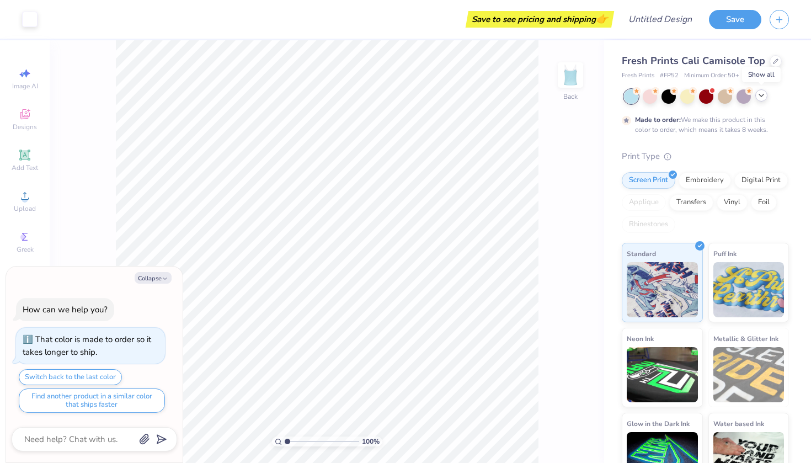
click at [760, 95] on icon at bounding box center [761, 95] width 9 height 9
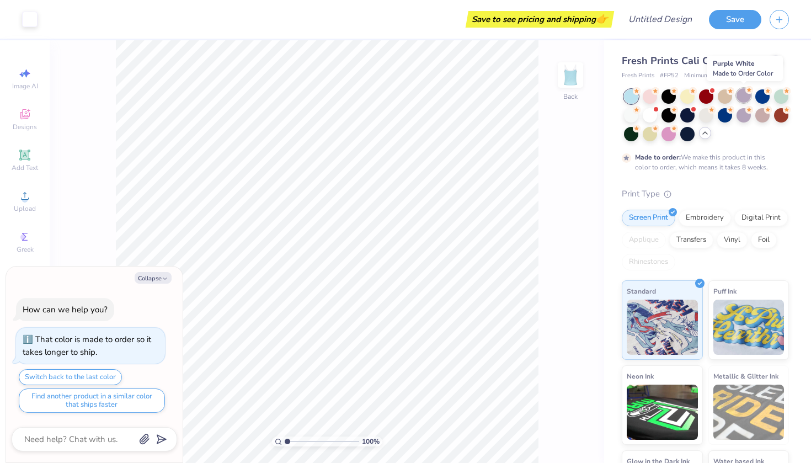
click at [743, 94] on div at bounding box center [743, 95] width 14 height 14
click at [731, 115] on div at bounding box center [725, 114] width 14 height 14
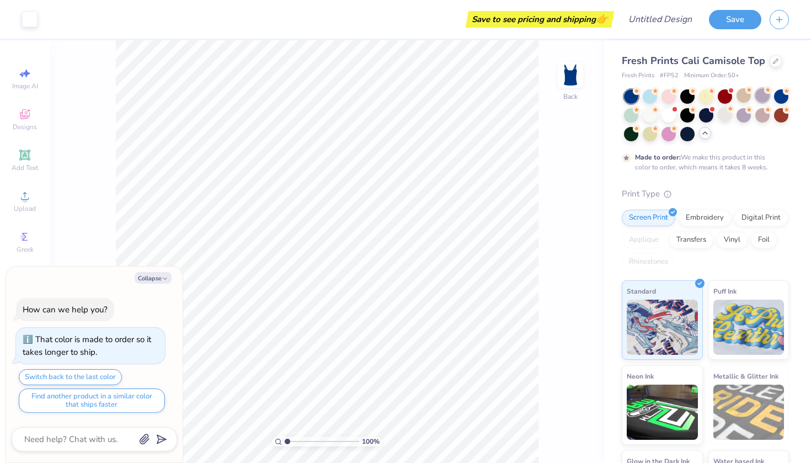
click at [761, 95] on div at bounding box center [762, 95] width 14 height 14
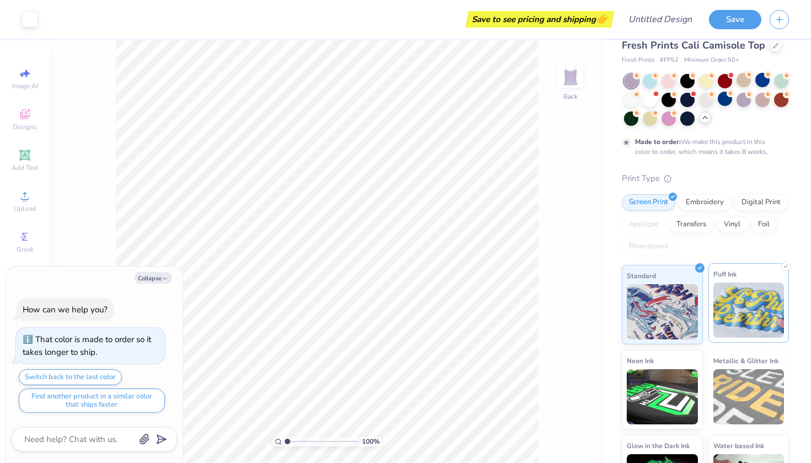
scroll to position [16, 0]
click at [669, 115] on div at bounding box center [668, 117] width 14 height 14
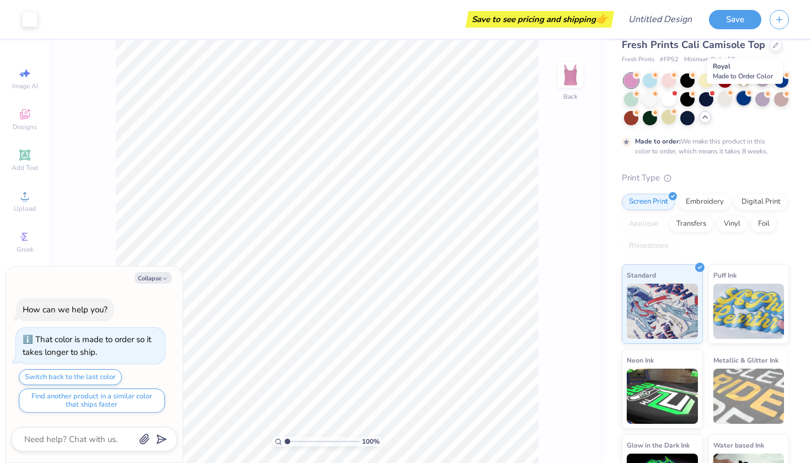
click at [737, 96] on div at bounding box center [743, 98] width 14 height 14
type textarea "x"
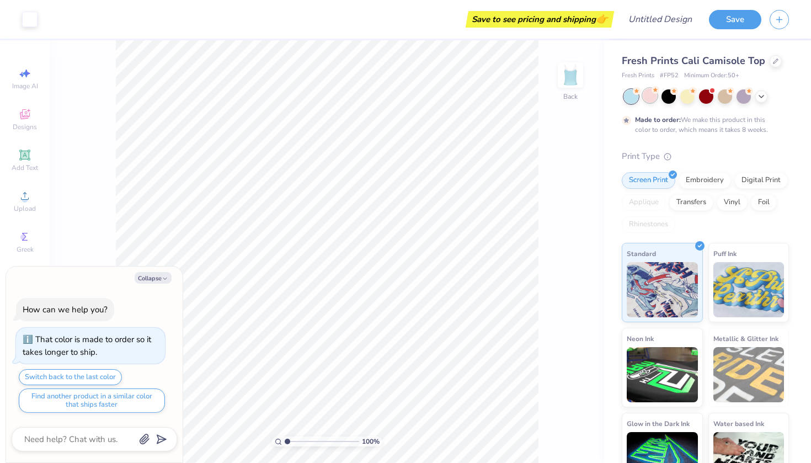
click at [653, 96] on div at bounding box center [650, 95] width 14 height 14
click at [670, 99] on div at bounding box center [668, 95] width 14 height 14
click at [680, 98] on div at bounding box center [687, 95] width 14 height 14
click at [708, 97] on div at bounding box center [706, 95] width 14 height 14
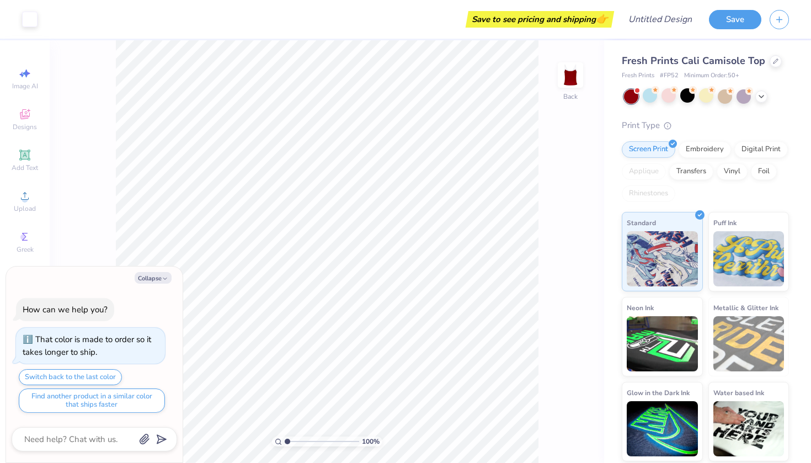
scroll to position [73, 0]
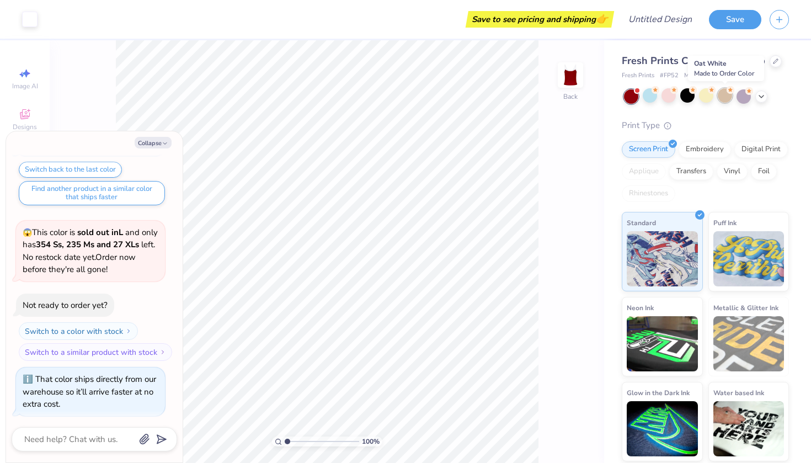
click at [727, 95] on div at bounding box center [725, 95] width 14 height 14
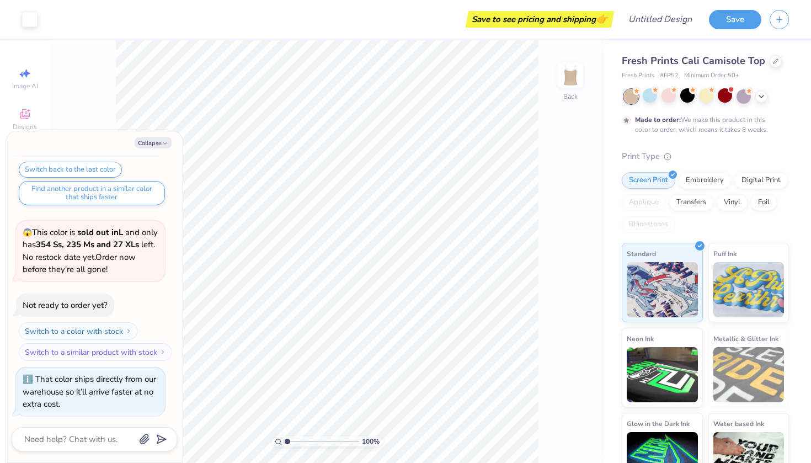
scroll to position [164, 0]
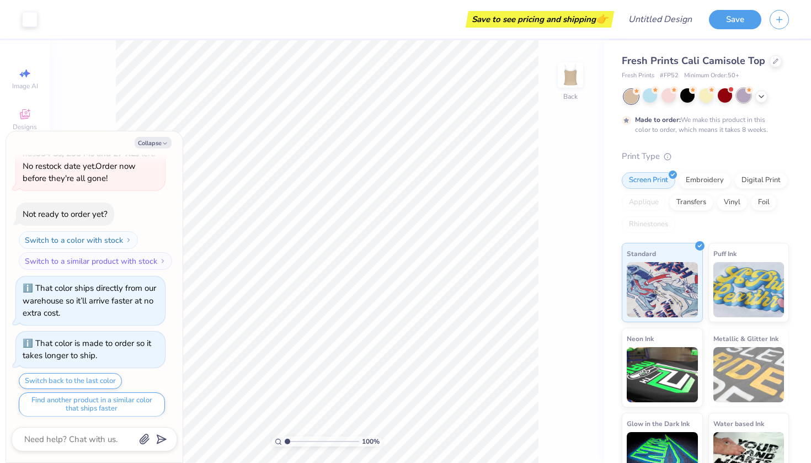
click at [743, 96] on div at bounding box center [743, 95] width 14 height 14
click at [762, 96] on icon at bounding box center [761, 95] width 9 height 9
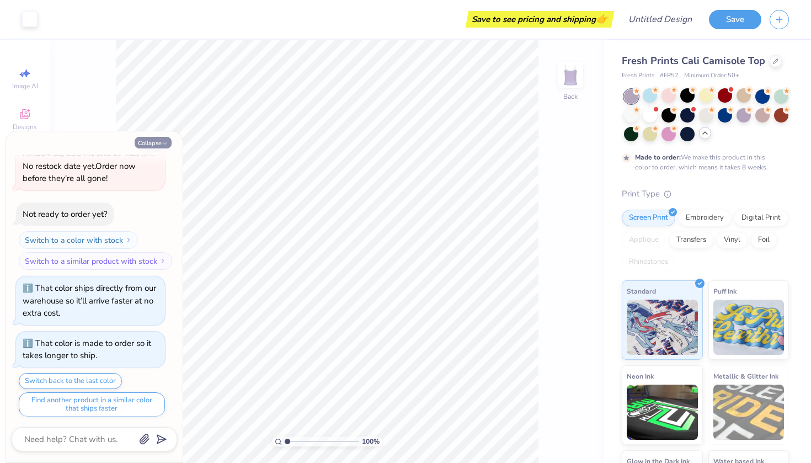
click at [153, 146] on button "Collapse" at bounding box center [153, 143] width 37 height 12
type textarea "x"
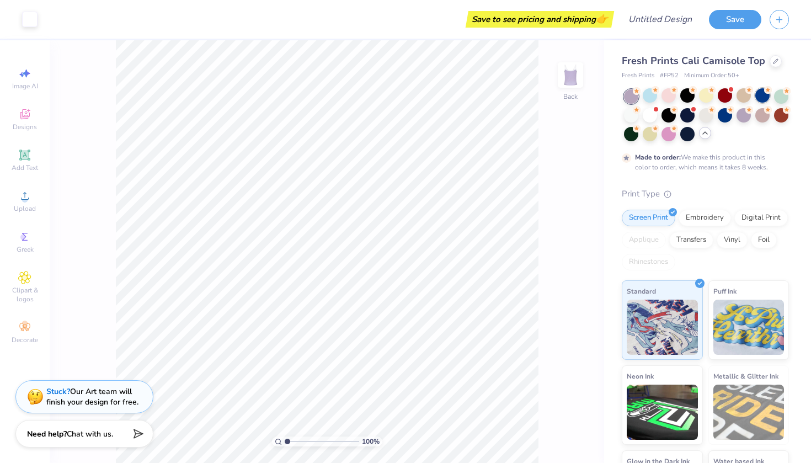
click at [762, 96] on div at bounding box center [762, 95] width 14 height 14
click at [725, 115] on div at bounding box center [725, 114] width 14 height 14
click at [740, 118] on div at bounding box center [743, 114] width 14 height 14
click at [781, 101] on div at bounding box center [781, 95] width 14 height 14
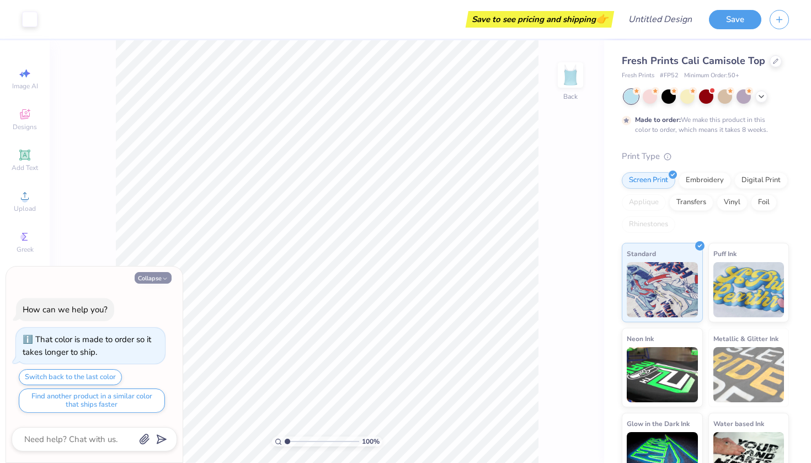
click at [168, 277] on icon "button" at bounding box center [165, 278] width 7 height 7
type textarea "x"
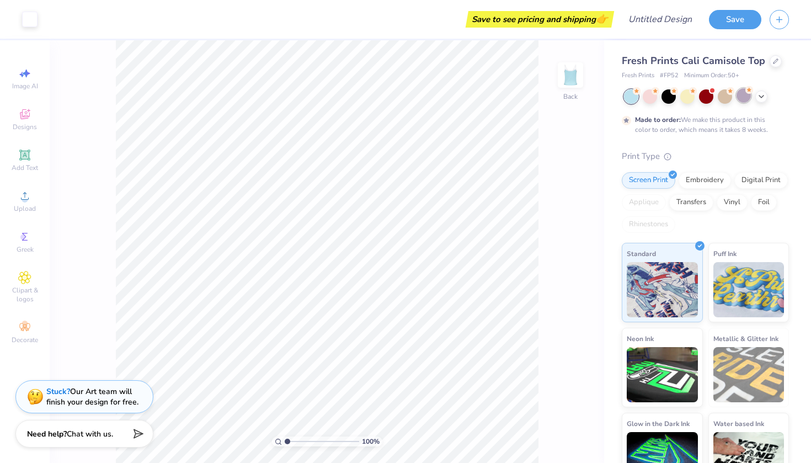
click at [745, 97] on div at bounding box center [743, 95] width 14 height 14
click at [762, 97] on icon at bounding box center [761, 95] width 9 height 9
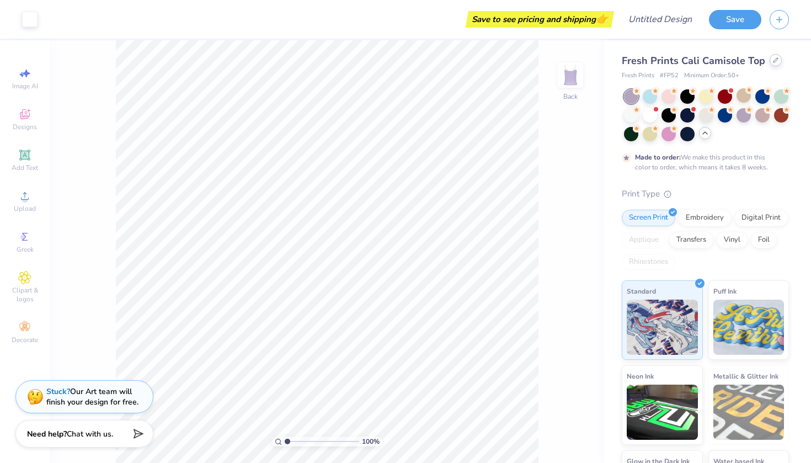
click at [773, 62] on icon at bounding box center [776, 60] width 6 height 6
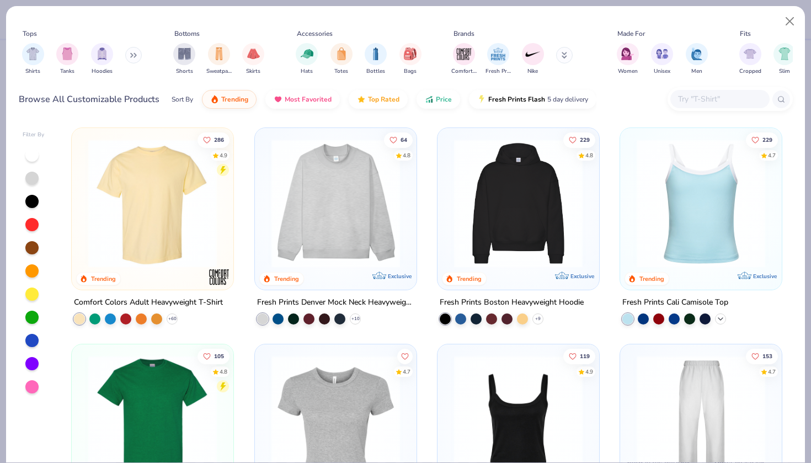
click at [721, 318] on polyline at bounding box center [720, 319] width 4 height 2
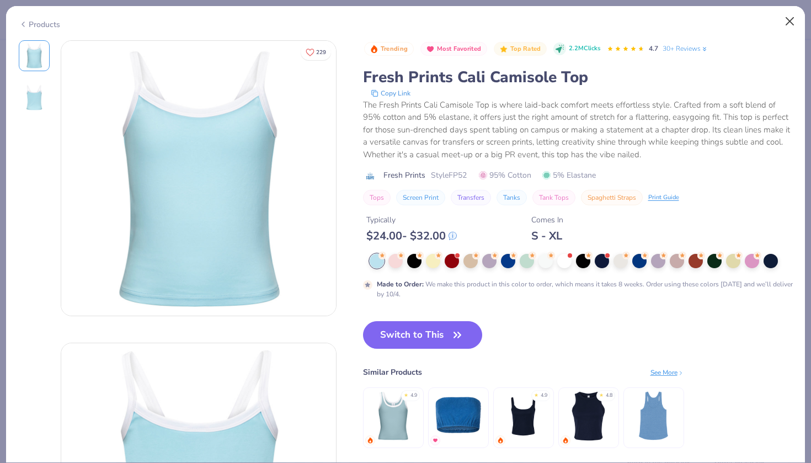
click at [790, 20] on button "Close" at bounding box center [789, 21] width 21 height 21
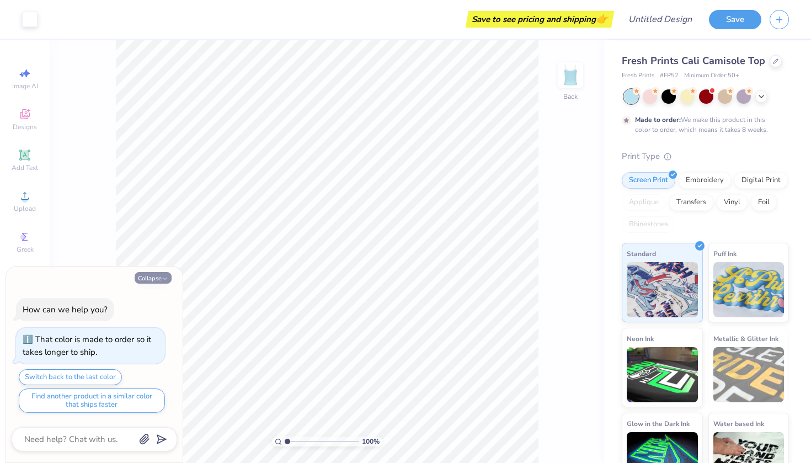
click at [157, 279] on button "Collapse" at bounding box center [153, 278] width 37 height 12
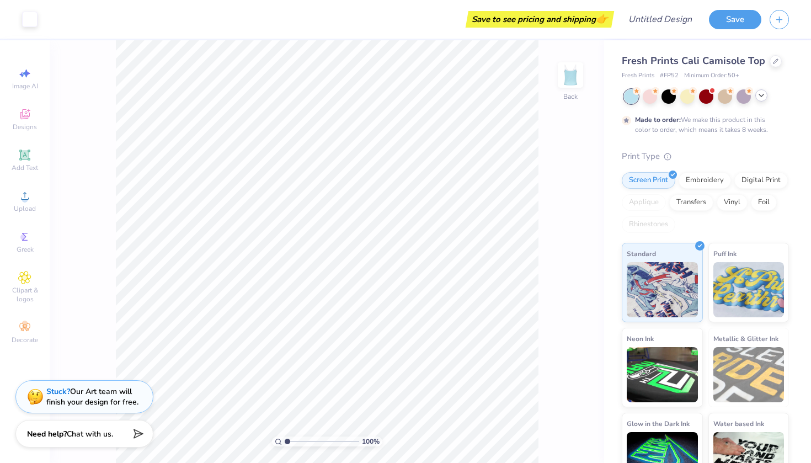
click at [759, 97] on icon at bounding box center [761, 95] width 9 height 9
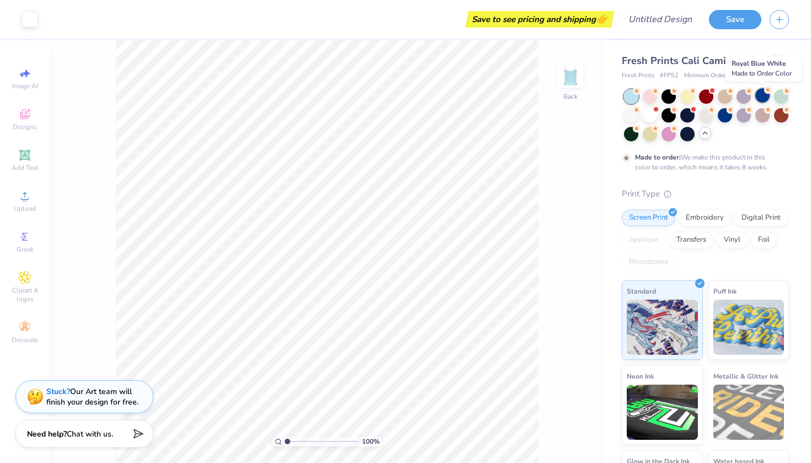
click at [760, 96] on div at bounding box center [762, 95] width 14 height 14
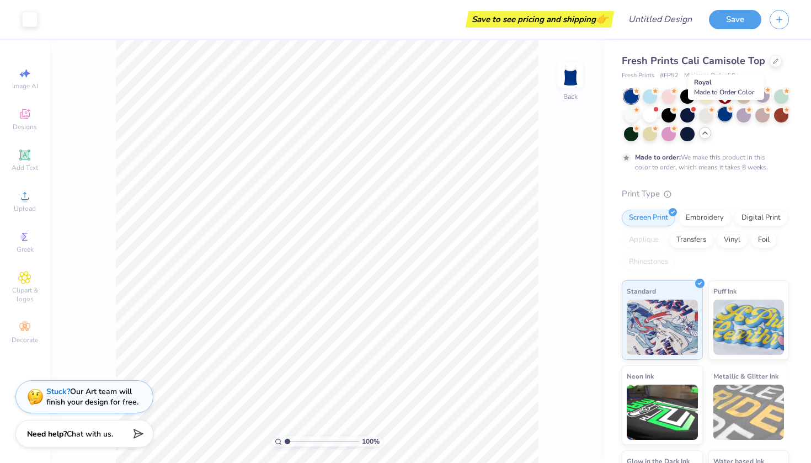
click at [730, 115] on div at bounding box center [725, 114] width 14 height 14
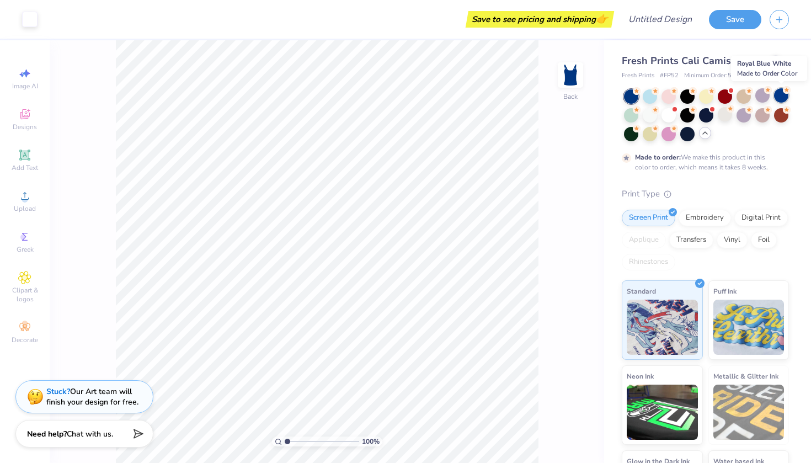
click at [782, 95] on div at bounding box center [781, 95] width 14 height 14
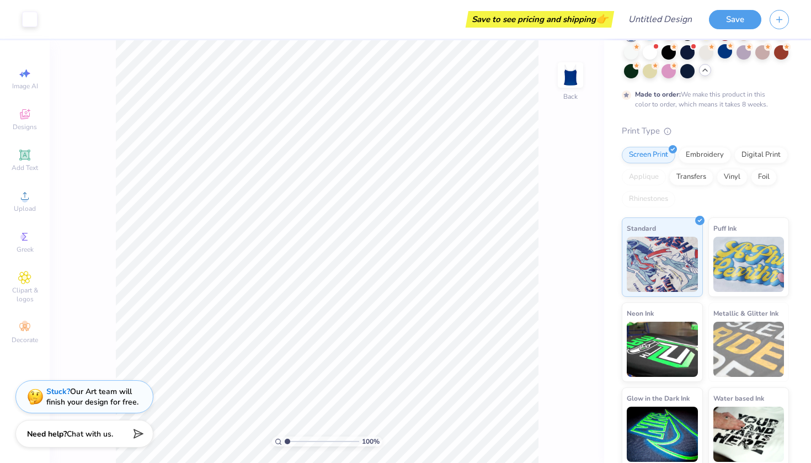
scroll to position [65, 0]
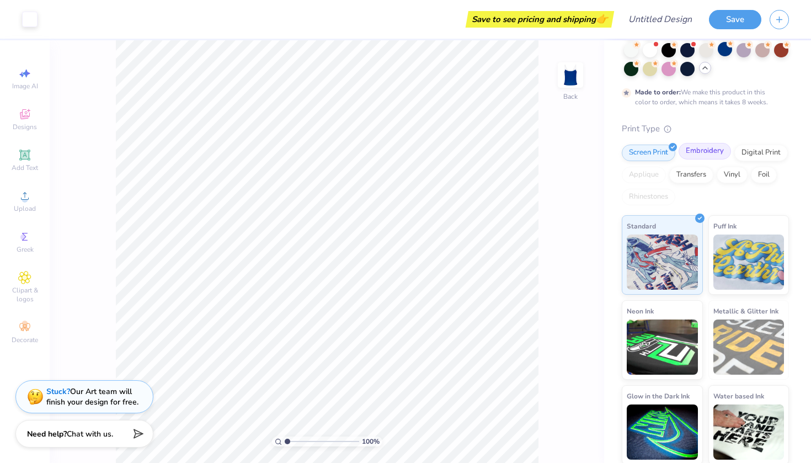
click at [718, 154] on div "Embroidery" at bounding box center [704, 151] width 52 height 17
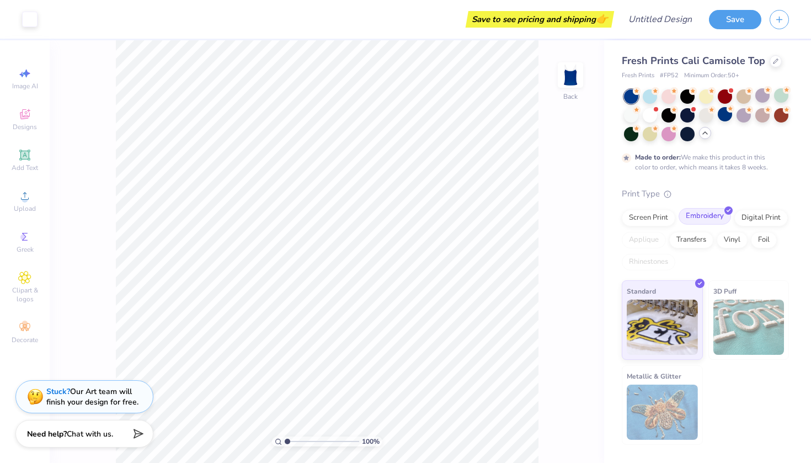
scroll to position [0, 0]
click at [648, 211] on div "Screen Print" at bounding box center [648, 216] width 53 height 17
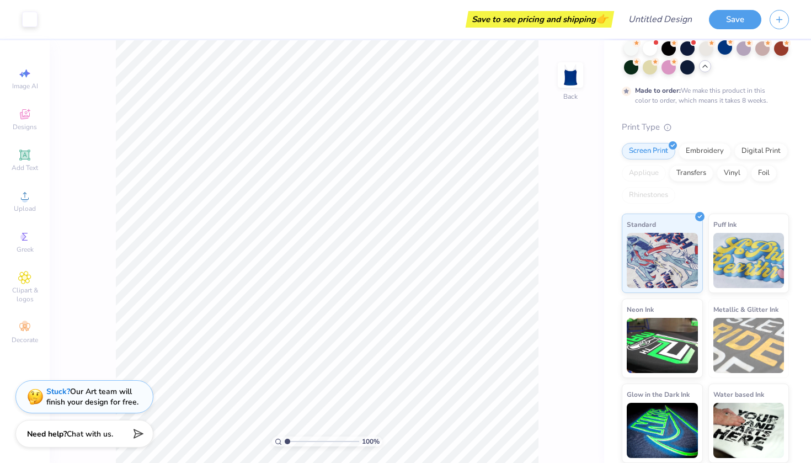
scroll to position [66, 0]
click at [737, 234] on img at bounding box center [748, 259] width 71 height 55
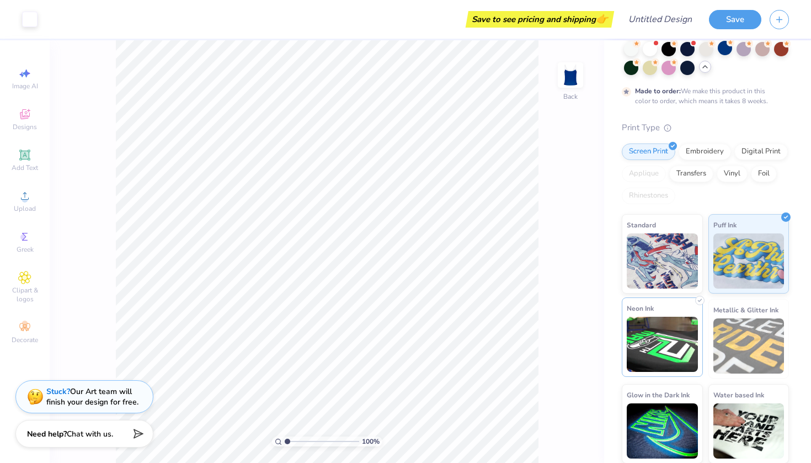
click at [673, 339] on img at bounding box center [662, 344] width 71 height 55
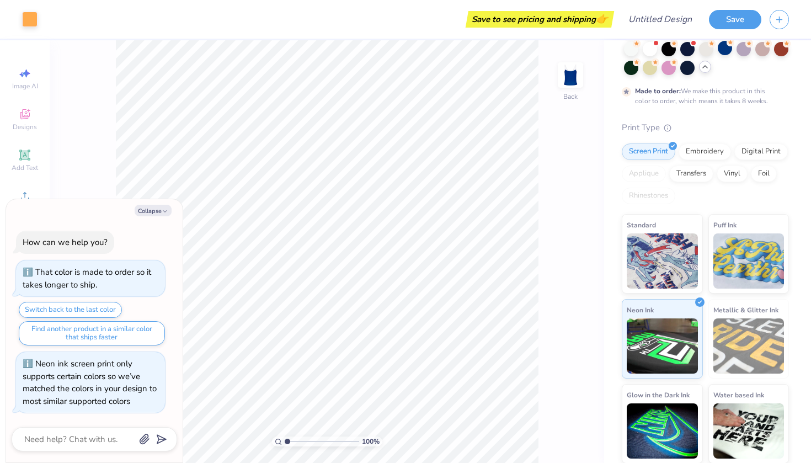
click at [730, 338] on img at bounding box center [748, 345] width 71 height 55
click at [664, 258] on img at bounding box center [662, 259] width 71 height 55
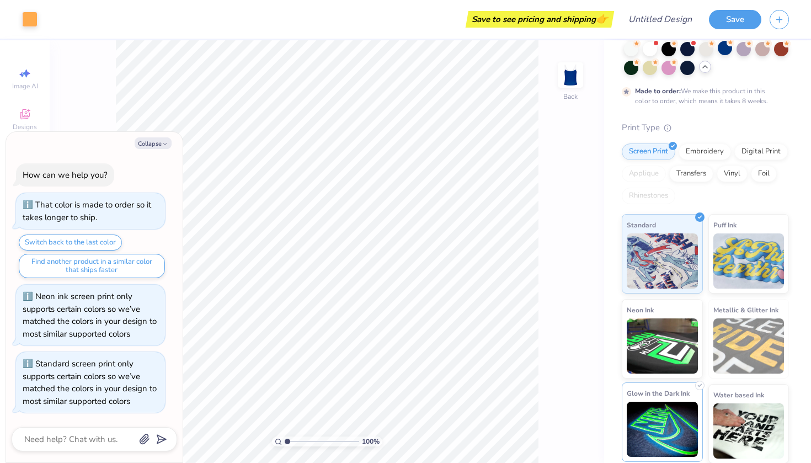
click at [683, 423] on img at bounding box center [662, 429] width 71 height 55
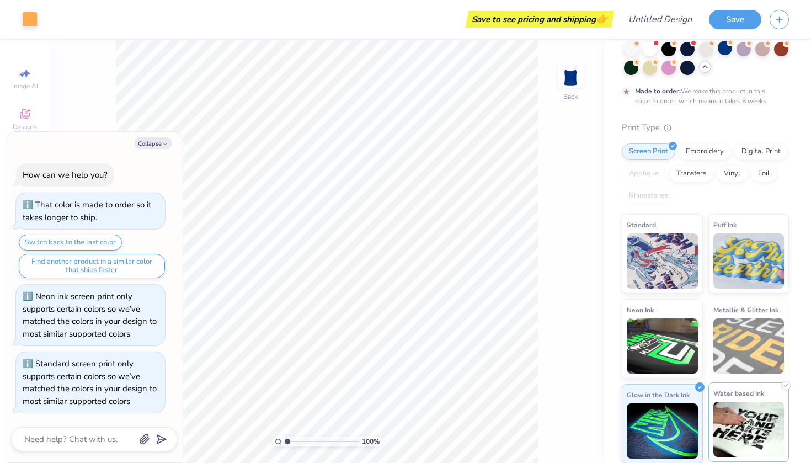
click at [734, 403] on img at bounding box center [748, 429] width 71 height 55
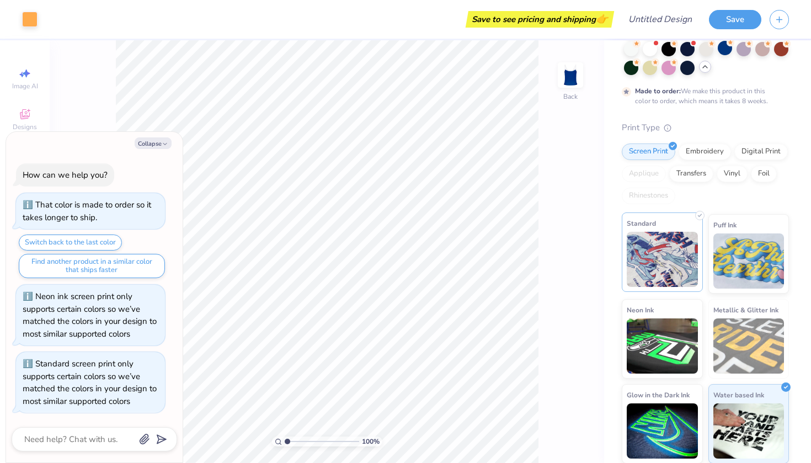
click at [681, 265] on img at bounding box center [662, 259] width 71 height 55
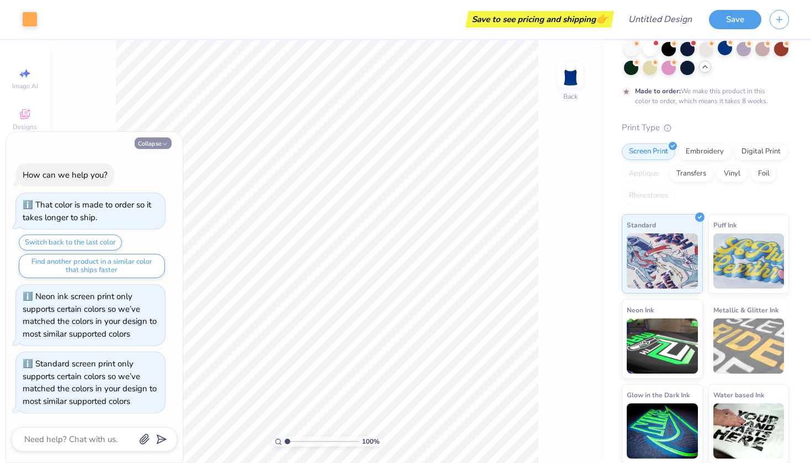
click at [165, 147] on icon "button" at bounding box center [165, 144] width 7 height 7
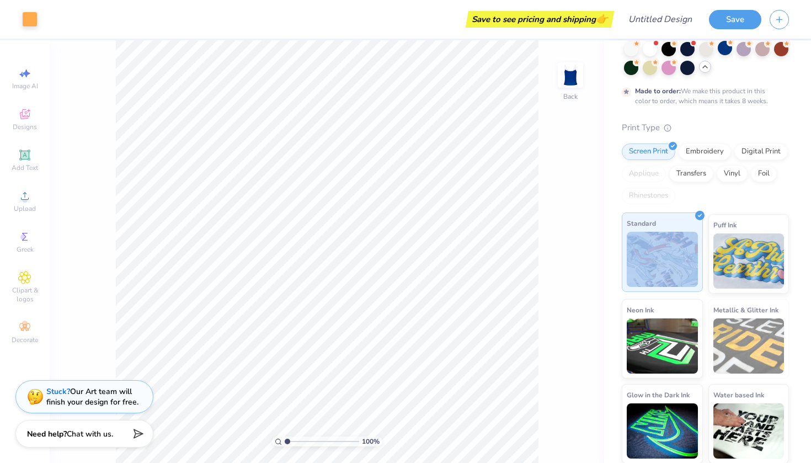
click at [646, 250] on img at bounding box center [662, 259] width 71 height 55
click at [675, 254] on img at bounding box center [662, 259] width 71 height 55
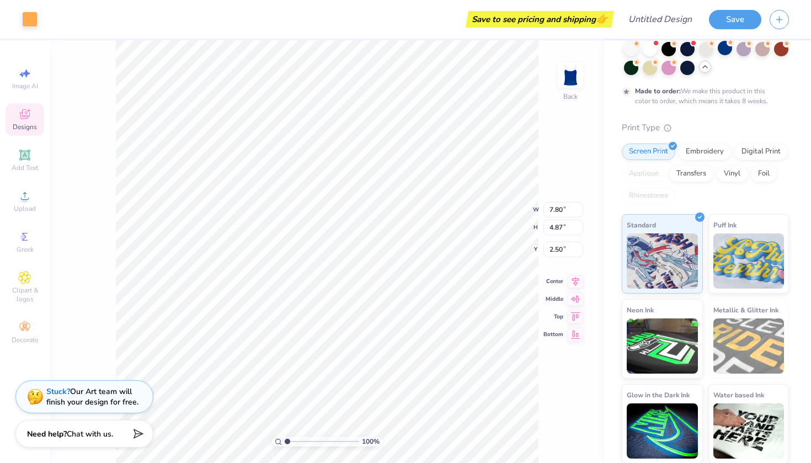
click at [573, 160] on div "100 % Back W 7.80 7.80 " H 4.87 4.87 " Y 2.50 2.50 " Center Middle Top Bottom" at bounding box center [327, 251] width 554 height 422
click at [680, 275] on img at bounding box center [662, 259] width 71 height 55
click at [758, 252] on img at bounding box center [748, 259] width 71 height 55
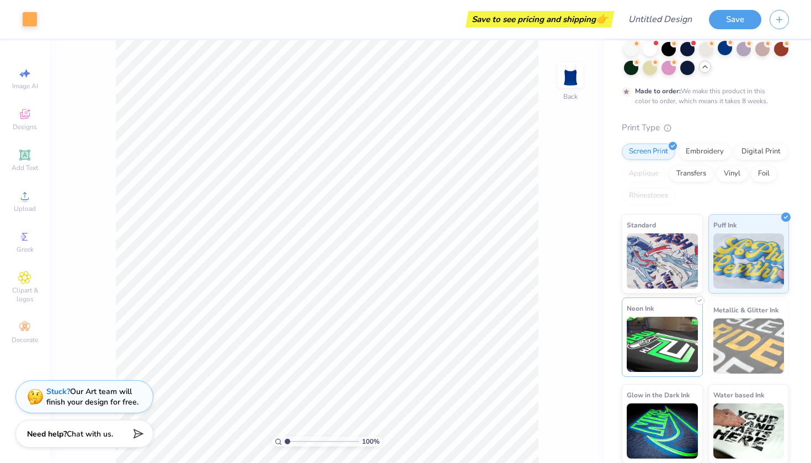
click at [687, 327] on img at bounding box center [662, 344] width 71 height 55
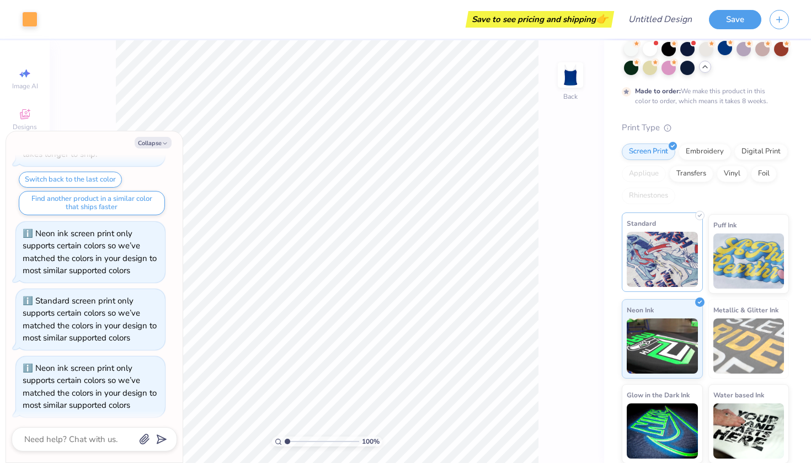
click at [681, 225] on div "Standard" at bounding box center [662, 251] width 81 height 79
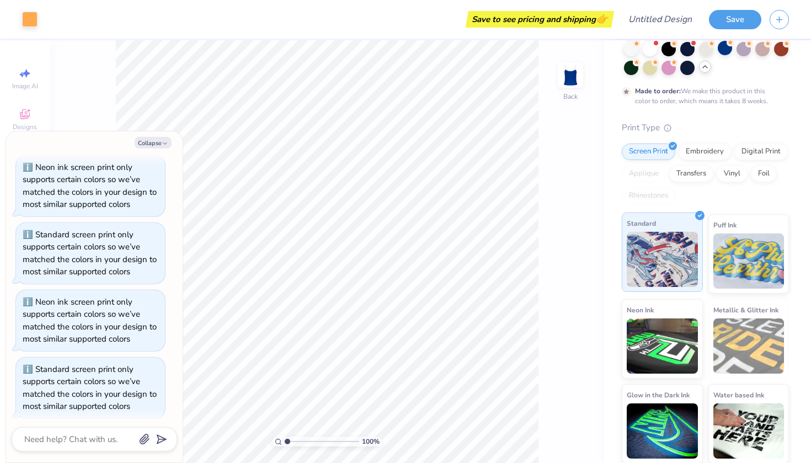
click at [700, 216] on icon at bounding box center [699, 215] width 5 height 5
click at [146, 143] on button "Collapse" at bounding box center [153, 143] width 37 height 12
type textarea "x"
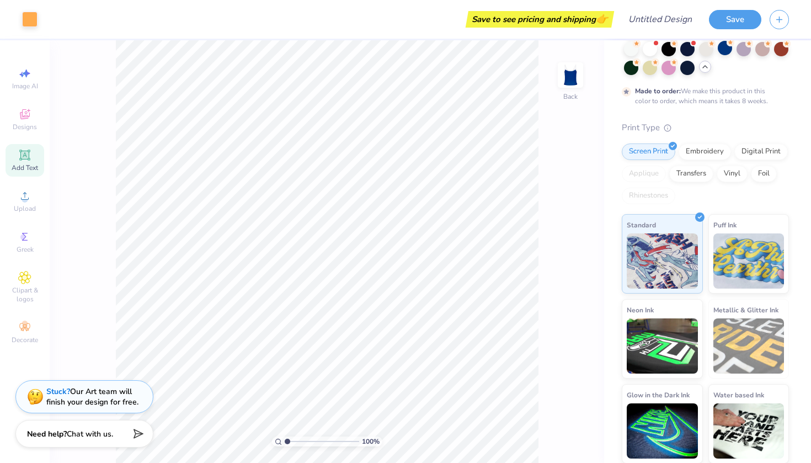
click at [24, 159] on icon at bounding box center [24, 154] width 10 height 10
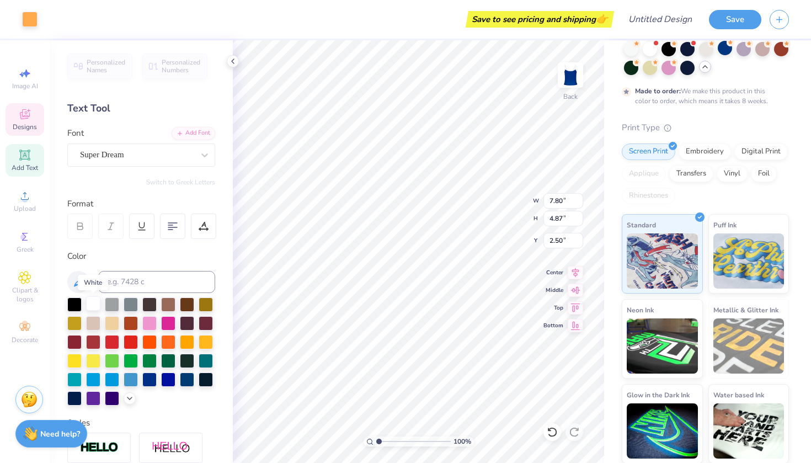
click at [95, 307] on div at bounding box center [93, 303] width 14 height 14
click at [92, 306] on div at bounding box center [93, 303] width 14 height 14
click at [97, 304] on div at bounding box center [93, 303] width 14 height 14
click at [99, 299] on div at bounding box center [93, 303] width 14 height 14
click at [94, 307] on div at bounding box center [93, 303] width 14 height 14
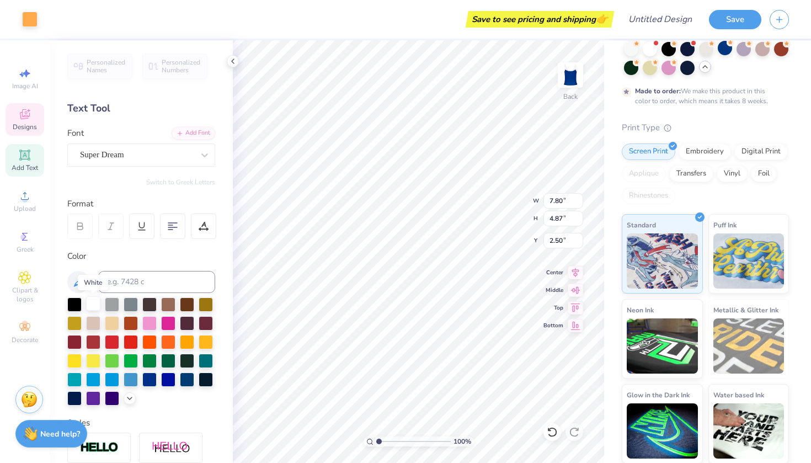
click at [94, 307] on div at bounding box center [93, 303] width 14 height 14
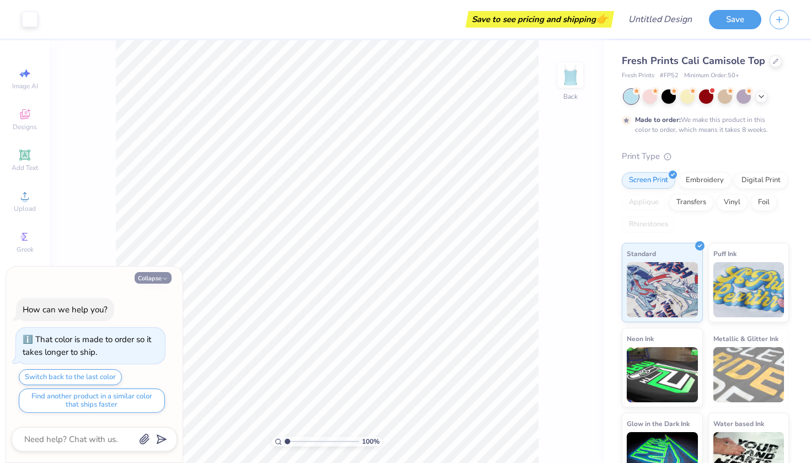
click at [164, 276] on icon "button" at bounding box center [165, 278] width 7 height 7
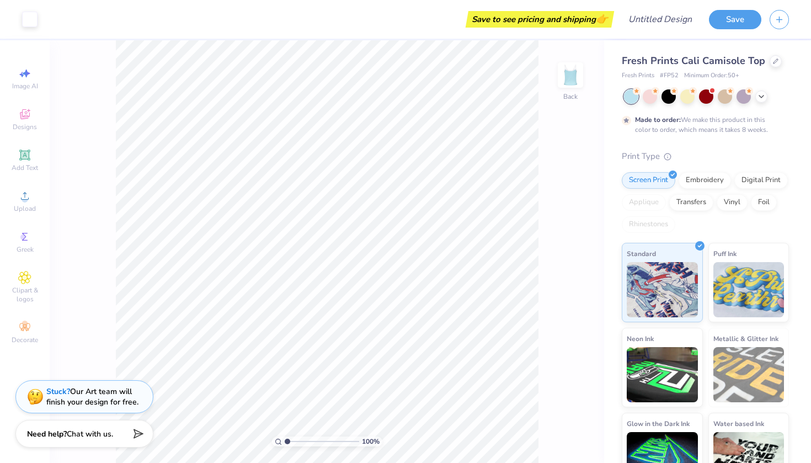
type textarea "x"
click at [762, 102] on div at bounding box center [706, 96] width 165 height 14
click at [759, 93] on icon at bounding box center [761, 95] width 9 height 9
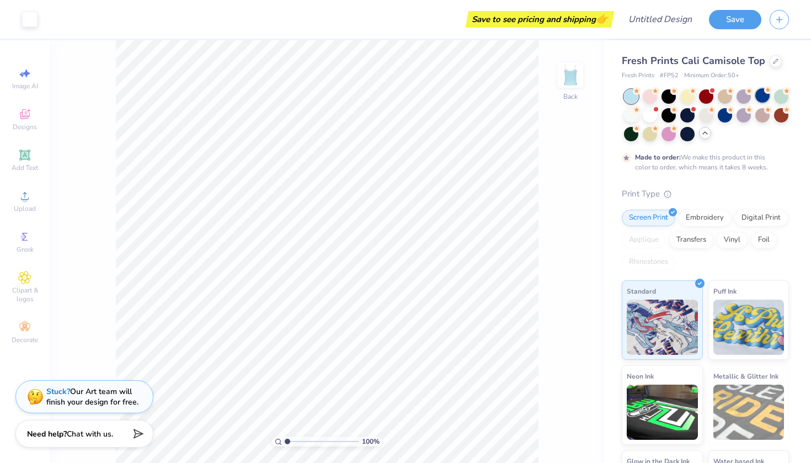
click at [760, 94] on div at bounding box center [762, 95] width 14 height 14
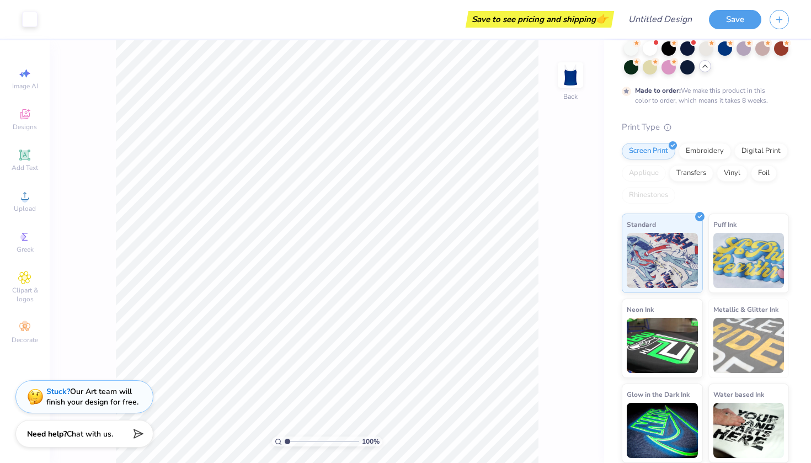
scroll to position [66, 0]
click at [663, 15] on input "Design Title" at bounding box center [673, 19] width 54 height 22
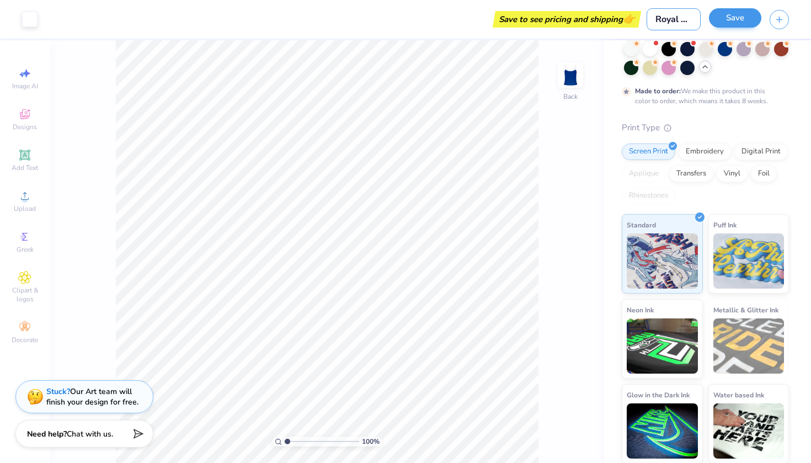
type input "Royal blue tank"
click at [721, 24] on button "Save" at bounding box center [735, 17] width 52 height 19
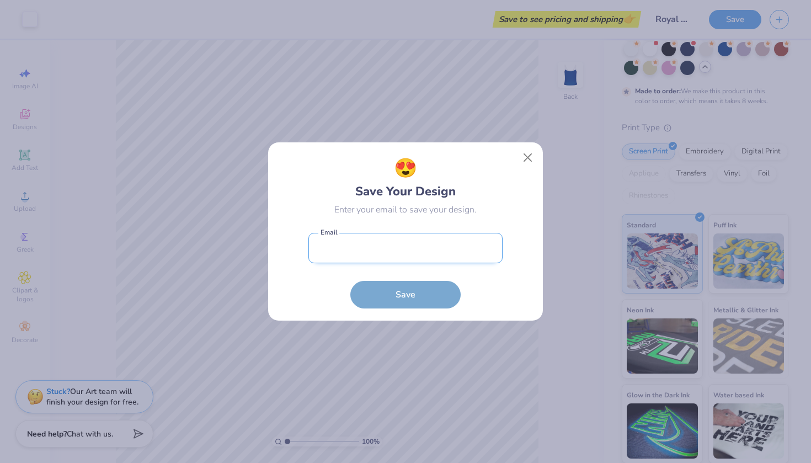
click at [475, 256] on input "email" at bounding box center [405, 248] width 194 height 30
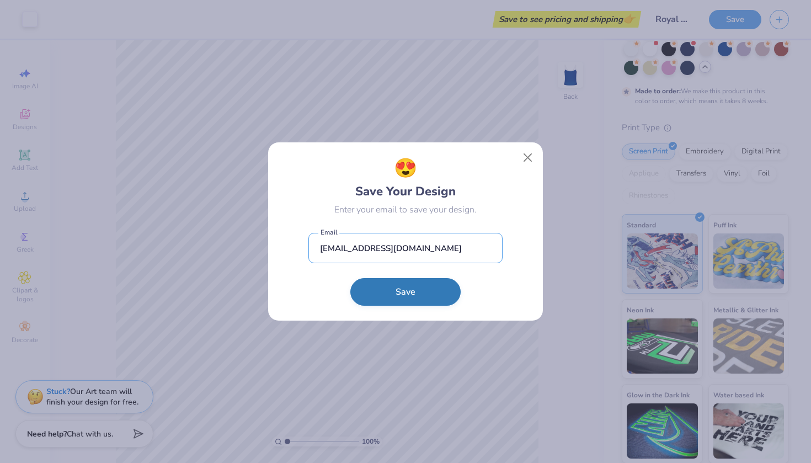
type input "delaneypeeters@icloud.com"
click at [437, 288] on button "Save" at bounding box center [405, 292] width 110 height 28
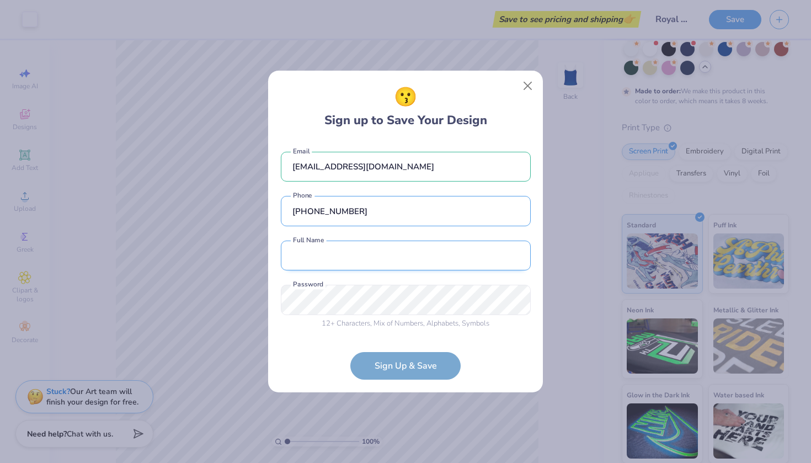
type input "(516) 457-8401"
type input "Delaney Peeters"
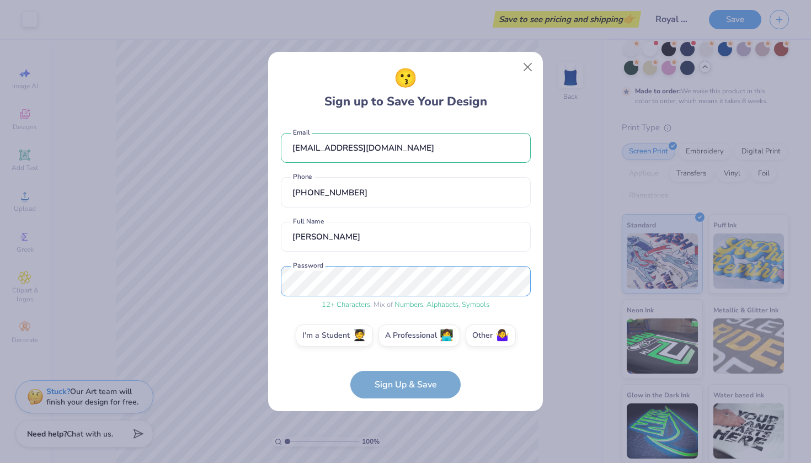
scroll to position [4, 0]
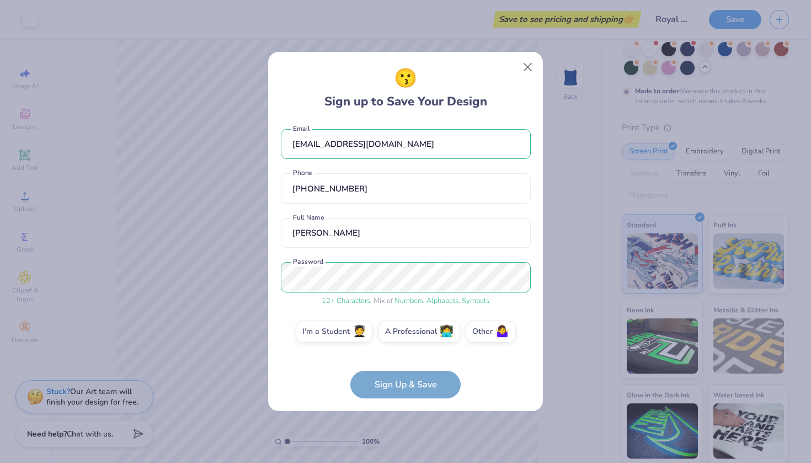
click at [415, 389] on form "delaneypeeters@icloud.com Email (516) 457-8401 Phone Delaney Peeters Full Name …" at bounding box center [406, 260] width 250 height 277
click at [362, 335] on span "🧑‍🎓" at bounding box center [359, 330] width 14 height 13
click at [402, 335] on input "I'm a Student 🧑‍🎓" at bounding box center [405, 338] width 7 height 7
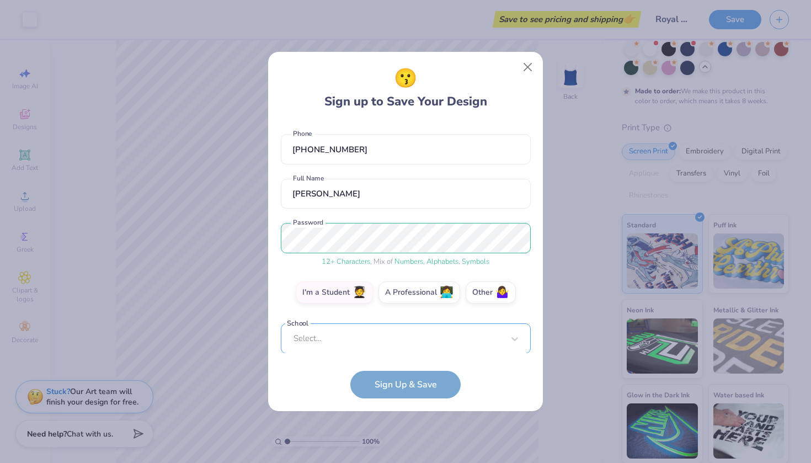
click at [408, 343] on div "Select..." at bounding box center [406, 338] width 250 height 30
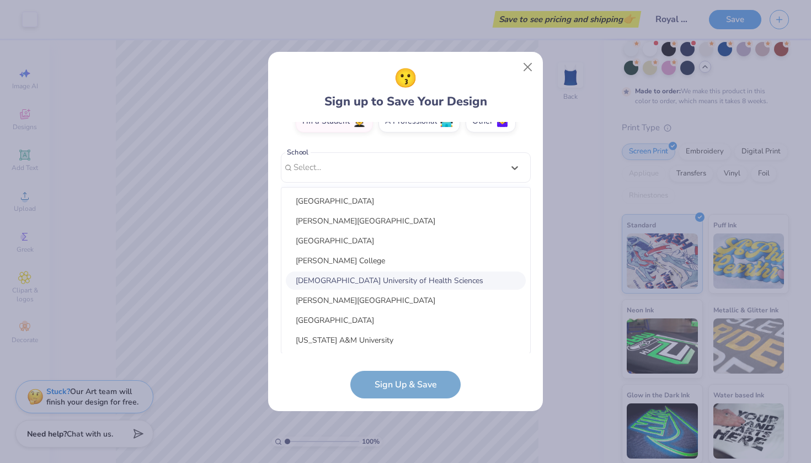
scroll to position [13, 0]
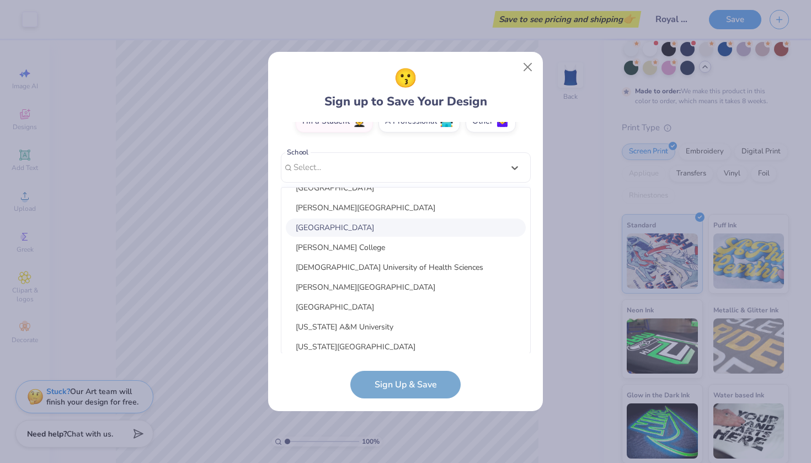
click at [399, 230] on div "Adelphi University" at bounding box center [406, 227] width 240 height 18
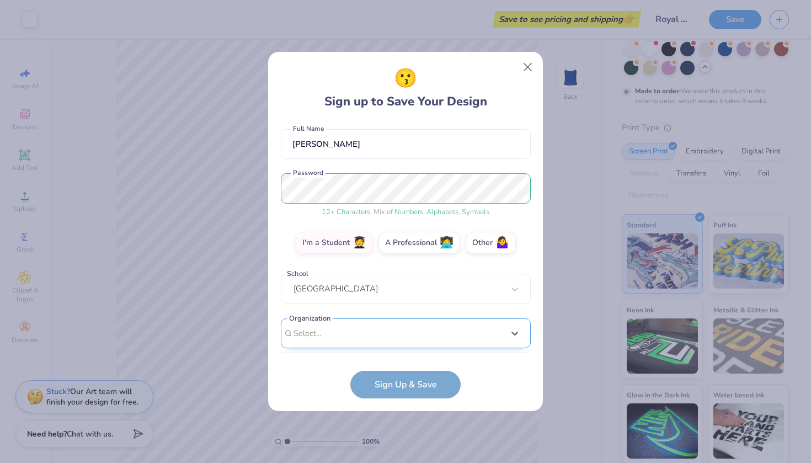
click at [397, 335] on div "option focused, 1 of 15. 15 results available. Use Up and Down to choose option…" at bounding box center [406, 418] width 250 height 201
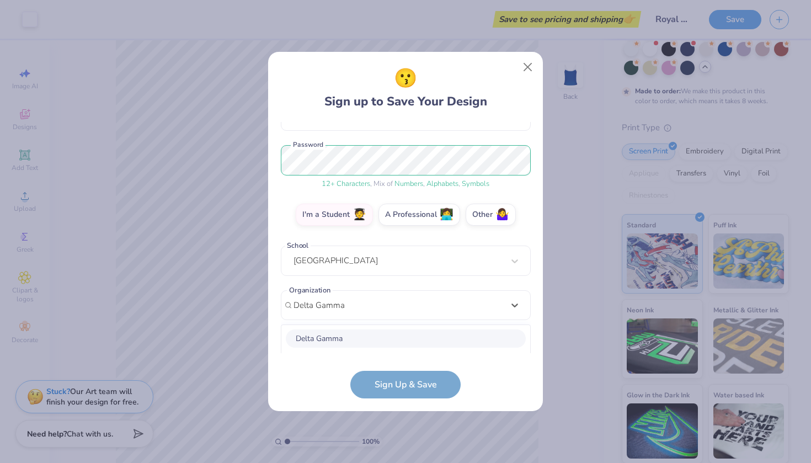
scroll to position [259, 0]
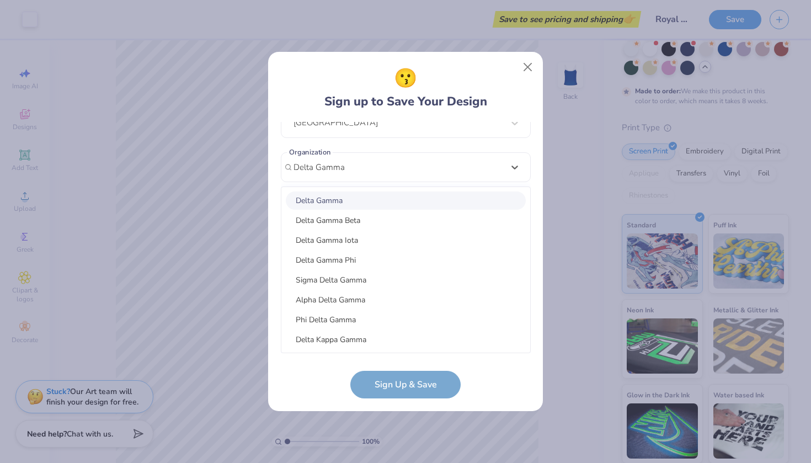
click at [406, 202] on div "Delta Gamma" at bounding box center [406, 200] width 240 height 18
type input "Delta Gamma"
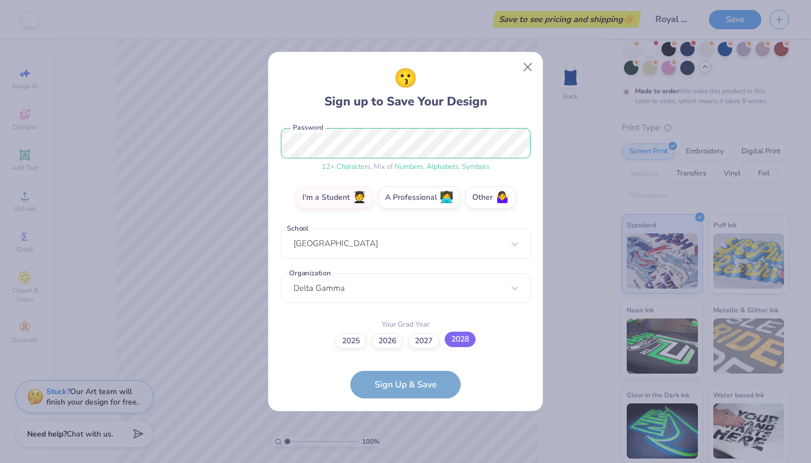
click at [456, 344] on label "2028" at bounding box center [460, 338] width 31 height 15
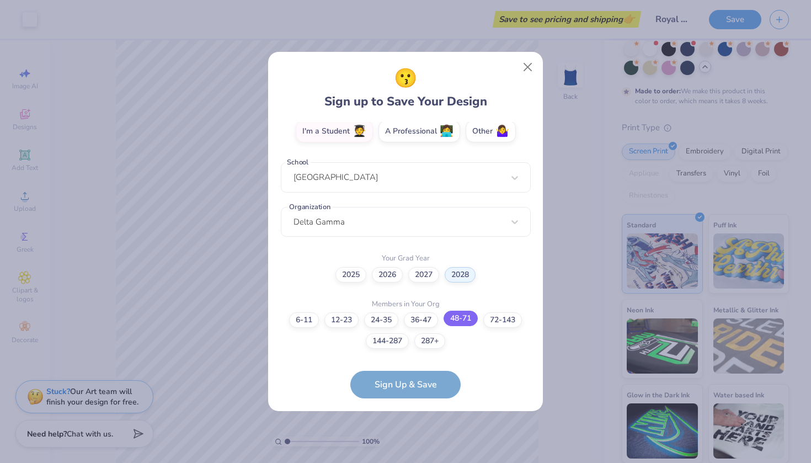
click at [474, 322] on label "48-71" at bounding box center [460, 318] width 34 height 15
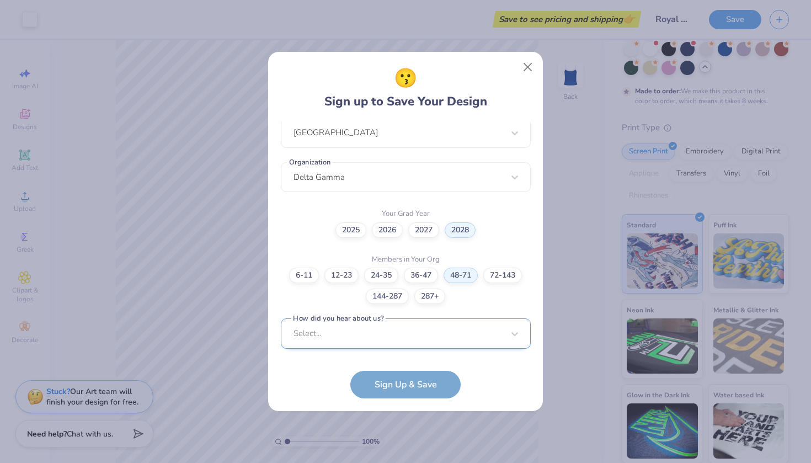
click at [437, 336] on div "Select..." at bounding box center [406, 333] width 250 height 30
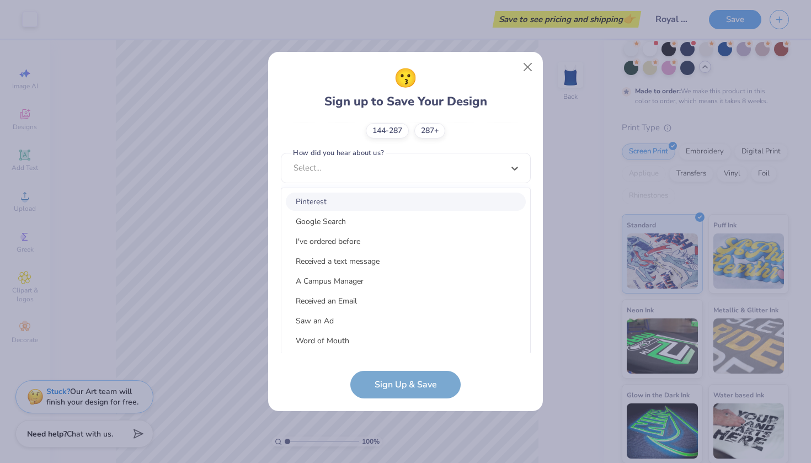
click at [426, 198] on div "Pinterest" at bounding box center [406, 201] width 240 height 18
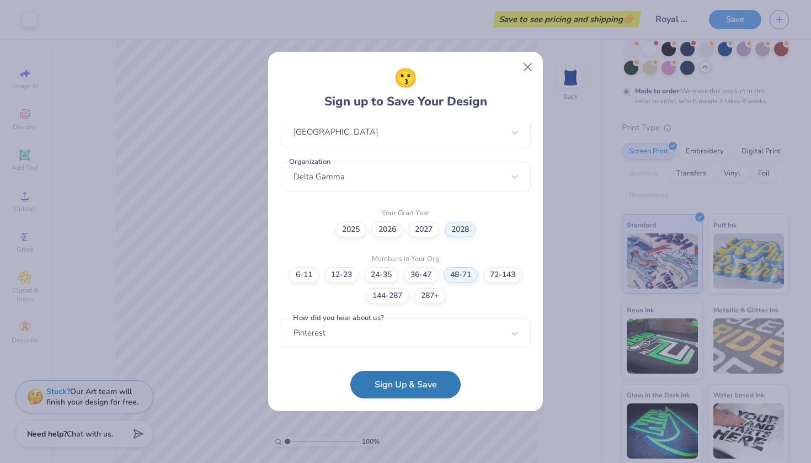
scroll to position [249, 0]
click at [401, 379] on button "Sign Up & Save" at bounding box center [405, 382] width 110 height 28
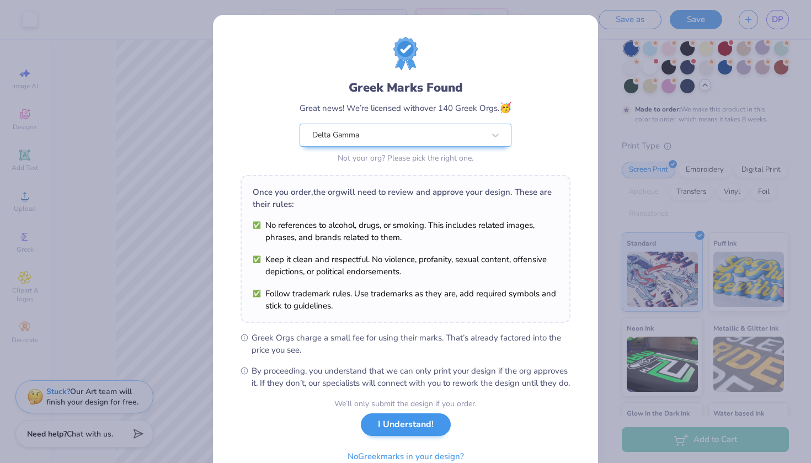
click at [416, 436] on button "I Understand!" at bounding box center [406, 424] width 90 height 23
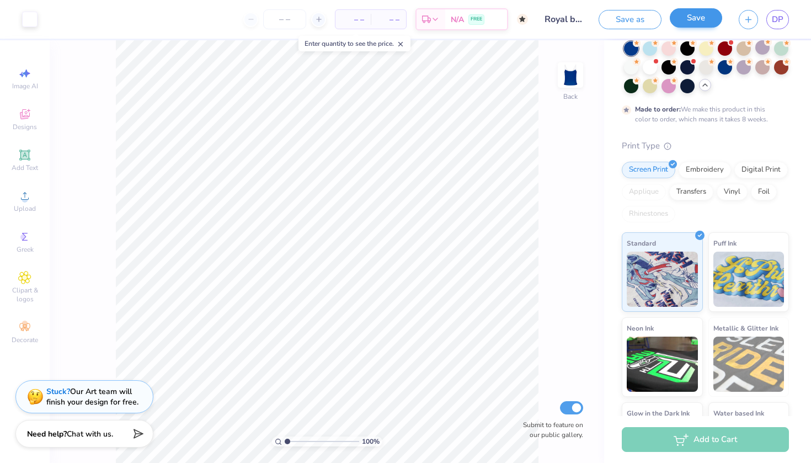
click at [698, 14] on button "Save" at bounding box center [696, 17] width 52 height 19
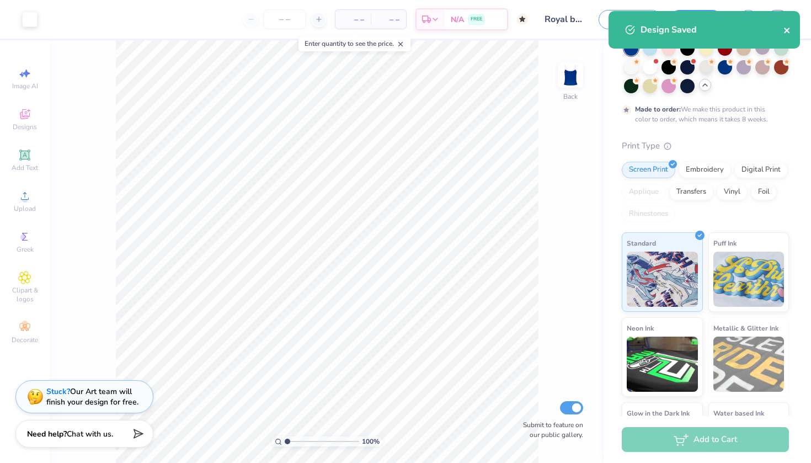
click at [784, 36] on button "close" at bounding box center [787, 29] width 8 height 13
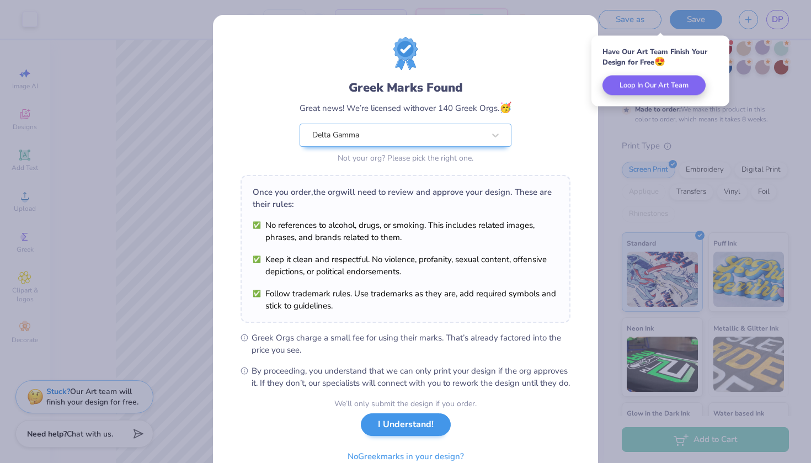
click at [438, 436] on button "I Understand!" at bounding box center [406, 424] width 90 height 23
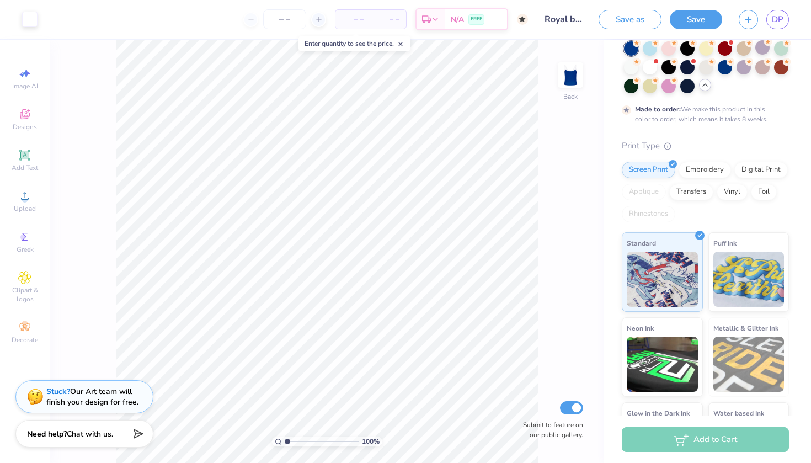
click at [672, 442] on div "Add to Cart" at bounding box center [705, 439] width 167 height 25
click at [678, 441] on div "Add to Cart" at bounding box center [705, 439] width 167 height 25
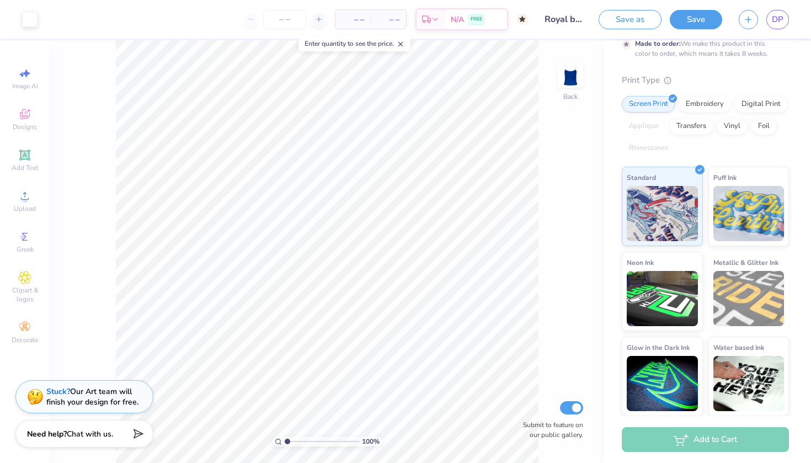
scroll to position [131, 0]
click at [681, 437] on div "Add to Cart" at bounding box center [705, 439] width 167 height 25
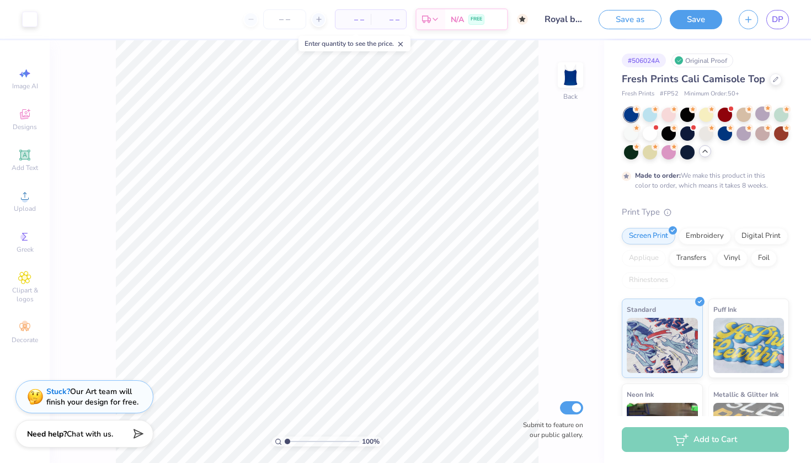
scroll to position [0, 0]
click at [774, 12] on link "DP" at bounding box center [777, 19] width 23 height 19
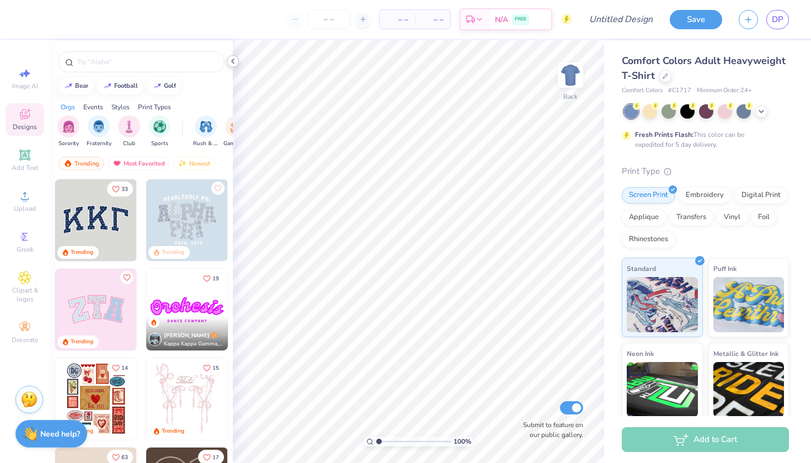
click at [231, 57] on icon at bounding box center [232, 61] width 9 height 9
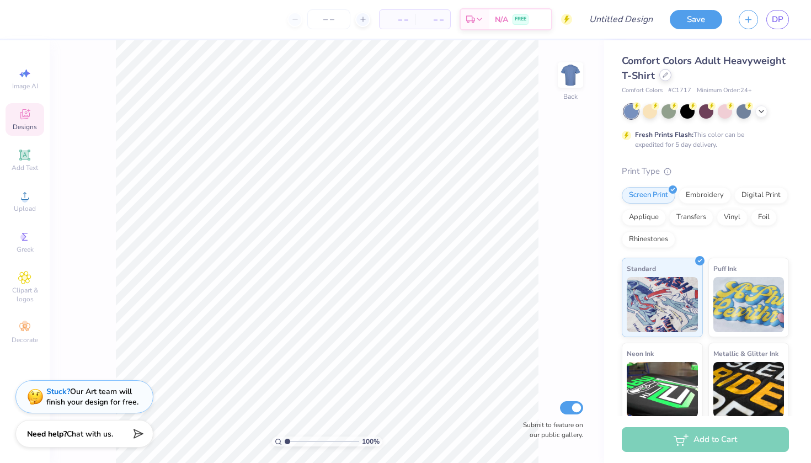
click at [664, 77] on icon at bounding box center [665, 75] width 4 height 4
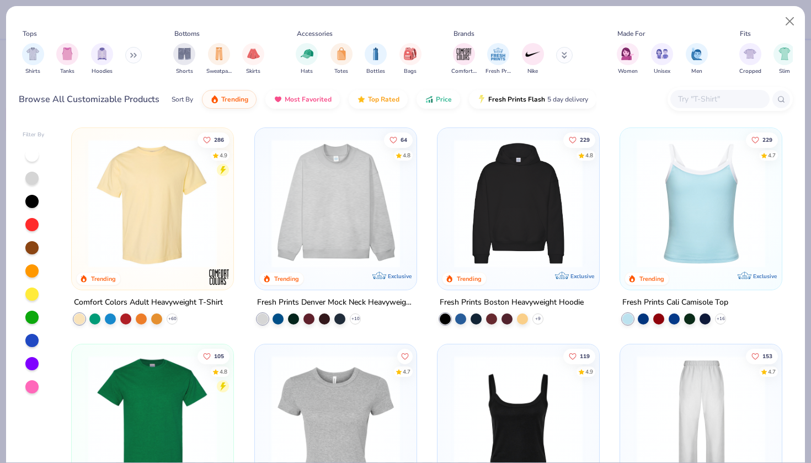
click at [544, 166] on img at bounding box center [518, 203] width 140 height 129
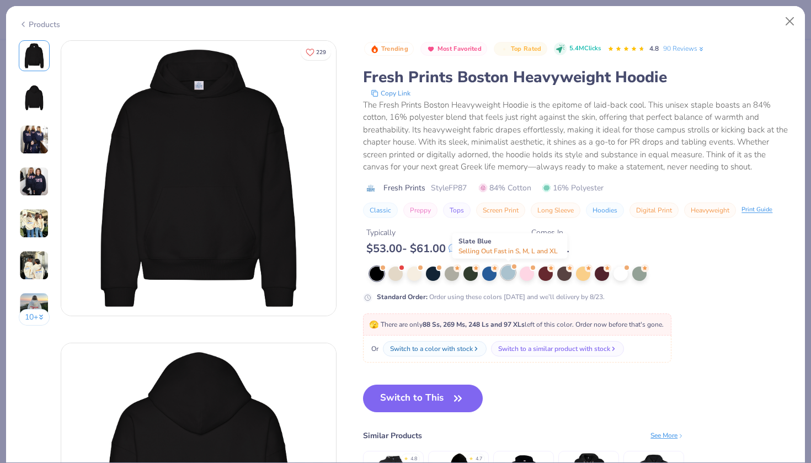
click at [505, 272] on div at bounding box center [508, 272] width 14 height 14
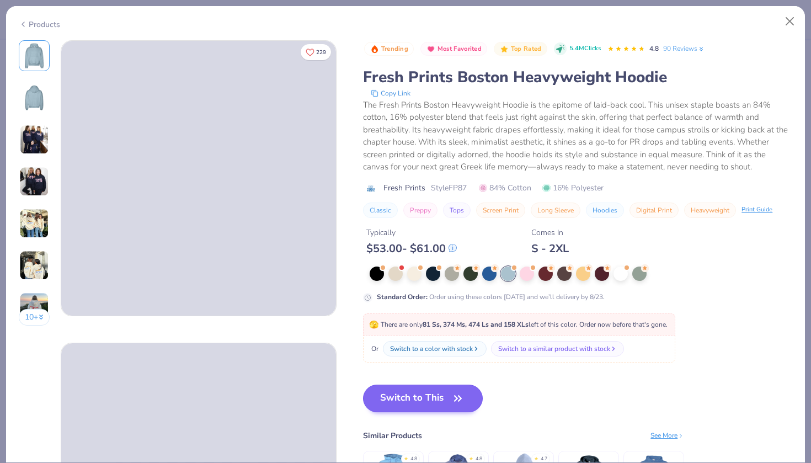
click at [422, 386] on button "Switch to This" at bounding box center [423, 398] width 120 height 28
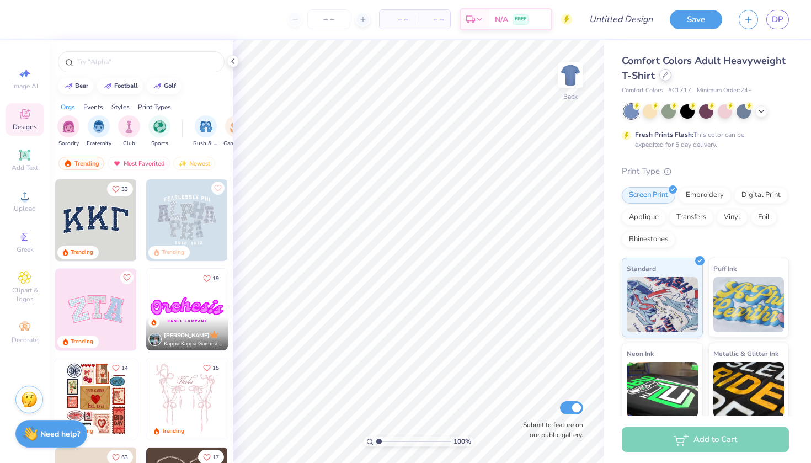
click at [662, 79] on div at bounding box center [665, 75] width 12 height 12
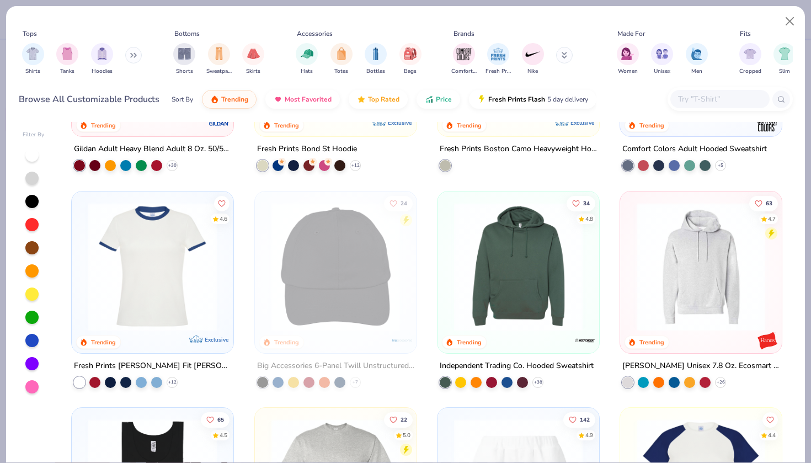
scroll to position [2088, 0]
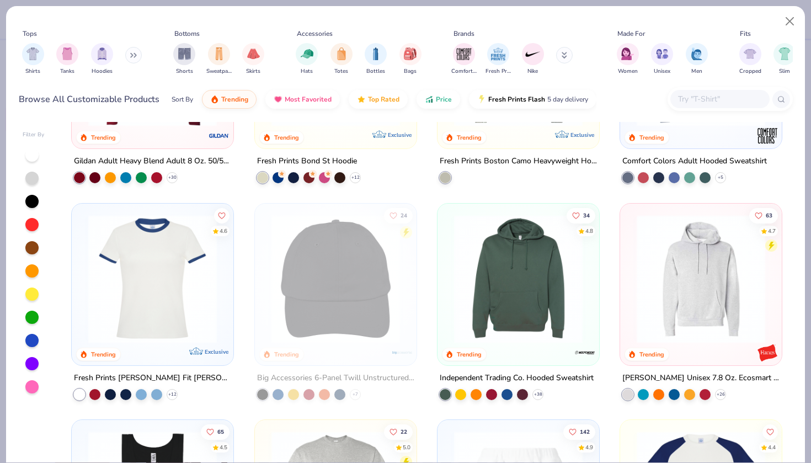
click at [137, 54] on icon at bounding box center [133, 55] width 7 height 6
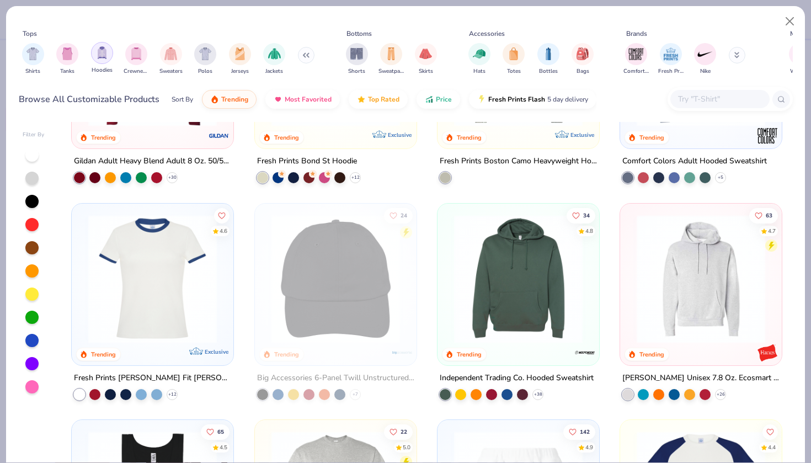
click at [109, 55] on div "filter for Hoodies" at bounding box center [102, 53] width 22 height 22
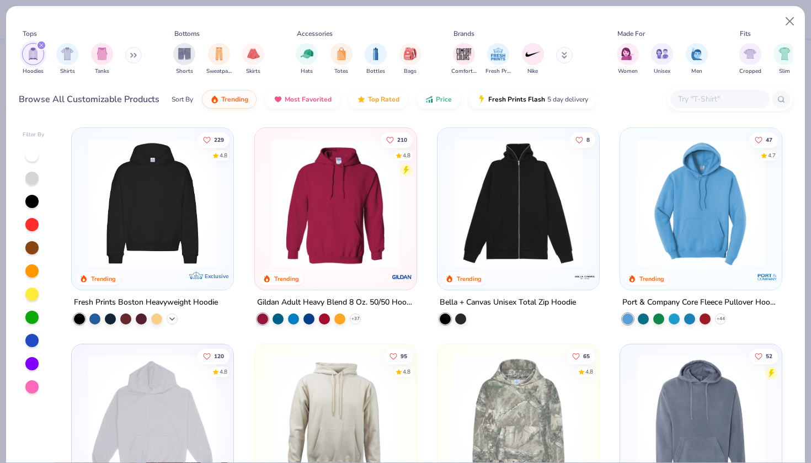
click at [173, 317] on icon at bounding box center [172, 318] width 9 height 9
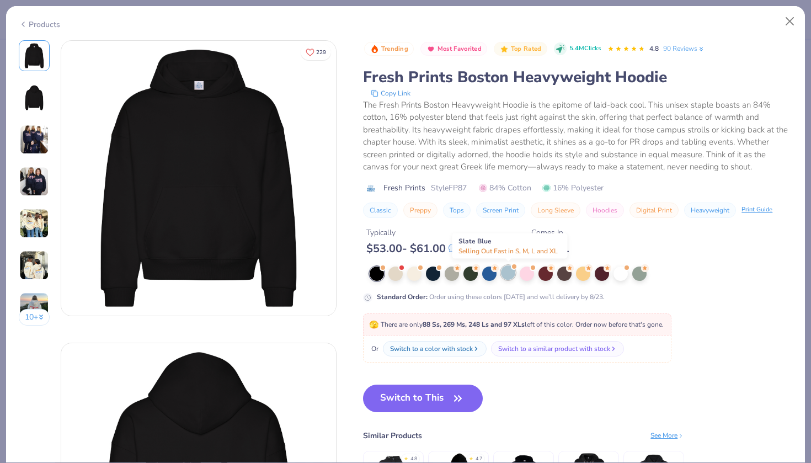
click at [507, 274] on div at bounding box center [508, 272] width 14 height 14
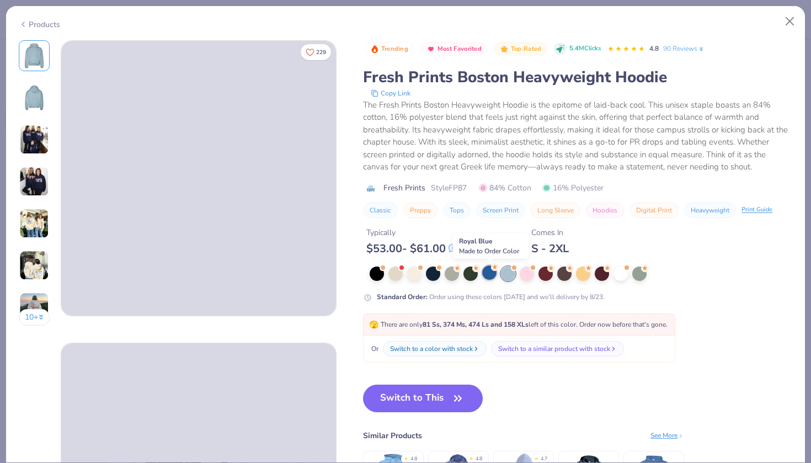
click at [486, 271] on div at bounding box center [489, 272] width 14 height 14
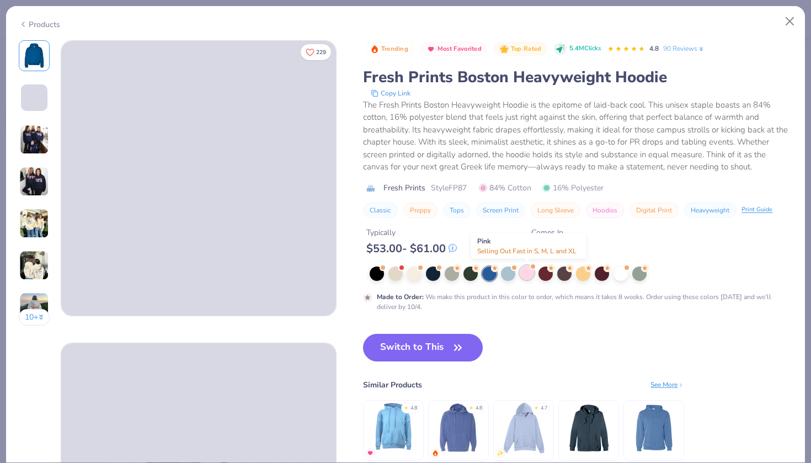
click at [526, 277] on div at bounding box center [527, 272] width 14 height 14
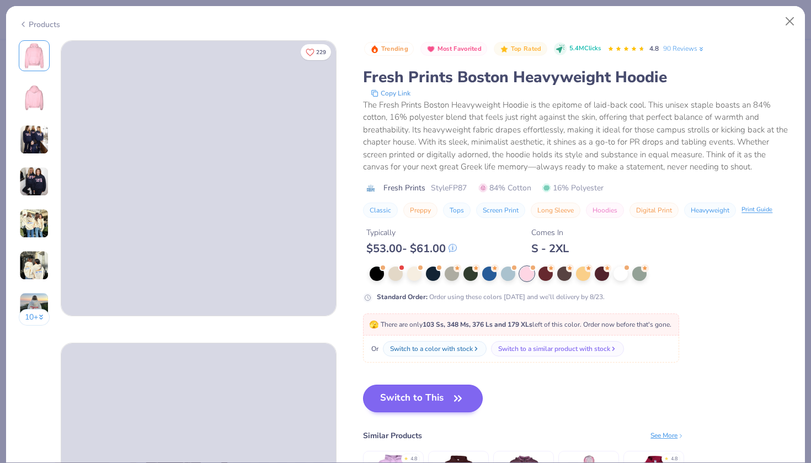
click at [420, 394] on button "Switch to This" at bounding box center [423, 398] width 120 height 28
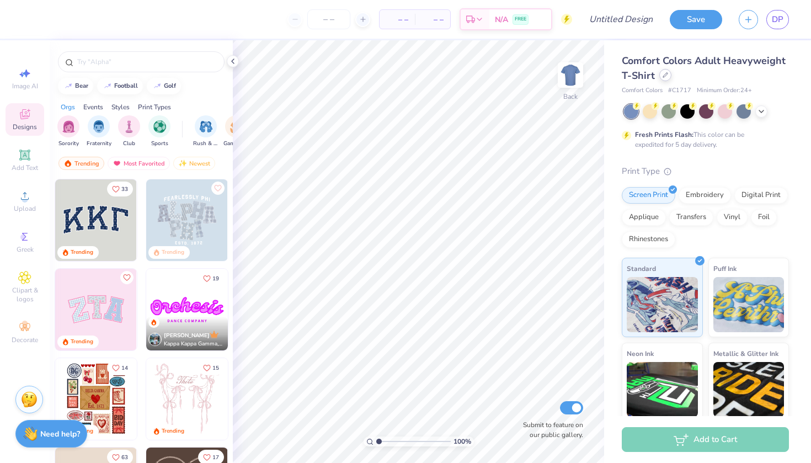
click at [668, 80] on div at bounding box center [665, 75] width 12 height 12
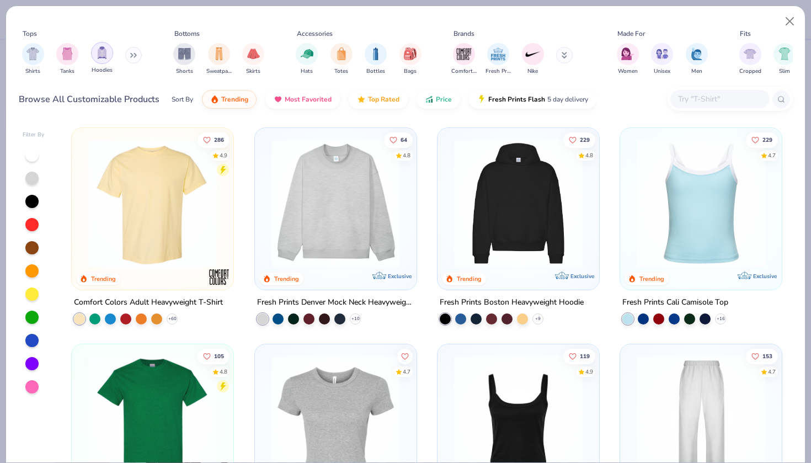
click at [99, 54] on img "filter for Hoodies" at bounding box center [102, 52] width 12 height 13
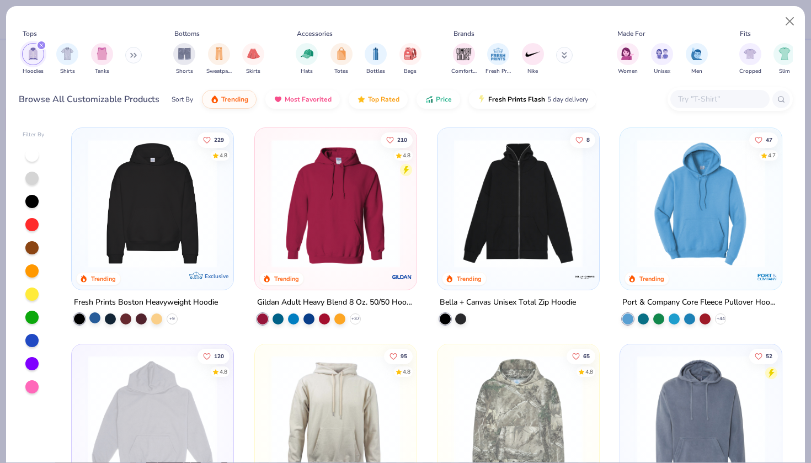
click at [95, 318] on div at bounding box center [94, 317] width 11 height 11
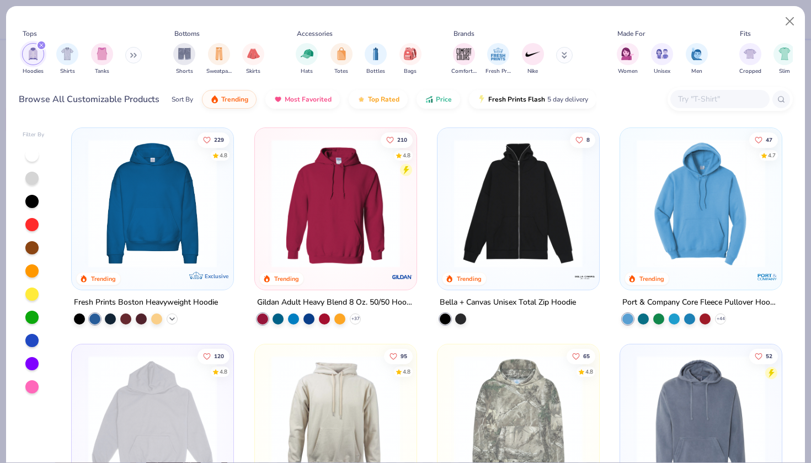
click at [172, 318] on polyline at bounding box center [172, 319] width 4 height 2
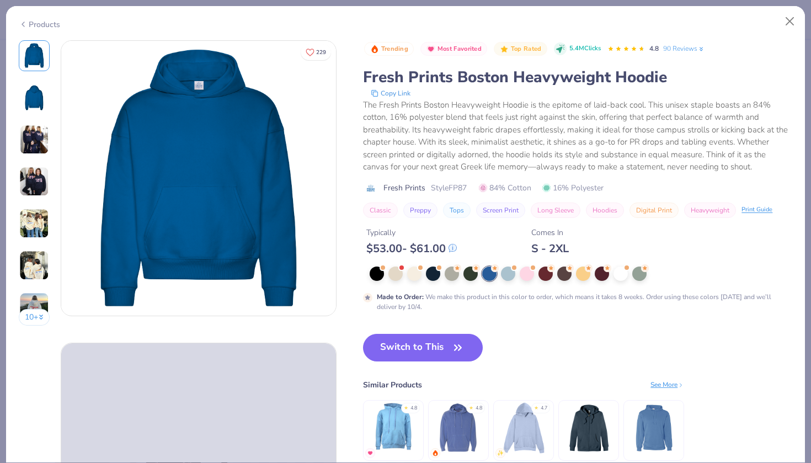
click at [27, 19] on icon at bounding box center [23, 24] width 9 height 13
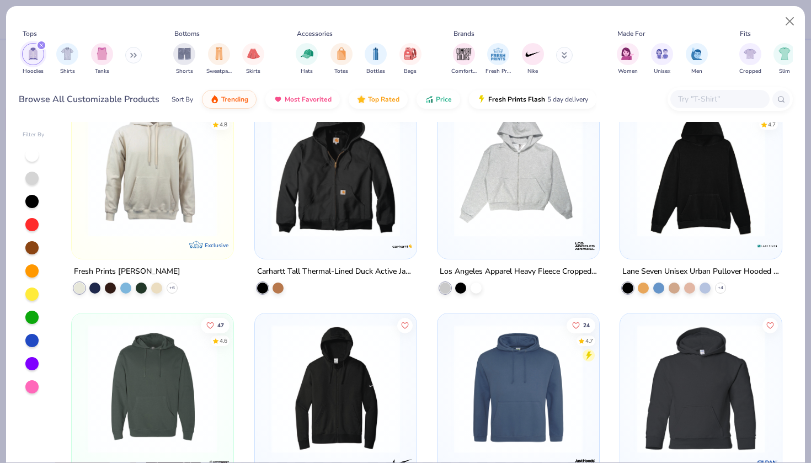
scroll to position [892, 0]
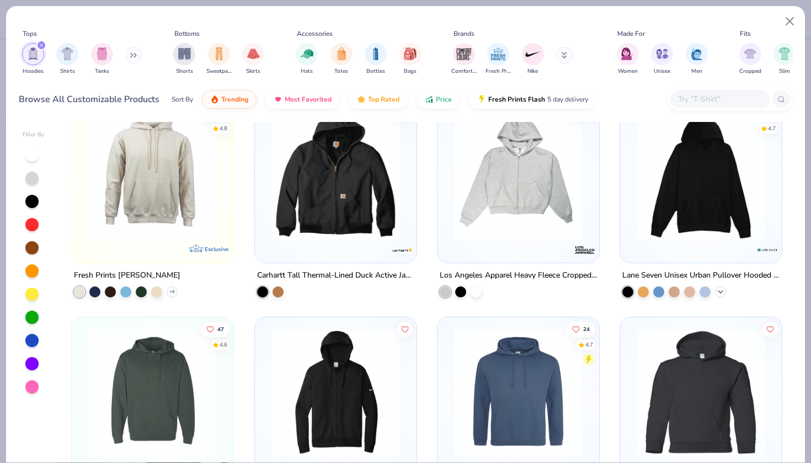
click at [721, 290] on icon at bounding box center [720, 291] width 9 height 9
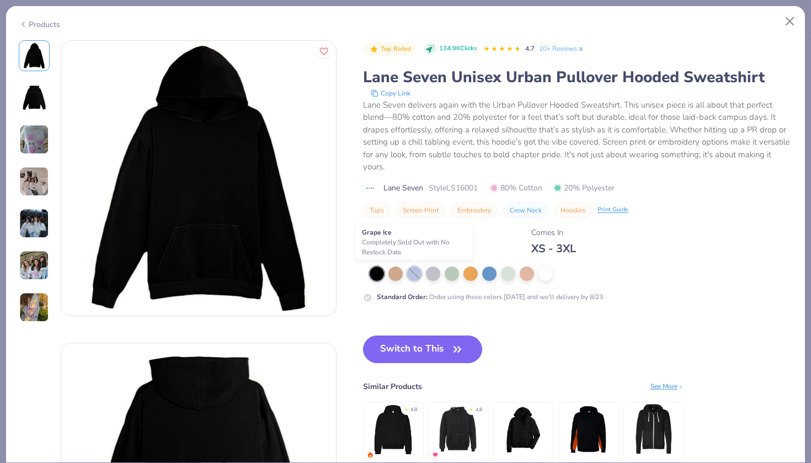
click at [413, 271] on div at bounding box center [414, 273] width 14 height 14
click at [491, 278] on div at bounding box center [489, 272] width 14 height 14
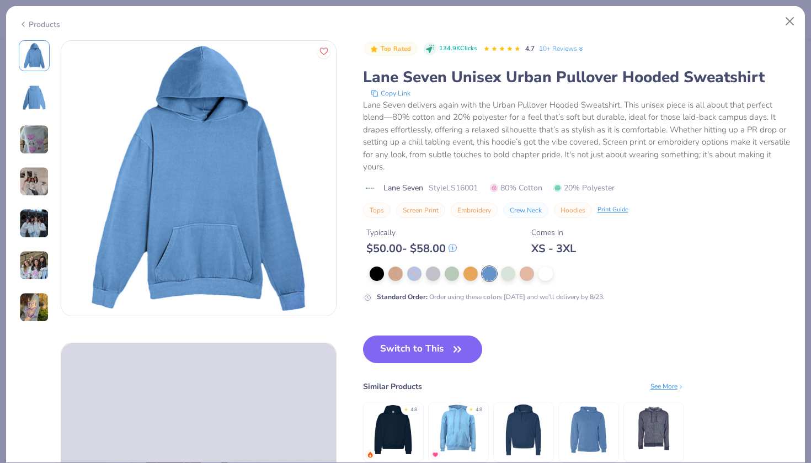
click at [27, 24] on icon at bounding box center [23, 24] width 9 height 13
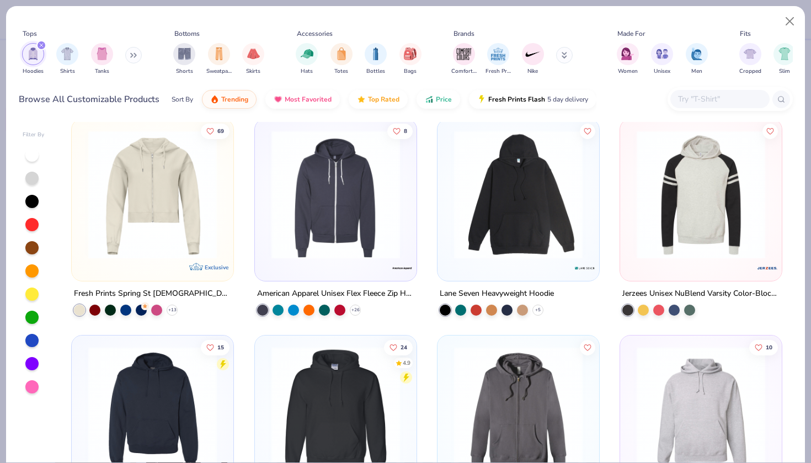
scroll to position [1491, 0]
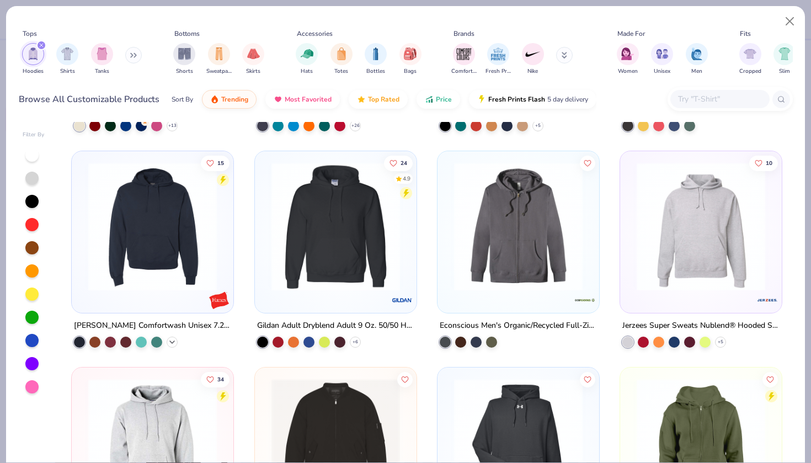
click at [170, 341] on icon at bounding box center [172, 342] width 9 height 9
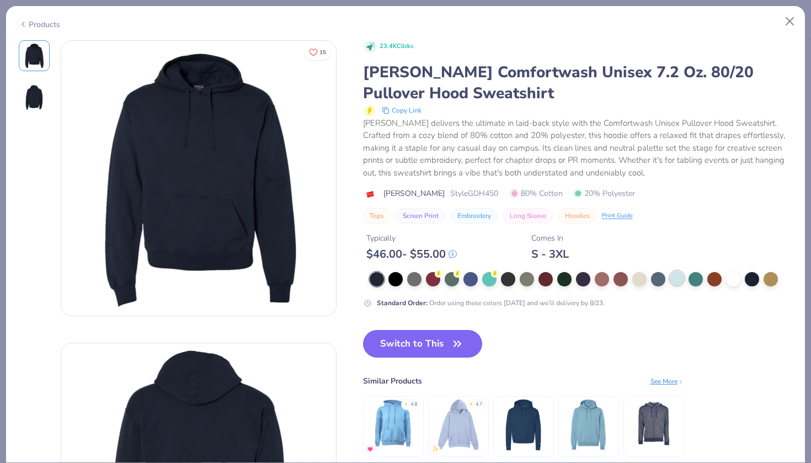
click at [677, 274] on div at bounding box center [677, 278] width 14 height 14
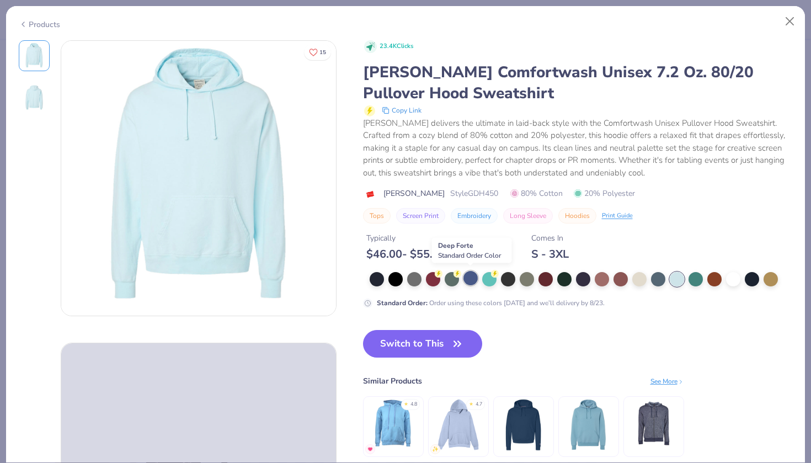
click at [476, 275] on div at bounding box center [470, 278] width 14 height 14
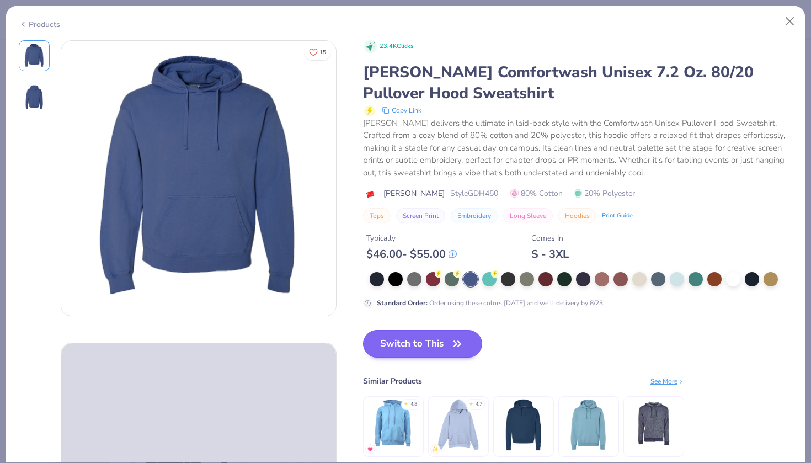
click at [459, 338] on icon "button" at bounding box center [457, 343] width 15 height 15
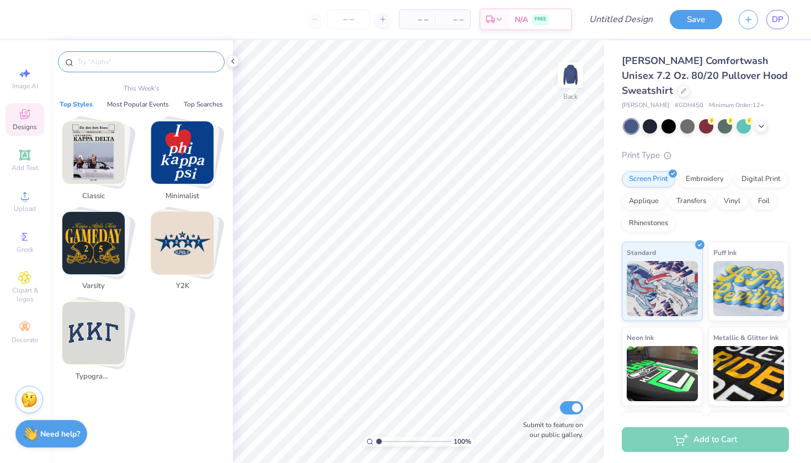
click at [123, 65] on input "text" at bounding box center [146, 61] width 141 height 11
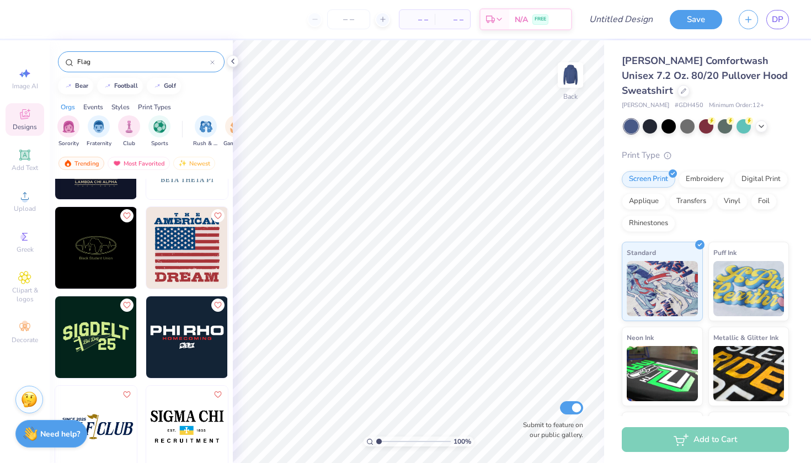
scroll to position [459, 0]
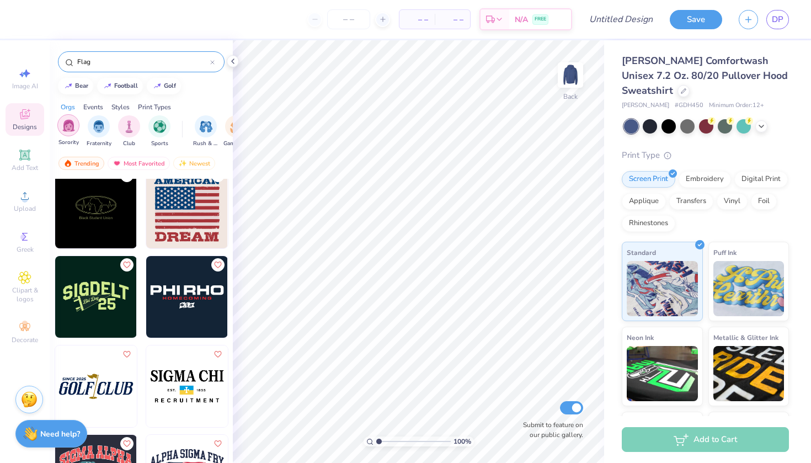
type input "Flag"
click at [72, 125] on img "filter for Sorority" at bounding box center [68, 125] width 13 height 13
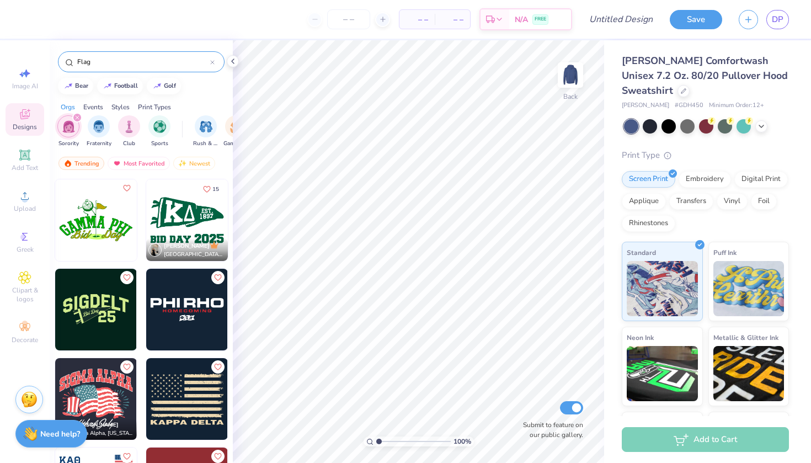
click at [101, 68] on div "Flag" at bounding box center [141, 61] width 167 height 21
drag, startPoint x: 103, startPoint y: 62, endPoint x: 74, endPoint y: 61, distance: 28.7
click at [74, 61] on div "Flag" at bounding box center [141, 61] width 167 height 21
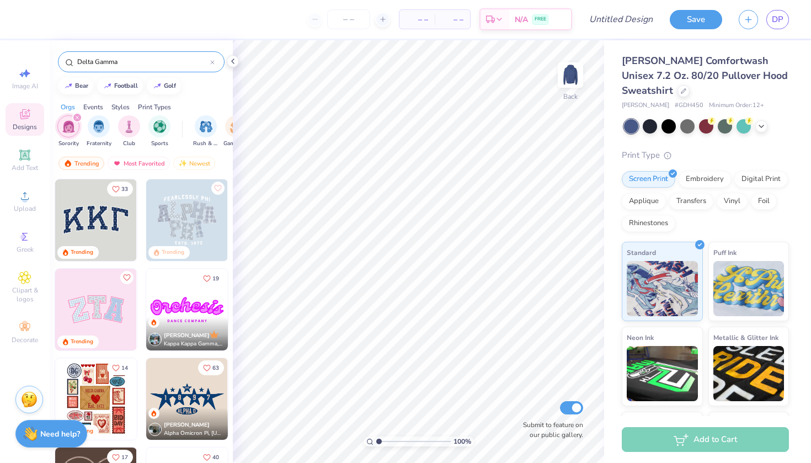
type input "Delta Gamma"
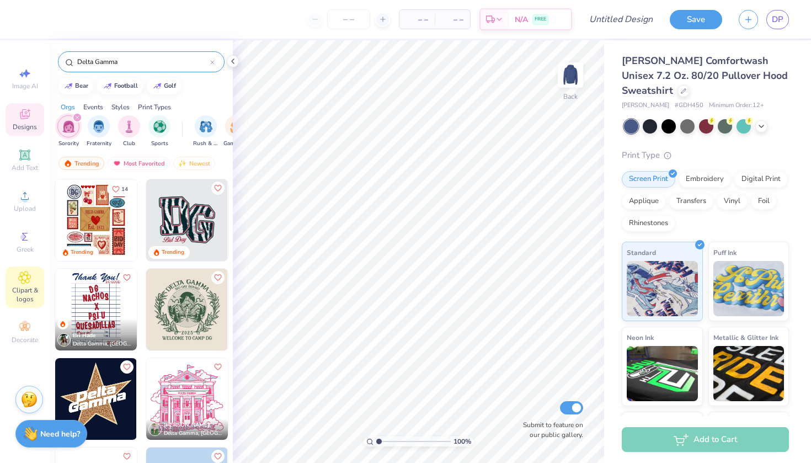
scroll to position [0, 0]
click at [29, 277] on icon at bounding box center [24, 277] width 13 height 13
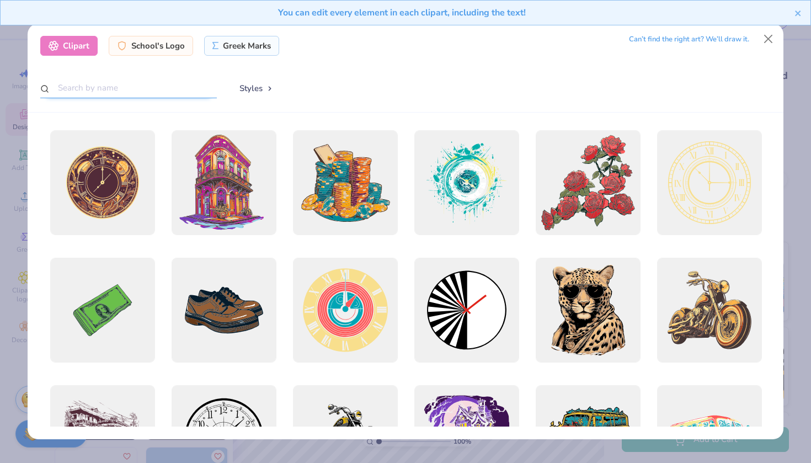
click at [158, 90] on input "text" at bounding box center [128, 88] width 176 height 20
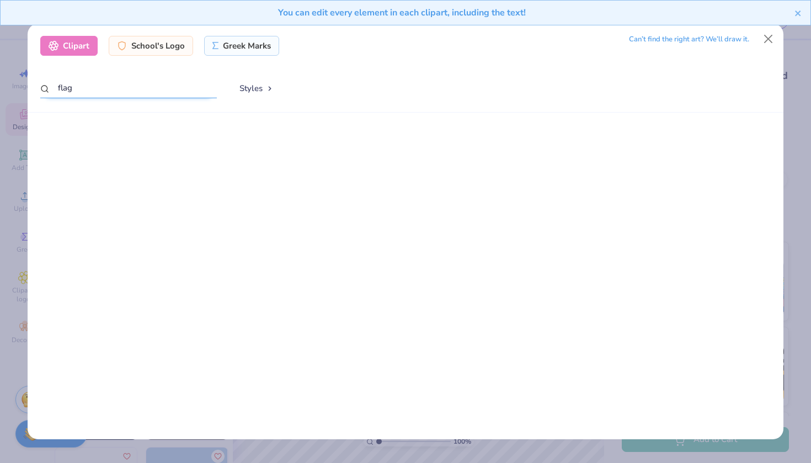
scroll to position [899, 0]
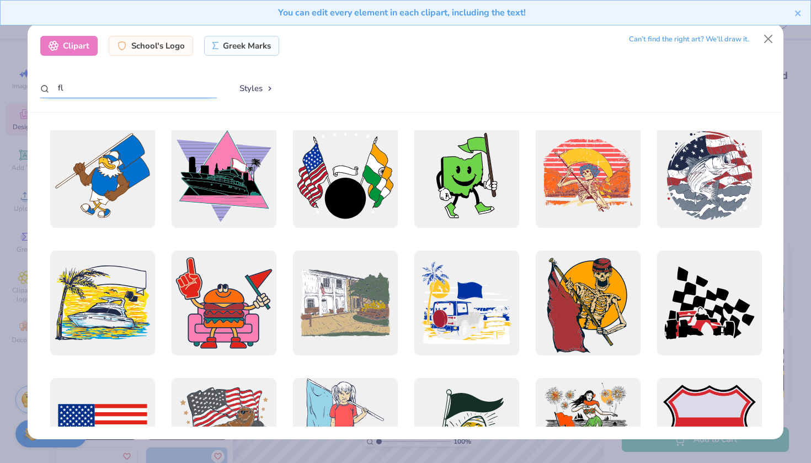
type input "f"
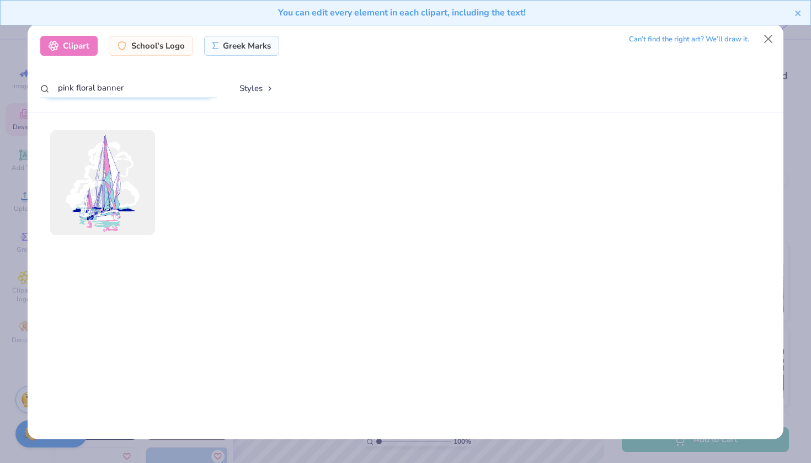
drag, startPoint x: 95, startPoint y: 88, endPoint x: 81, endPoint y: 87, distance: 14.4
click at [81, 87] on input "pink floral banner" at bounding box center [128, 88] width 176 height 20
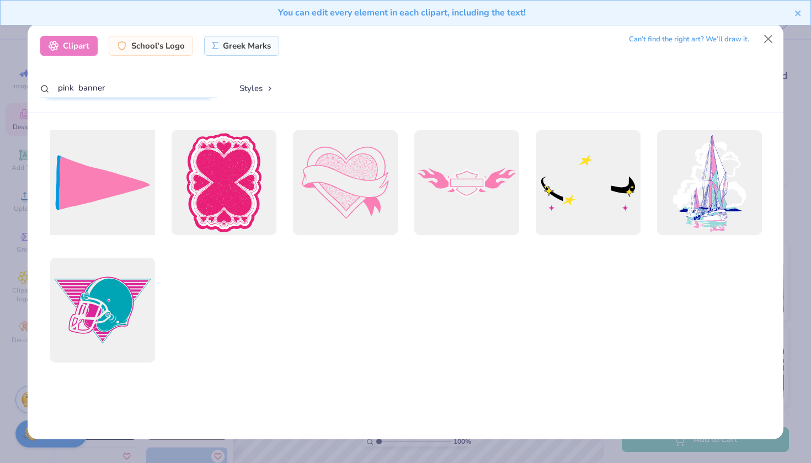
type input "pink banner"
click at [112, 189] on div at bounding box center [102, 182] width 115 height 115
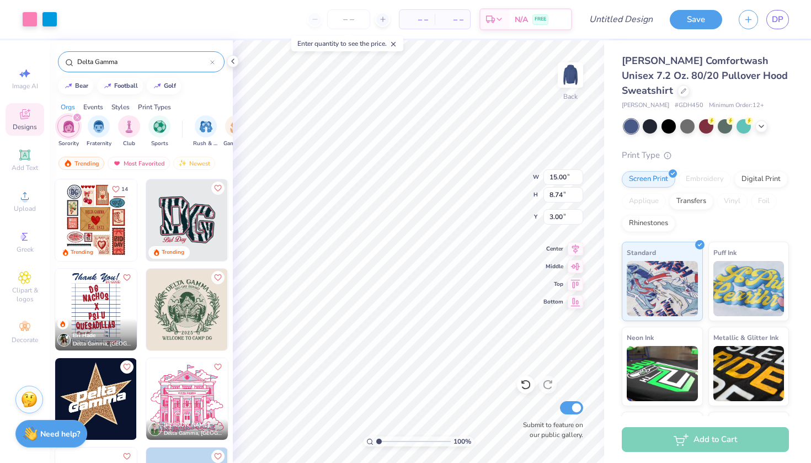
type input "9.45"
type input "5.50"
type input "6.24"
type input "9.60"
type input "5.45"
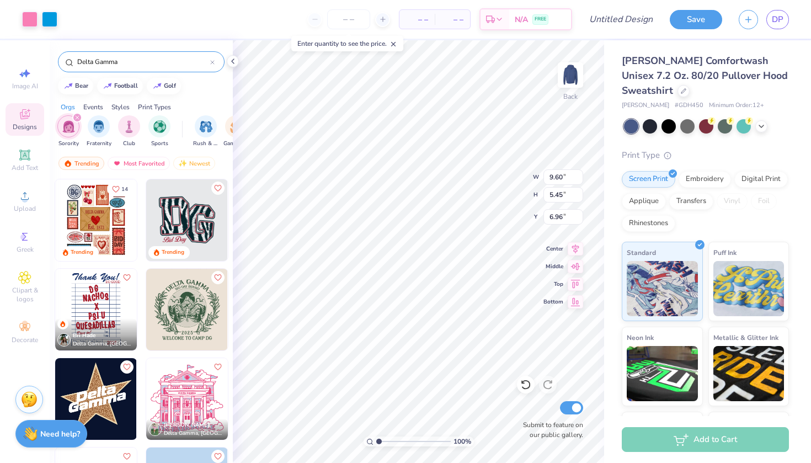
type input "5.90"
type input "14.05"
type input "7.98"
type input "4.73"
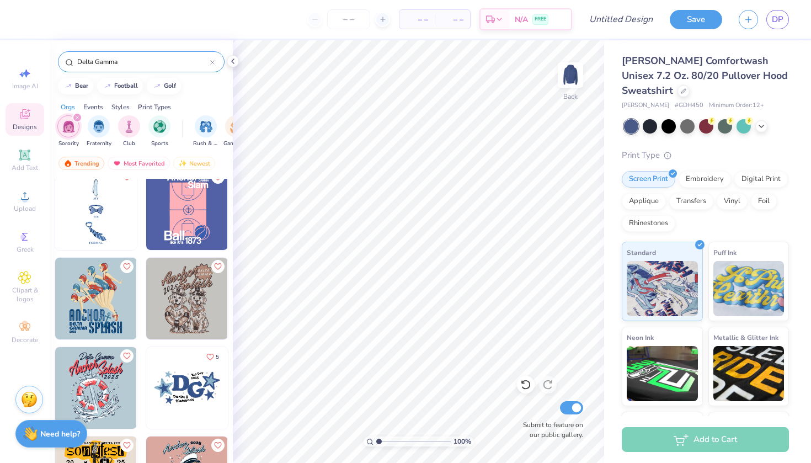
scroll to position [929, 0]
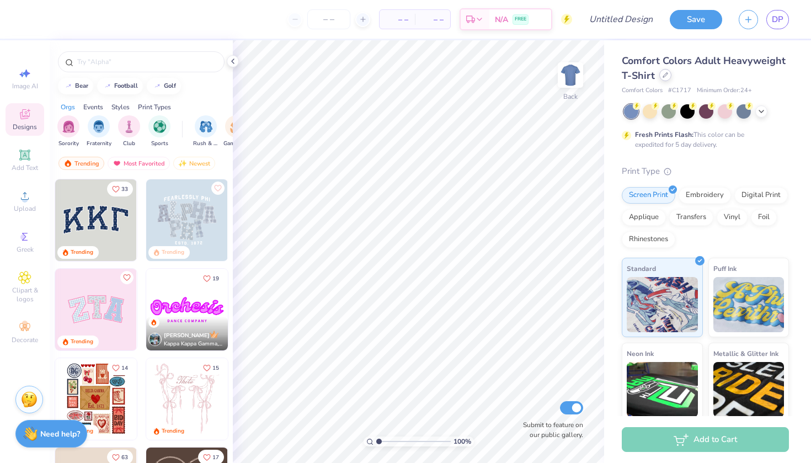
click at [666, 73] on div at bounding box center [665, 75] width 12 height 12
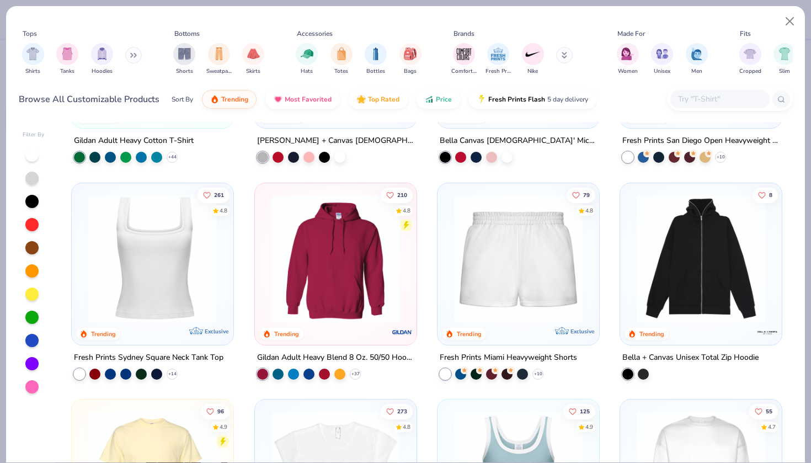
scroll to position [370, 0]
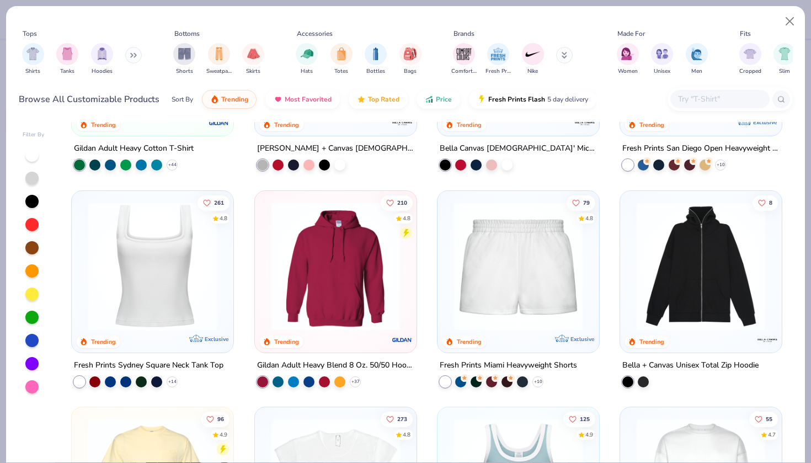
click at [538, 374] on div "Fresh Prints Miami Heavyweight Shorts + 10" at bounding box center [518, 373] width 163 height 29
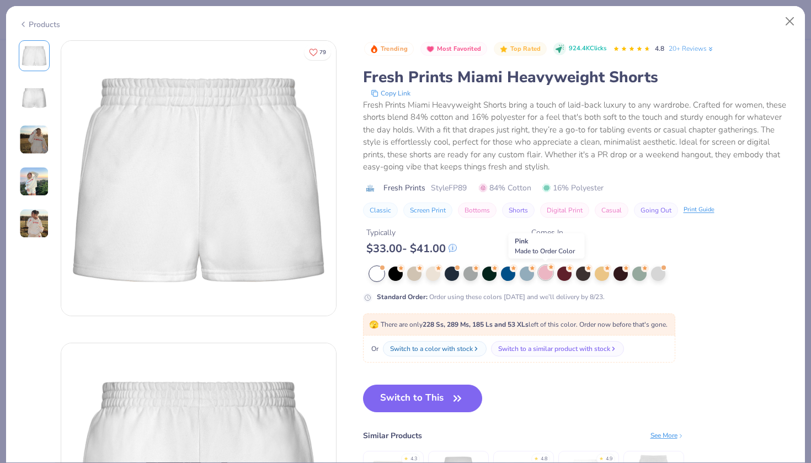
click at [542, 277] on div at bounding box center [545, 272] width 14 height 14
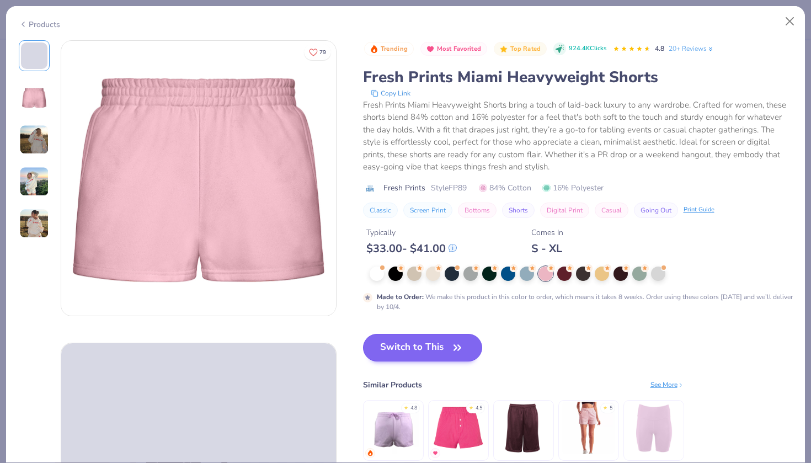
click at [440, 344] on button "Switch to This" at bounding box center [423, 348] width 120 height 28
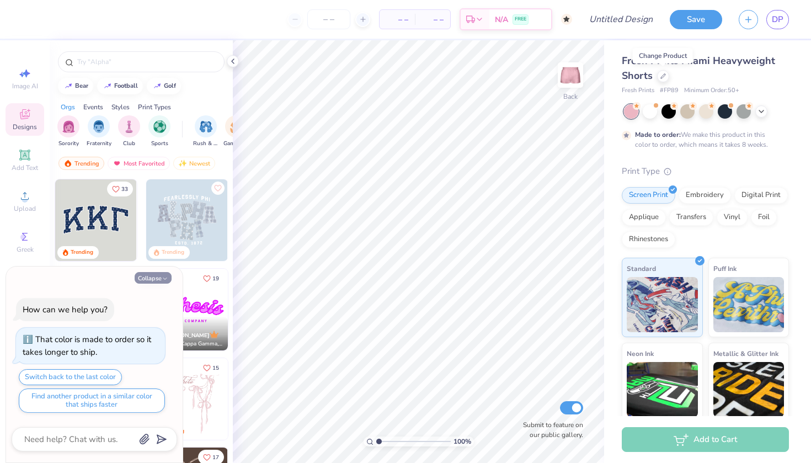
click at [161, 276] on button "Collapse" at bounding box center [153, 278] width 37 height 12
type textarea "x"
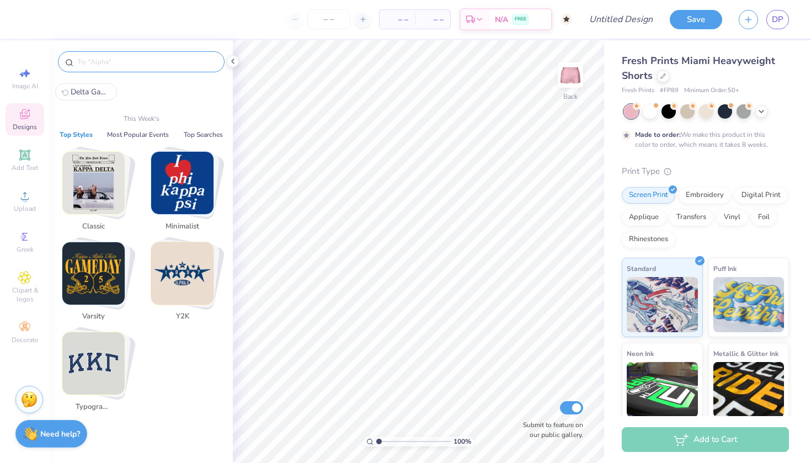
click at [136, 66] on input "text" at bounding box center [146, 61] width 141 height 11
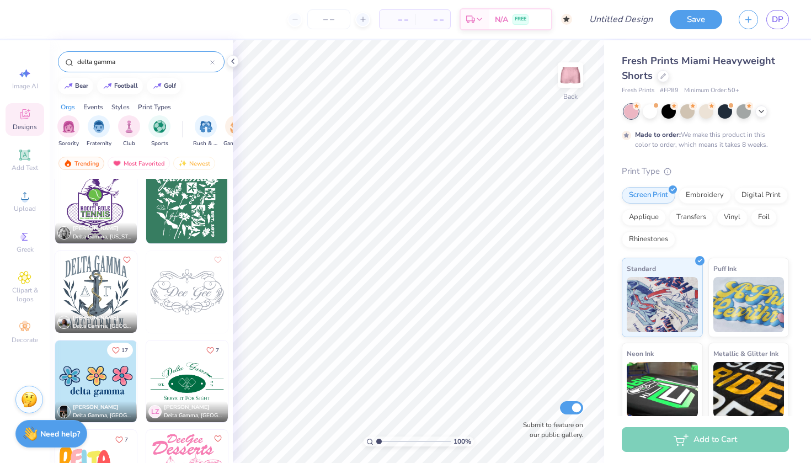
scroll to position [3682, 0]
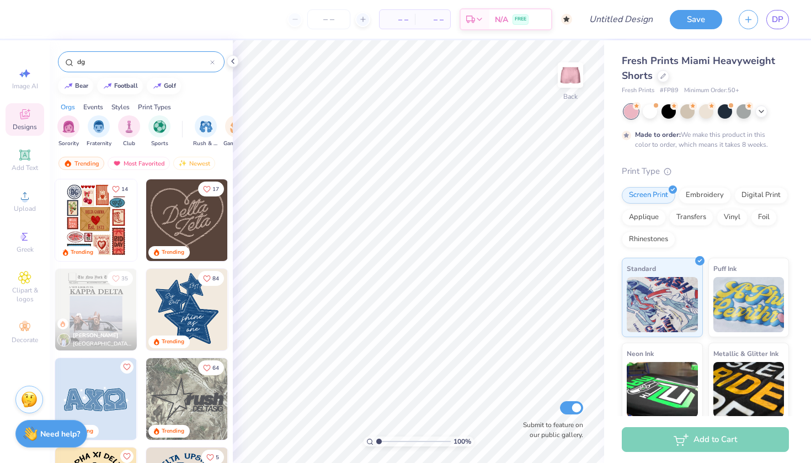
type input "dg"
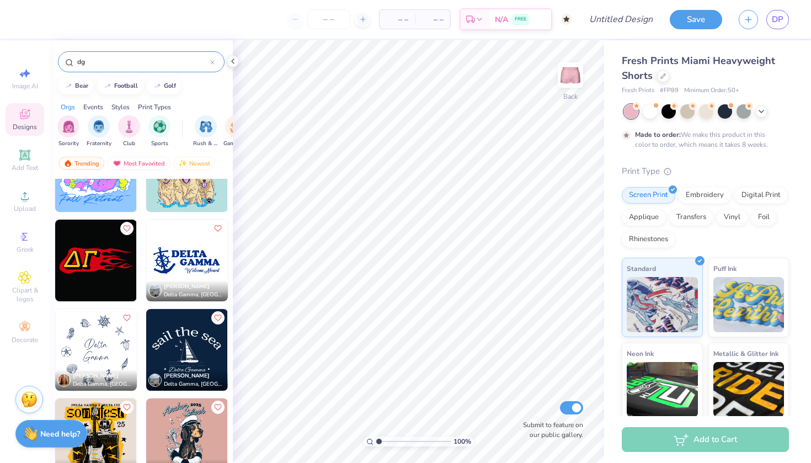
scroll to position [500, 0]
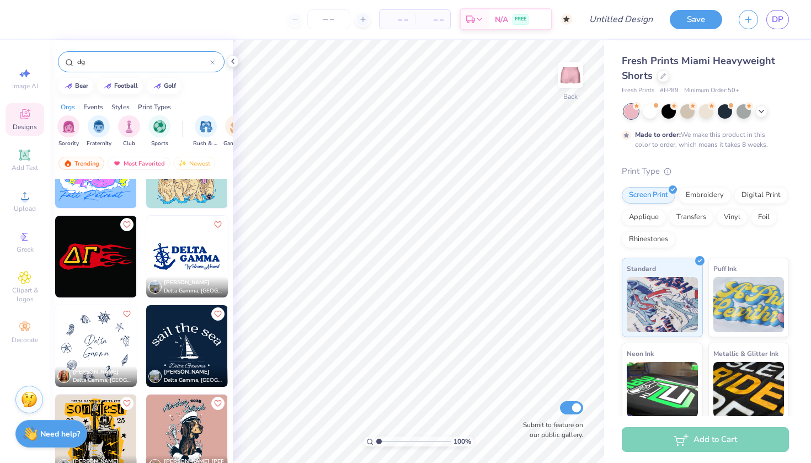
click at [100, 260] on img at bounding box center [96, 257] width 82 height 82
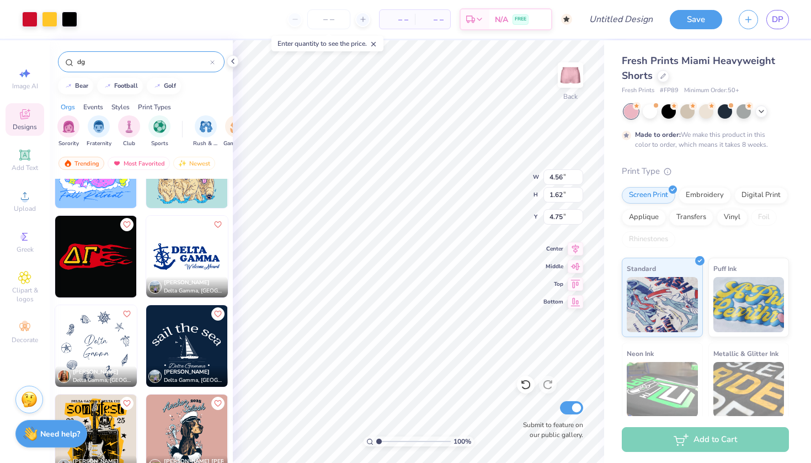
type input "4.56"
type input "1.62"
type input "7.86"
type input "4.50"
type input "1.60"
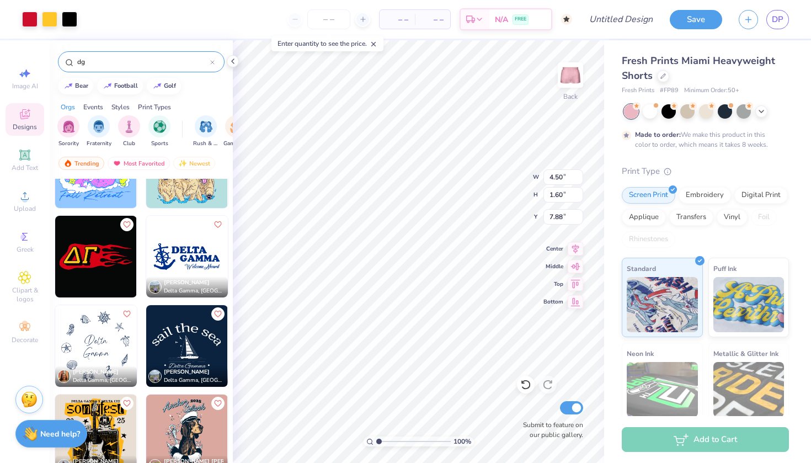
type input "7.93"
click at [25, 238] on circle at bounding box center [23, 237] width 6 height 6
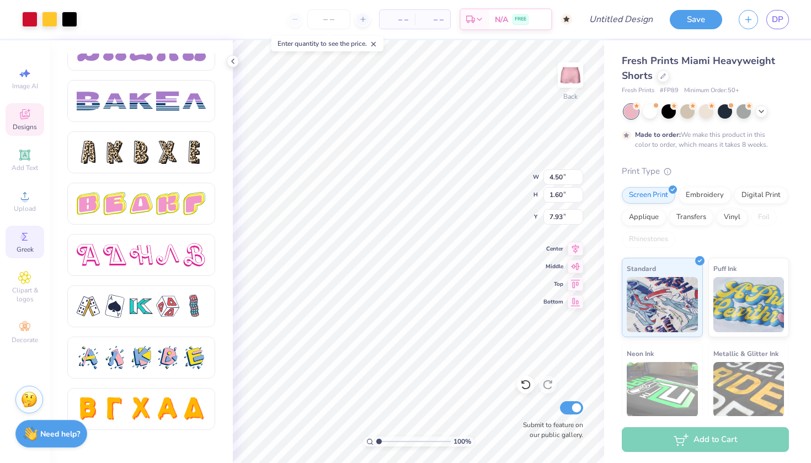
scroll to position [1777, 0]
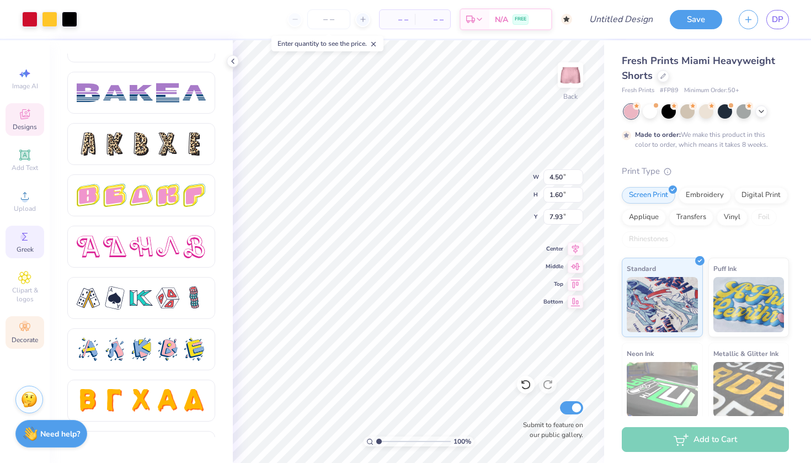
click at [29, 328] on icon at bounding box center [24, 327] width 10 height 8
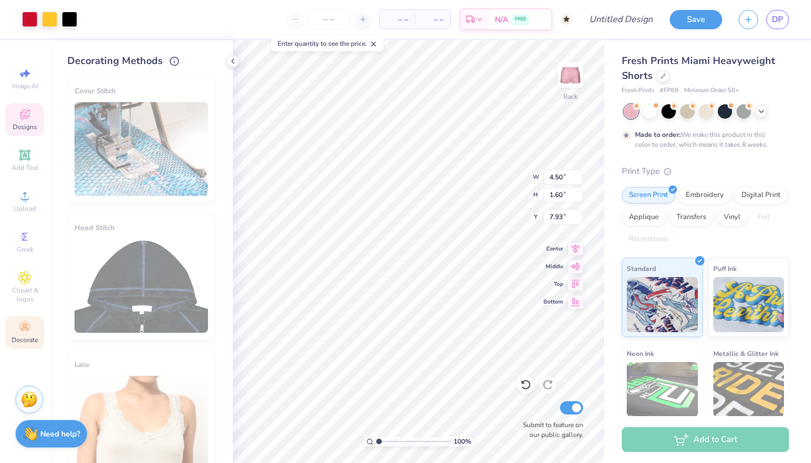
scroll to position [0, 0]
click at [31, 20] on div at bounding box center [29, 17] width 15 height 15
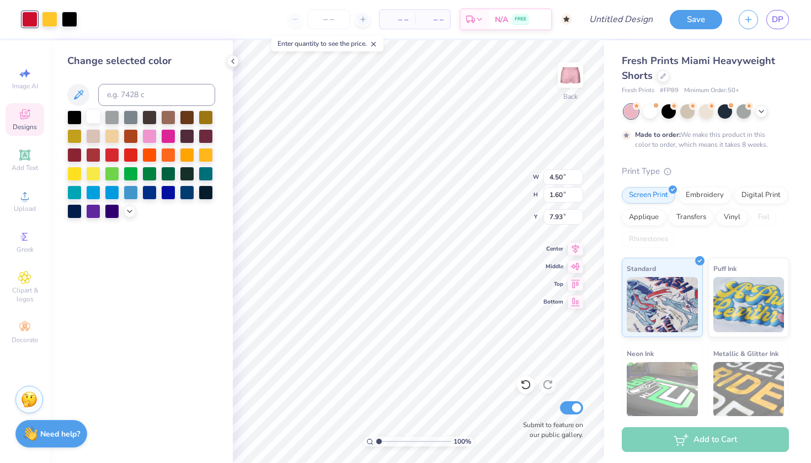
click at [95, 120] on div at bounding box center [93, 116] width 14 height 14
click at [72, 116] on div at bounding box center [74, 116] width 14 height 14
click at [166, 195] on div at bounding box center [168, 191] width 14 height 14
click at [157, 199] on div at bounding box center [149, 191] width 14 height 14
click at [126, 211] on icon at bounding box center [129, 210] width 9 height 9
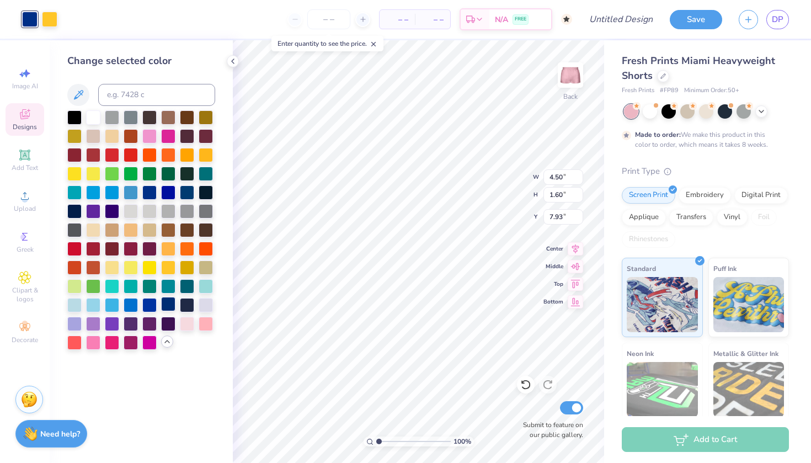
click at [172, 303] on div at bounding box center [168, 304] width 14 height 14
click at [192, 323] on div at bounding box center [187, 322] width 14 height 14
click at [204, 323] on div at bounding box center [206, 322] width 14 height 14
click at [206, 308] on div at bounding box center [206, 304] width 14 height 14
click at [96, 341] on div at bounding box center [93, 341] width 14 height 14
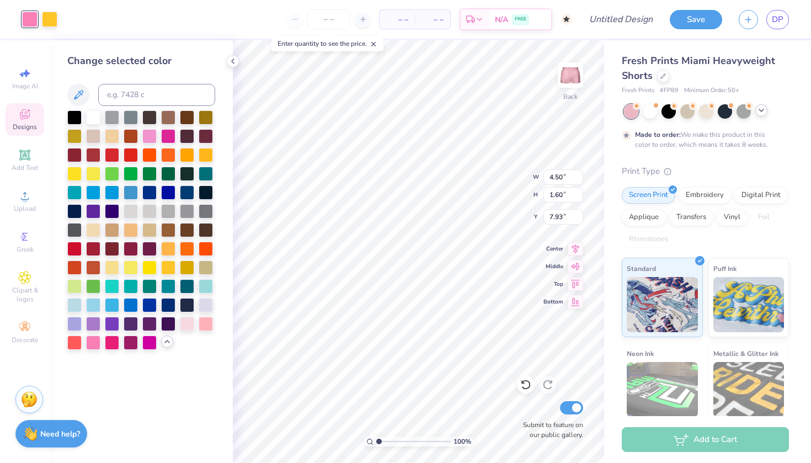
click at [761, 111] on icon at bounding box center [761, 110] width 9 height 9
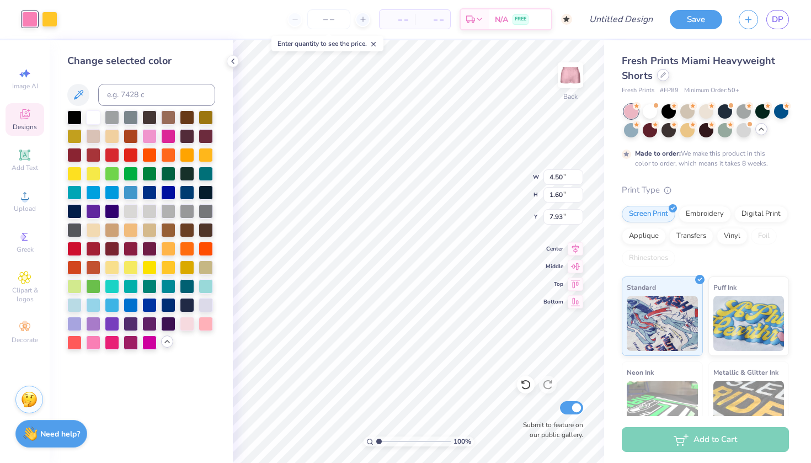
click at [662, 77] on icon at bounding box center [663, 75] width 4 height 4
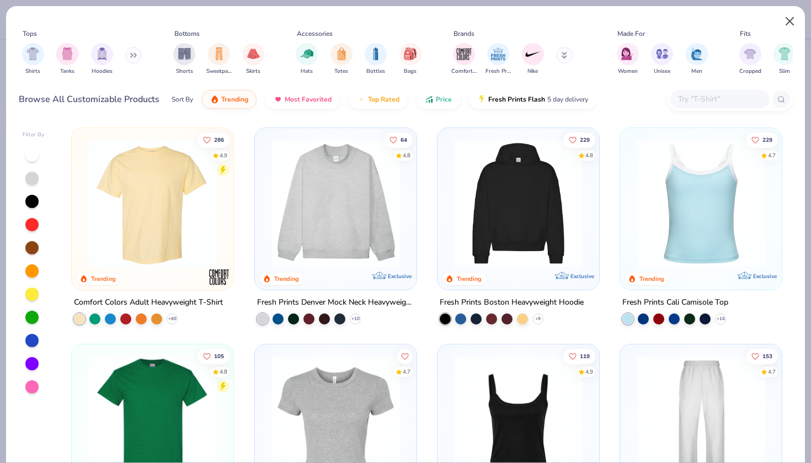
click at [784, 24] on button "Close" at bounding box center [789, 21] width 21 height 21
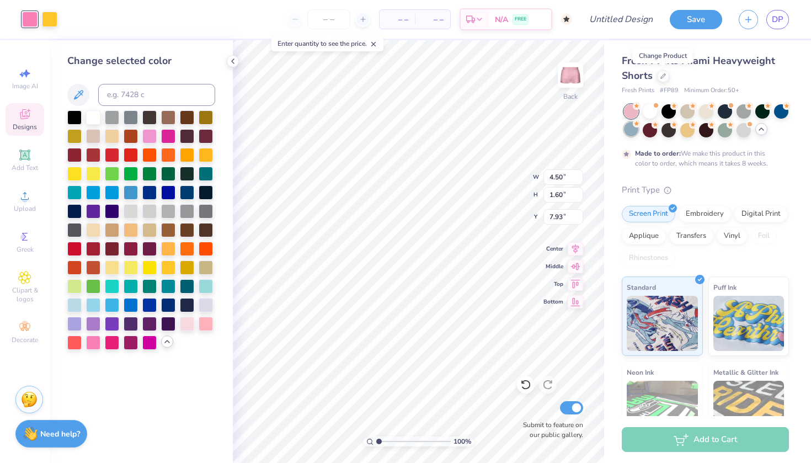
click at [634, 129] on div at bounding box center [631, 129] width 14 height 14
click at [729, 107] on div at bounding box center [725, 110] width 14 height 14
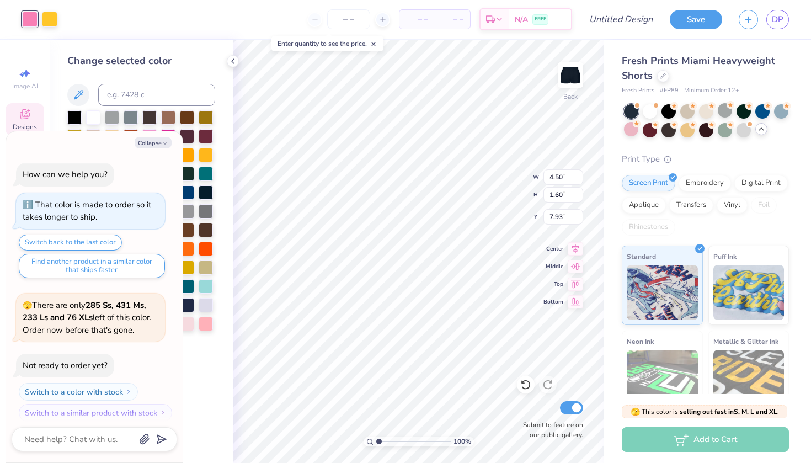
scroll to position [61, 0]
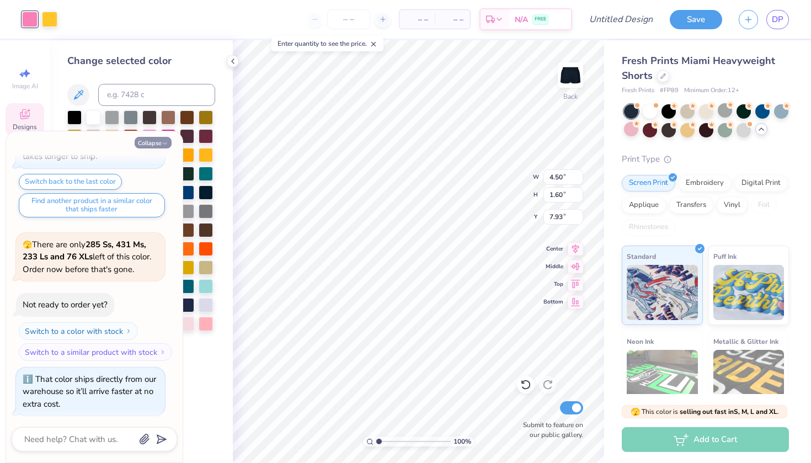
click at [165, 145] on icon "button" at bounding box center [165, 143] width 7 height 7
type textarea "x"
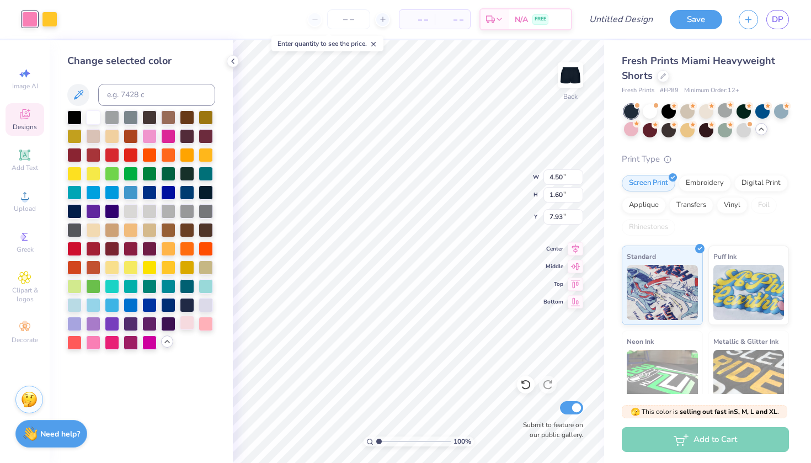
click at [191, 320] on div at bounding box center [187, 322] width 14 height 14
click at [210, 323] on div at bounding box center [206, 322] width 14 height 14
type input "8.04"
click at [55, 18] on div at bounding box center [49, 17] width 15 height 15
click at [95, 116] on div at bounding box center [93, 116] width 14 height 14
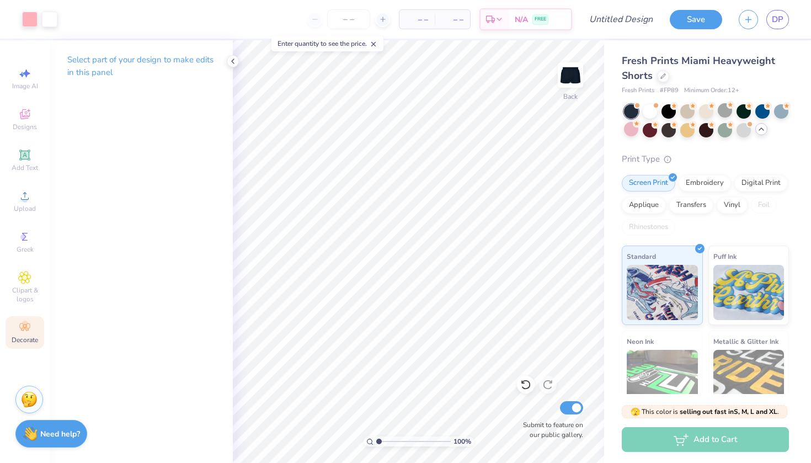
click at [22, 324] on icon at bounding box center [24, 326] width 13 height 13
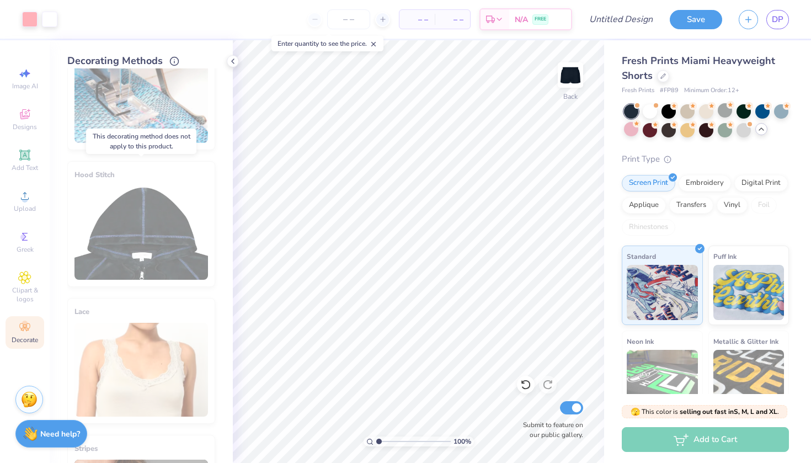
scroll to position [54, 0]
click at [142, 259] on div "Hood Stitch" at bounding box center [141, 223] width 148 height 126
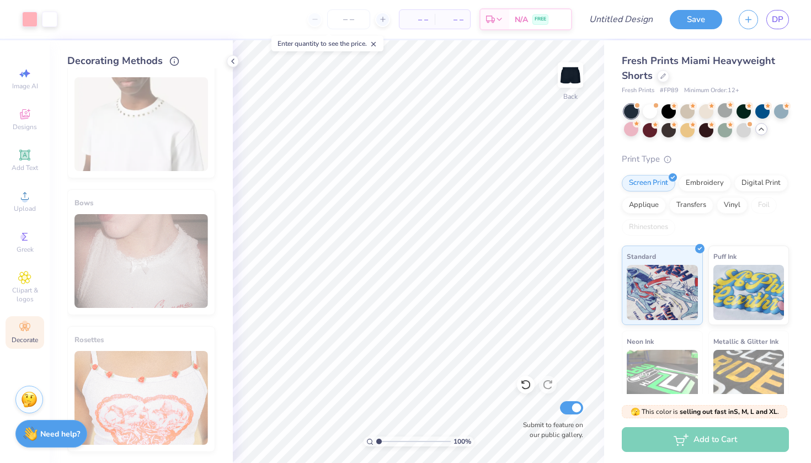
scroll to position [655, 0]
click at [30, 127] on span "Designs" at bounding box center [25, 126] width 24 height 9
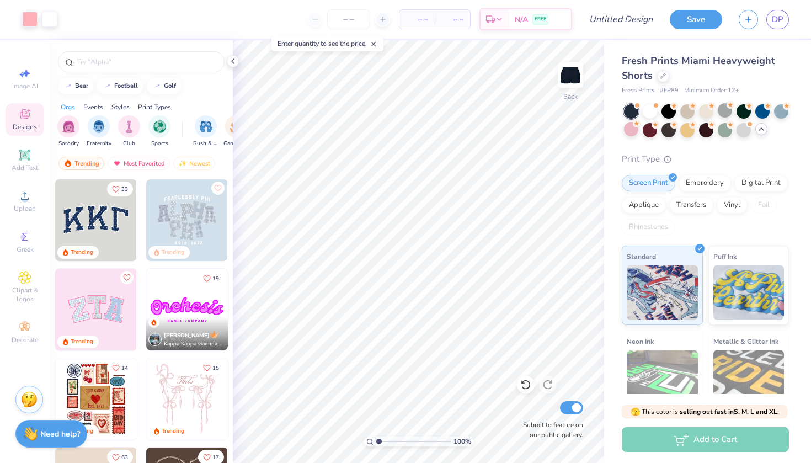
click at [103, 293] on img at bounding box center [96, 310] width 82 height 82
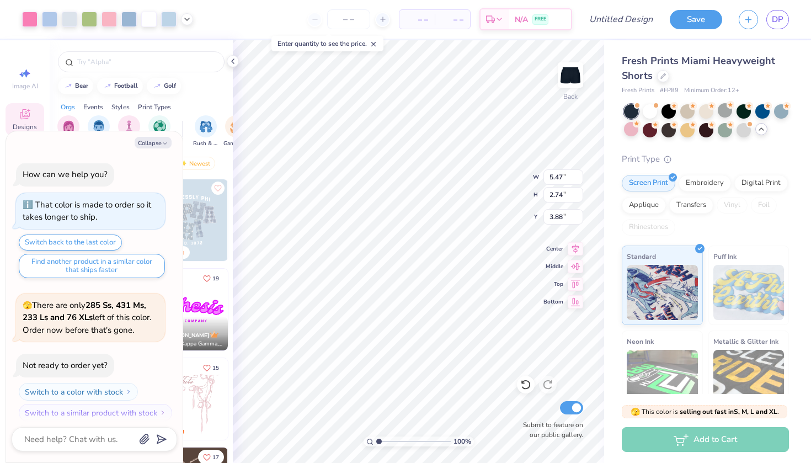
scroll to position [169, 0]
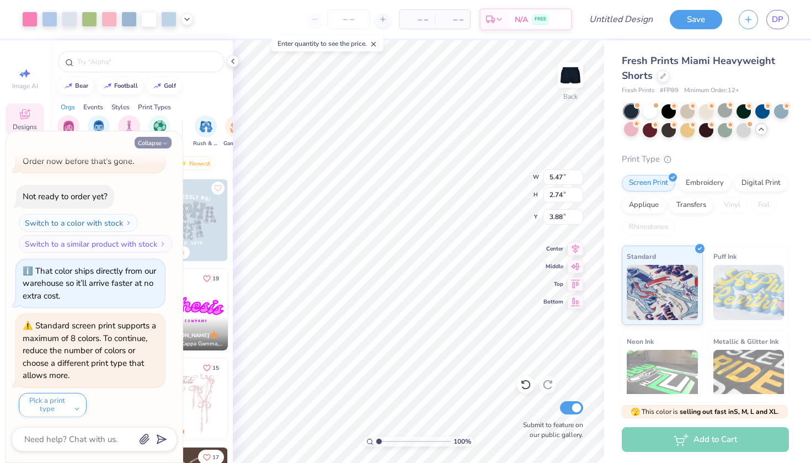
click at [168, 141] on icon "button" at bounding box center [165, 143] width 7 height 7
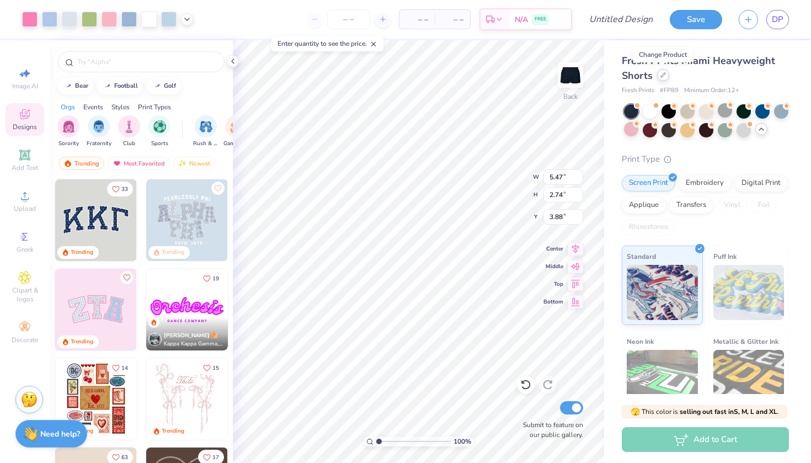
click at [664, 76] on icon at bounding box center [663, 75] width 6 height 6
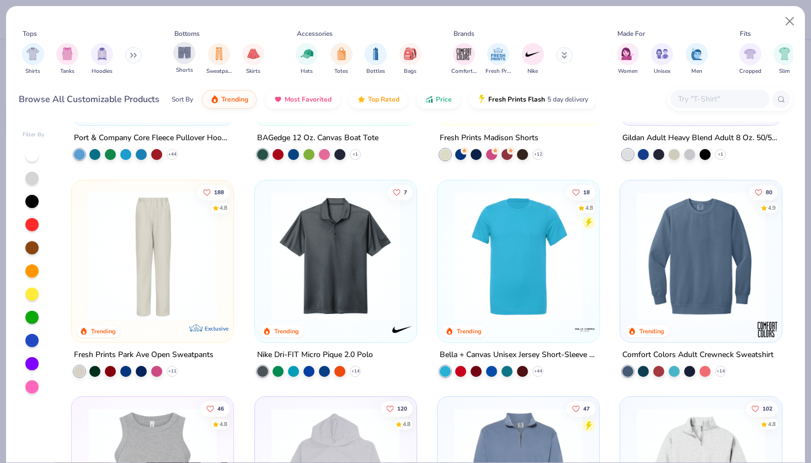
scroll to position [1248, 0]
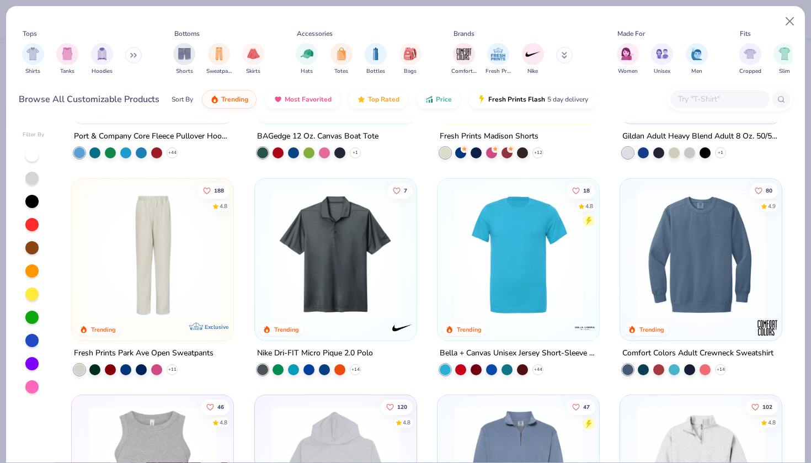
click at [130, 55] on button at bounding box center [133, 55] width 17 height 17
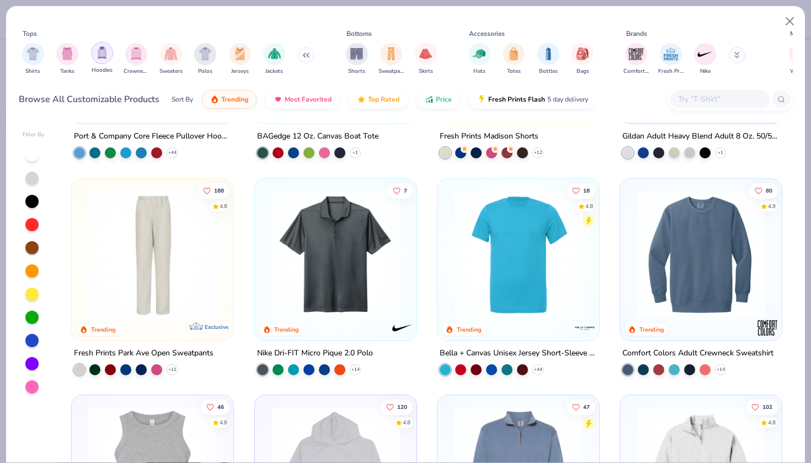
click at [105, 55] on img "filter for Hoodies" at bounding box center [102, 52] width 12 height 13
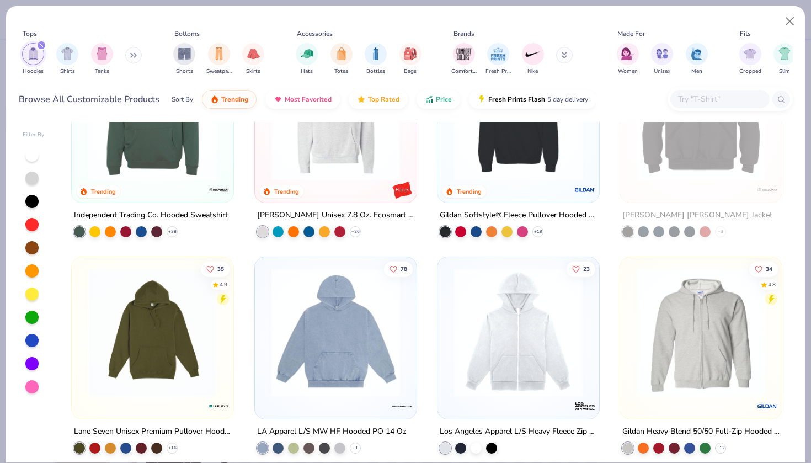
scroll to position [611, 0]
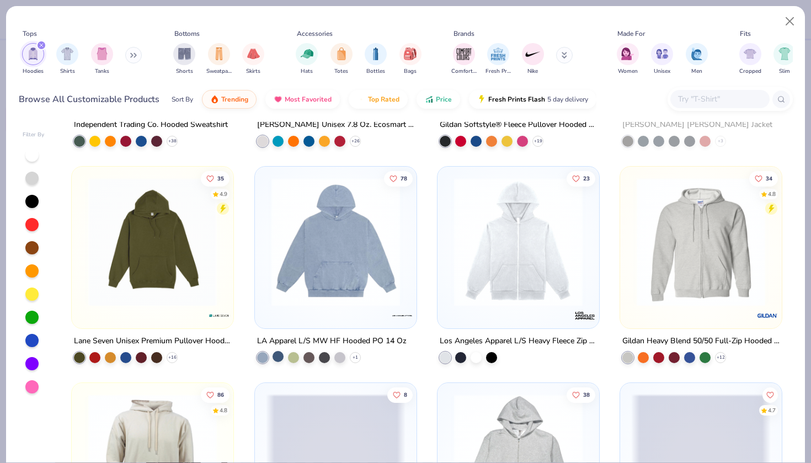
click at [277, 355] on div at bounding box center [277, 356] width 11 height 11
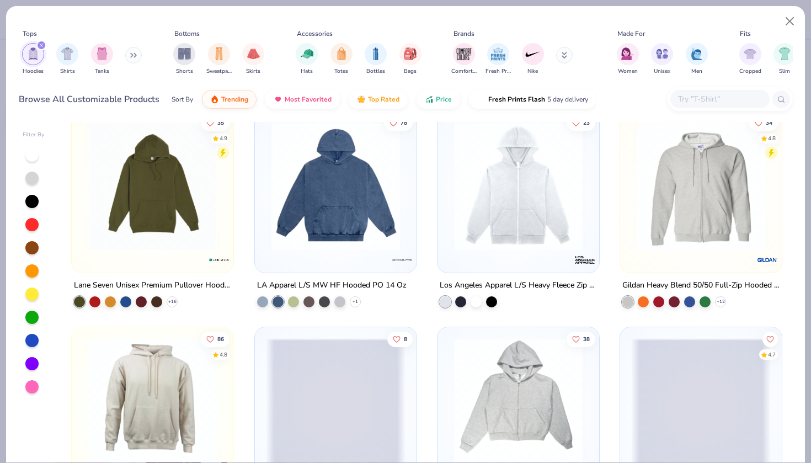
scroll to position [657, 0]
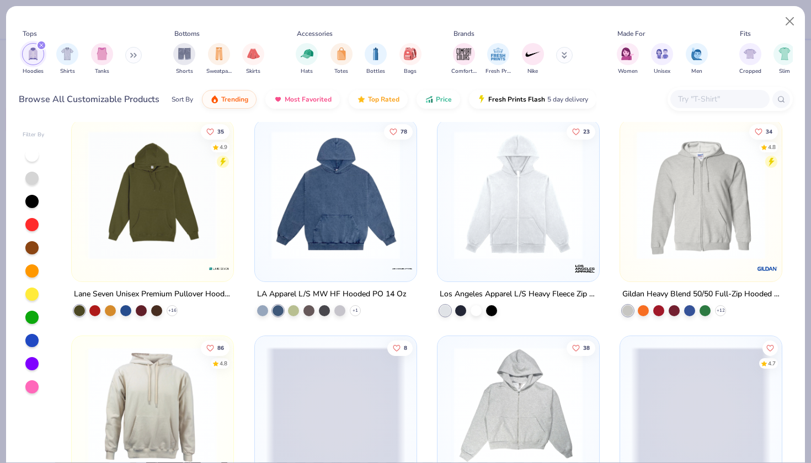
click at [347, 225] on img at bounding box center [336, 195] width 140 height 129
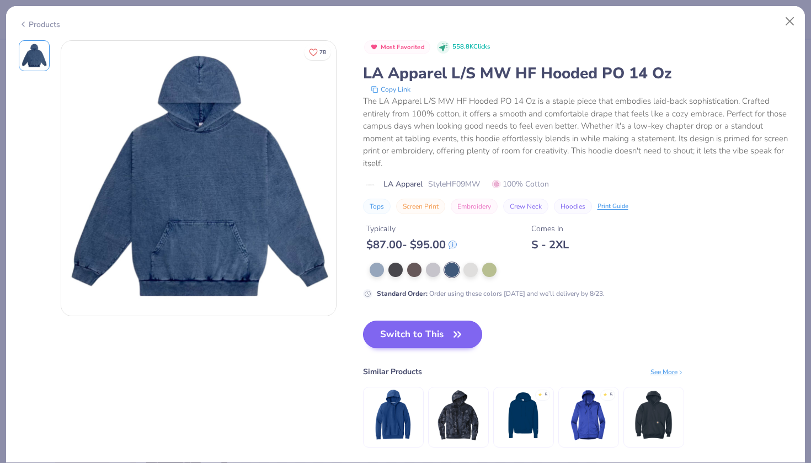
click at [408, 333] on button "Switch to This" at bounding box center [423, 334] width 120 height 28
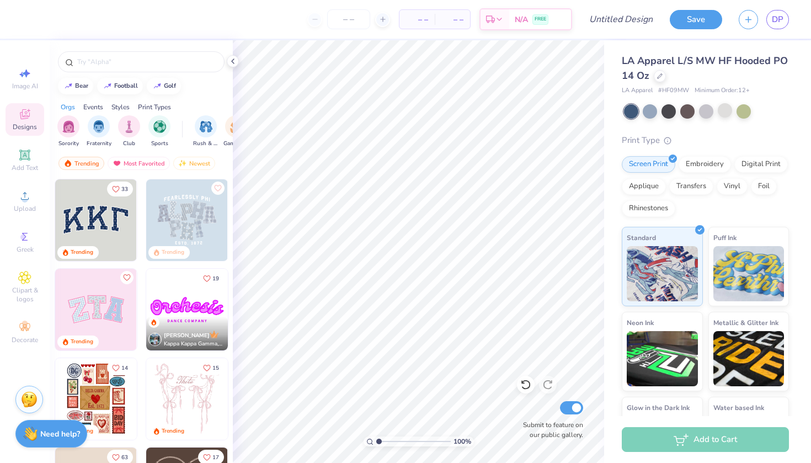
click at [93, 312] on img at bounding box center [96, 310] width 82 height 82
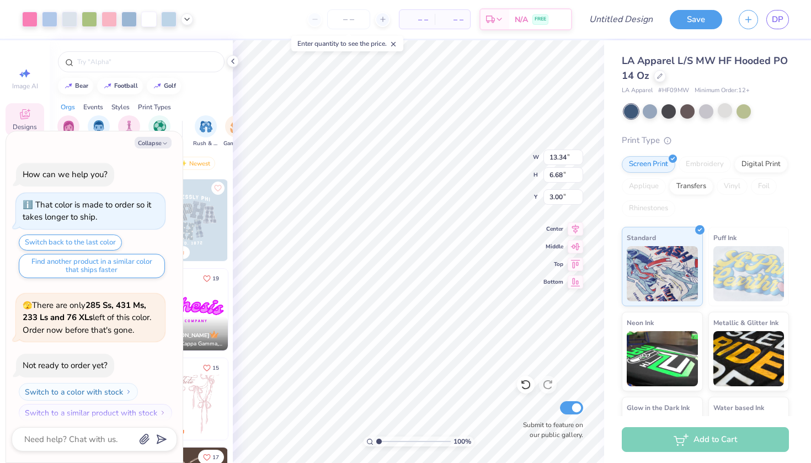
scroll to position [277, 0]
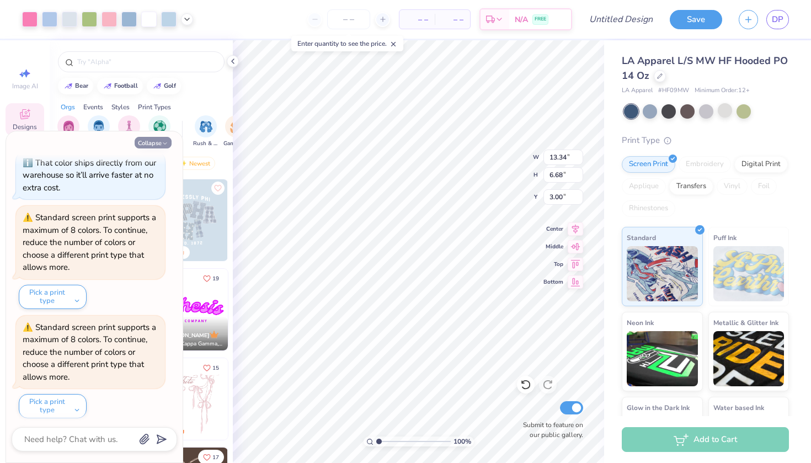
click at [164, 142] on icon "button" at bounding box center [165, 143] width 7 height 7
type textarea "x"
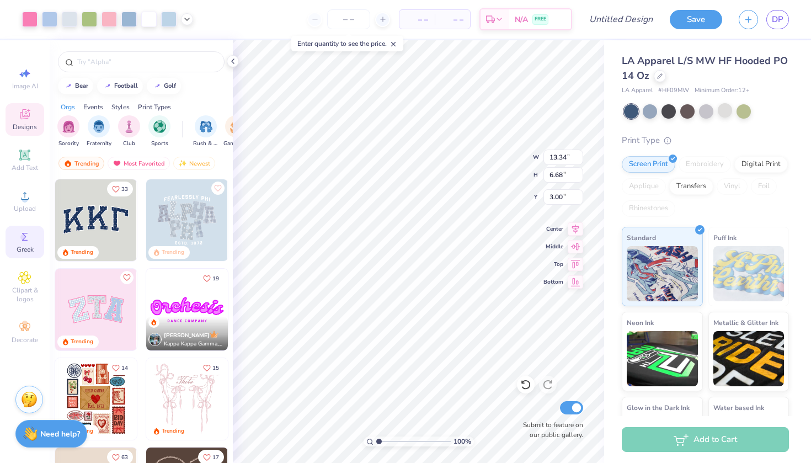
click at [26, 240] on icon at bounding box center [25, 237] width 6 height 8
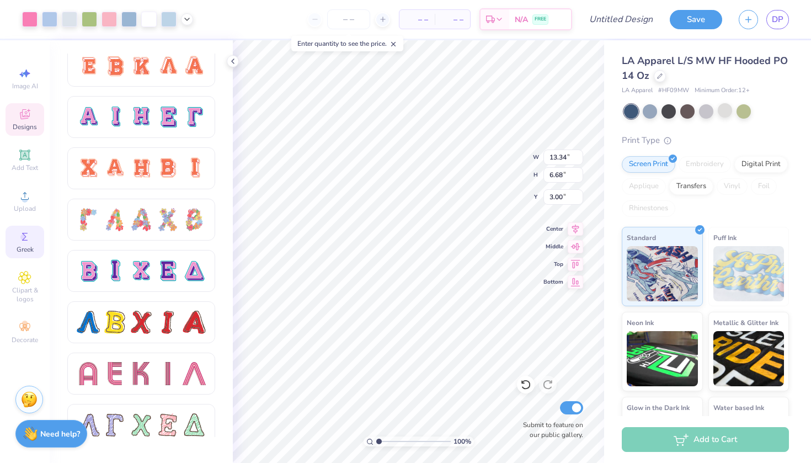
scroll to position [726, 0]
click at [192, 116] on div at bounding box center [194, 117] width 23 height 23
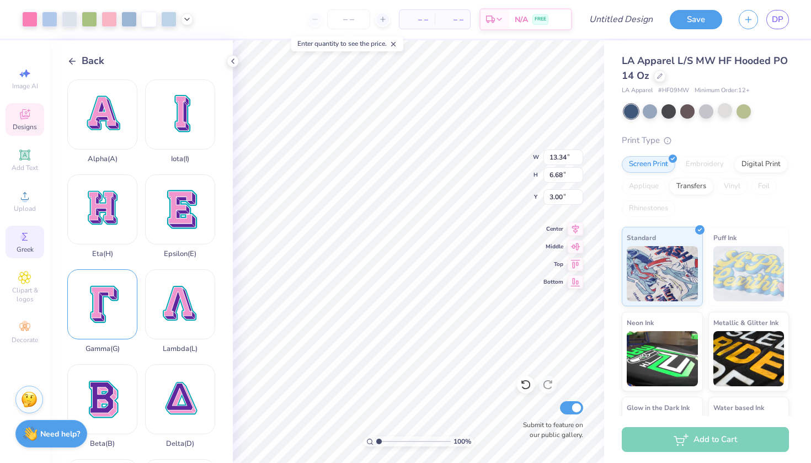
click at [110, 307] on div "Gamma ( G )" at bounding box center [102, 311] width 70 height 84
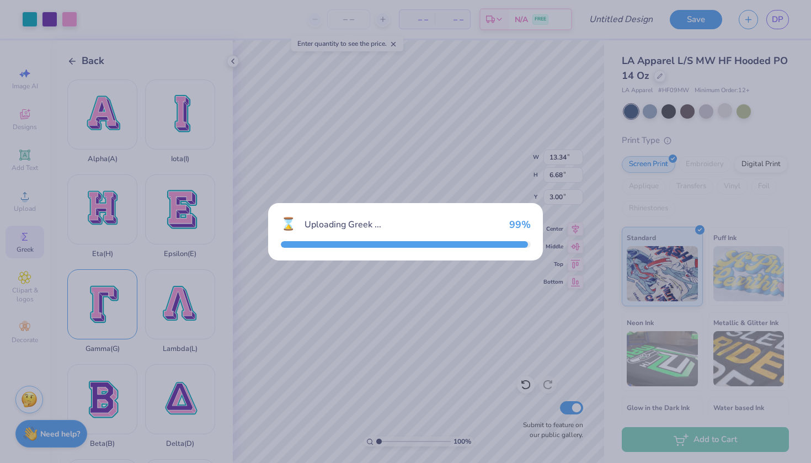
type input "9.97"
type input "13.00"
type input "0.50"
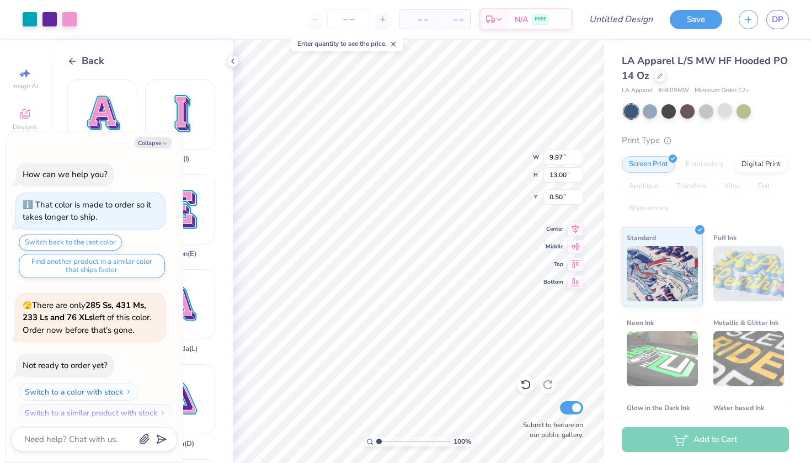
scroll to position [385, 0]
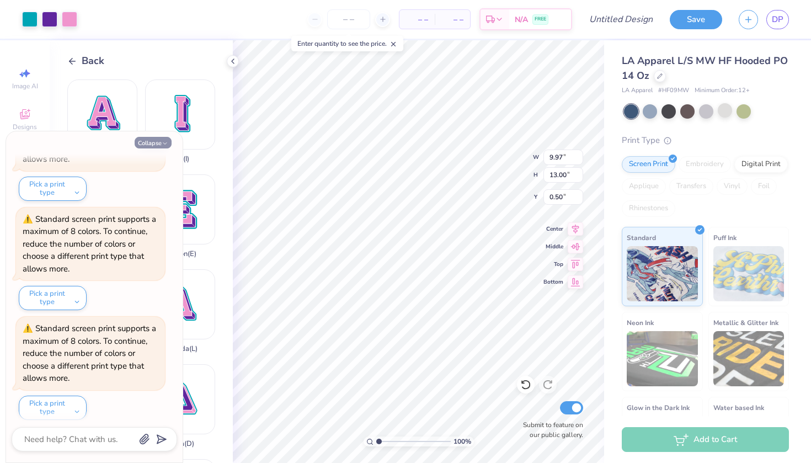
click at [156, 137] on button "Collapse" at bounding box center [153, 143] width 37 height 12
type textarea "x"
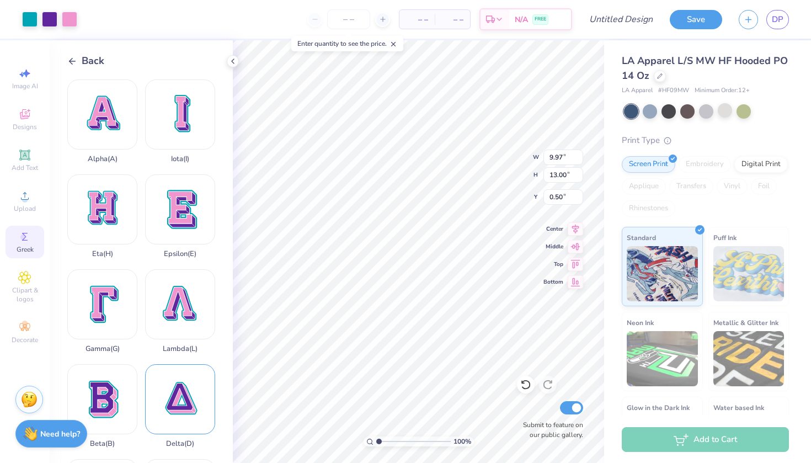
click at [182, 394] on div "Delta ( D )" at bounding box center [180, 406] width 70 height 84
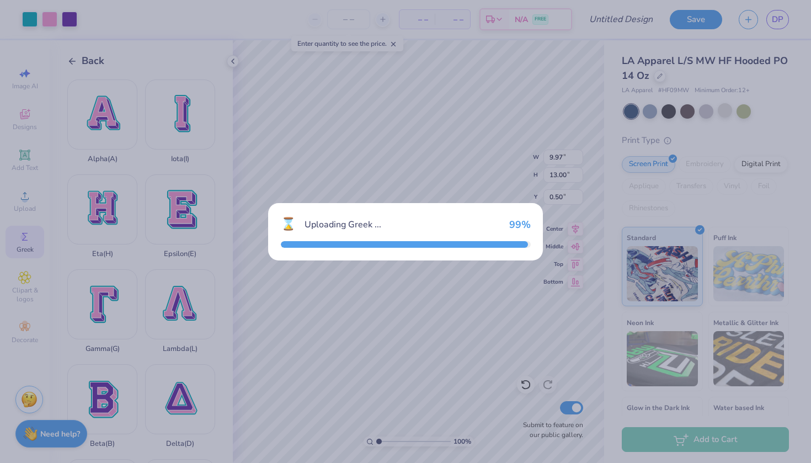
type input "12.86"
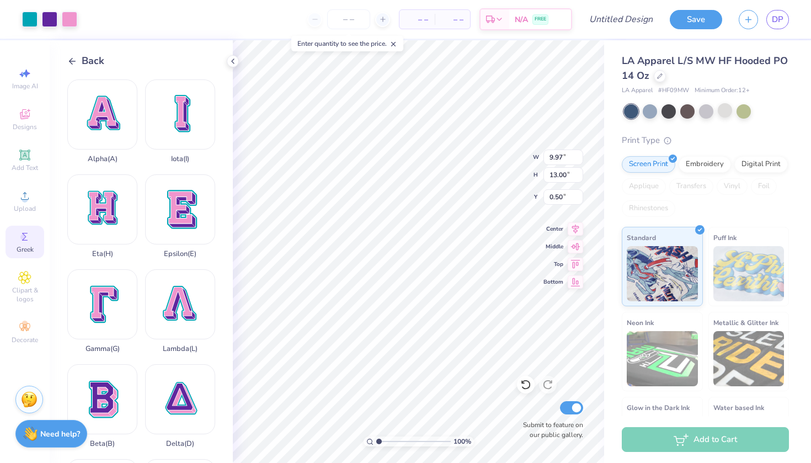
type input "6.56"
type input "8.56"
type input "3.63"
click at [173, 300] on div "Lambda ( L )" at bounding box center [180, 311] width 70 height 84
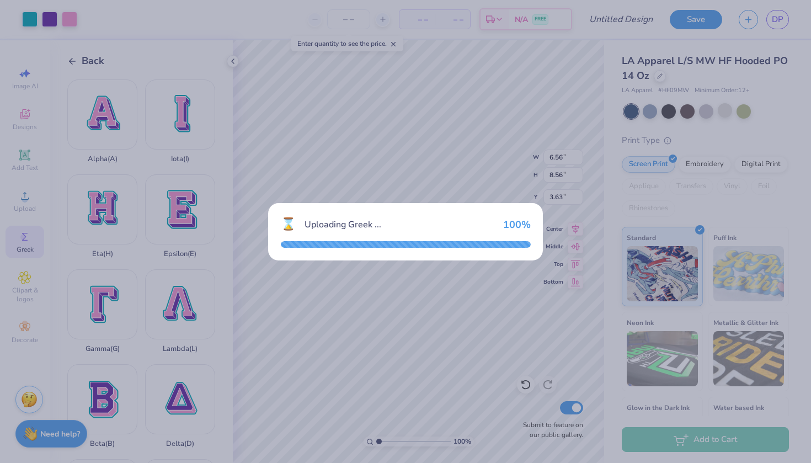
type input "12.62"
type input "13.00"
type input "0.50"
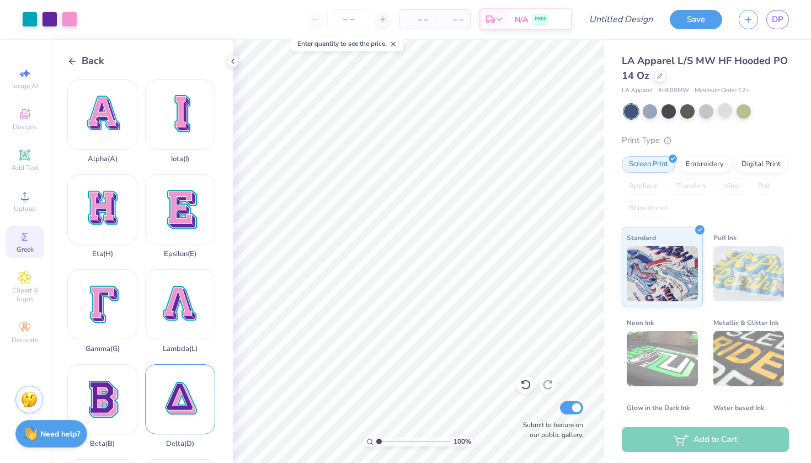
click at [198, 415] on div "Delta ( D )" at bounding box center [180, 406] width 70 height 84
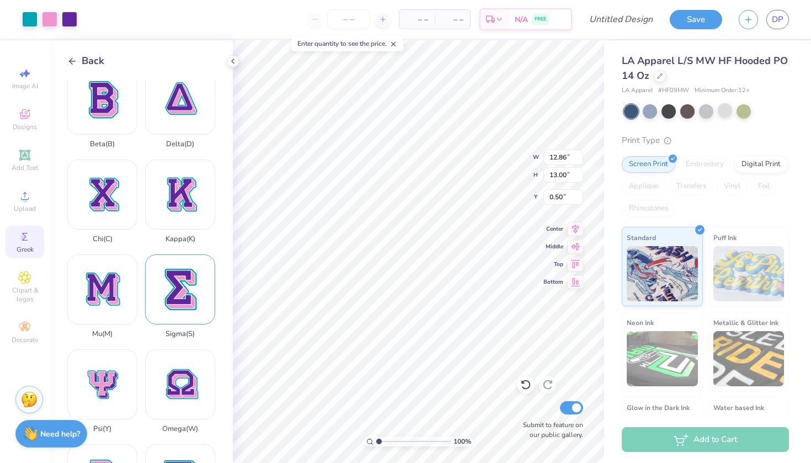
scroll to position [264, 0]
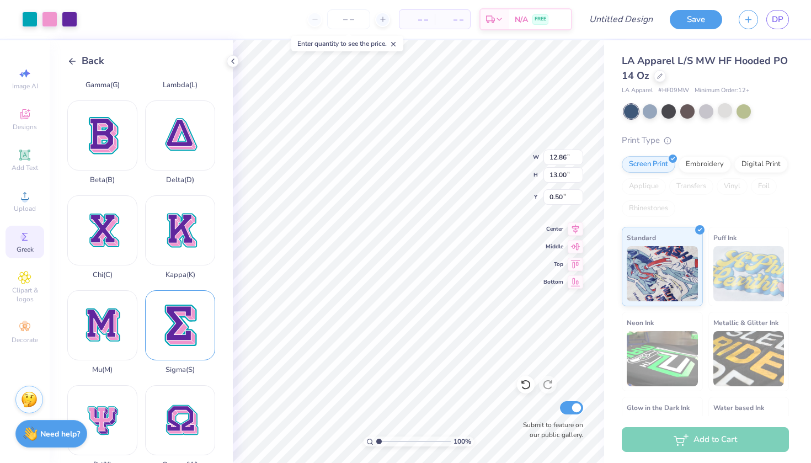
type input "8.65"
type input "8.74"
type input "3.00"
type input "7.11"
type input "7.18"
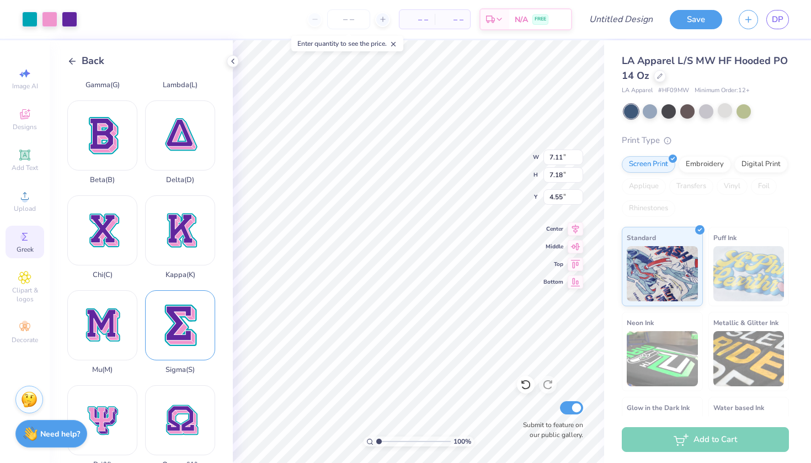
type input "3.41"
type input "6.56"
type input "8.56"
type input "3.63"
type input "5.66"
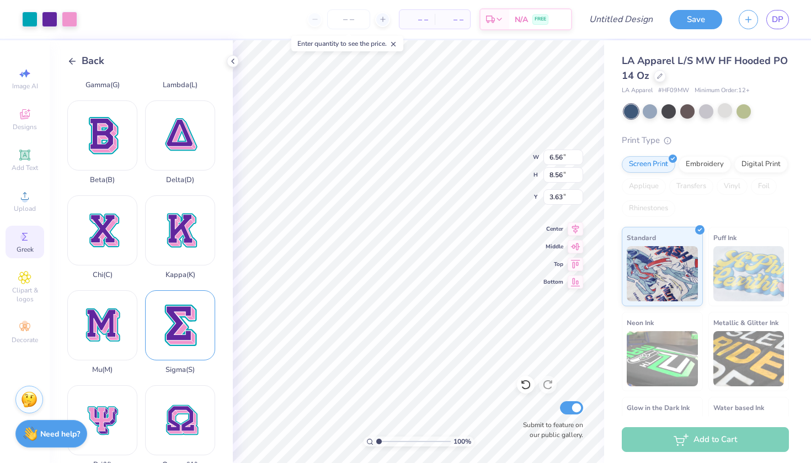
type input "7.38"
type input "3.00"
type input "7.11"
type input "7.18"
type input "3.41"
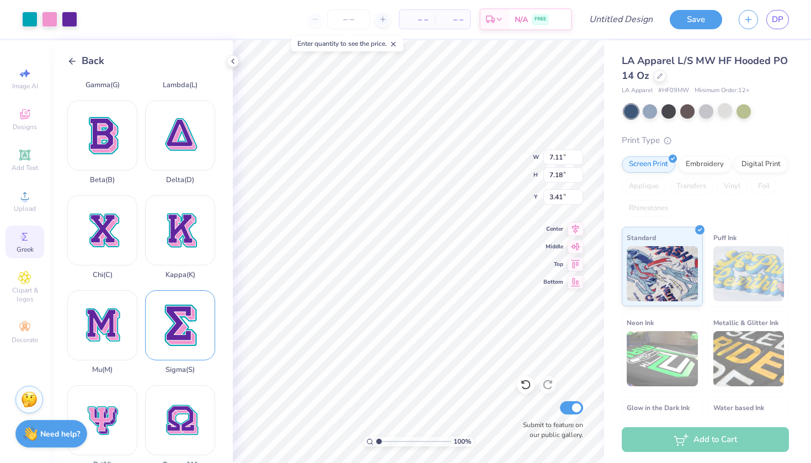
type input "5.66"
type input "7.38"
type input "3.00"
type input "5.42"
type input "7.07"
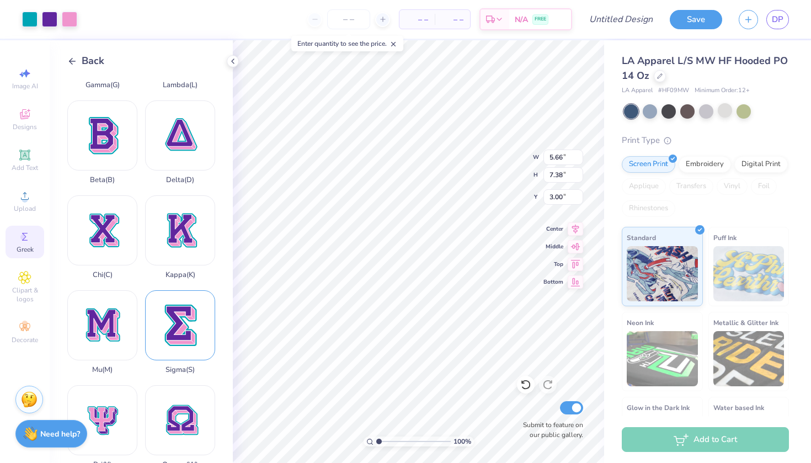
type input "3.31"
click at [506, 152] on div "100 % W 5.42 5.42 " H 7.07 7.07 " Y 3.31 3.31 " Center Middle Top Bottom Submit…" at bounding box center [418, 251] width 371 height 422
type input "7.11"
type input "7.18"
type input "3.41"
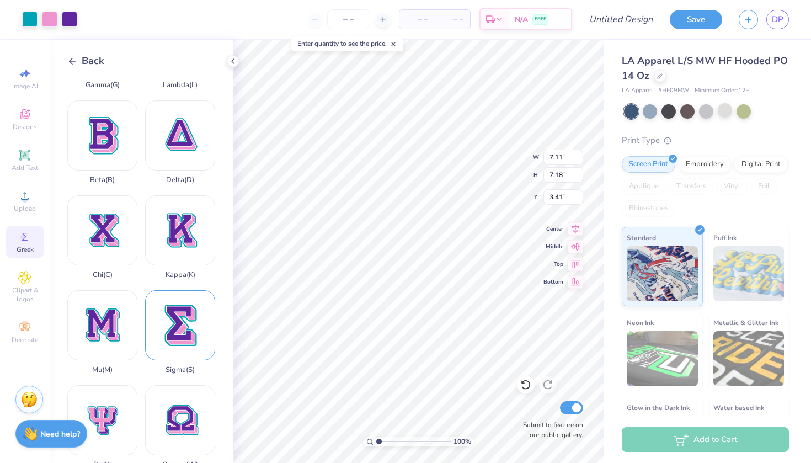
type input "7.00"
click at [563, 174] on input "7.08" at bounding box center [563, 174] width 40 height 15
type input "7.07"
click at [563, 196] on input "3.41" at bounding box center [563, 196] width 40 height 15
type input "3.31"
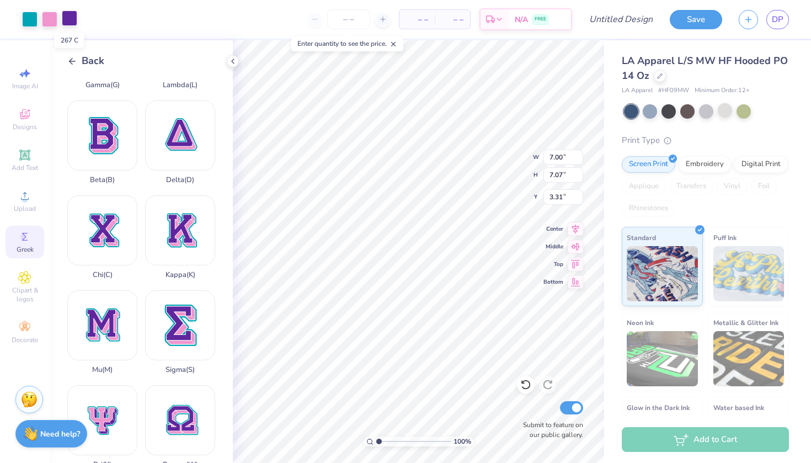
click at [69, 18] on div at bounding box center [69, 17] width 15 height 15
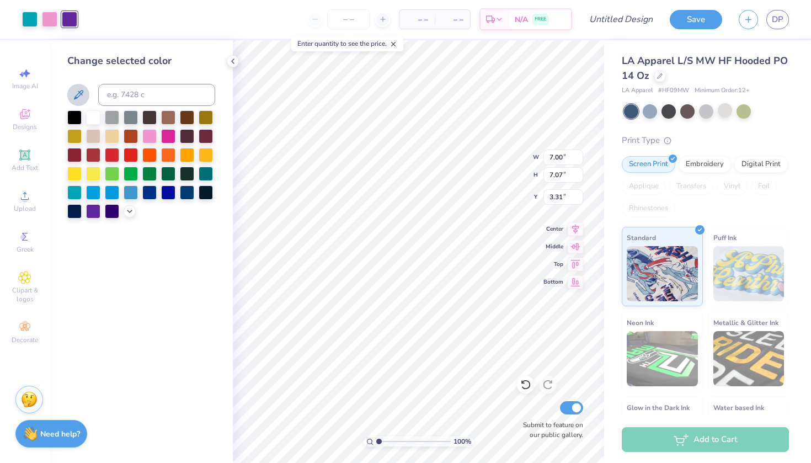
click at [77, 92] on icon at bounding box center [78, 94] width 13 height 13
click at [63, 14] on div "Art colors – – Per Item – – Total Est. Delivery N/A FREE Design Title Save DP" at bounding box center [405, 19] width 811 height 39
click at [522, 382] on icon at bounding box center [523, 382] width 2 height 2
click at [77, 20] on div at bounding box center [69, 17] width 15 height 15
click at [154, 121] on div at bounding box center [149, 116] width 14 height 14
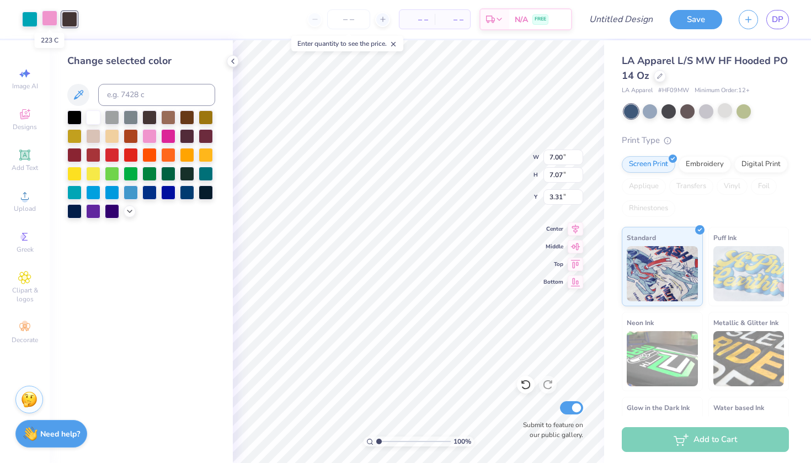
click at [53, 16] on div at bounding box center [49, 17] width 15 height 15
click at [81, 92] on icon at bounding box center [78, 94] width 13 height 13
click at [72, 21] on div at bounding box center [69, 17] width 15 height 15
click at [84, 97] on icon at bounding box center [78, 94] width 13 height 13
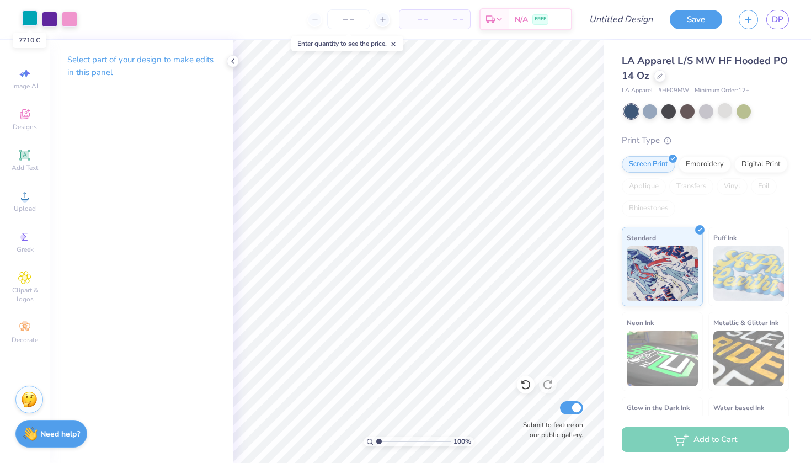
click at [33, 19] on div at bounding box center [29, 17] width 15 height 15
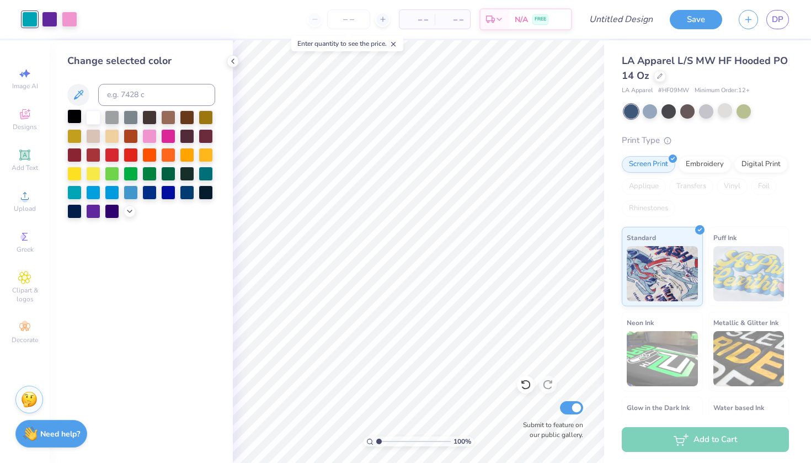
click at [74, 121] on div at bounding box center [74, 116] width 14 height 14
click at [97, 120] on div at bounding box center [93, 116] width 14 height 14
click at [79, 117] on div at bounding box center [74, 116] width 14 height 14
click at [187, 194] on div at bounding box center [187, 191] width 14 height 14
click at [205, 194] on div at bounding box center [206, 191] width 14 height 14
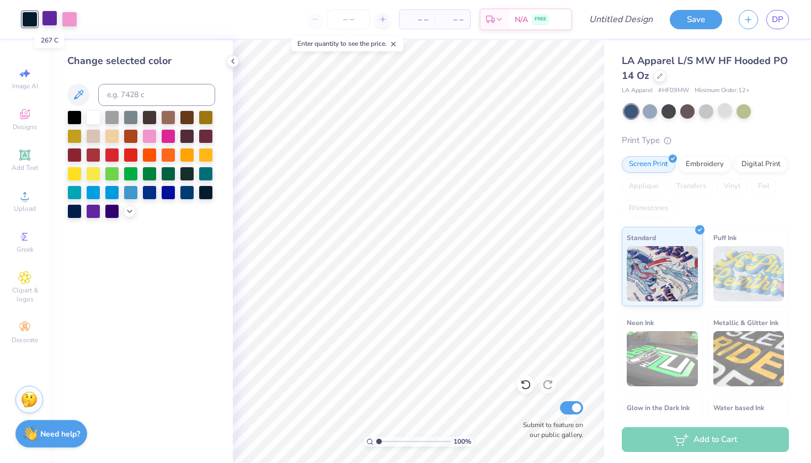
click at [51, 23] on div at bounding box center [49, 17] width 15 height 15
click at [187, 196] on div at bounding box center [187, 191] width 14 height 14
click at [98, 117] on div at bounding box center [93, 116] width 14 height 14
click at [70, 115] on div at bounding box center [74, 116] width 14 height 14
click at [133, 118] on div at bounding box center [131, 116] width 14 height 14
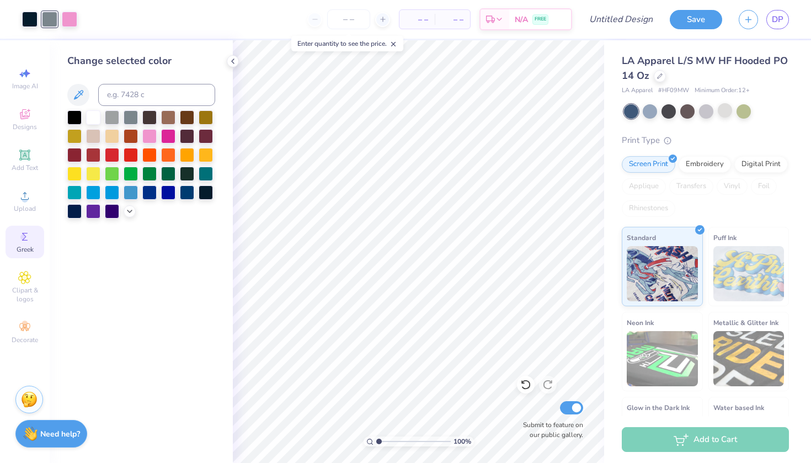
click at [26, 249] on span "Greek" at bounding box center [25, 249] width 17 height 9
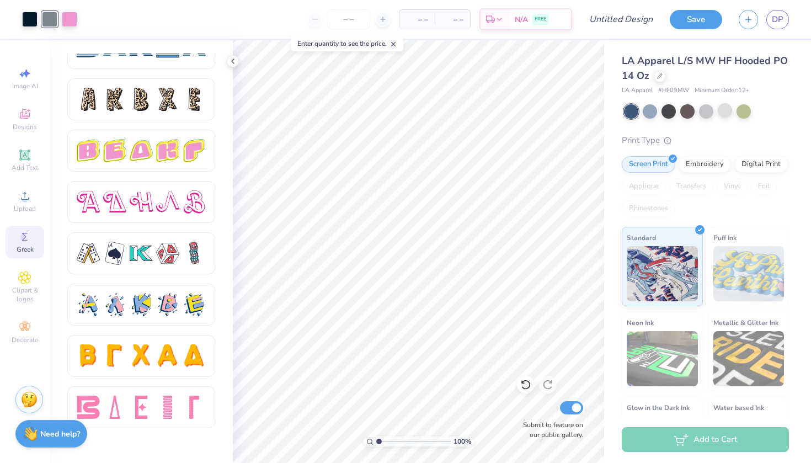
scroll to position [1822, 0]
click at [173, 251] on div at bounding box center [167, 253] width 23 height 23
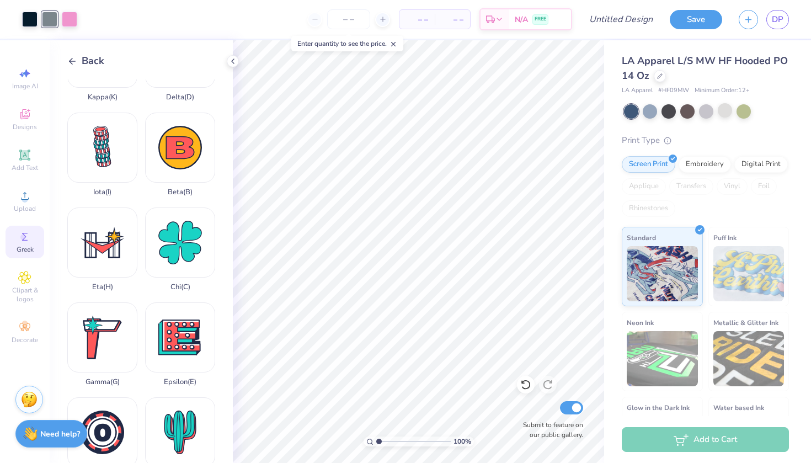
scroll to position [149, 0]
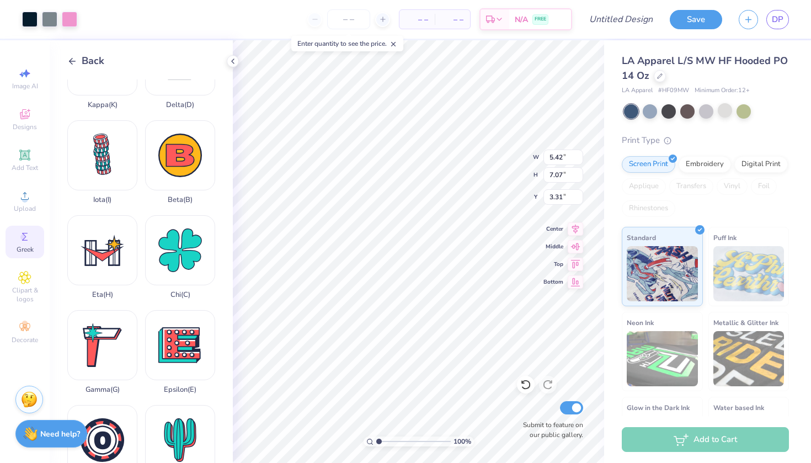
type input "3.46"
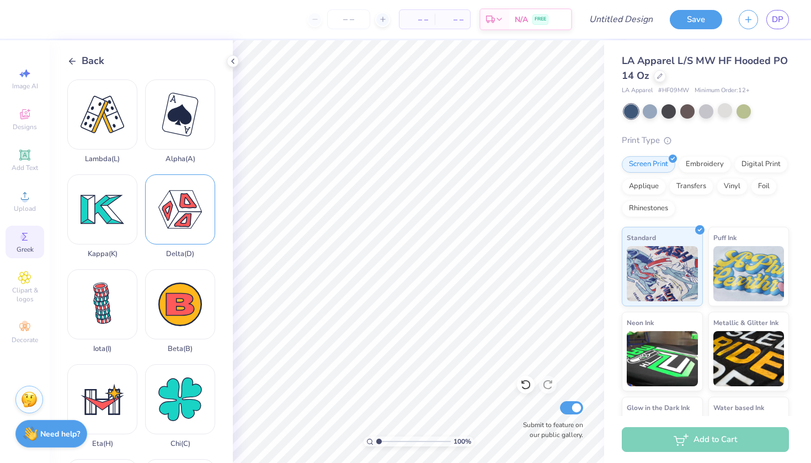
scroll to position [0, 0]
click at [186, 205] on div "Delta ( D )" at bounding box center [180, 216] width 70 height 84
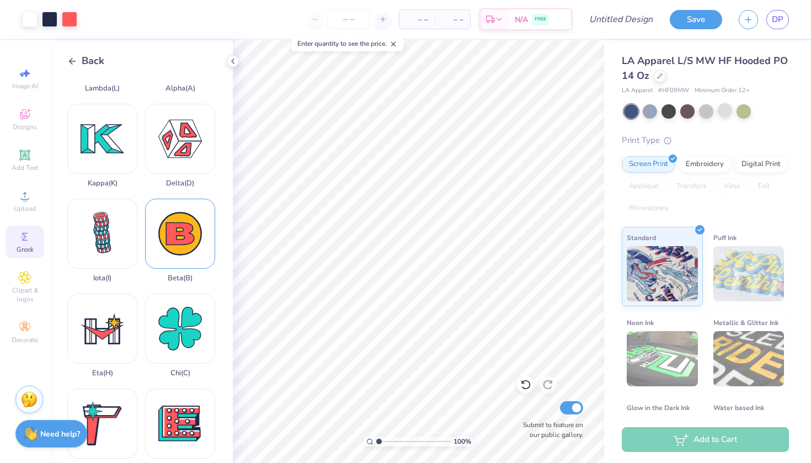
scroll to position [148, 0]
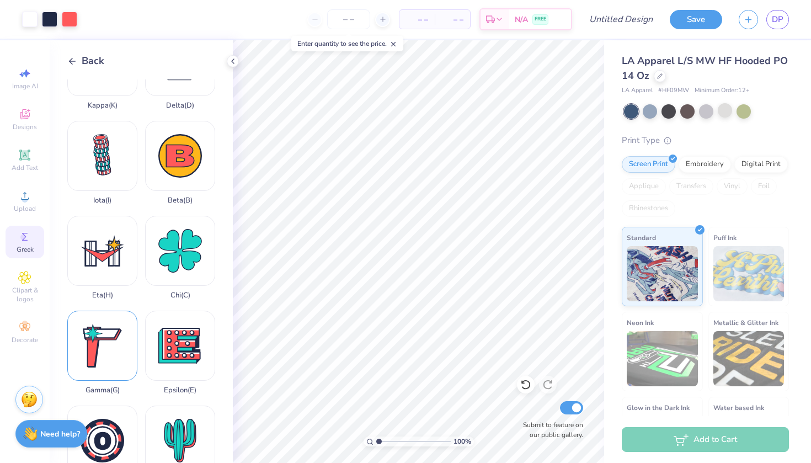
click at [101, 353] on div "Gamma ( G )" at bounding box center [102, 353] width 70 height 84
type input "4.11"
type input "3.62"
type input "5.19"
type input "4.95"
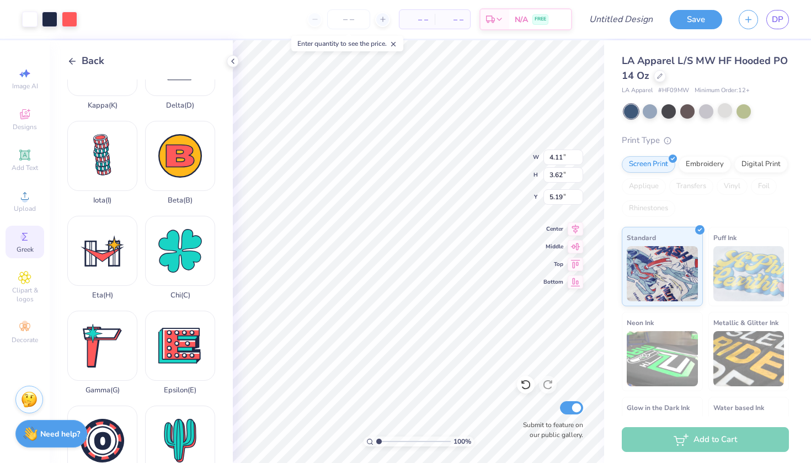
type input "4.35"
type input "4.45"
type input "3.83"
type input "4.30"
type input "4.85"
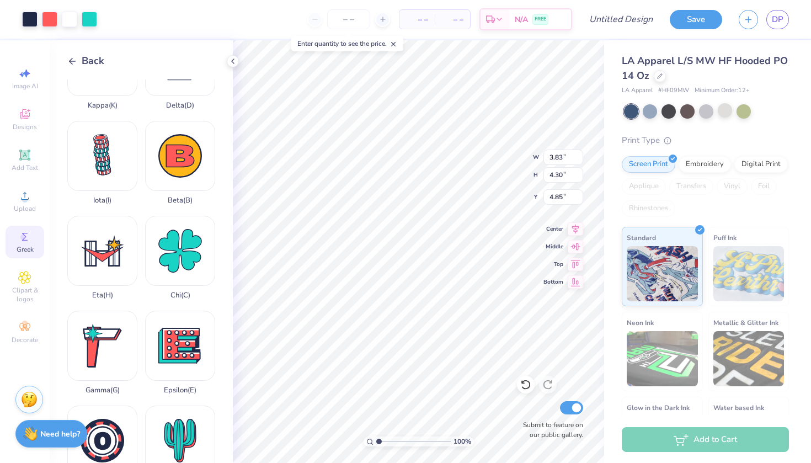
type input "4.95"
type input "4.35"
type input "4.45"
click at [563, 172] on input "4.30" at bounding box center [563, 174] width 40 height 15
type input "4.35"
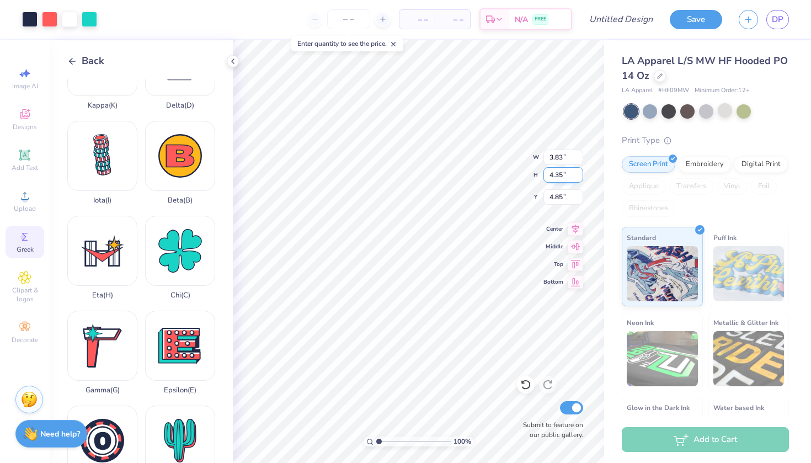
type input "3.88"
type input "4.83"
type input "4.95"
type input "4.45"
type input "3.88"
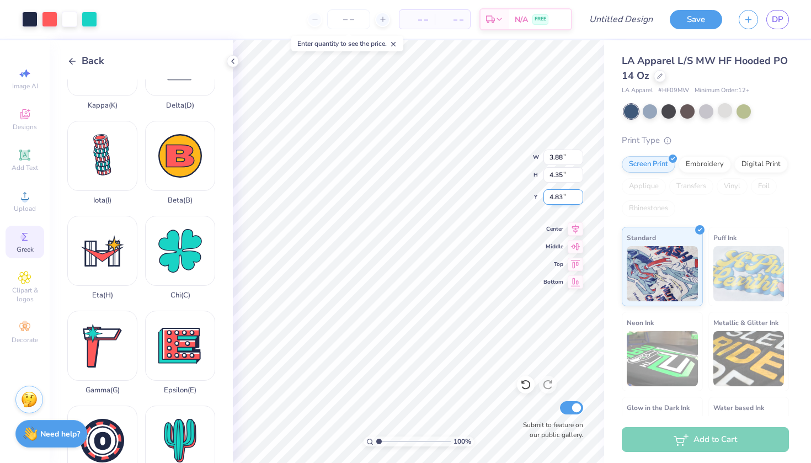
click at [560, 198] on input "4.83" at bounding box center [563, 196] width 40 height 15
click at [563, 197] on input "4.83" at bounding box center [563, 196] width 40 height 15
type input "4.45"
click at [69, 15] on div at bounding box center [69, 17] width 15 height 15
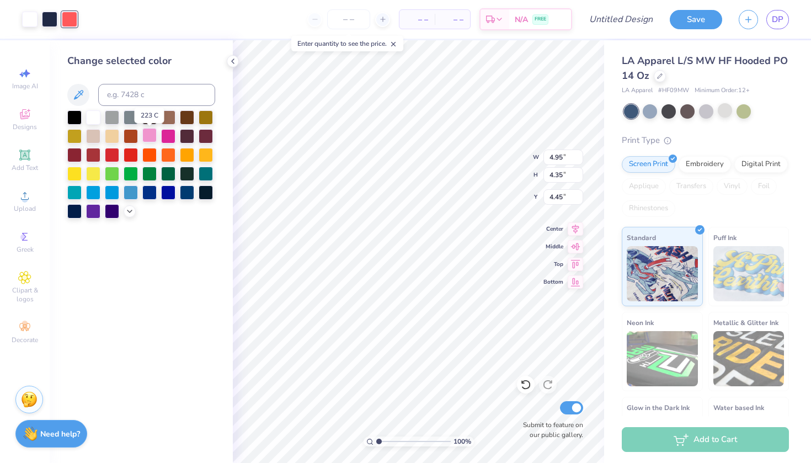
click at [152, 139] on div at bounding box center [149, 135] width 14 height 14
type input "3.88"
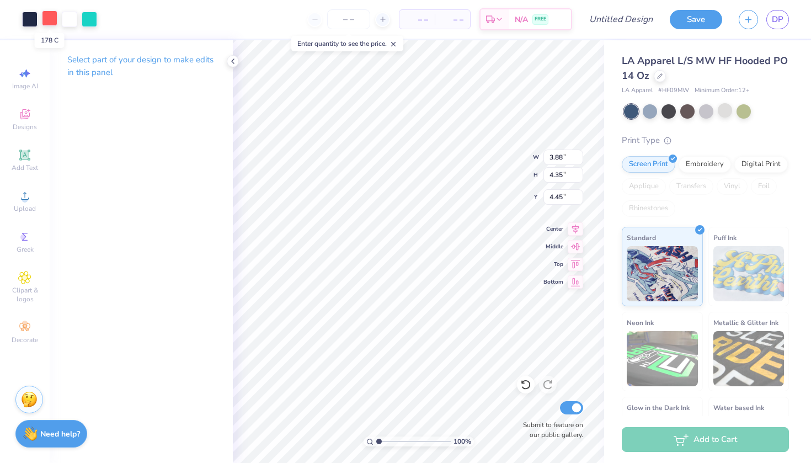
click at [54, 19] on div at bounding box center [49, 17] width 15 height 15
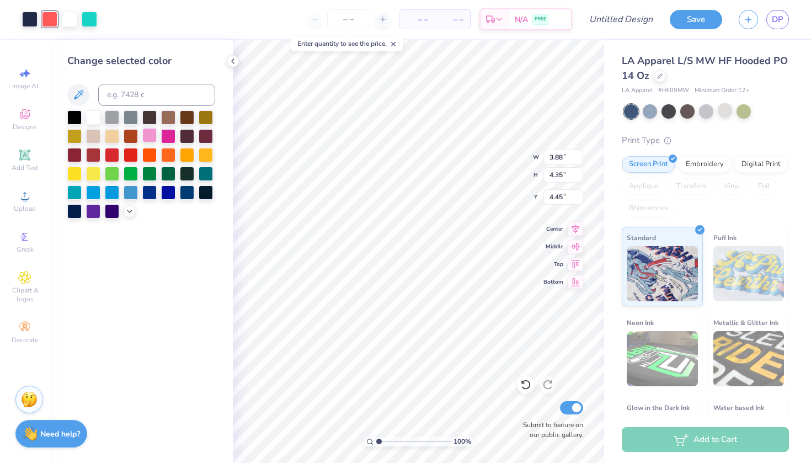
click at [149, 136] on div at bounding box center [149, 135] width 14 height 14
click at [90, 22] on div at bounding box center [89, 17] width 15 height 15
click at [188, 199] on div at bounding box center [187, 191] width 14 height 14
click at [79, 117] on div at bounding box center [74, 116] width 14 height 14
click at [167, 138] on div at bounding box center [168, 135] width 14 height 14
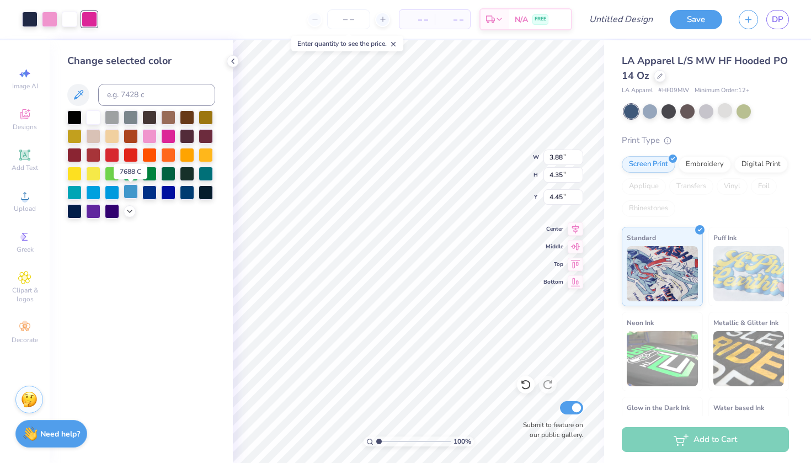
click at [136, 195] on div at bounding box center [131, 191] width 14 height 14
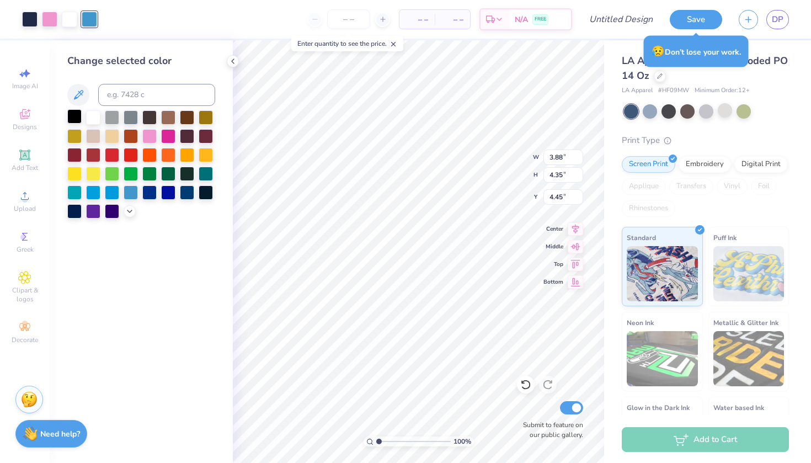
click at [73, 118] on div at bounding box center [74, 116] width 14 height 14
click at [99, 120] on div at bounding box center [93, 116] width 14 height 14
click at [204, 197] on div at bounding box center [206, 191] width 14 height 14
click at [140, 141] on div at bounding box center [141, 164] width 148 height 108
click at [147, 135] on div at bounding box center [149, 135] width 14 height 14
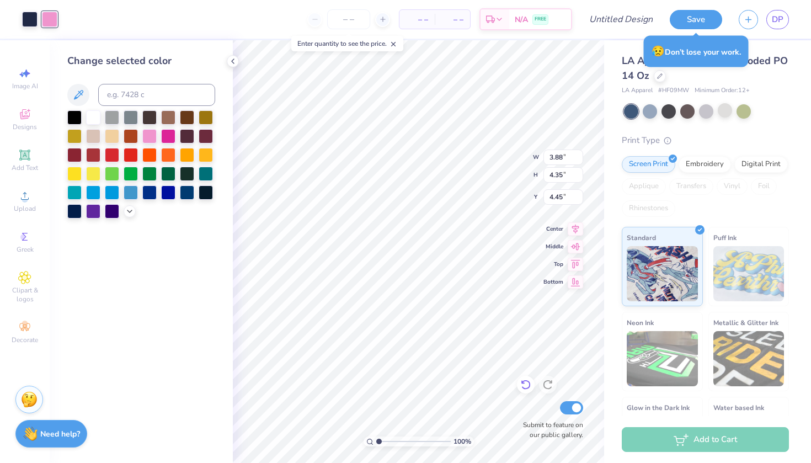
click at [526, 383] on icon at bounding box center [525, 384] width 11 height 11
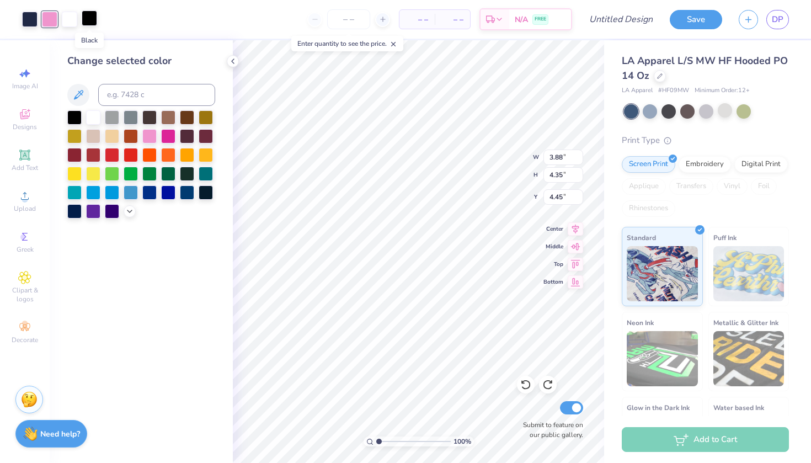
click at [93, 23] on div at bounding box center [89, 17] width 15 height 15
click at [189, 194] on div at bounding box center [187, 191] width 14 height 14
click at [131, 210] on icon at bounding box center [129, 210] width 9 height 9
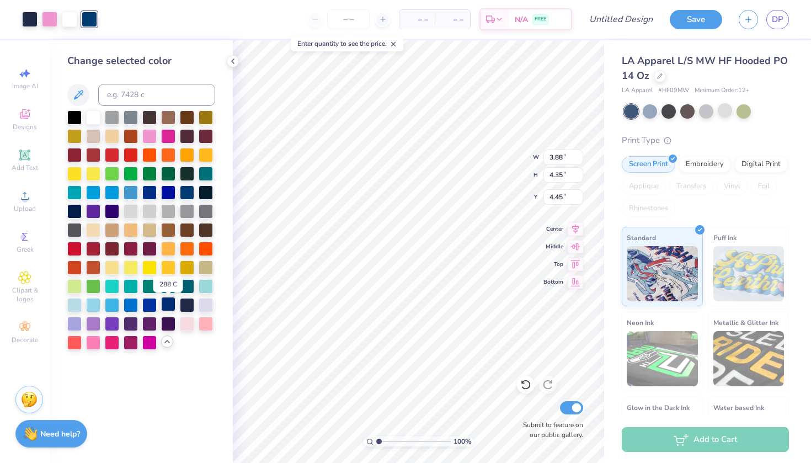
click at [171, 307] on div at bounding box center [168, 304] width 14 height 14
click at [234, 60] on icon at bounding box center [232, 61] width 9 height 9
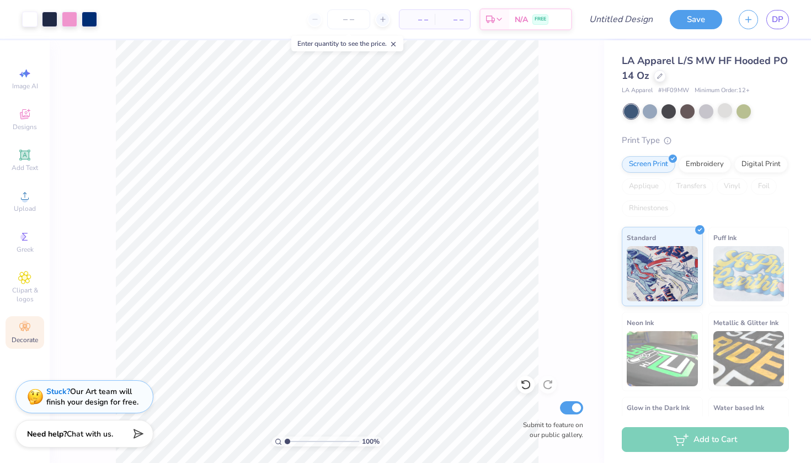
click at [29, 325] on icon at bounding box center [24, 326] width 13 height 13
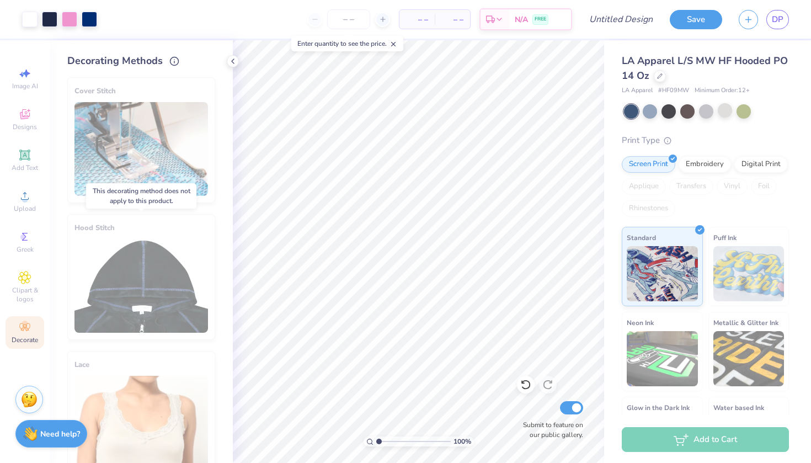
scroll to position [0, 0]
click at [231, 62] on icon at bounding box center [232, 61] width 9 height 9
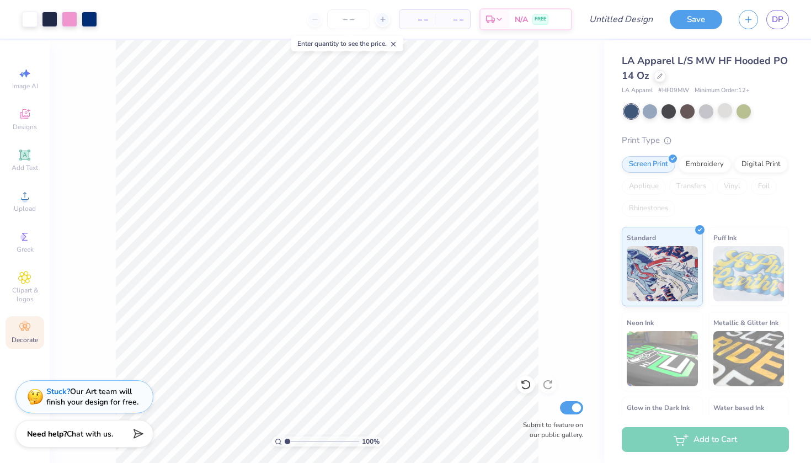
click at [575, 132] on div "100 % Submit to feature on our public gallery." at bounding box center [327, 251] width 554 height 422
click at [400, 42] on div "Enter quantity to see the price." at bounding box center [347, 43] width 112 height 15
click at [395, 43] on line at bounding box center [394, 44] width 4 height 4
click at [26, 79] on icon at bounding box center [24, 73] width 13 height 13
select select "4"
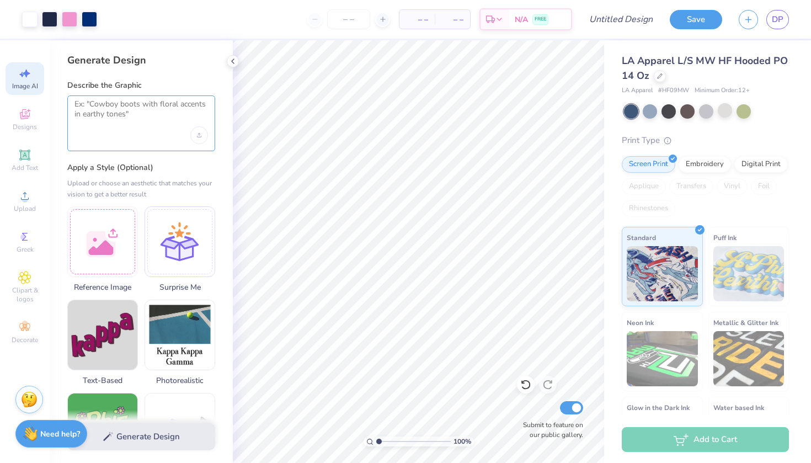
click at [191, 104] on textarea at bounding box center [140, 113] width 133 height 28
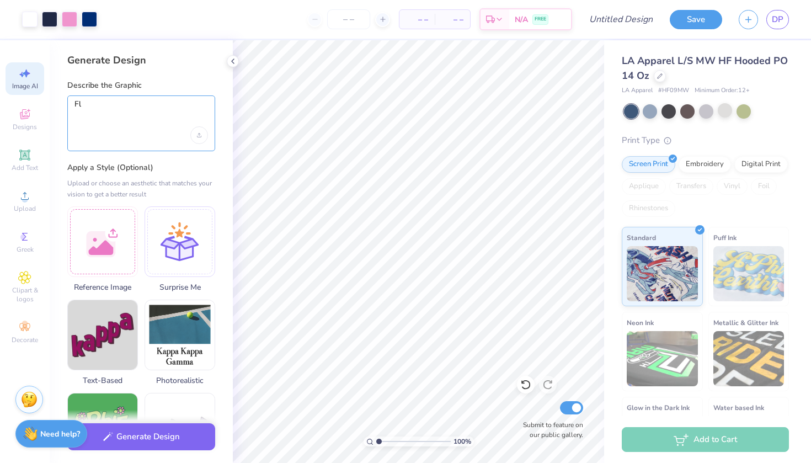
type textarea "F"
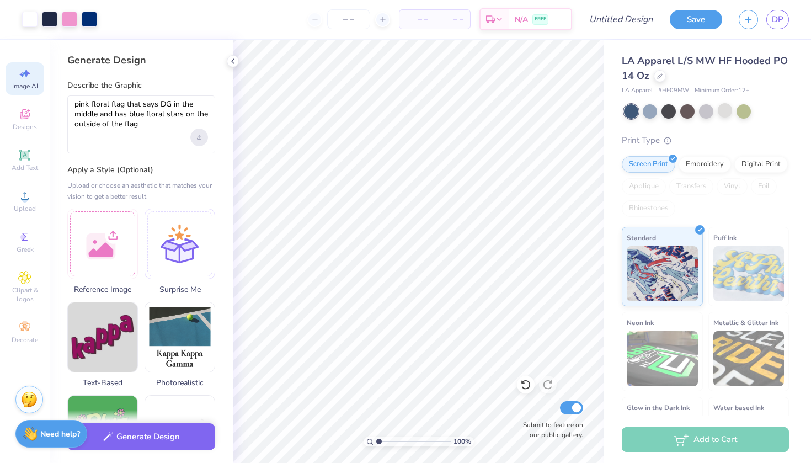
click at [200, 137] on icon "Upload image" at bounding box center [199, 137] width 4 height 4
click at [168, 137] on div "pink floral flag that says DG in the middle and has blue floral stars on the ou…" at bounding box center [141, 124] width 148 height 58
click at [147, 129] on textarea "pink floral flag that says DG in the middle and has blue floral stars on the ou…" at bounding box center [140, 114] width 133 height 30
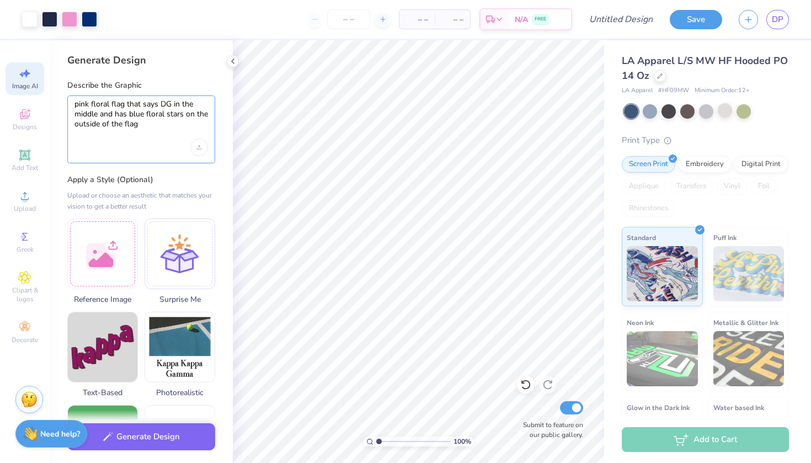
type textarea "pink floral flag that says DG in the middle and has blue floral stars on the ou…"
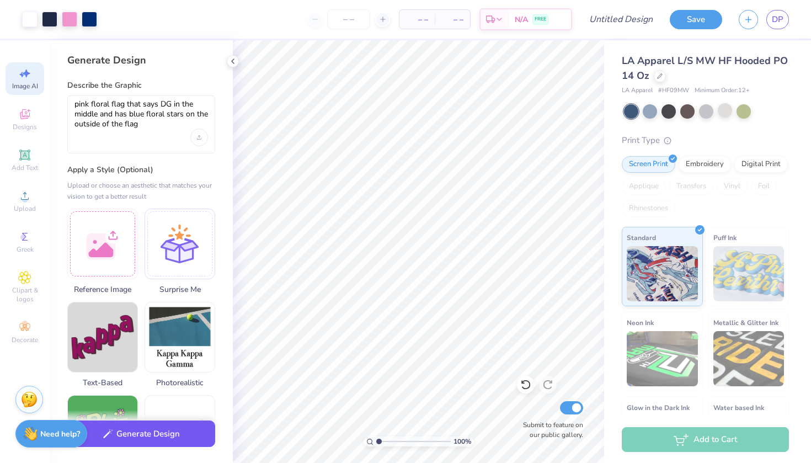
click at [155, 440] on button "Generate Design" at bounding box center [141, 433] width 148 height 27
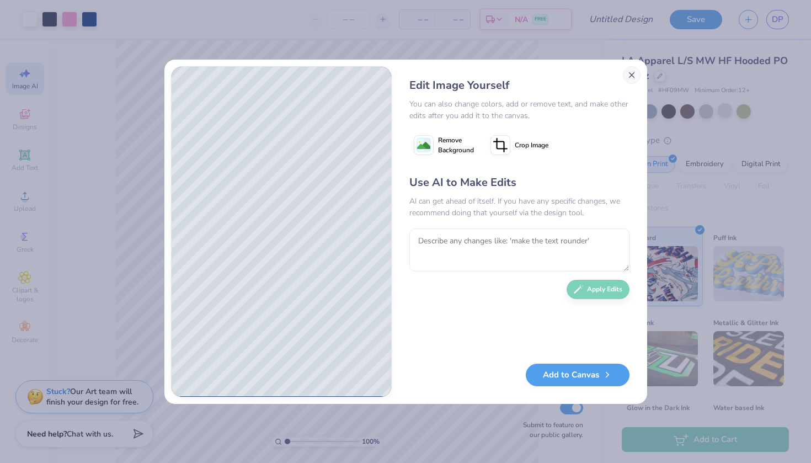
click at [633, 72] on button "Close" at bounding box center [632, 75] width 18 height 18
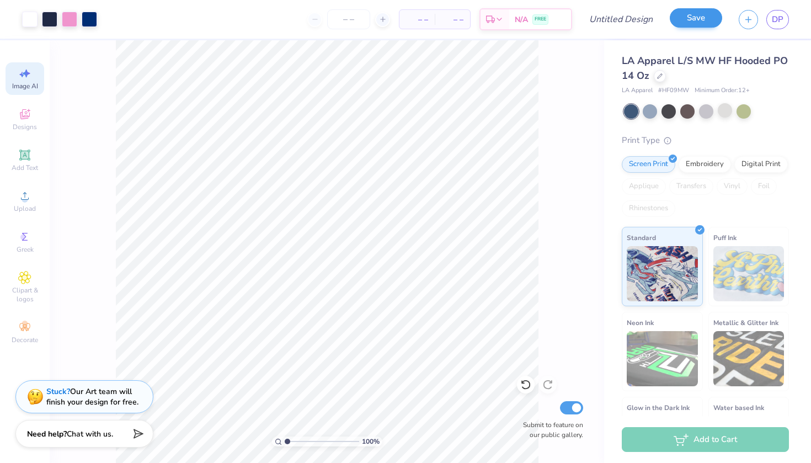
click at [677, 20] on button "Save" at bounding box center [696, 17] width 52 height 19
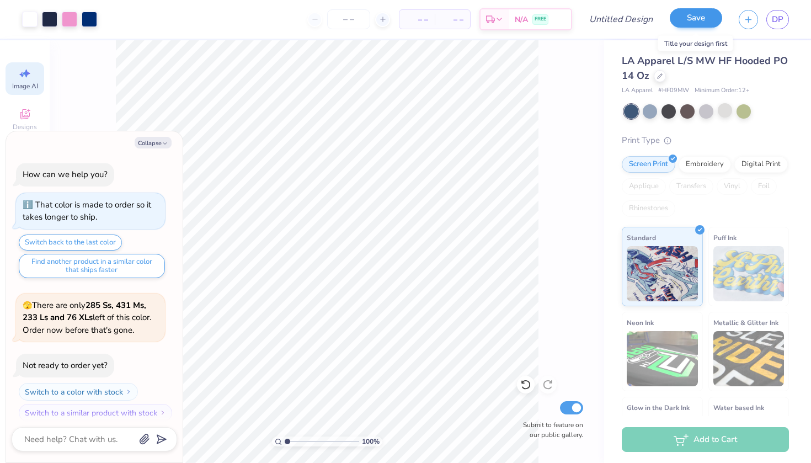
scroll to position [415, 0]
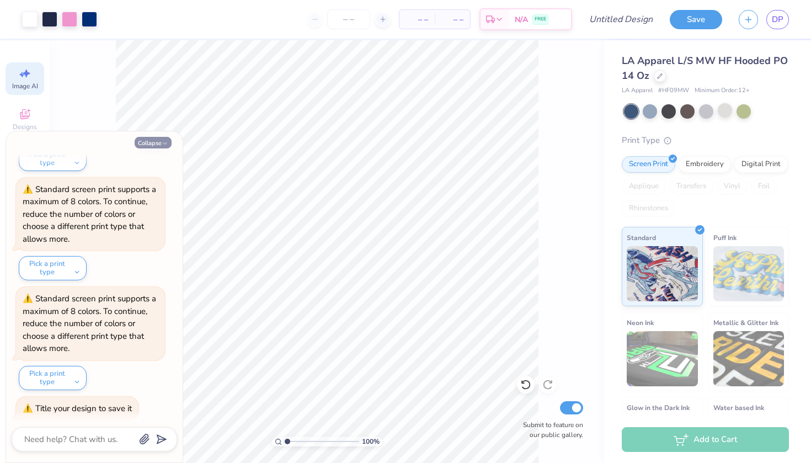
click at [162, 145] on icon "button" at bounding box center [165, 143] width 7 height 7
type textarea "x"
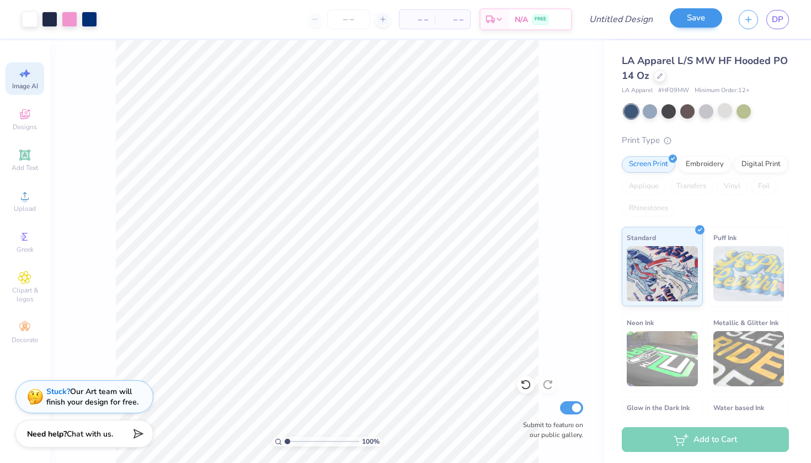
click at [700, 29] on div "Save" at bounding box center [696, 19] width 52 height 19
click at [641, 19] on input "Design Title" at bounding box center [634, 19] width 54 height 22
type input "Dice"
click at [695, 19] on button "Save" at bounding box center [696, 17] width 52 height 19
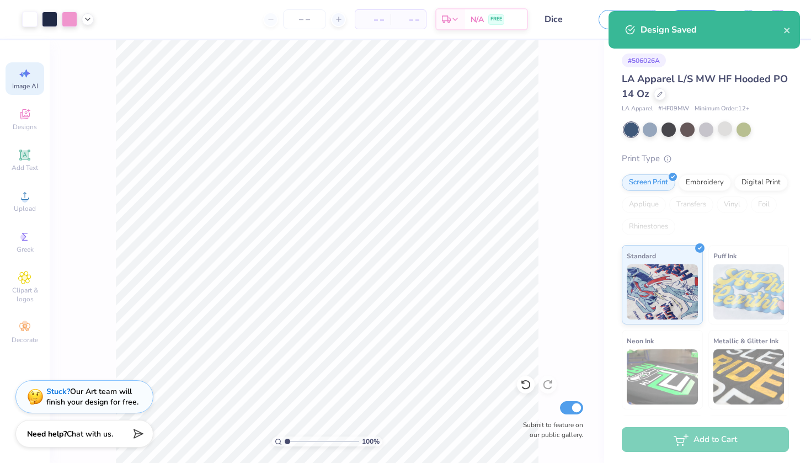
click at [793, 33] on div "Design Saved" at bounding box center [703, 30] width 191 height 38
click at [788, 31] on icon "close" at bounding box center [787, 31] width 6 height 6
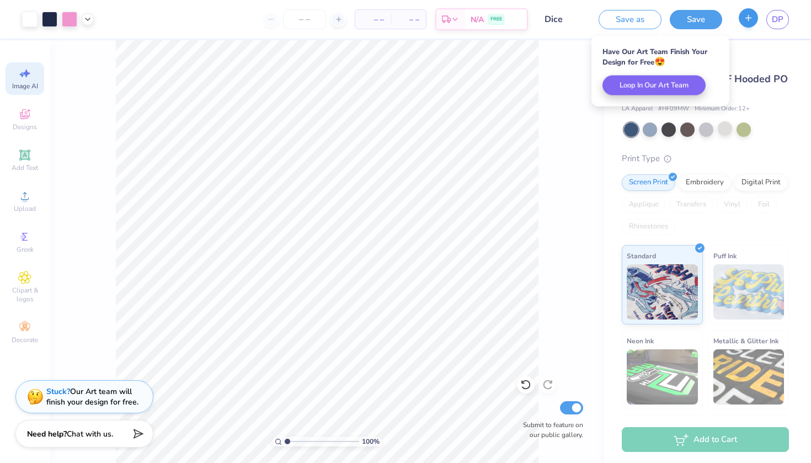
click at [747, 18] on icon "button" at bounding box center [747, 17] width 9 height 9
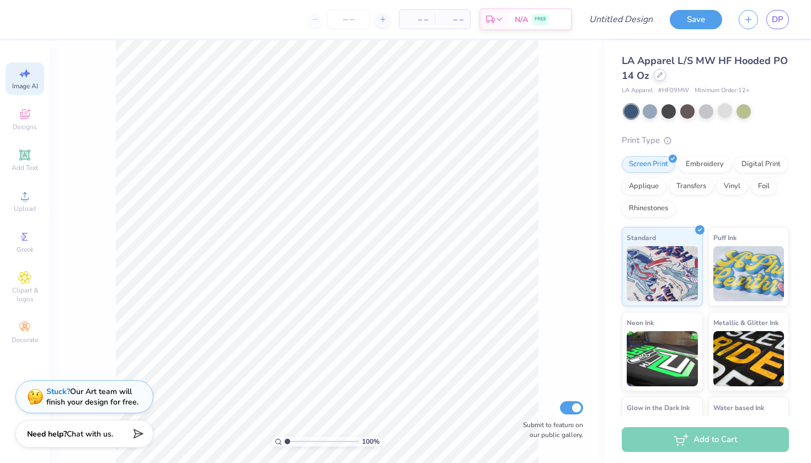
click at [660, 77] on icon at bounding box center [660, 75] width 6 height 6
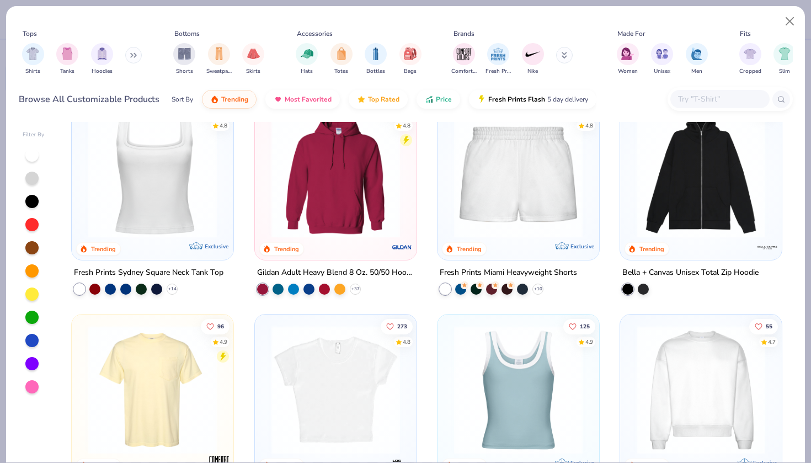
scroll to position [461, 0]
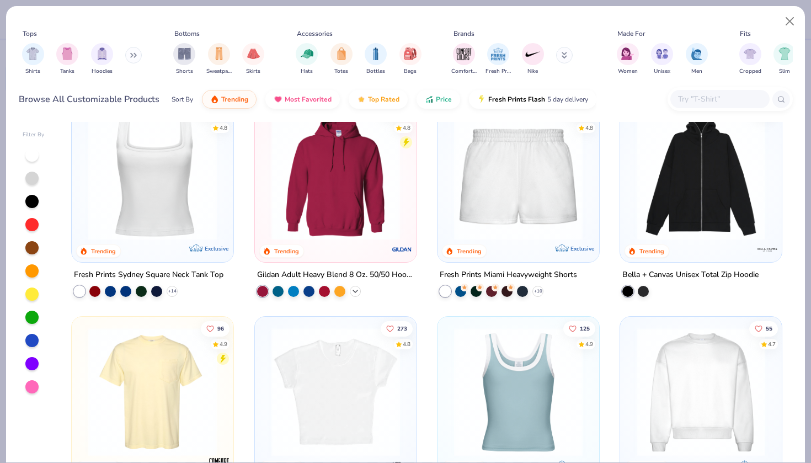
click at [354, 292] on icon at bounding box center [355, 291] width 9 height 9
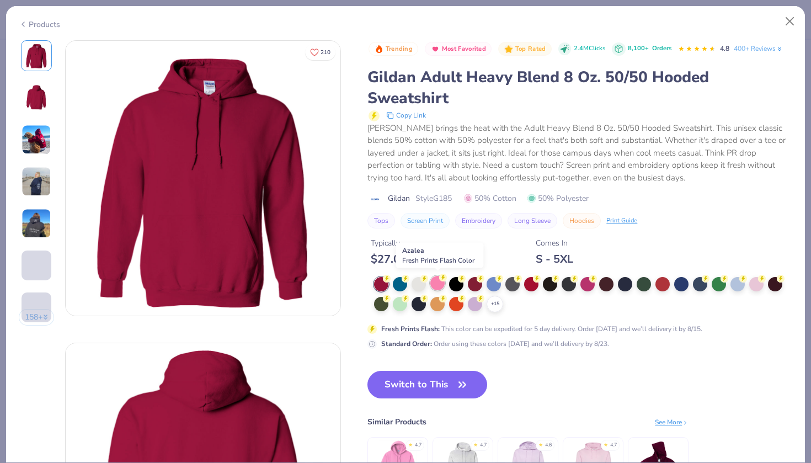
click at [437, 280] on div at bounding box center [437, 283] width 14 height 14
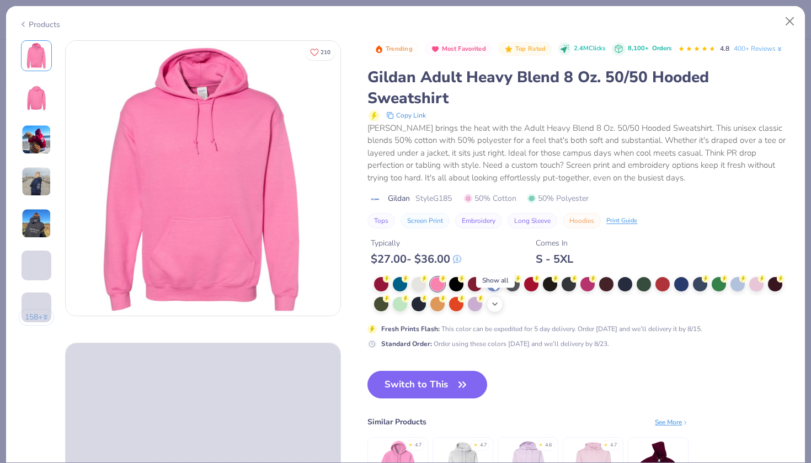
click at [496, 301] on icon at bounding box center [494, 303] width 9 height 9
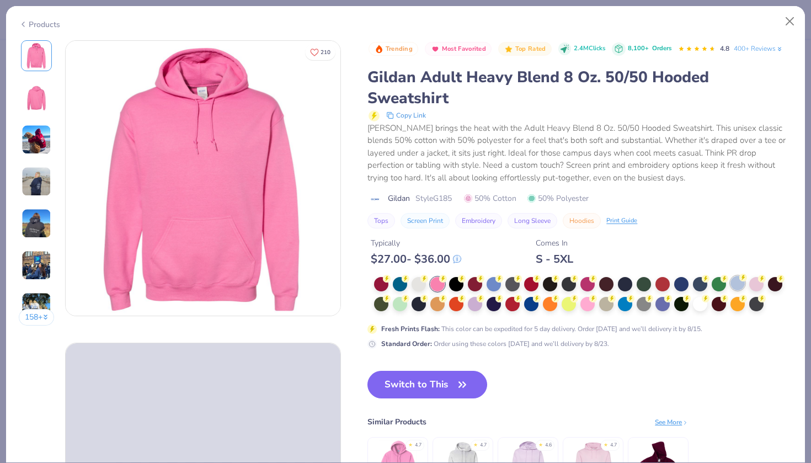
click at [732, 282] on div at bounding box center [737, 283] width 14 height 14
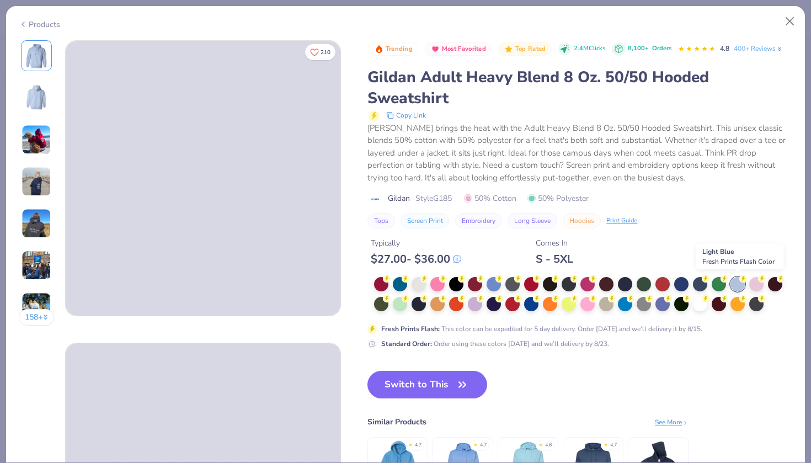
click at [740, 282] on div at bounding box center [737, 284] width 14 height 14
click at [458, 387] on icon "button" at bounding box center [461, 384] width 15 height 15
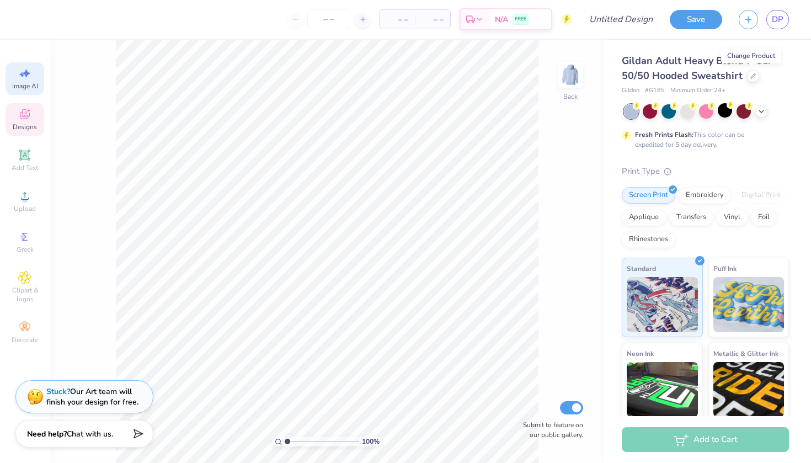
click at [26, 124] on span "Designs" at bounding box center [25, 126] width 24 height 9
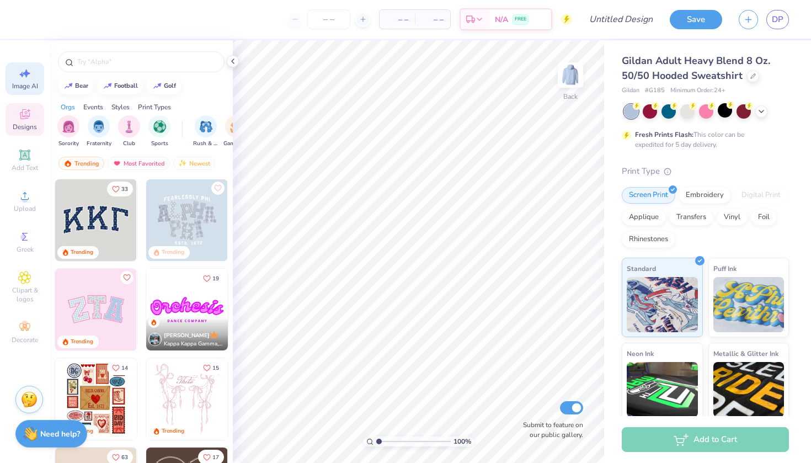
click at [30, 86] on span "Image AI" at bounding box center [25, 86] width 26 height 9
select select "4"
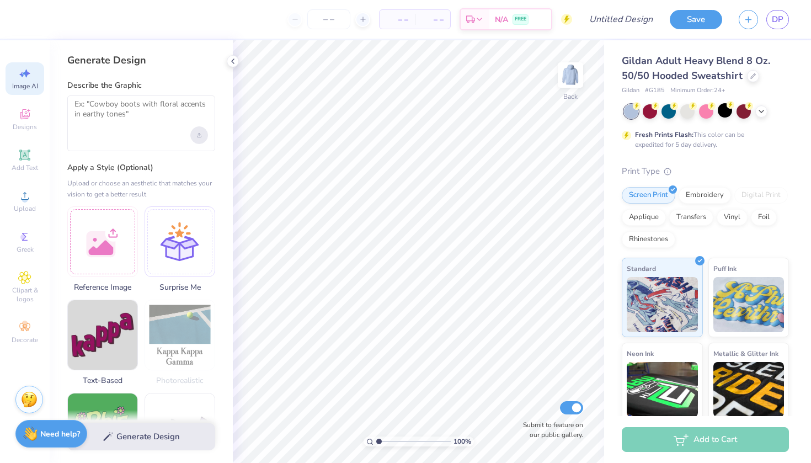
click at [202, 139] on div "Upload image" at bounding box center [199, 135] width 18 height 18
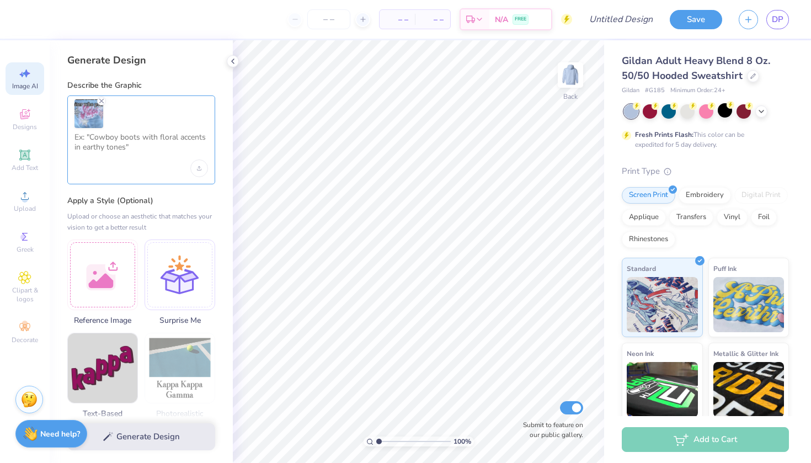
click at [129, 137] on textarea at bounding box center [140, 146] width 133 height 28
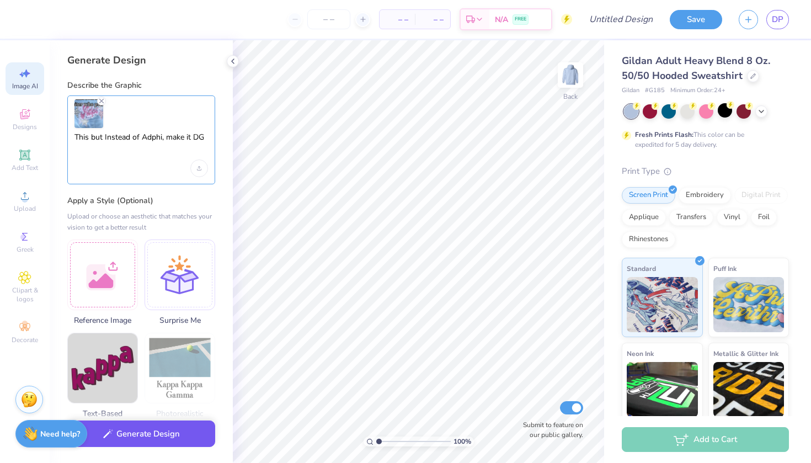
type textarea "This but Instead of Adphi, make it DG"
click at [179, 431] on button "Generate Design" at bounding box center [141, 433] width 148 height 27
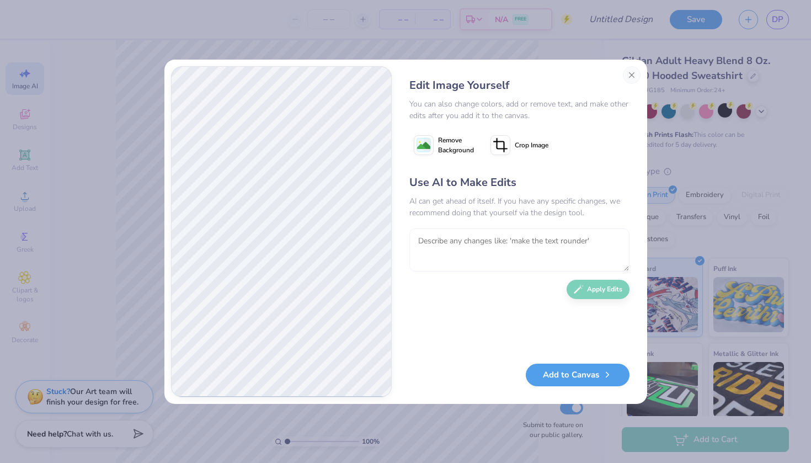
click at [602, 253] on textarea at bounding box center [519, 249] width 220 height 43
type textarea "brighter colors"
click at [614, 292] on button "Apply Edits" at bounding box center [597, 286] width 63 height 19
type textarea "no, go back to how it was and make the blue and pink a little brighter"
click at [604, 293] on button "Apply Edits" at bounding box center [597, 286] width 63 height 19
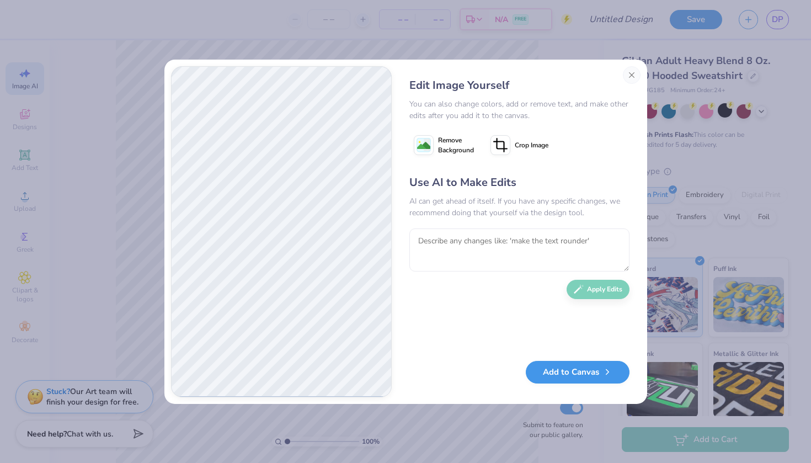
click at [593, 371] on button "Add to Canvas" at bounding box center [578, 372] width 104 height 23
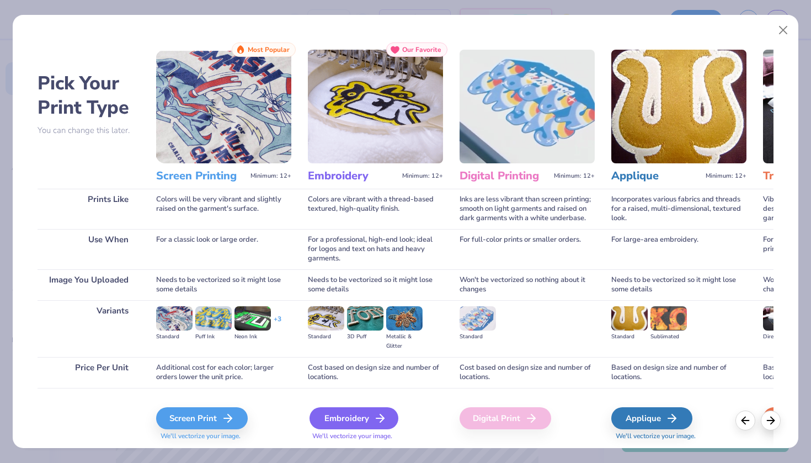
click at [363, 416] on div "Embroidery" at bounding box center [353, 418] width 89 height 22
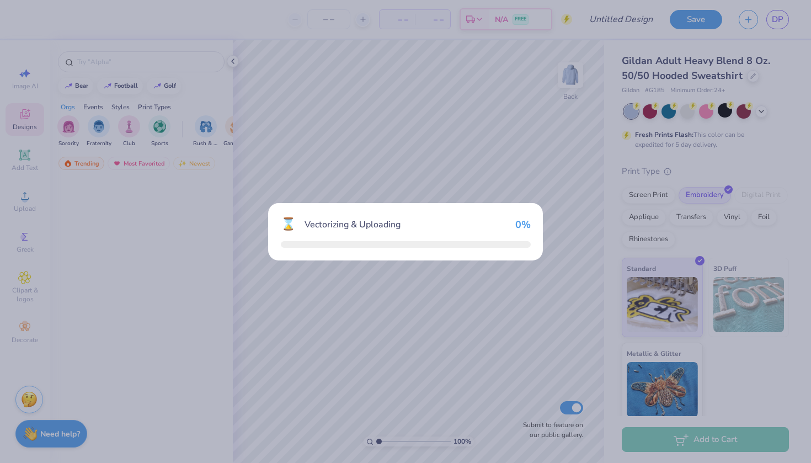
click at [369, 417] on div "⌛ Vectorizing & Uploading 0 %" at bounding box center [405, 231] width 811 height 463
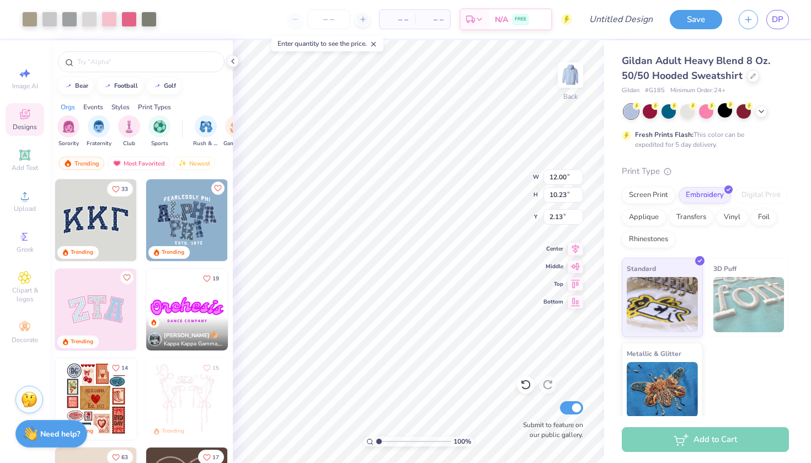
type input "2.73"
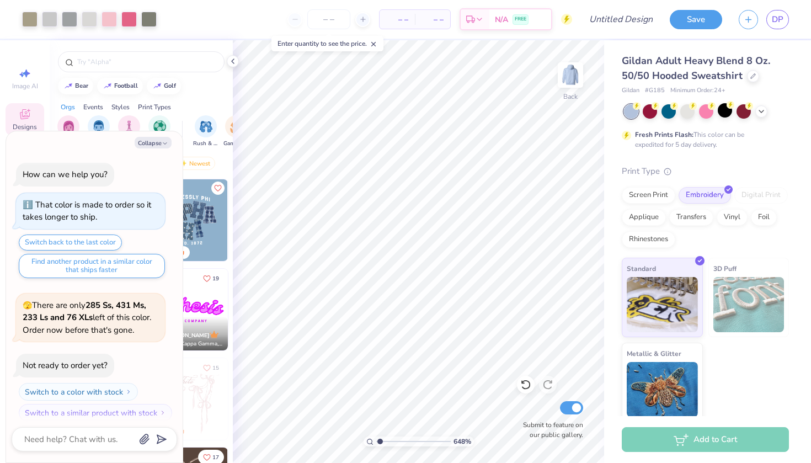
type input "10"
type textarea "x"
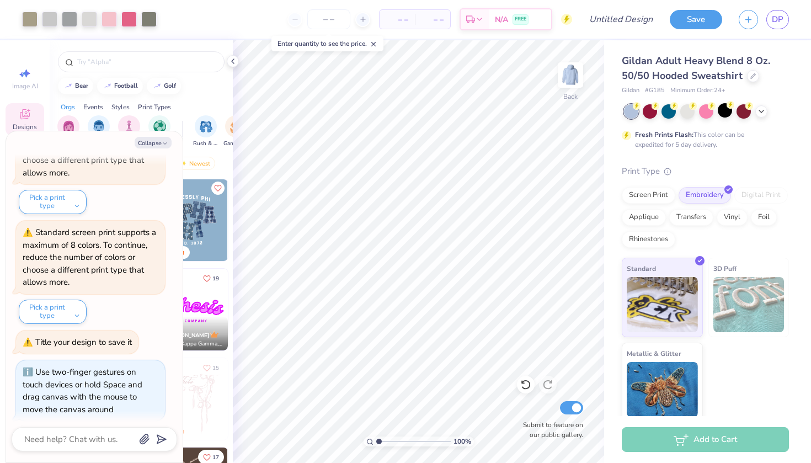
drag, startPoint x: 380, startPoint y: 440, endPoint x: 371, endPoint y: 438, distance: 9.5
type input "1"
click at [371, 438] on div "100 %" at bounding box center [418, 441] width 110 height 10
click at [150, 145] on button "Collapse" at bounding box center [153, 143] width 37 height 12
type textarea "x"
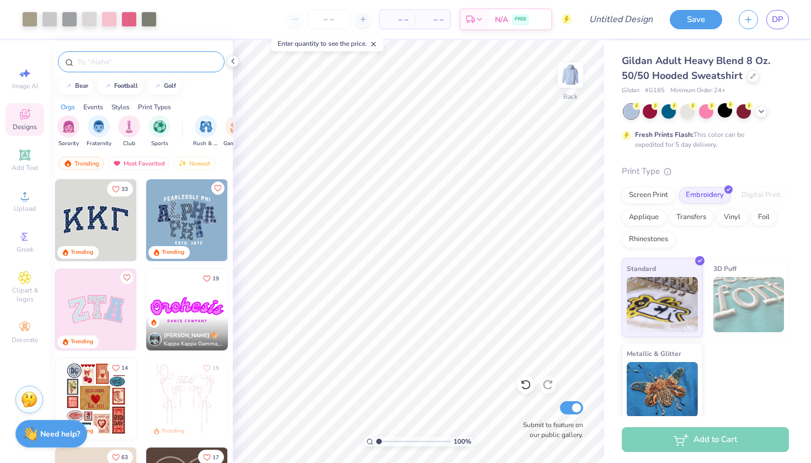
click at [146, 61] on input "text" at bounding box center [146, 61] width 141 height 11
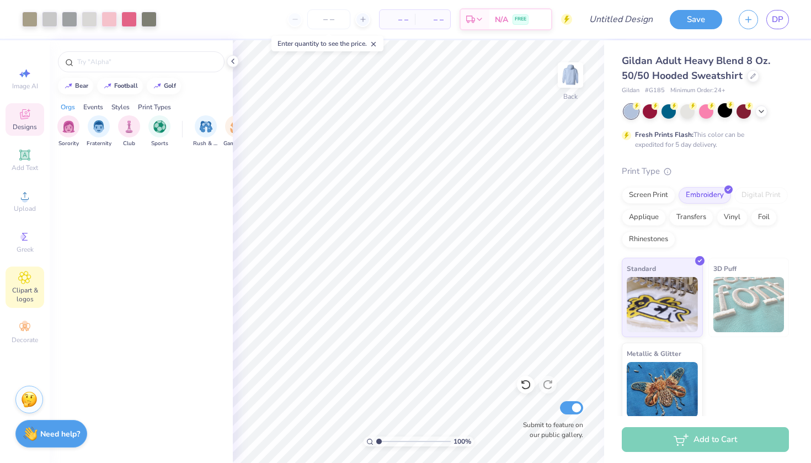
click at [32, 281] on div "Clipart & logos" at bounding box center [25, 286] width 39 height 41
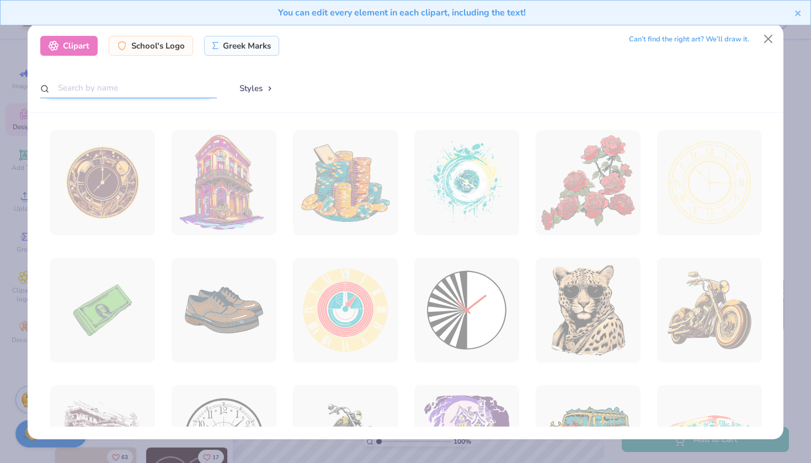
click at [147, 89] on input "text" at bounding box center [128, 88] width 176 height 20
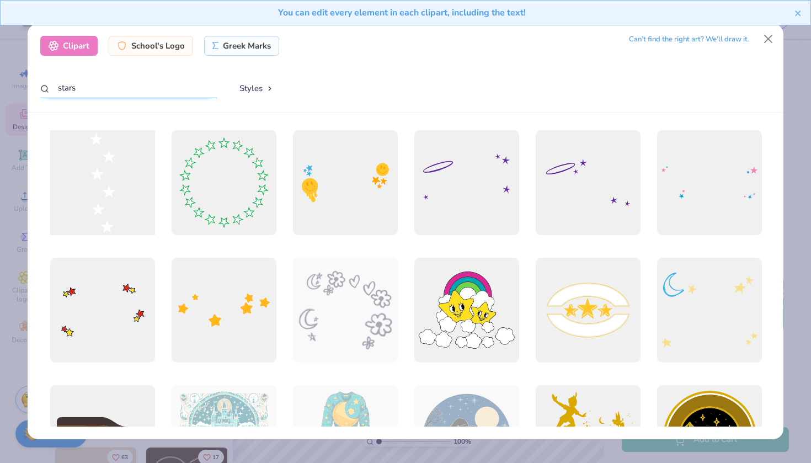
type input "stars"
click at [89, 192] on div at bounding box center [102, 182] width 115 height 115
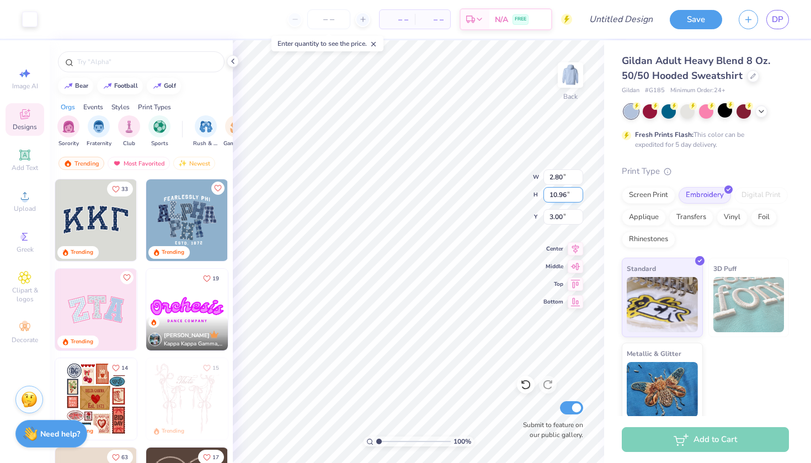
type input "8.44"
type input "8.04"
type input "4.63"
type input "3.32"
type input "3.17"
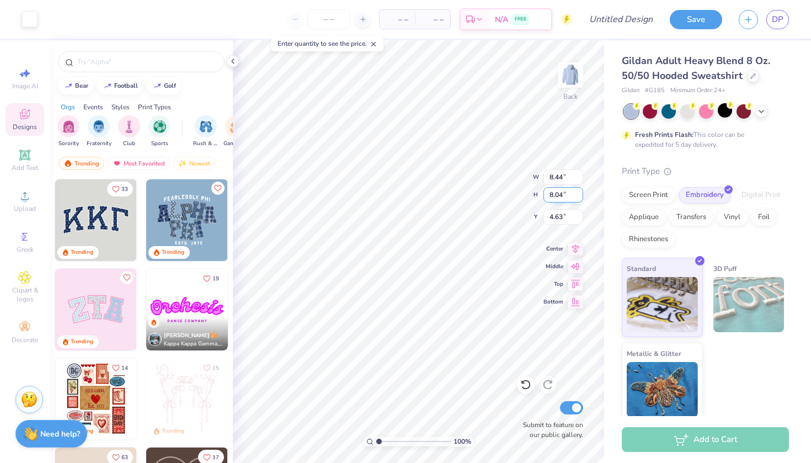
type input "10.07"
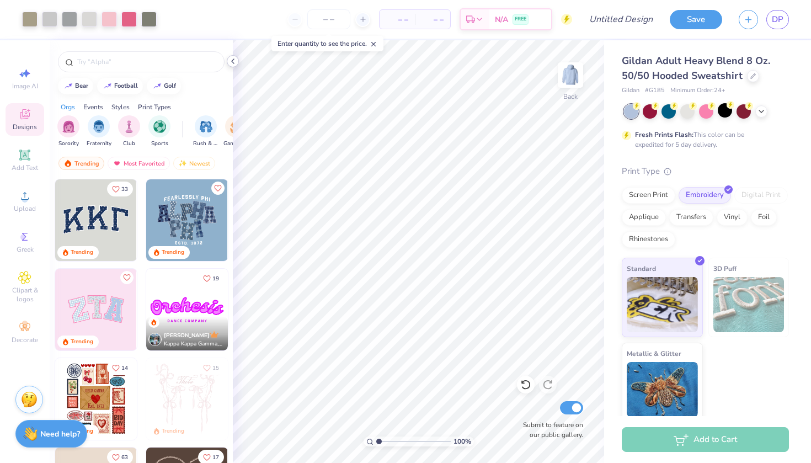
click at [234, 62] on icon at bounding box center [232, 61] width 9 height 9
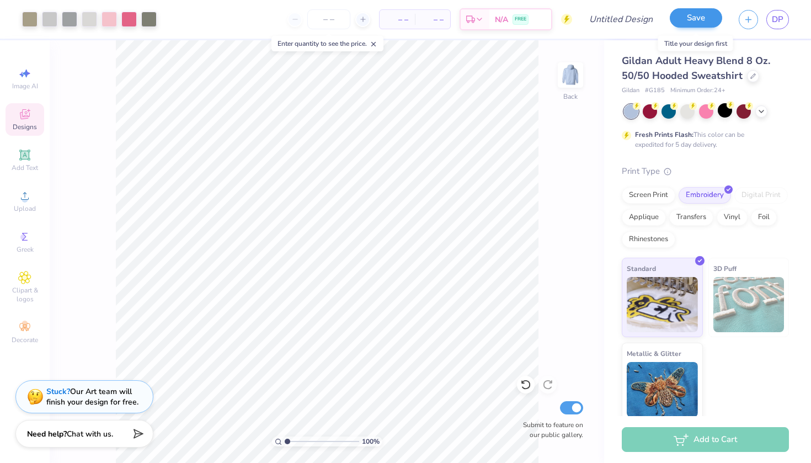
click at [709, 14] on button "Save" at bounding box center [696, 17] width 52 height 19
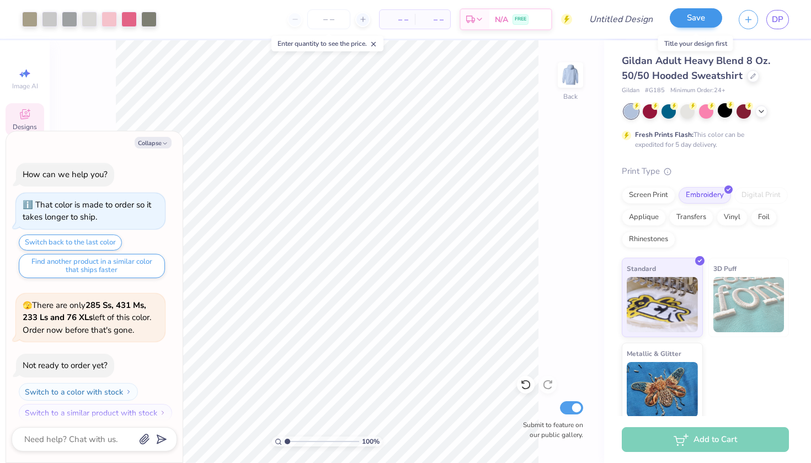
scroll to position [511, 0]
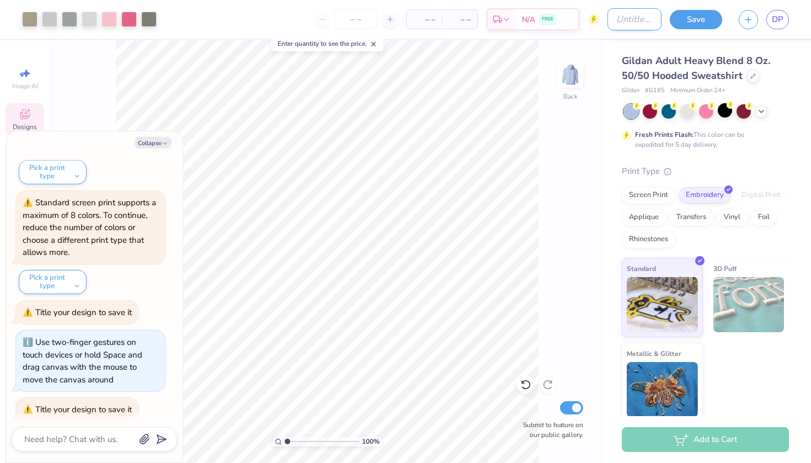
type textarea "x"
click at [635, 17] on input "Design Title" at bounding box center [634, 19] width 54 height 22
type input "w"
type textarea "x"
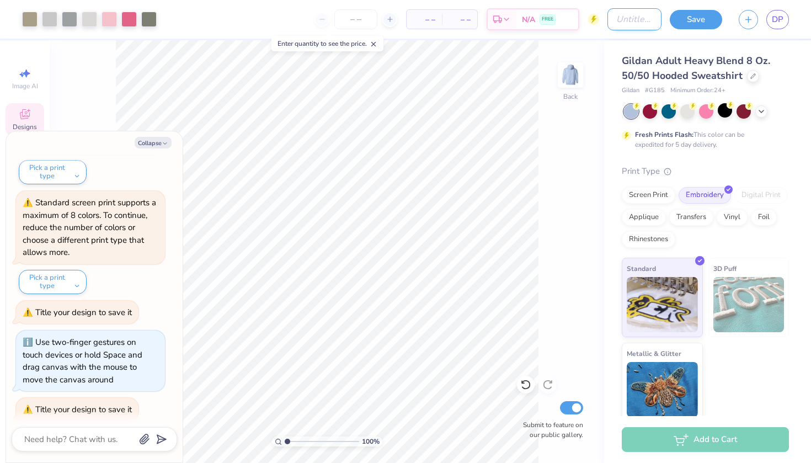
type input "s"
type textarea "x"
type input "st"
type textarea "x"
type input "sta"
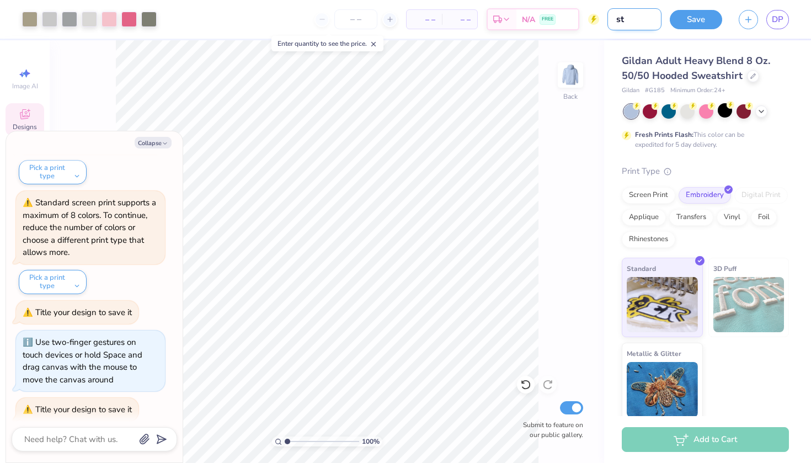
type textarea "x"
type input "star"
type textarea "x"
type input "star"
type textarea "x"
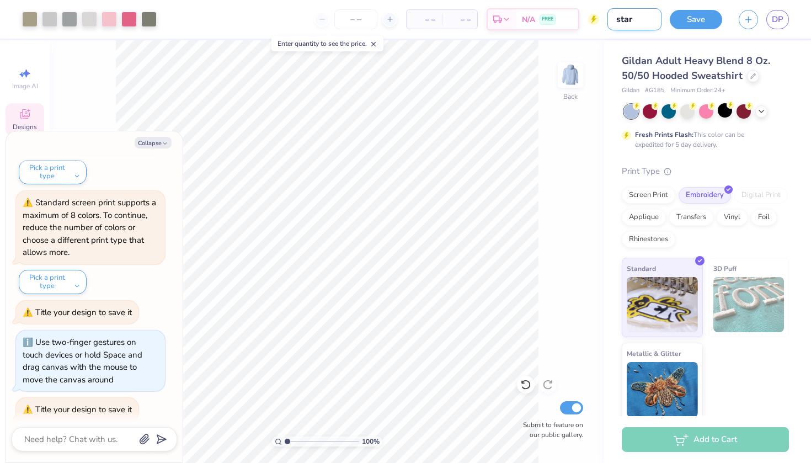
type input "star f"
type textarea "x"
type input "star fa"
type textarea "x"
type input "star f"
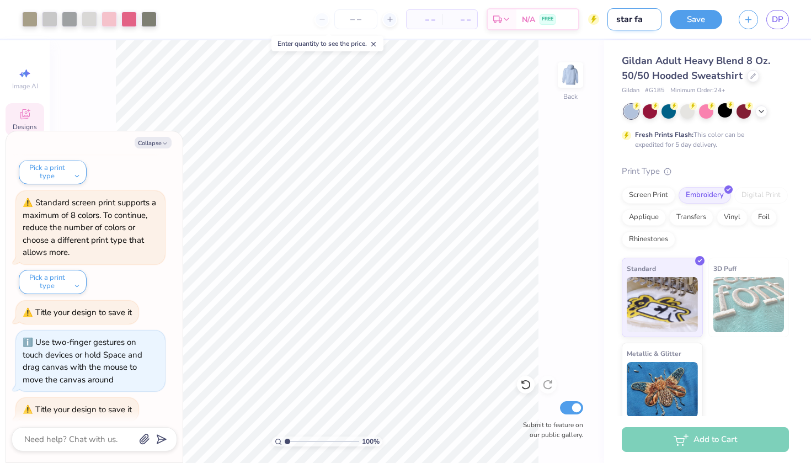
type textarea "x"
type input "star fl"
type textarea "x"
type input "star fla"
type textarea "x"
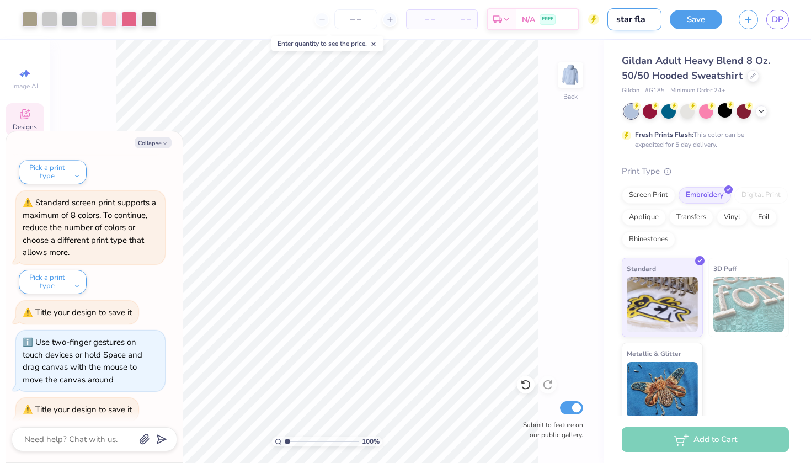
type input "star flag"
type textarea "x"
type input "star flag"
click at [692, 22] on button "Save" at bounding box center [696, 17] width 52 height 19
click at [160, 144] on button "Collapse" at bounding box center [153, 143] width 37 height 12
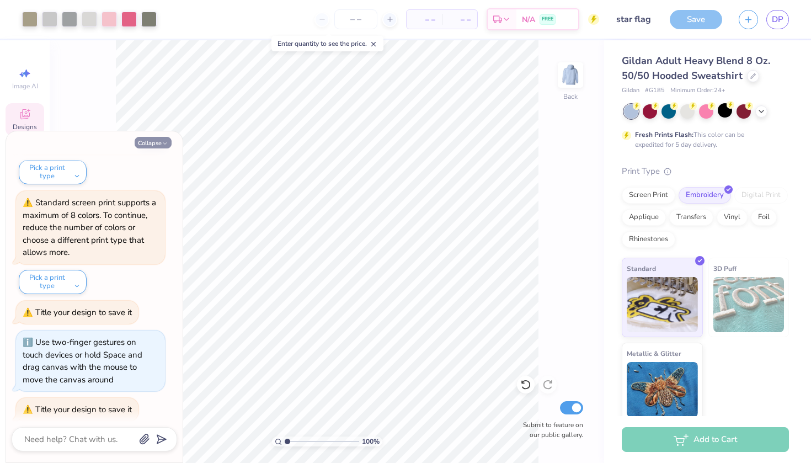
type textarea "x"
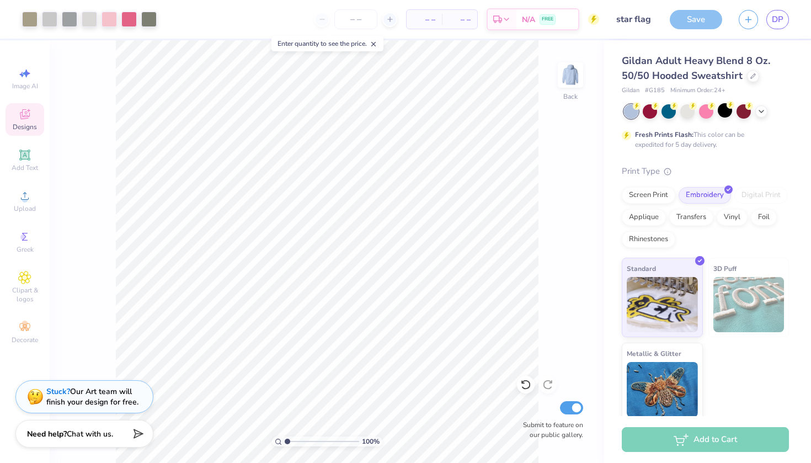
click at [697, 18] on div "Save" at bounding box center [696, 19] width 52 height 19
click at [691, 15] on div "Save" at bounding box center [696, 19] width 52 height 19
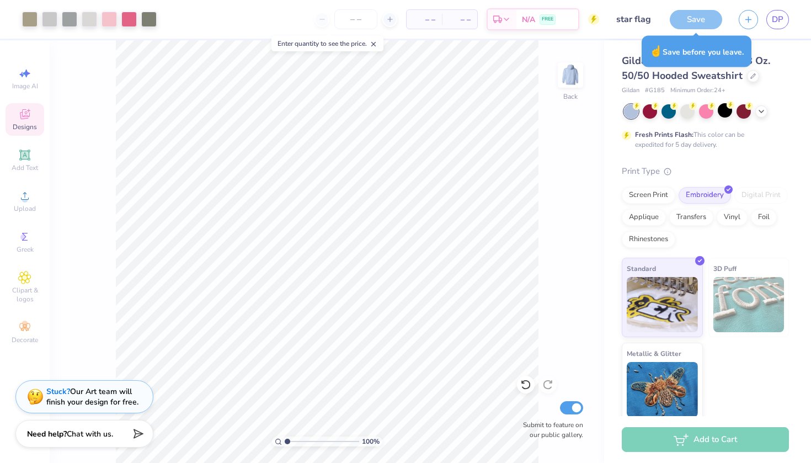
click at [704, 23] on div "Save" at bounding box center [696, 19] width 52 height 19
click at [793, 88] on div "Gildan Adult Heavy Blend 8 Oz. 50/50 Hooded Sweatshirt Gildan # G185 Minimum Or…" at bounding box center [707, 231] width 207 height 382
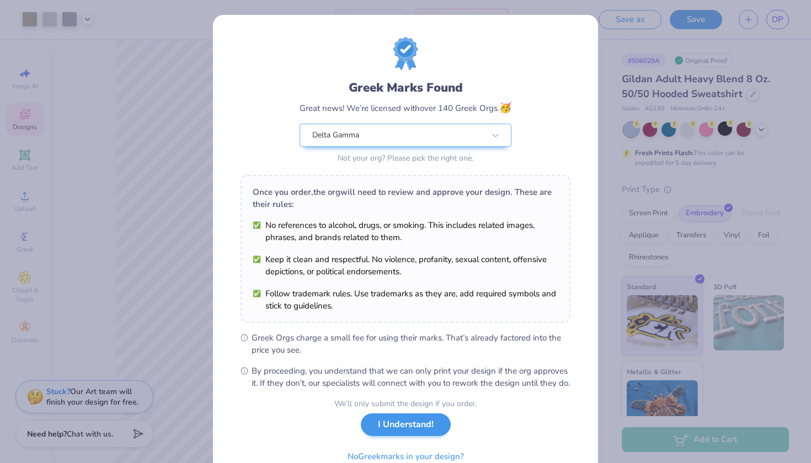
click at [396, 436] on button "I Understand!" at bounding box center [406, 424] width 90 height 23
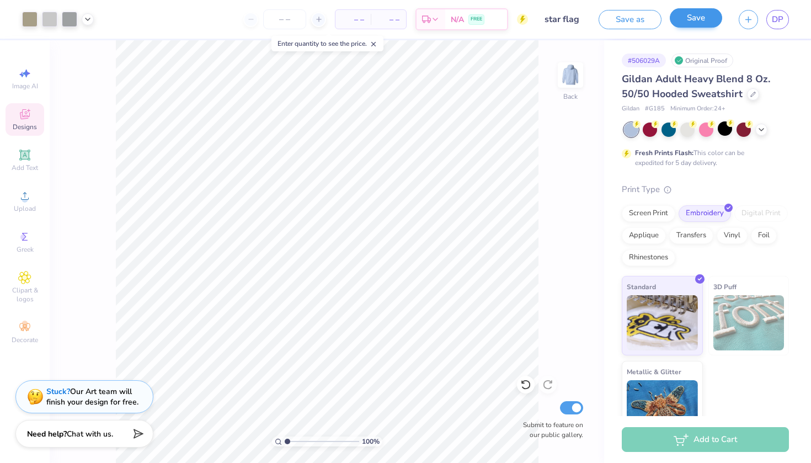
click at [686, 18] on button "Save" at bounding box center [696, 17] width 52 height 19
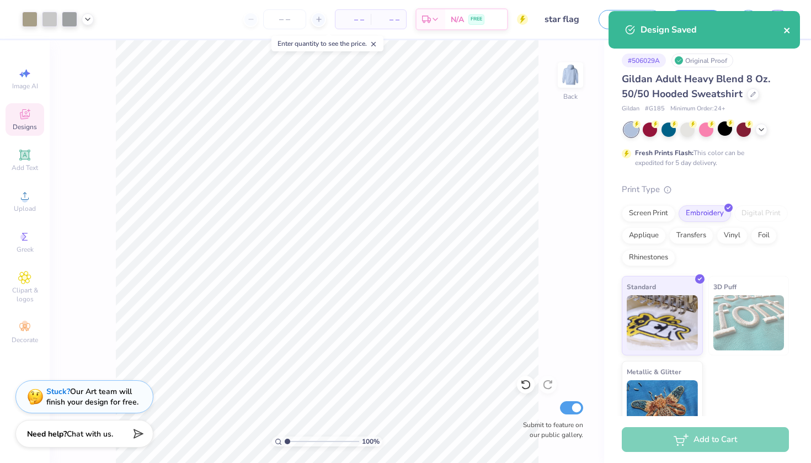
click at [785, 28] on icon "close" at bounding box center [787, 30] width 8 height 9
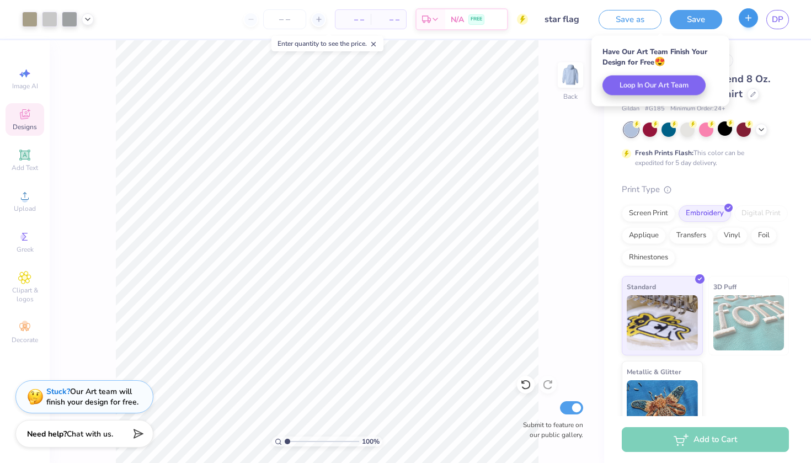
click at [750, 20] on icon "button" at bounding box center [747, 17] width 9 height 9
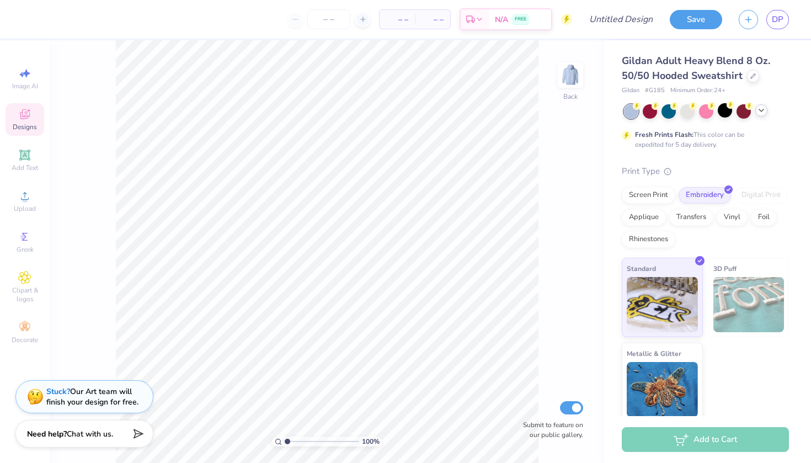
click at [761, 114] on icon at bounding box center [761, 110] width 9 height 9
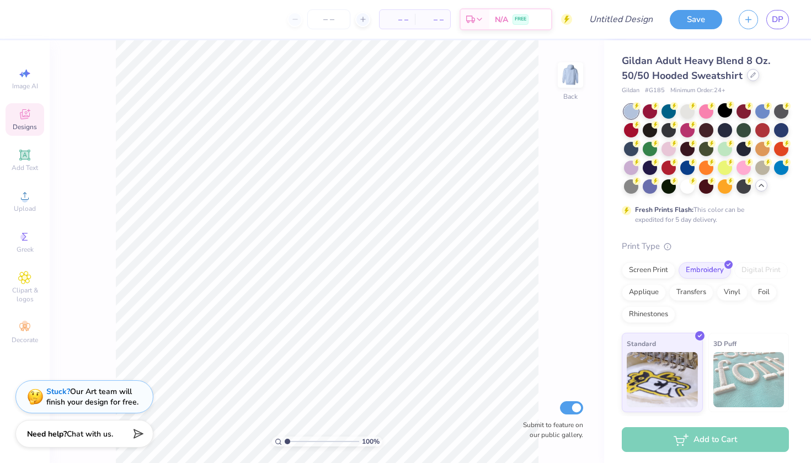
click at [750, 75] on icon at bounding box center [753, 75] width 6 height 6
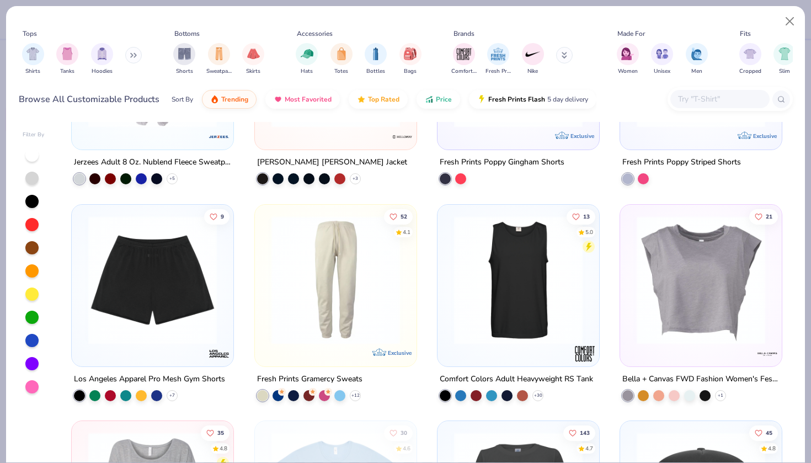
scroll to position [3855, 0]
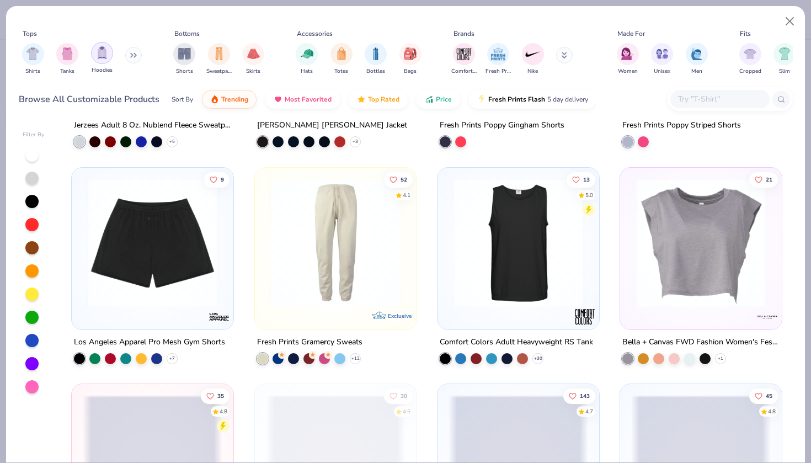
click at [99, 54] on img "filter for Hoodies" at bounding box center [102, 52] width 12 height 13
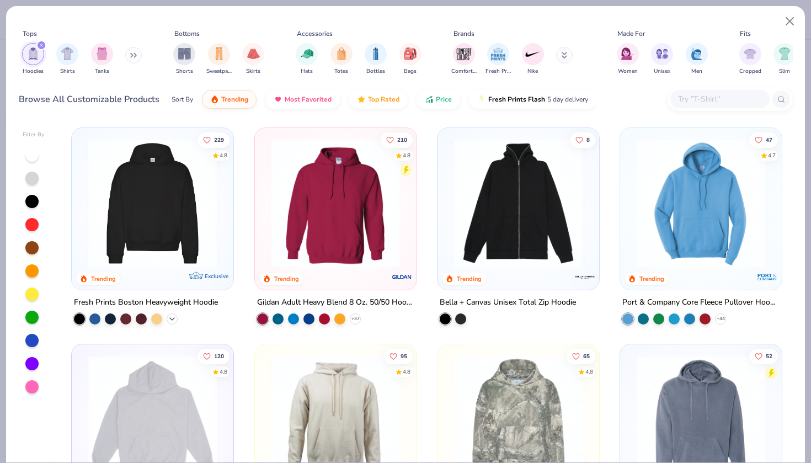
click at [175, 317] on icon at bounding box center [172, 318] width 9 height 9
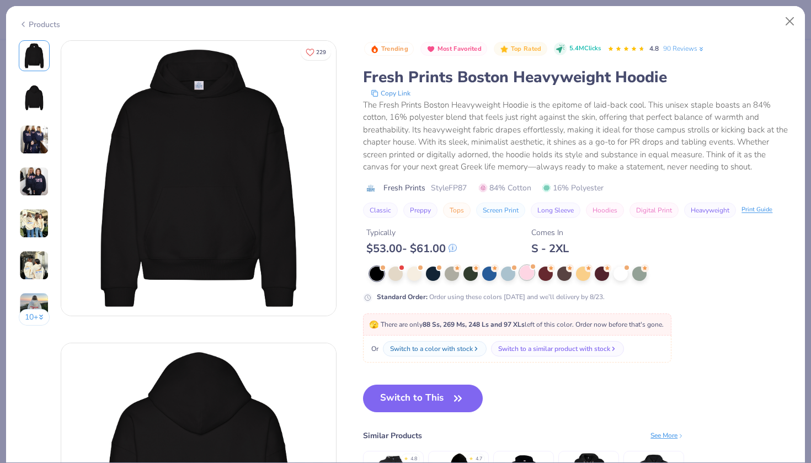
click at [527, 276] on div at bounding box center [527, 272] width 14 height 14
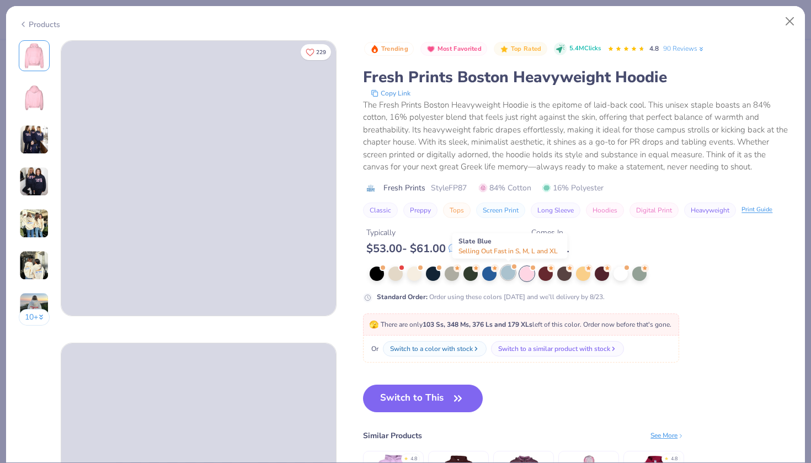
click at [510, 274] on div at bounding box center [508, 272] width 14 height 14
click at [528, 274] on div at bounding box center [527, 272] width 14 height 14
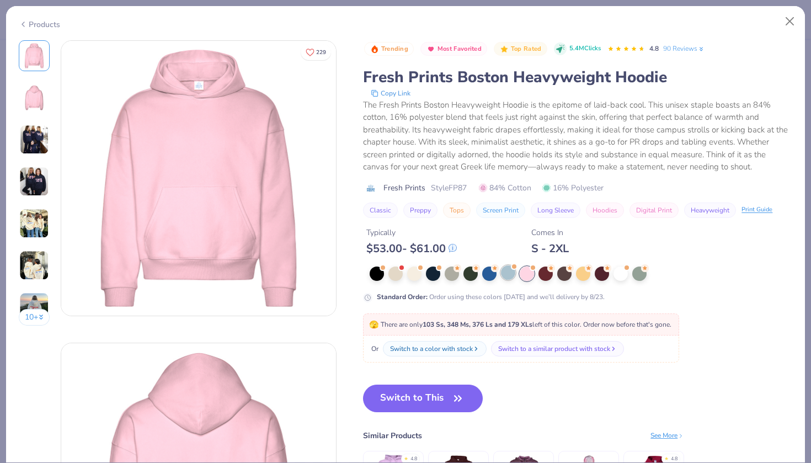
click at [508, 273] on div at bounding box center [508, 272] width 14 height 14
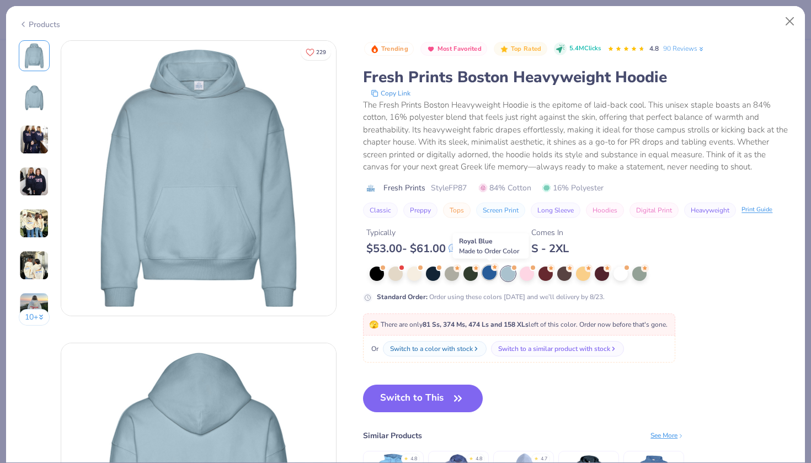
click at [494, 273] on div at bounding box center [489, 272] width 14 height 14
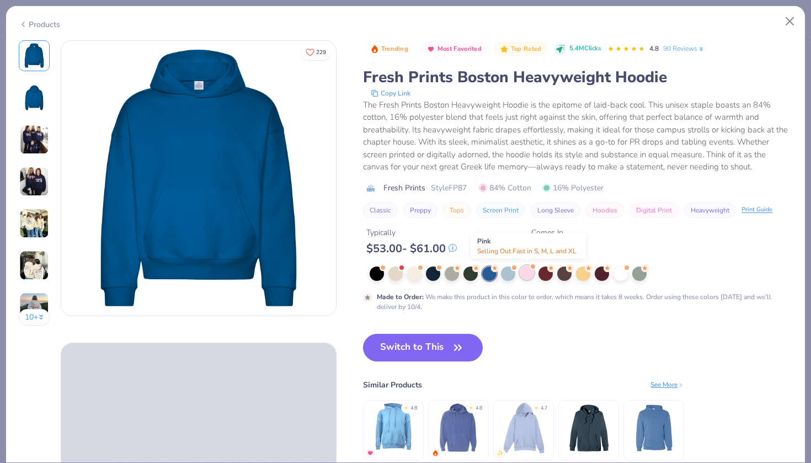
click at [529, 272] on div at bounding box center [527, 272] width 14 height 14
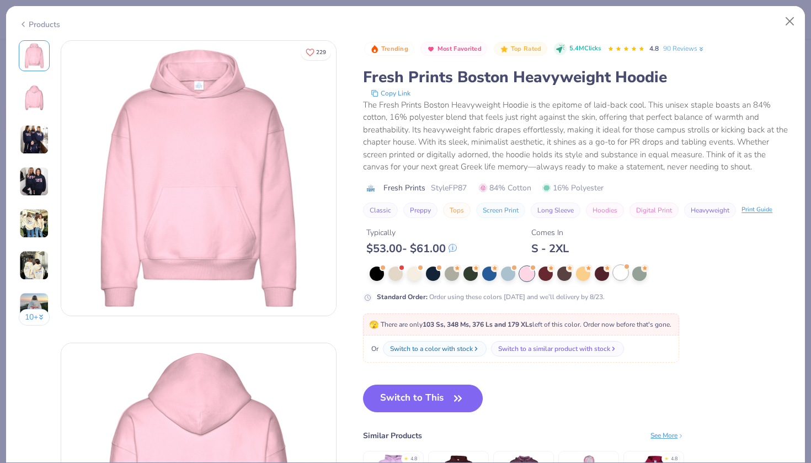
click at [619, 272] on div at bounding box center [620, 272] width 14 height 14
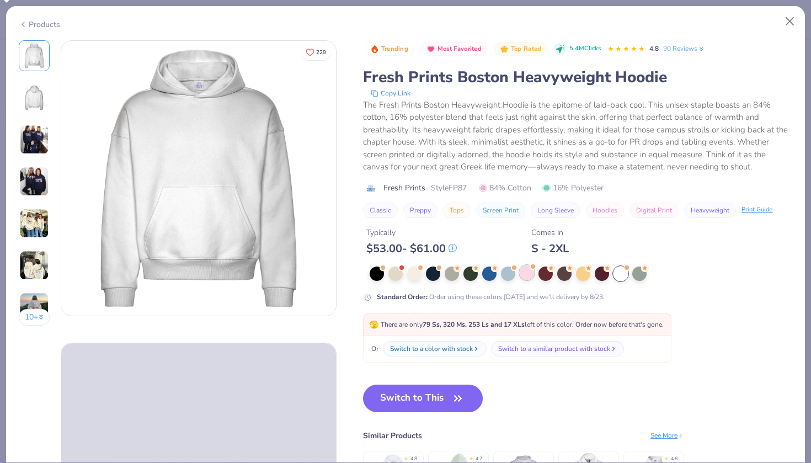
click at [531, 275] on div at bounding box center [527, 272] width 14 height 14
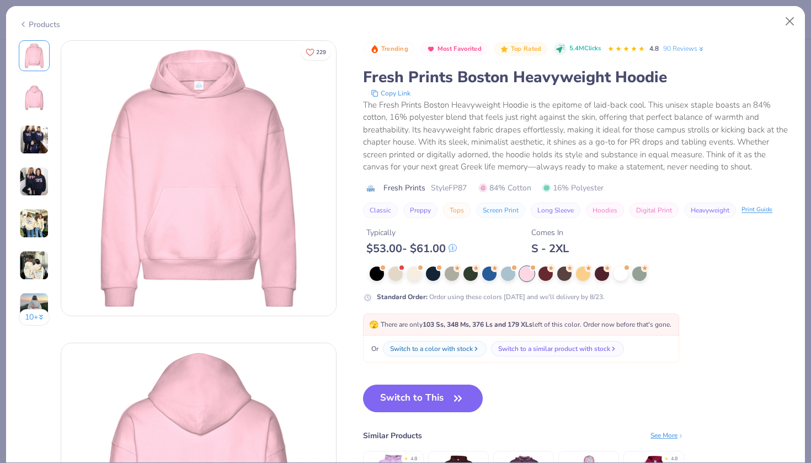
click at [26, 92] on img at bounding box center [34, 97] width 26 height 26
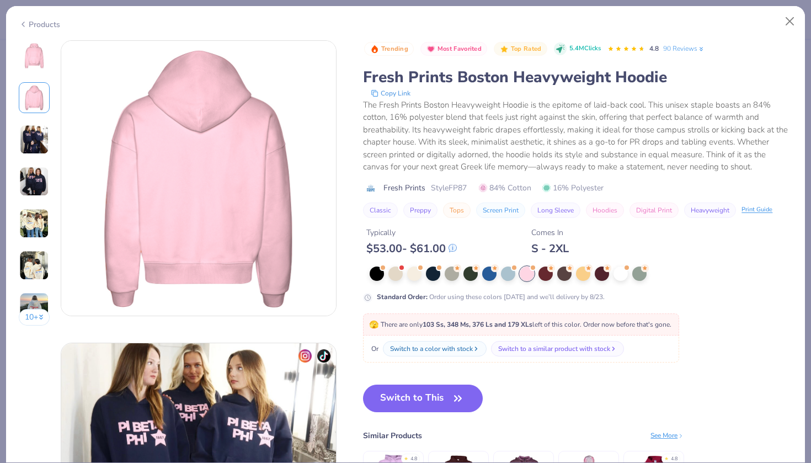
click at [30, 141] on img at bounding box center [34, 140] width 30 height 30
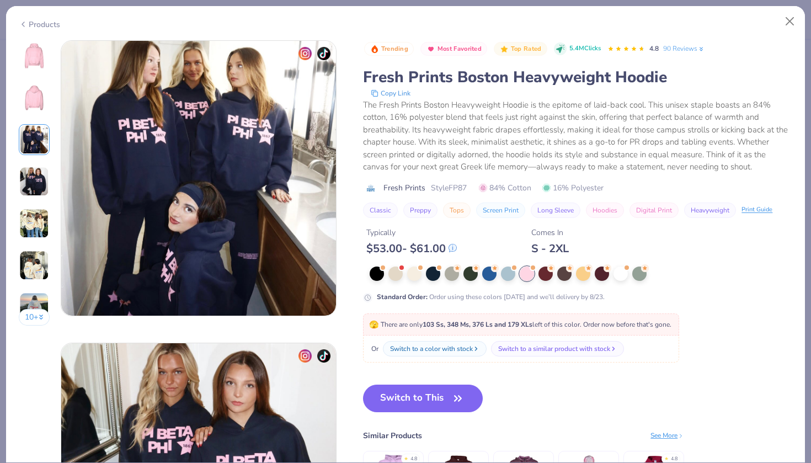
click at [39, 194] on img at bounding box center [34, 182] width 30 height 30
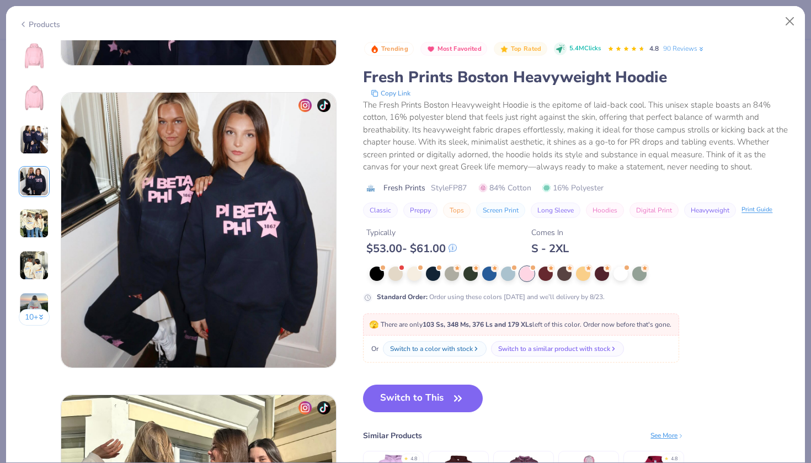
scroll to position [907, 0]
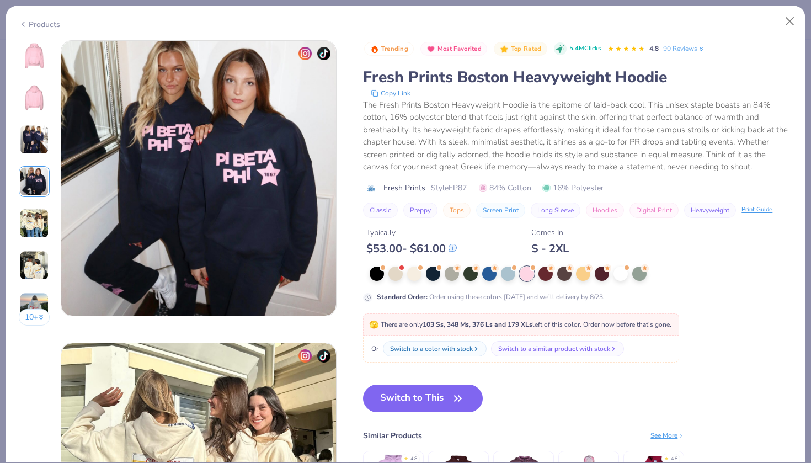
click at [39, 244] on div "10 +" at bounding box center [34, 186] width 31 height 293
click at [41, 283] on div "10 +" at bounding box center [34, 186] width 31 height 293
click at [43, 299] on img at bounding box center [34, 307] width 30 height 30
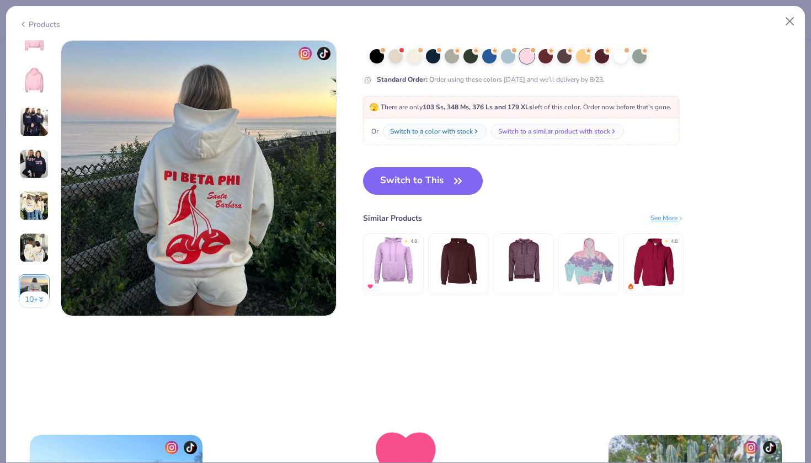
click at [33, 261] on img at bounding box center [34, 248] width 30 height 30
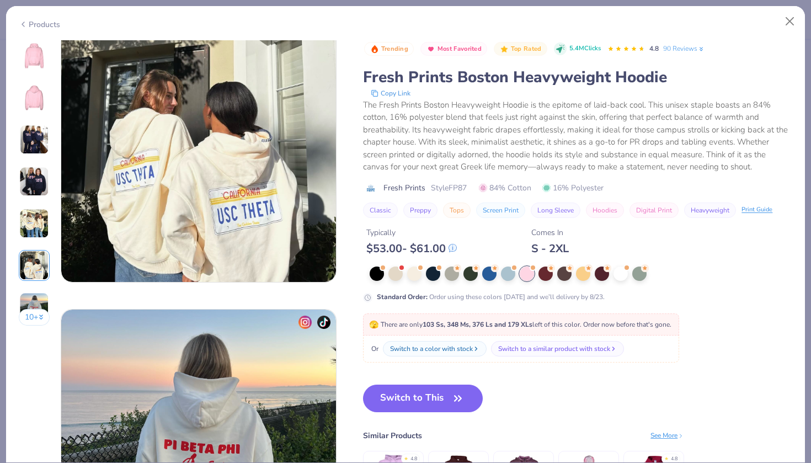
scroll to position [1511, 0]
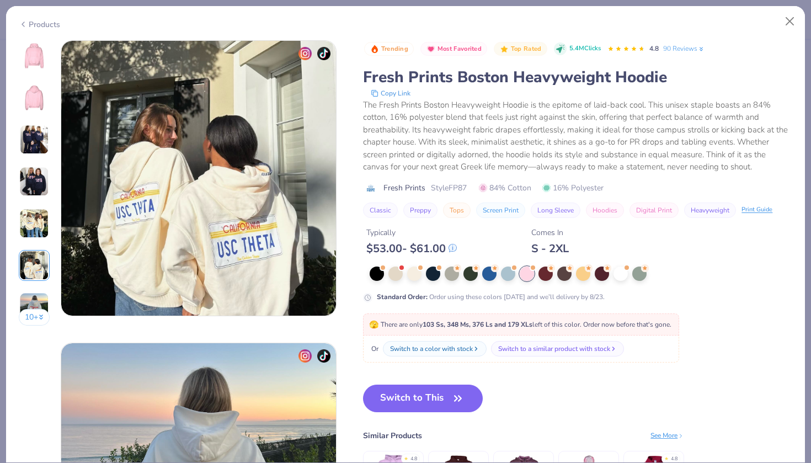
click at [34, 241] on div "10 +" at bounding box center [34, 186] width 31 height 293
click at [36, 223] on img at bounding box center [34, 223] width 30 height 30
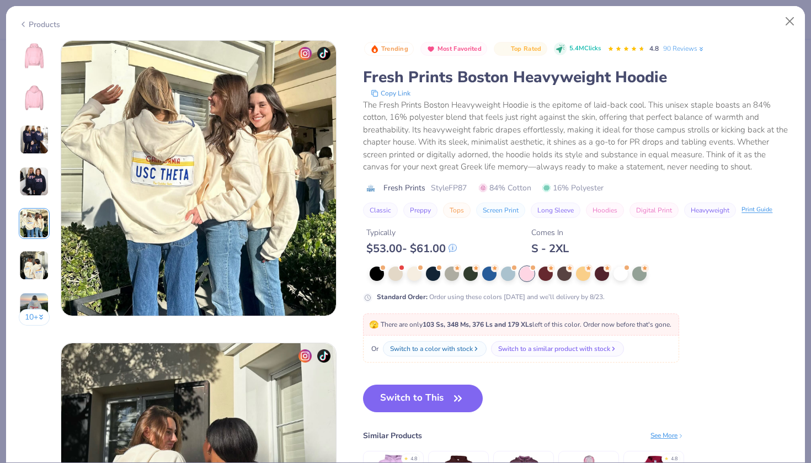
click at [36, 202] on div "10 +" at bounding box center [34, 186] width 31 height 293
click at [33, 189] on img at bounding box center [34, 182] width 30 height 30
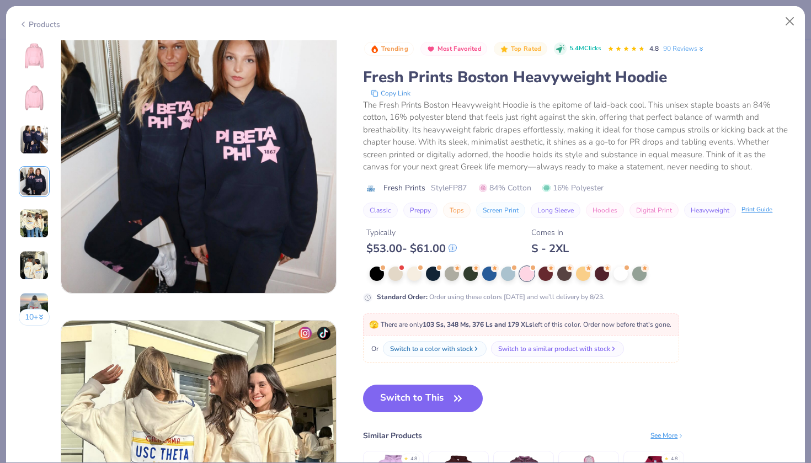
scroll to position [907, 0]
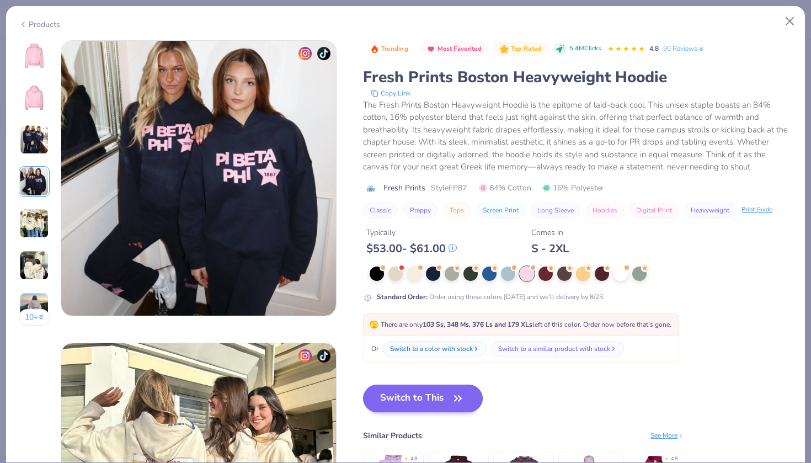
click at [426, 397] on button "Switch to This" at bounding box center [423, 398] width 120 height 28
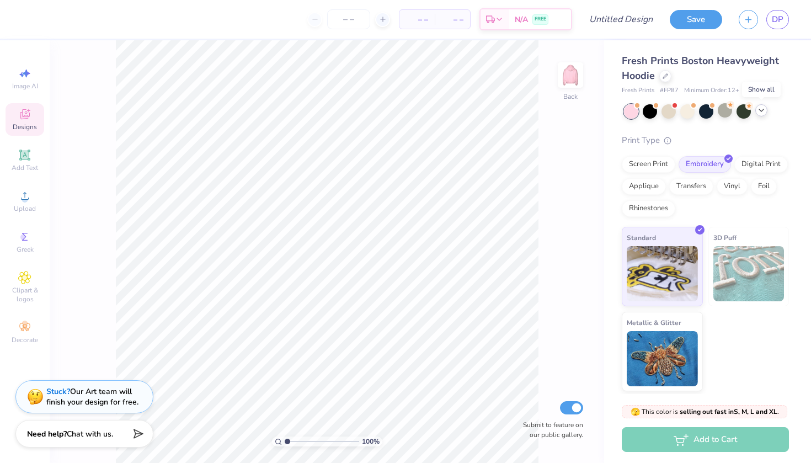
click at [764, 111] on icon at bounding box center [761, 110] width 9 height 9
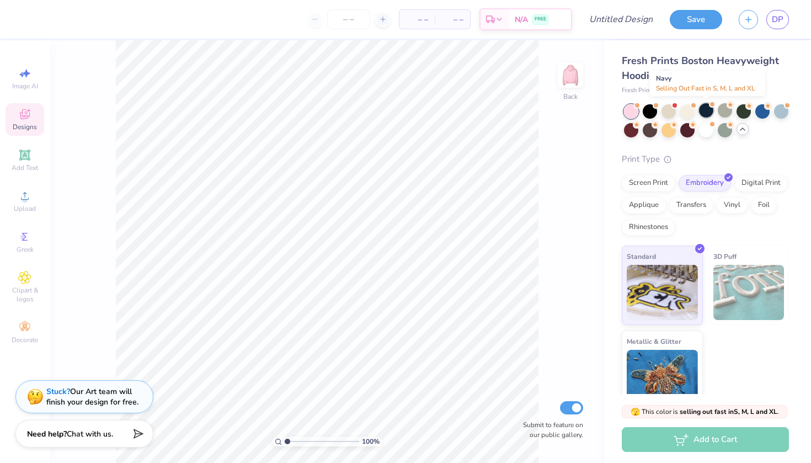
click at [709, 113] on div at bounding box center [706, 110] width 14 height 14
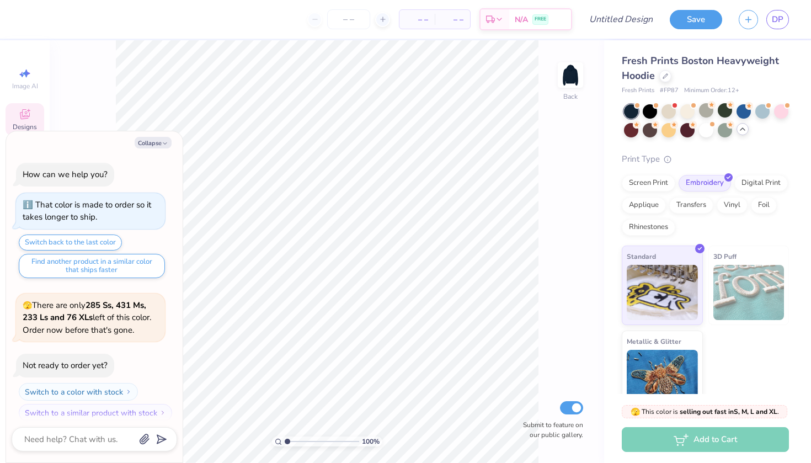
scroll to position [653, 0]
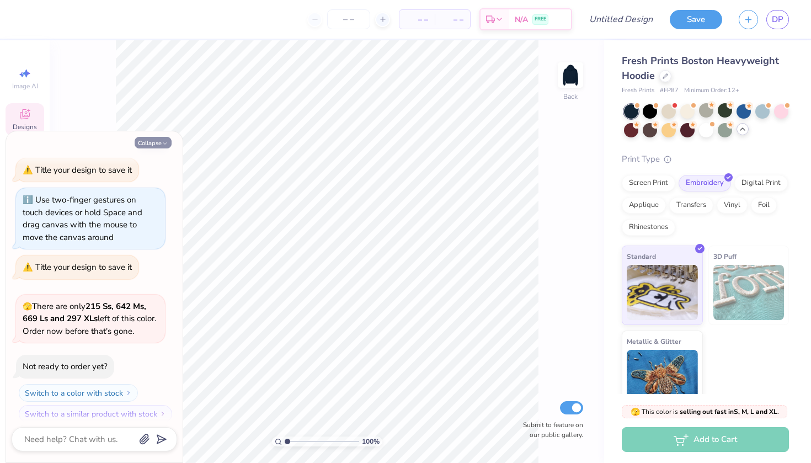
click at [159, 140] on button "Collapse" at bounding box center [153, 143] width 37 height 12
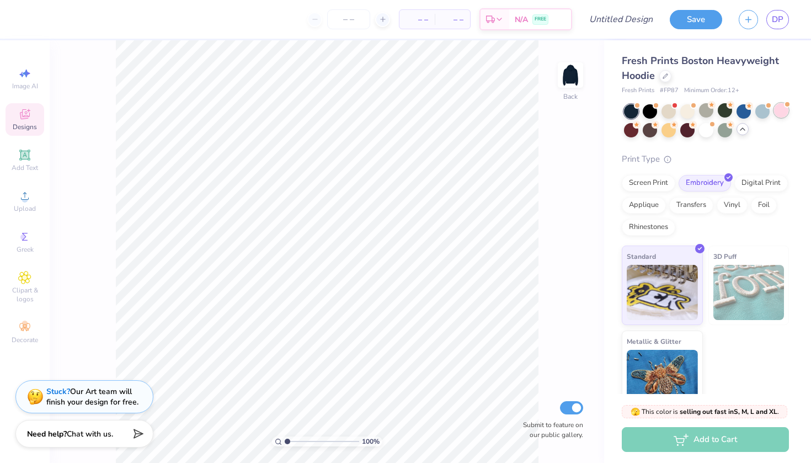
click at [782, 110] on div at bounding box center [781, 110] width 14 height 14
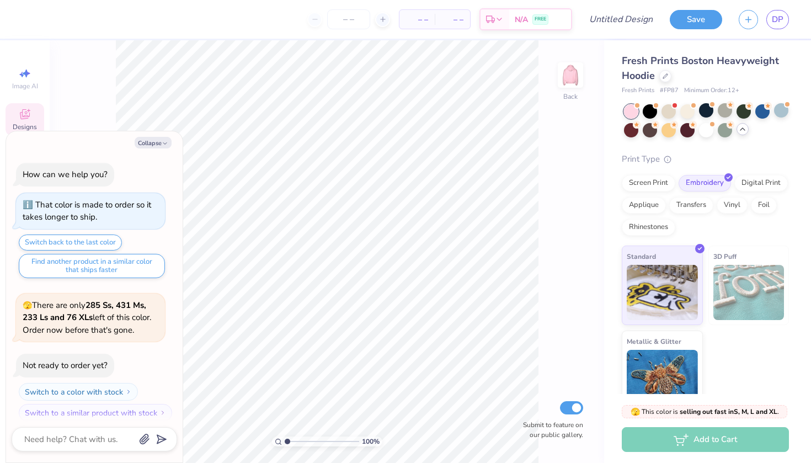
scroll to position [795, 0]
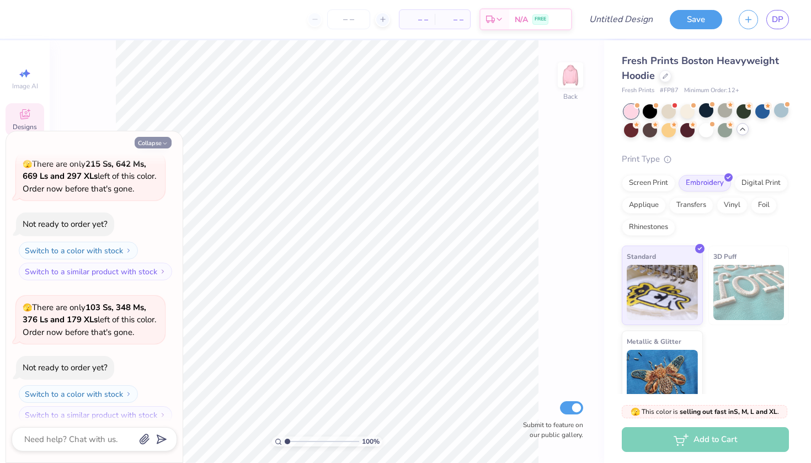
click at [160, 142] on button "Collapse" at bounding box center [153, 143] width 37 height 12
type textarea "x"
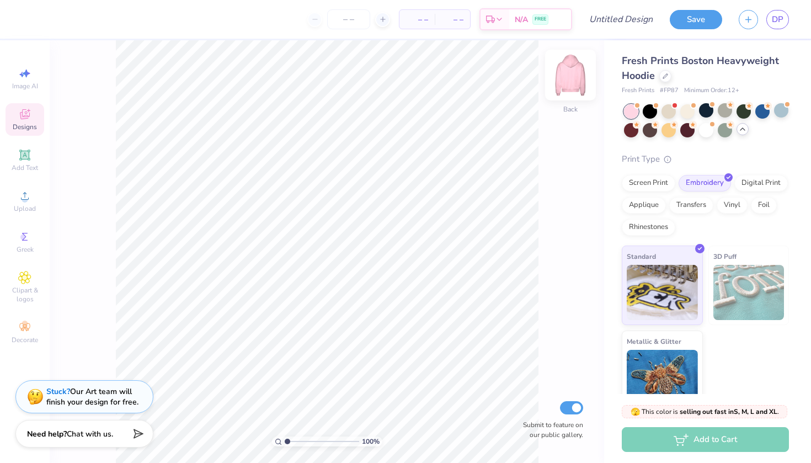
click at [561, 76] on img at bounding box center [570, 75] width 44 height 44
click at [28, 85] on span "Image AI" at bounding box center [25, 86] width 26 height 9
select select "4"
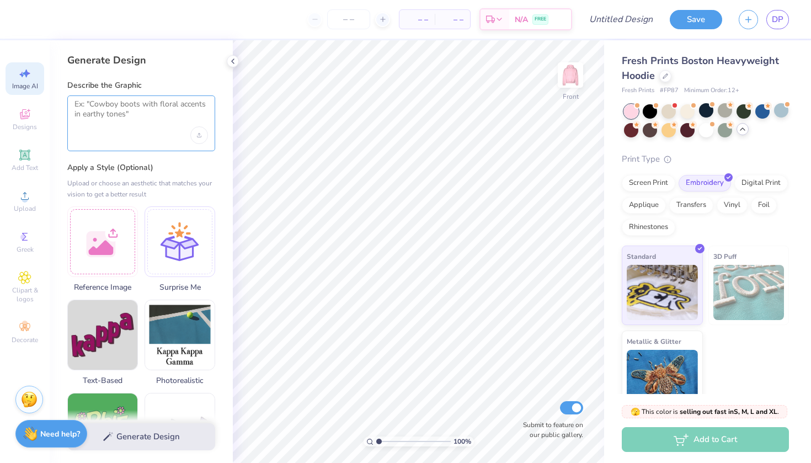
click at [135, 103] on textarea at bounding box center [140, 113] width 133 height 28
click at [204, 138] on div "Upload image" at bounding box center [199, 135] width 18 height 18
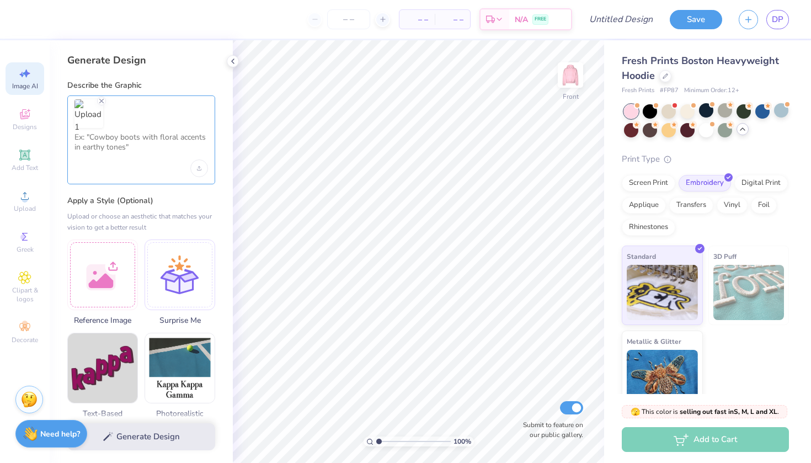
click at [145, 142] on textarea at bounding box center [140, 146] width 133 height 28
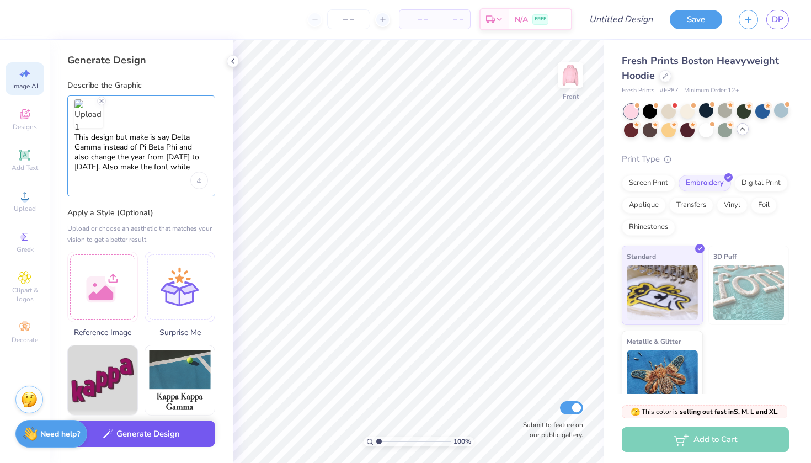
type textarea "This design but make is say Delta Gamma instead of Pi Beta Phi and also change …"
click at [171, 431] on button "Generate Design" at bounding box center [141, 433] width 148 height 27
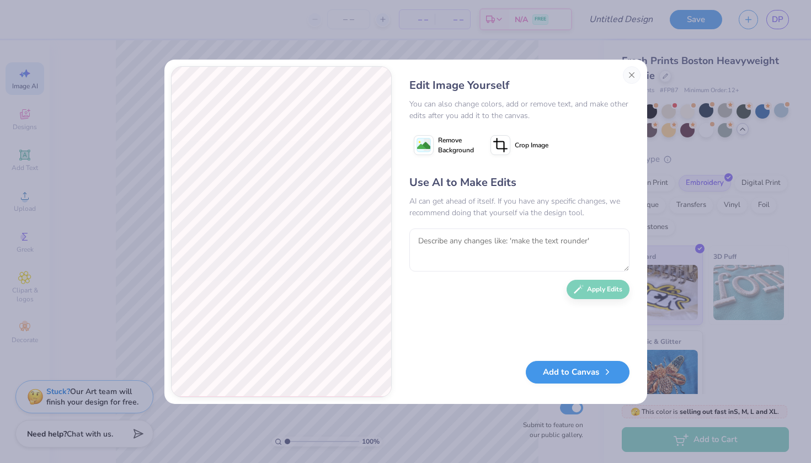
click at [570, 383] on div "Add to Canvas" at bounding box center [519, 374] width 220 height 23
click at [568, 373] on button "Add to Canvas" at bounding box center [578, 372] width 104 height 23
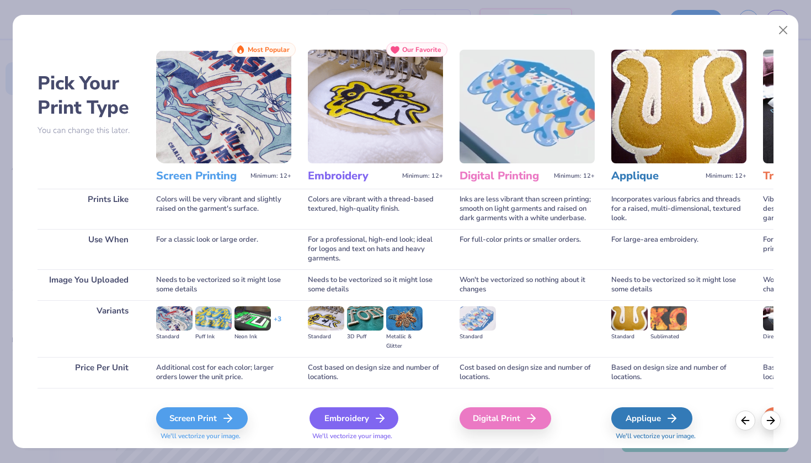
click at [335, 418] on div "Embroidery" at bounding box center [353, 418] width 89 height 22
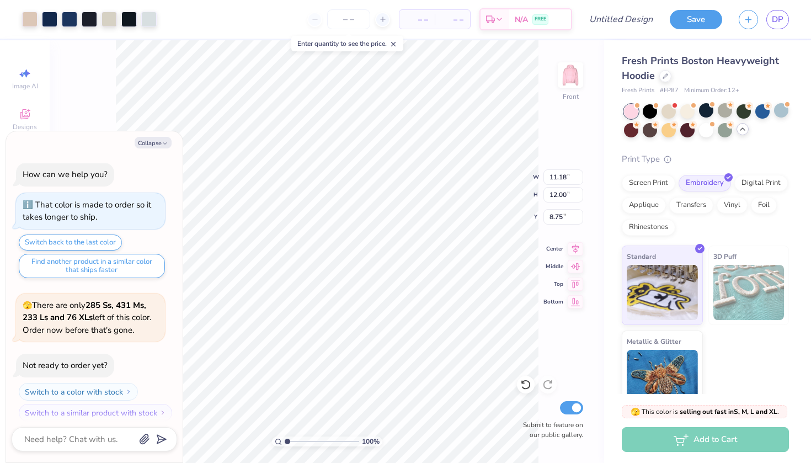
scroll to position [886, 0]
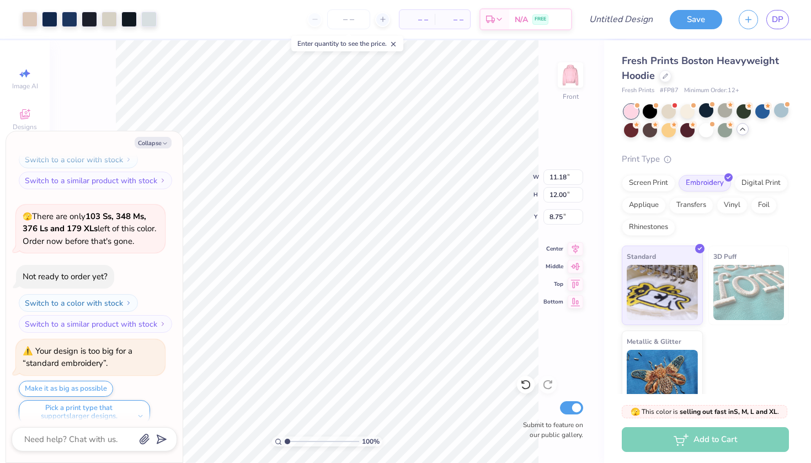
type textarea "x"
type input "6.65"
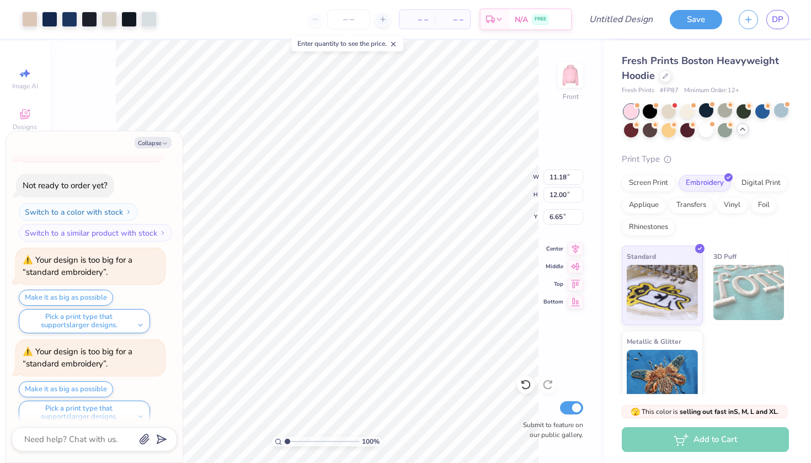
type textarea "x"
type input "6.55"
click at [30, 22] on div at bounding box center [29, 17] width 15 height 15
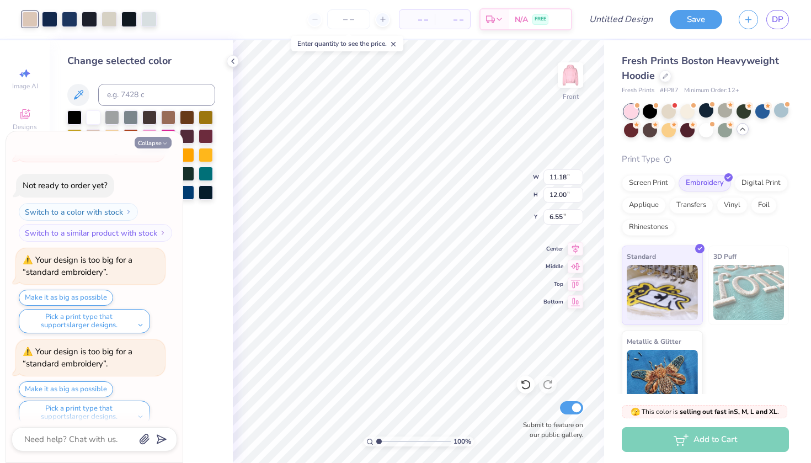
click at [163, 142] on icon "button" at bounding box center [165, 143] width 7 height 7
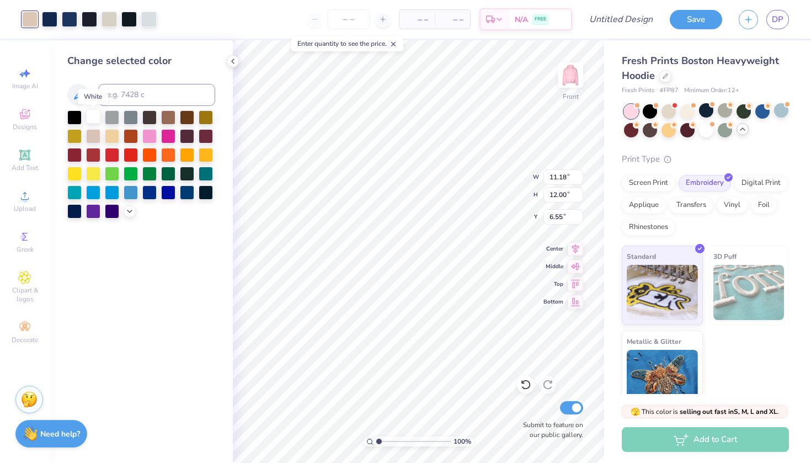
click at [92, 120] on div at bounding box center [93, 116] width 14 height 14
click at [78, 100] on icon at bounding box center [78, 94] width 13 height 13
click at [84, 97] on icon at bounding box center [78, 94] width 13 height 13
click at [53, 22] on div at bounding box center [49, 17] width 15 height 15
click at [93, 120] on div at bounding box center [93, 116] width 14 height 14
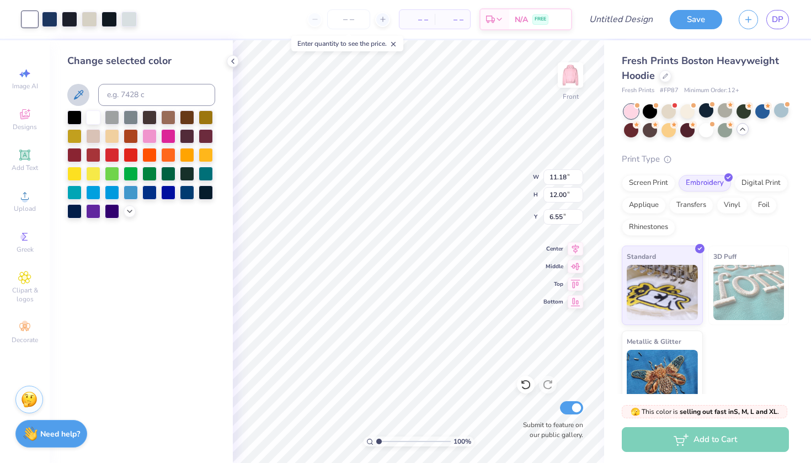
click at [76, 93] on icon at bounding box center [78, 94] width 13 height 13
click at [151, 137] on div at bounding box center [149, 135] width 14 height 14
click at [50, 20] on div at bounding box center [49, 17] width 15 height 15
click at [94, 115] on div at bounding box center [93, 116] width 14 height 14
click at [72, 24] on div at bounding box center [69, 17] width 15 height 15
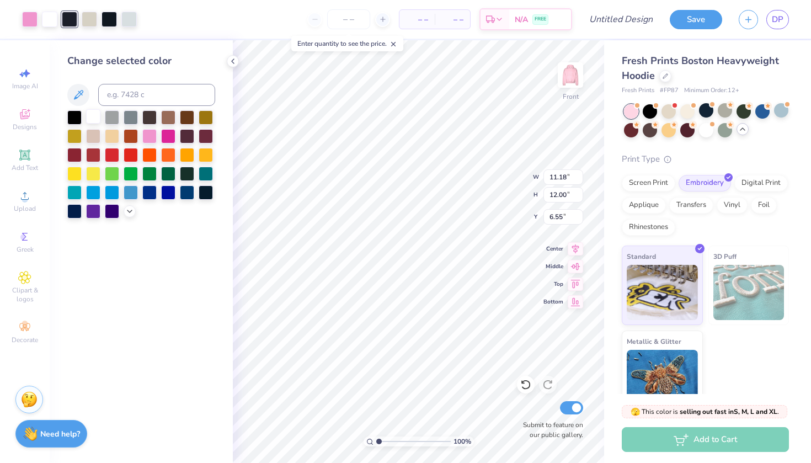
click at [93, 116] on div at bounding box center [93, 116] width 14 height 14
click at [74, 20] on div at bounding box center [69, 17] width 15 height 15
click at [92, 116] on div at bounding box center [93, 116] width 14 height 14
click at [73, 21] on div at bounding box center [69, 17] width 15 height 15
click at [94, 118] on div at bounding box center [93, 116] width 14 height 14
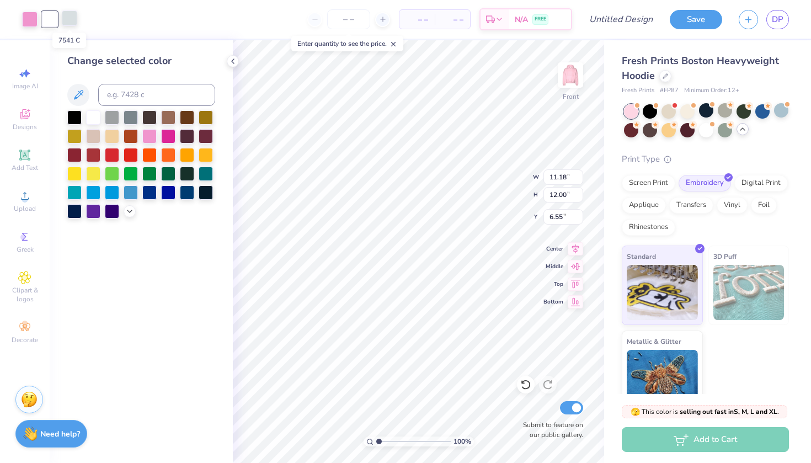
click at [75, 18] on div at bounding box center [69, 17] width 15 height 15
click at [92, 115] on div at bounding box center [93, 116] width 14 height 14
click at [72, 25] on div at bounding box center [69, 17] width 15 height 15
click at [95, 122] on div at bounding box center [93, 116] width 14 height 14
click at [28, 24] on div at bounding box center [29, 17] width 15 height 15
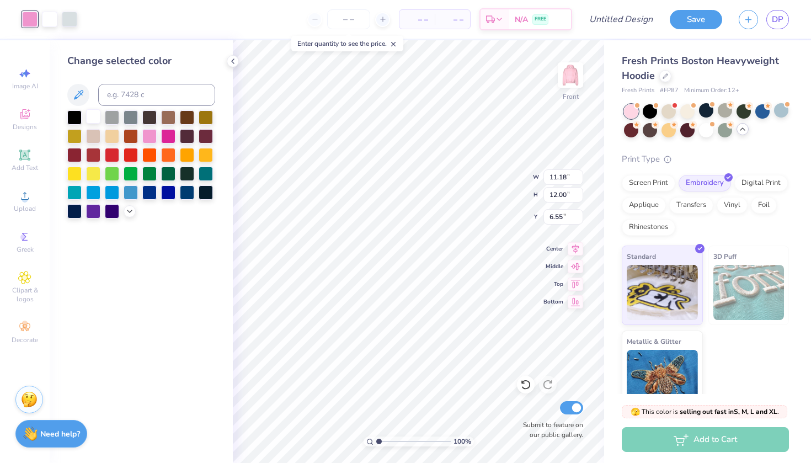
click at [94, 116] on div at bounding box center [93, 116] width 14 height 14
click at [237, 62] on div at bounding box center [233, 61] width 12 height 12
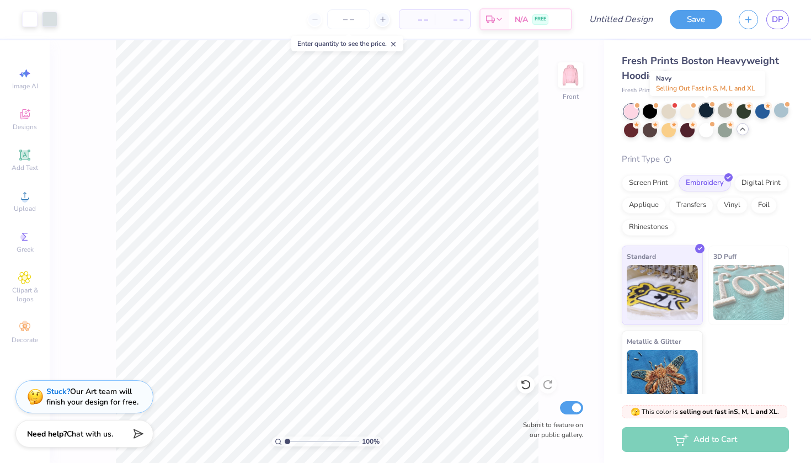
click at [709, 111] on div at bounding box center [706, 110] width 14 height 14
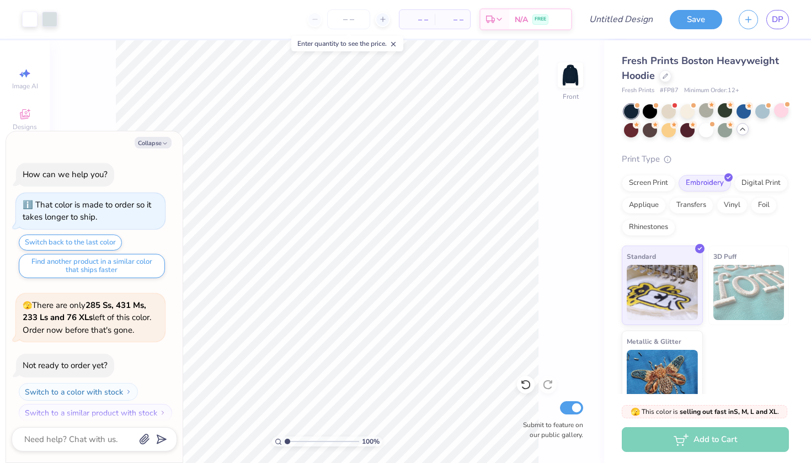
scroll to position [1120, 0]
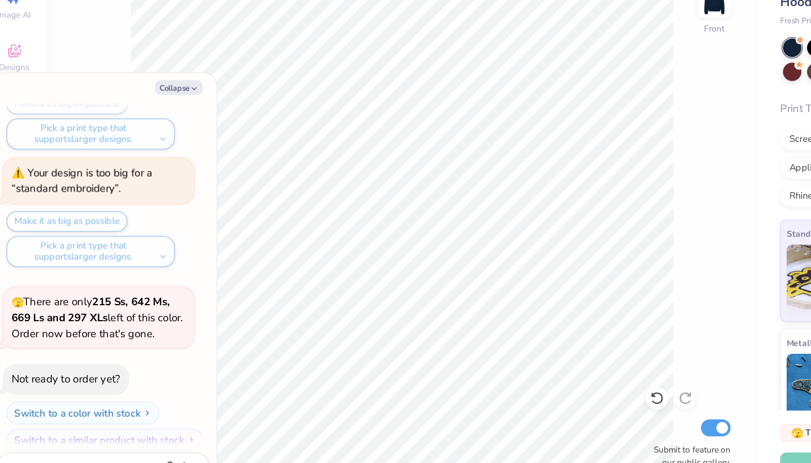
type textarea "x"
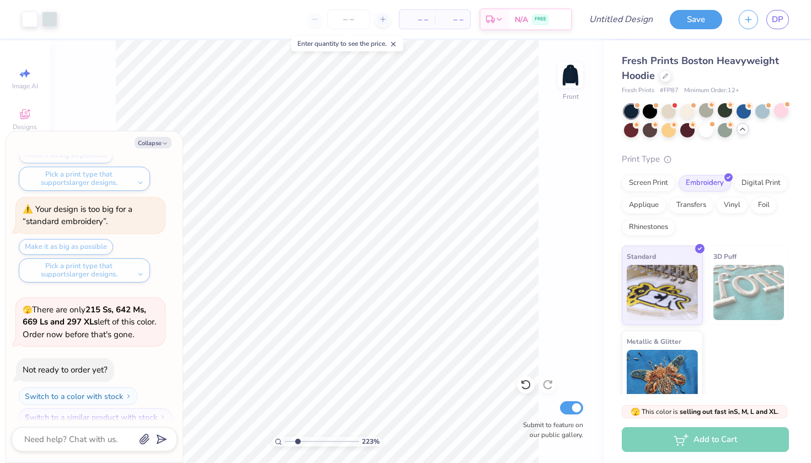
type input "2.38"
drag, startPoint x: 287, startPoint y: 441, endPoint x: 297, endPoint y: 445, distance: 11.2
click at [297, 445] on input "range" at bounding box center [322, 441] width 74 height 10
click at [163, 142] on icon "button" at bounding box center [165, 143] width 7 height 7
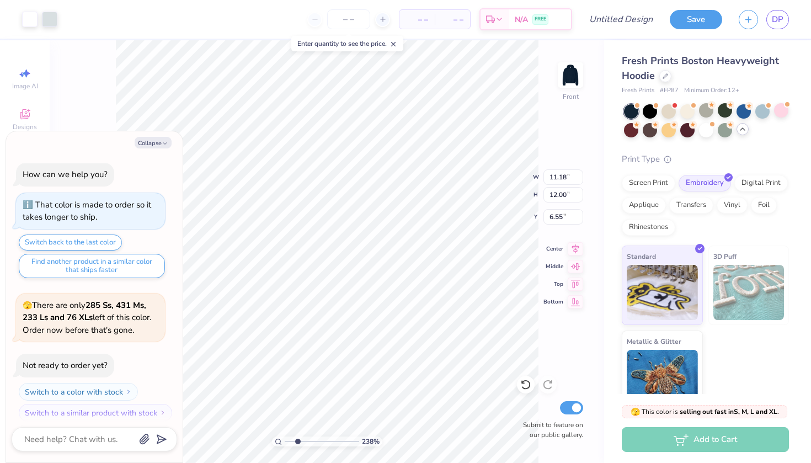
scroll to position [1211, 0]
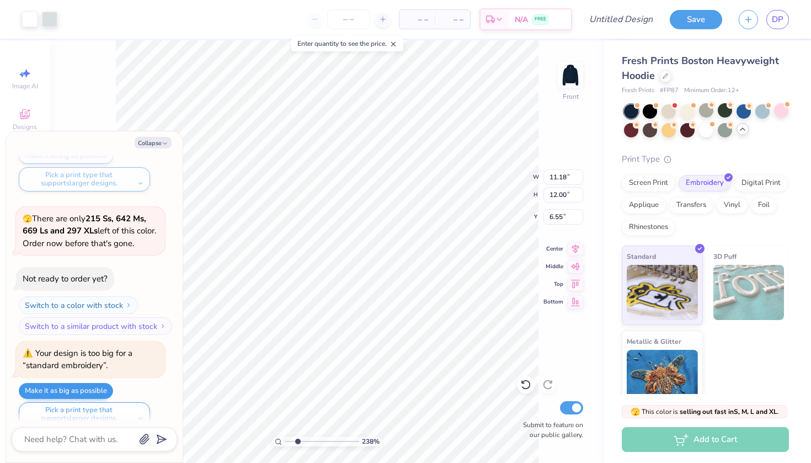
click at [87, 383] on button "Make it as big as possible" at bounding box center [66, 391] width 94 height 16
click at [160, 439] on line "submit" at bounding box center [162, 439] width 7 height 7
click at [162, 142] on icon "button" at bounding box center [165, 143] width 7 height 7
type textarea "x"
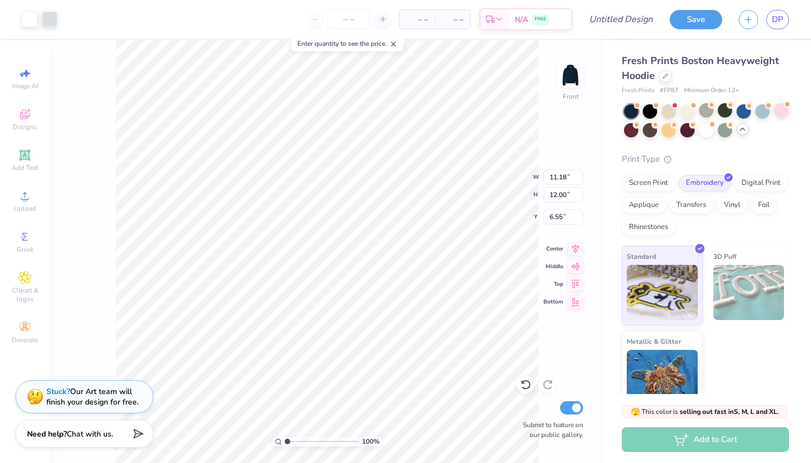
drag, startPoint x: 298, startPoint y: 440, endPoint x: 282, endPoint y: 438, distance: 15.5
type input "1"
click at [282, 438] on div "100 %" at bounding box center [327, 441] width 110 height 10
click at [650, 182] on div "Screen Print" at bounding box center [648, 181] width 53 height 17
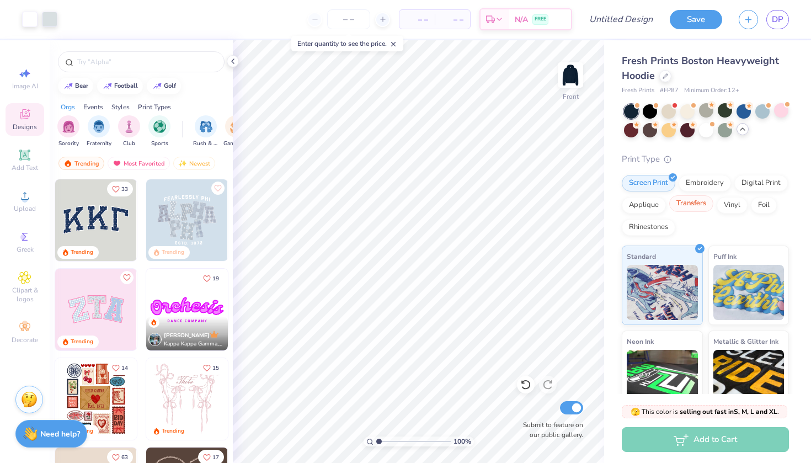
click at [694, 206] on div "Transfers" at bounding box center [691, 203] width 44 height 17
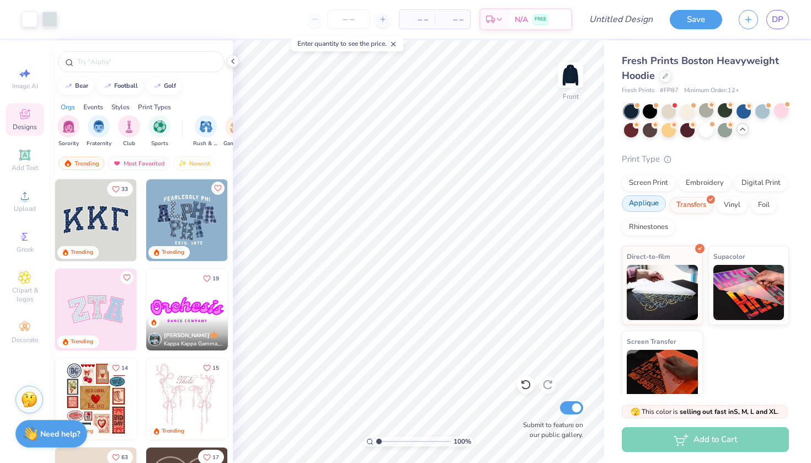
click at [656, 205] on div "Applique" at bounding box center [644, 203] width 44 height 17
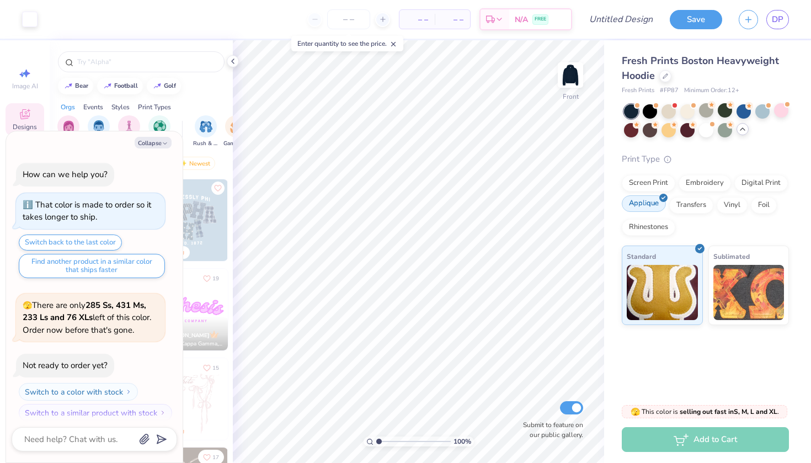
scroll to position [1277, 0]
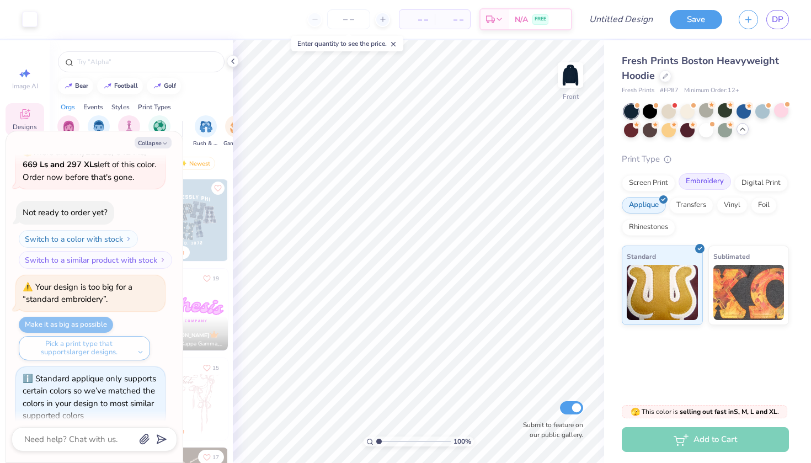
click at [699, 179] on div "Embroidery" at bounding box center [704, 181] width 52 height 17
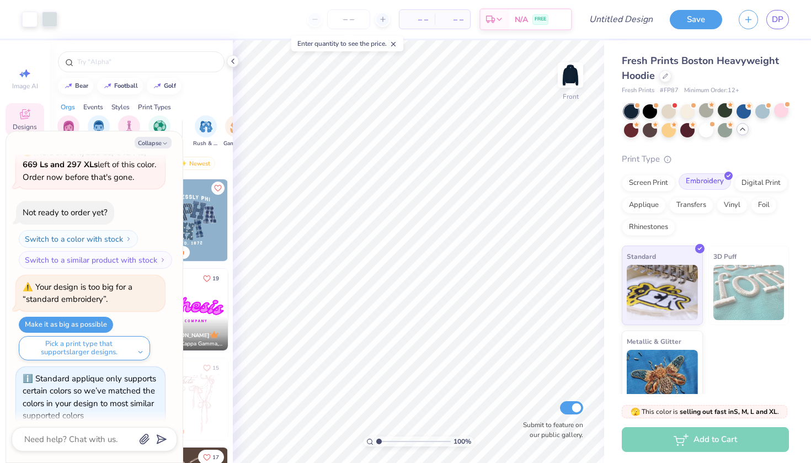
scroll to position [1343, 0]
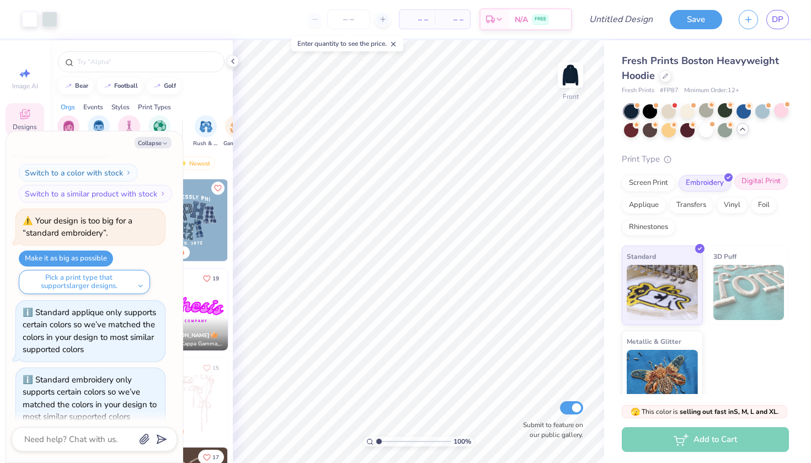
click at [750, 183] on div "Digital Print" at bounding box center [760, 181] width 53 height 17
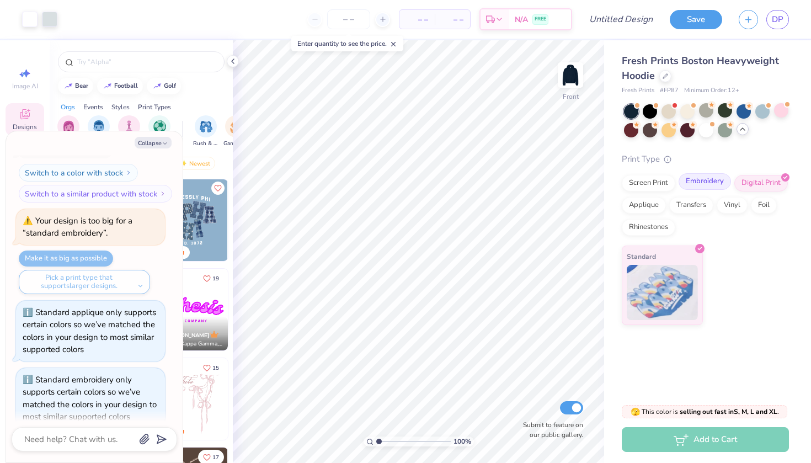
click at [708, 185] on div "Embroidery" at bounding box center [704, 181] width 52 height 17
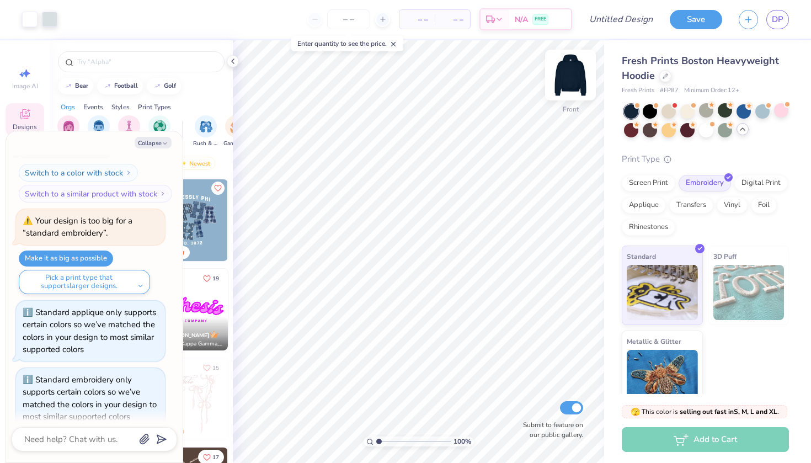
click at [572, 74] on img at bounding box center [570, 75] width 44 height 44
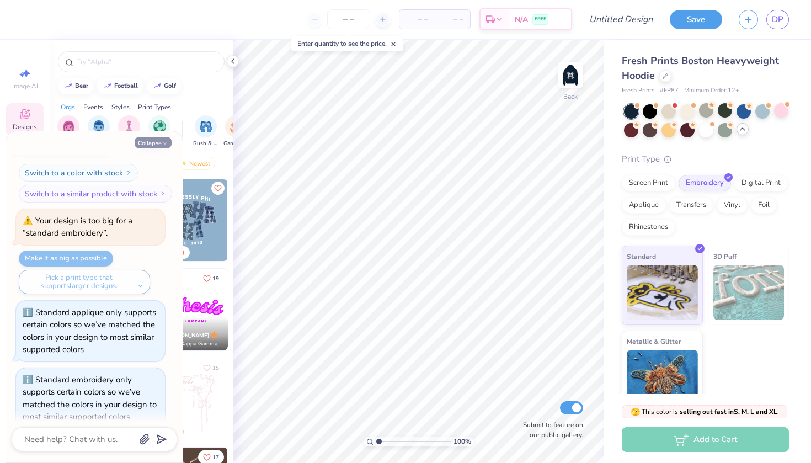
click at [158, 143] on button "Collapse" at bounding box center [153, 143] width 37 height 12
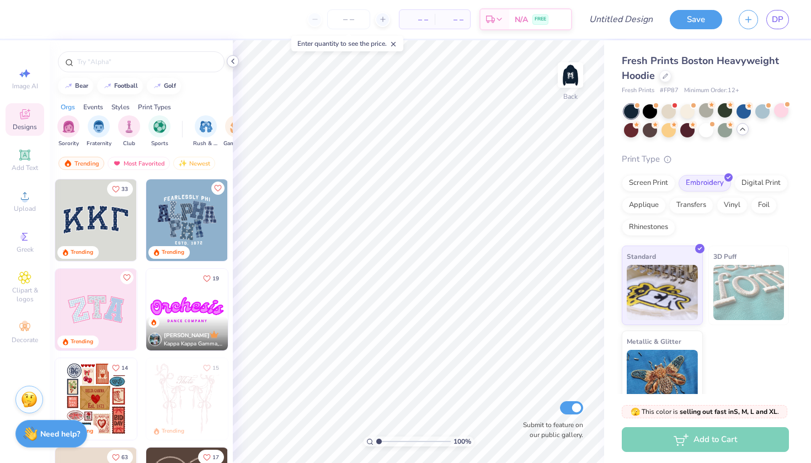
click at [232, 62] on polyline at bounding box center [233, 61] width 2 height 4
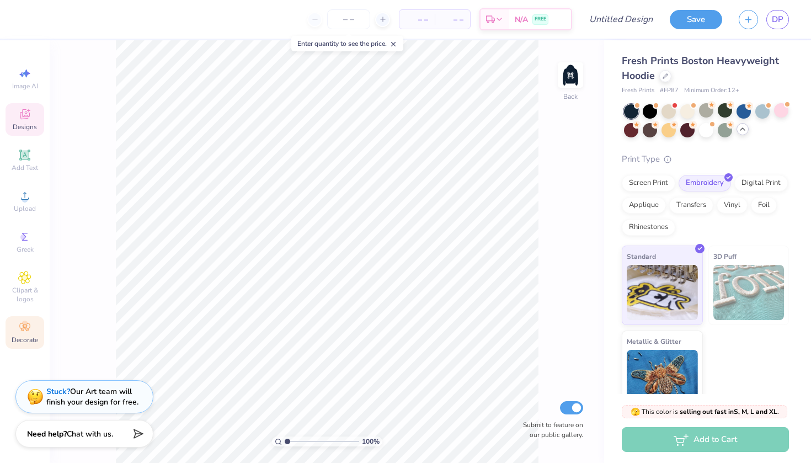
click at [25, 329] on icon at bounding box center [24, 326] width 13 height 13
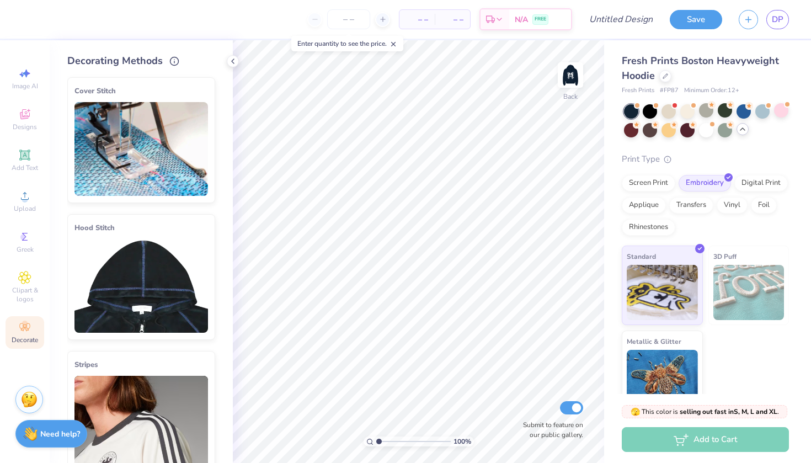
scroll to position [0, 0]
click at [207, 163] on img at bounding box center [140, 149] width 133 height 94
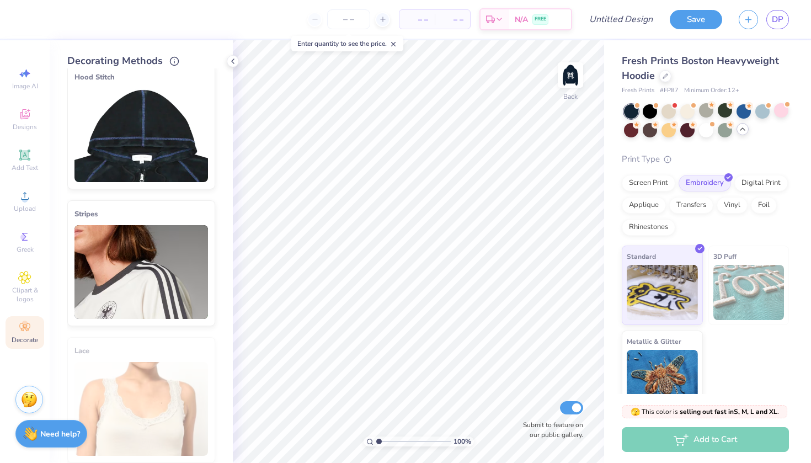
scroll to position [304, 0]
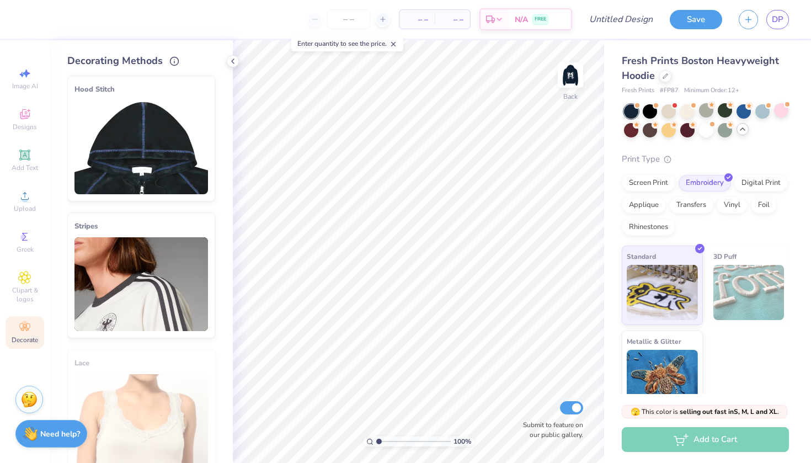
click at [185, 159] on img at bounding box center [140, 147] width 133 height 94
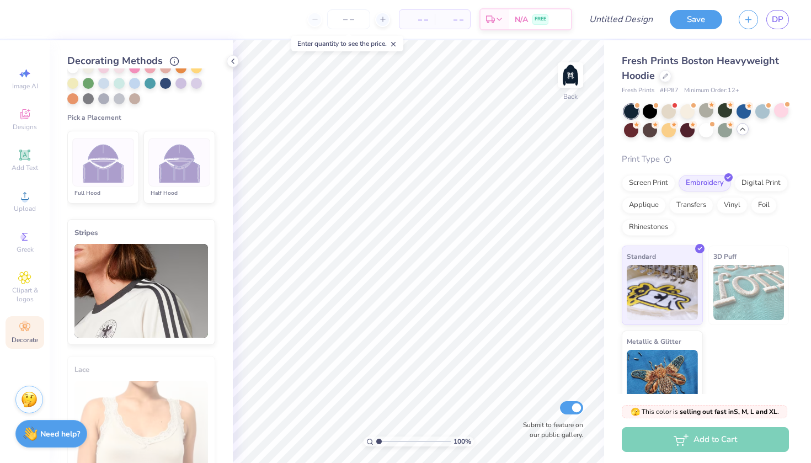
click at [185, 159] on img at bounding box center [179, 162] width 41 height 41
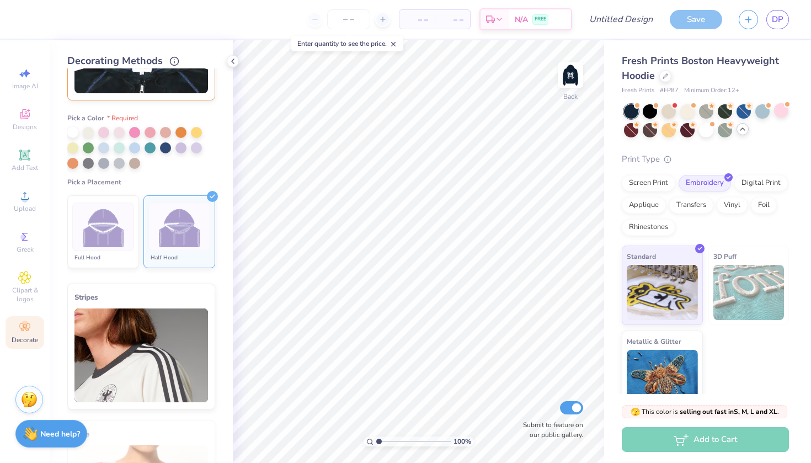
scroll to position [194, 0]
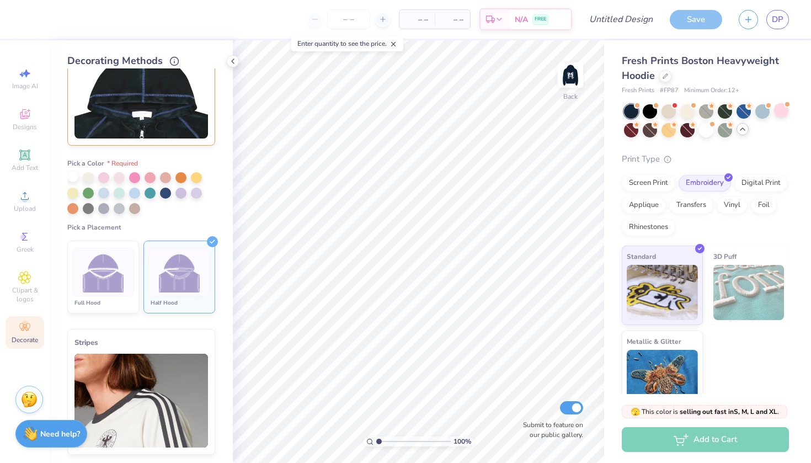
click at [72, 175] on div at bounding box center [72, 176] width 11 height 11
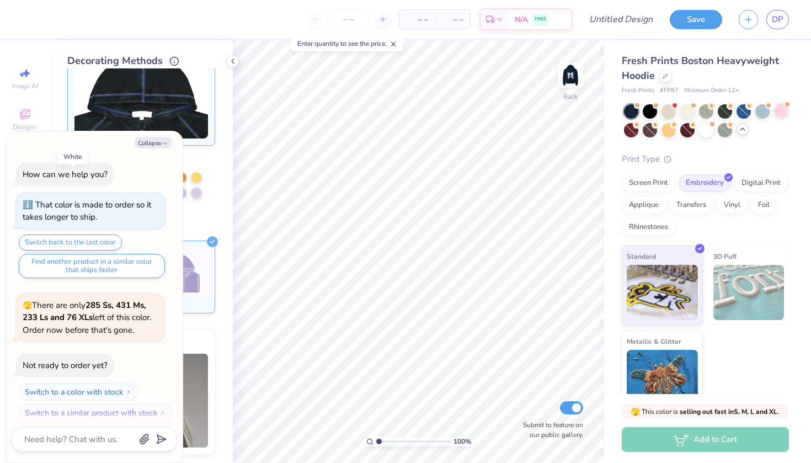
scroll to position [1421, 0]
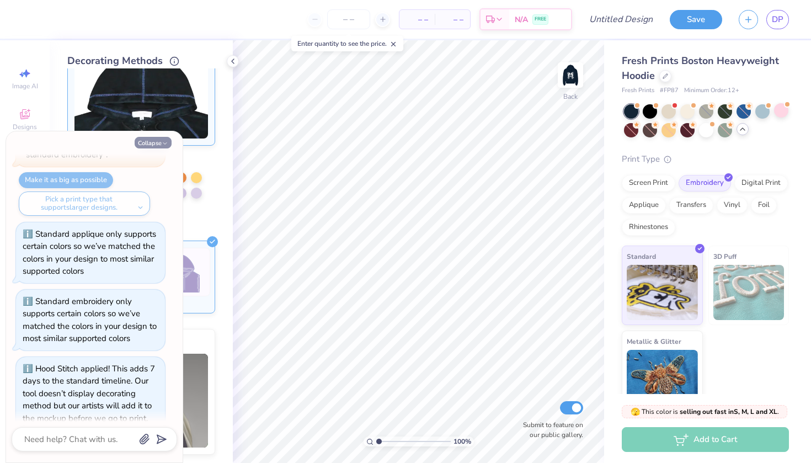
click at [158, 146] on button "Collapse" at bounding box center [153, 143] width 37 height 12
type textarea "x"
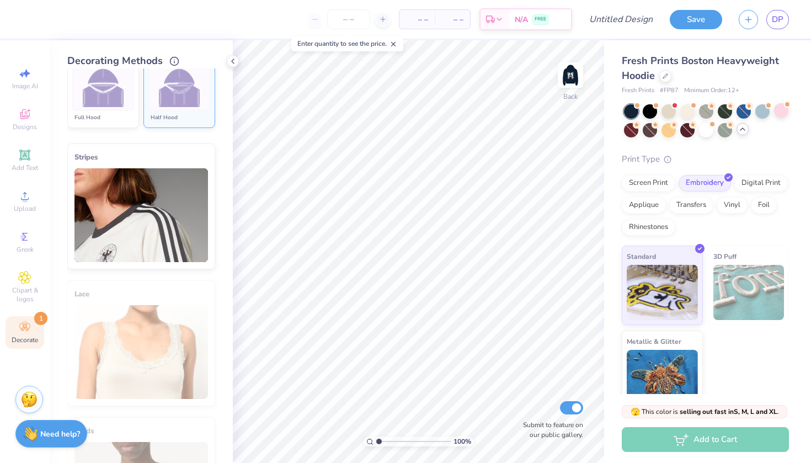
scroll to position [367, 0]
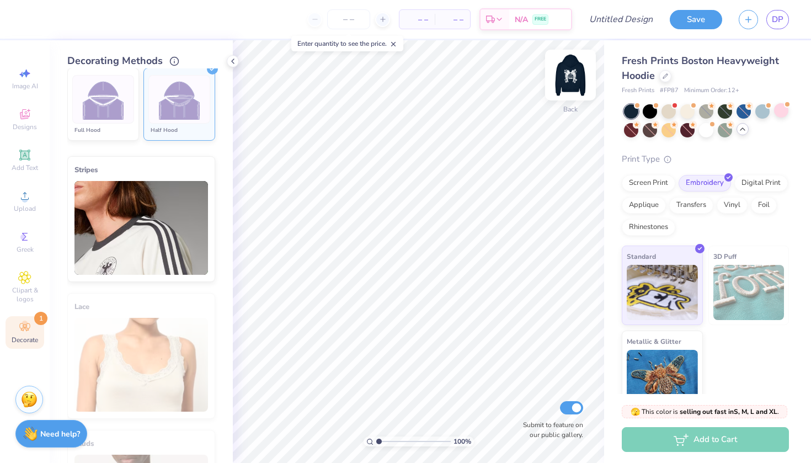
click at [574, 77] on img at bounding box center [570, 75] width 44 height 44
click at [574, 77] on img at bounding box center [570, 75] width 22 height 22
click at [191, 104] on img at bounding box center [179, 99] width 41 height 41
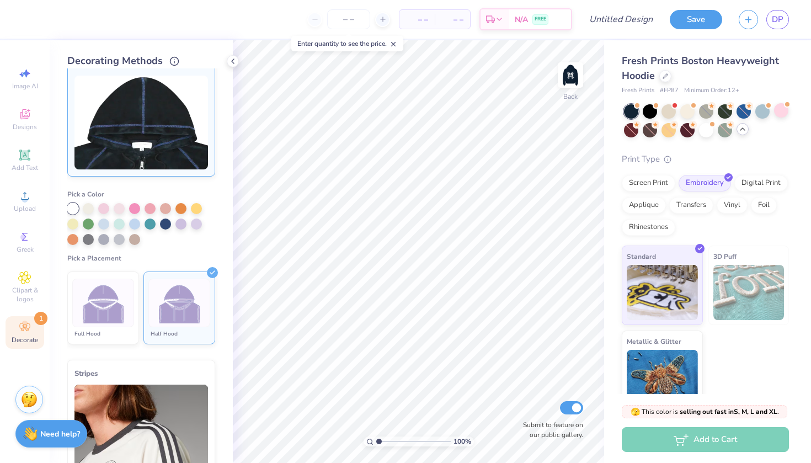
scroll to position [158, 0]
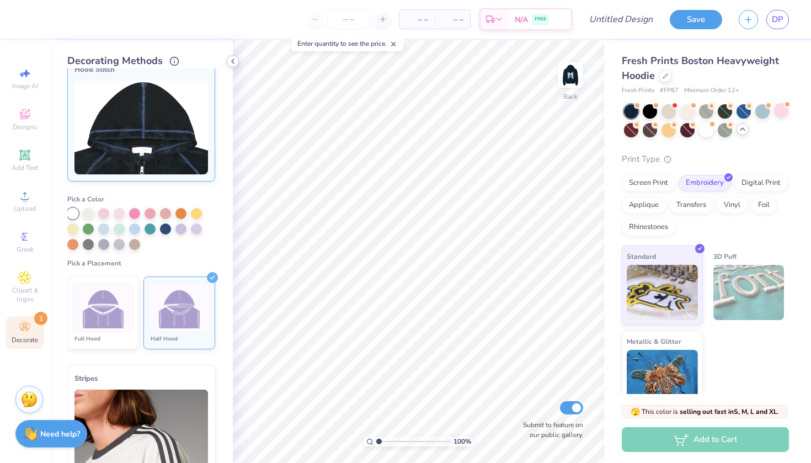
click at [232, 58] on icon at bounding box center [232, 61] width 9 height 9
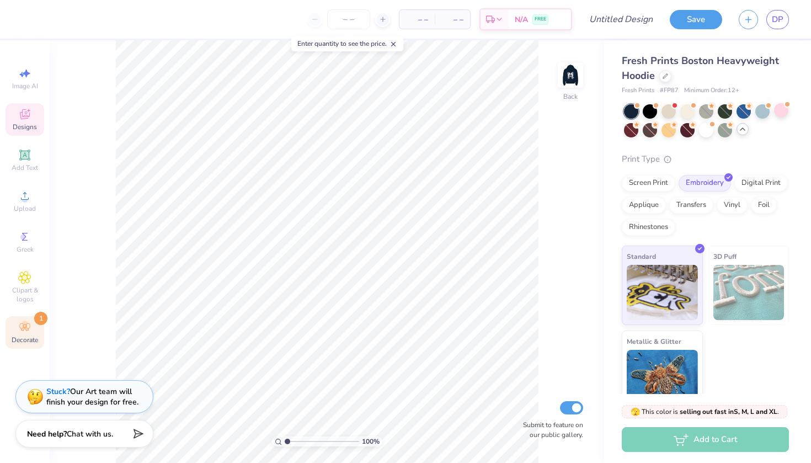
click at [31, 128] on span "Designs" at bounding box center [25, 126] width 24 height 9
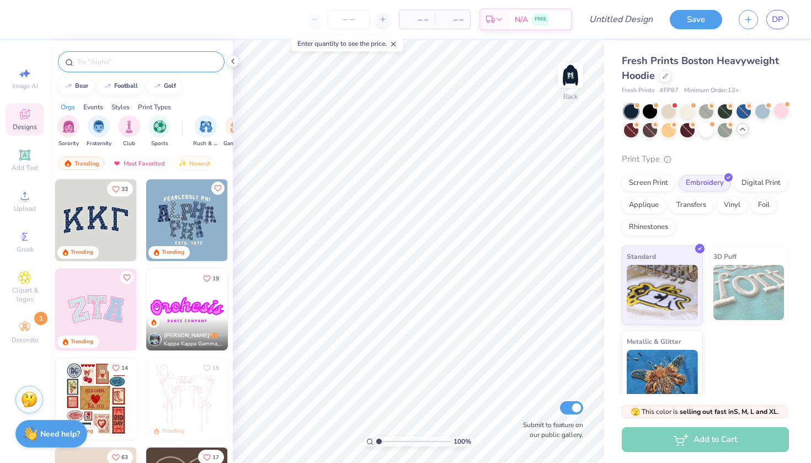
click at [135, 66] on input "text" at bounding box center [146, 61] width 141 height 11
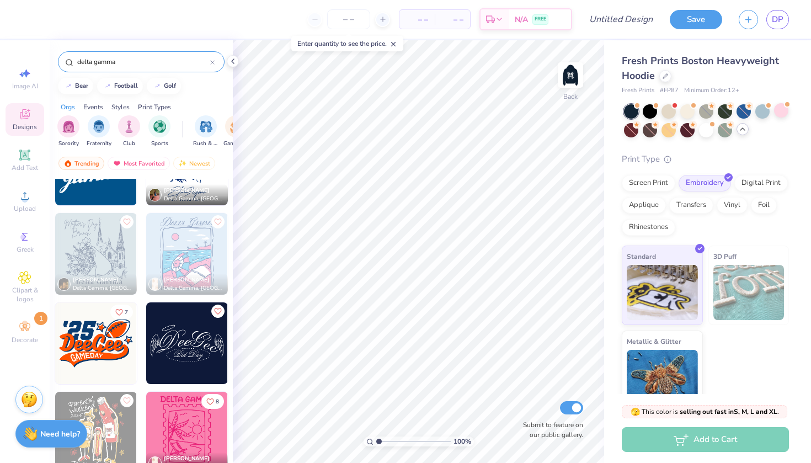
scroll to position [3031, 0]
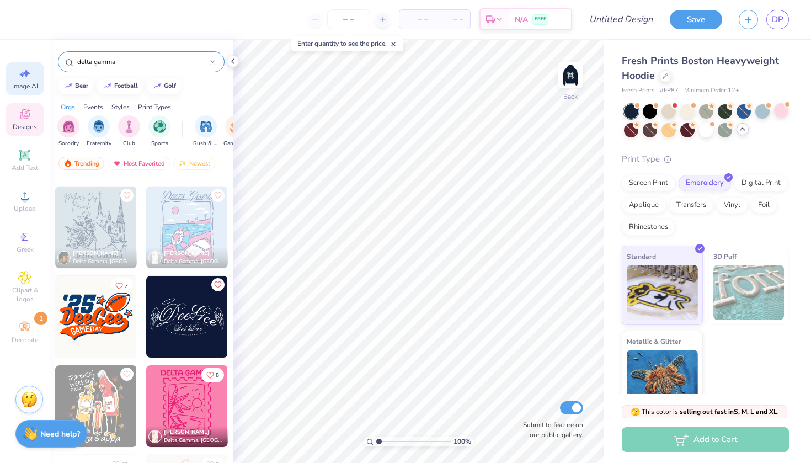
type input "delta gamma"
click at [20, 81] on div "Image AI" at bounding box center [25, 78] width 39 height 33
select select "4"
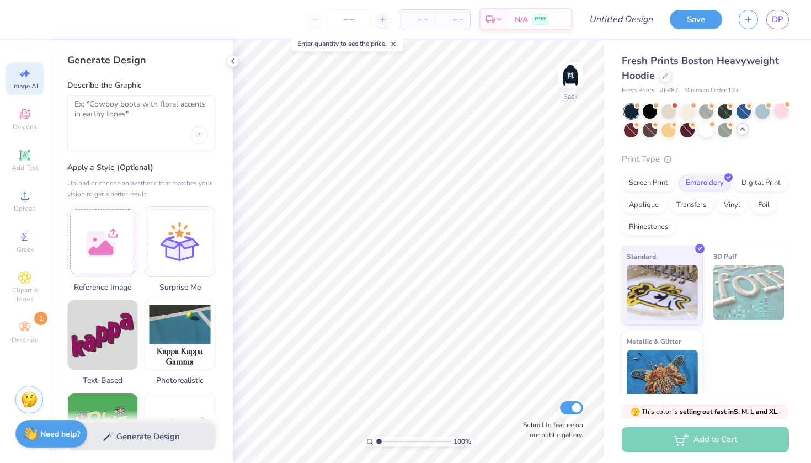
click at [137, 129] on div at bounding box center [141, 123] width 148 height 56
click at [152, 119] on textarea at bounding box center [140, 113] width 133 height 28
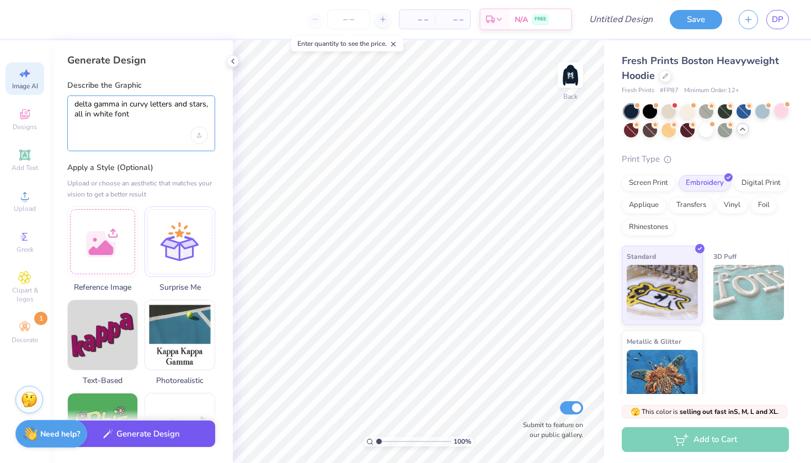
type textarea "delta gamma in curvy letters and stars, all in white font"
click at [120, 430] on button "Generate Design" at bounding box center [141, 433] width 148 height 27
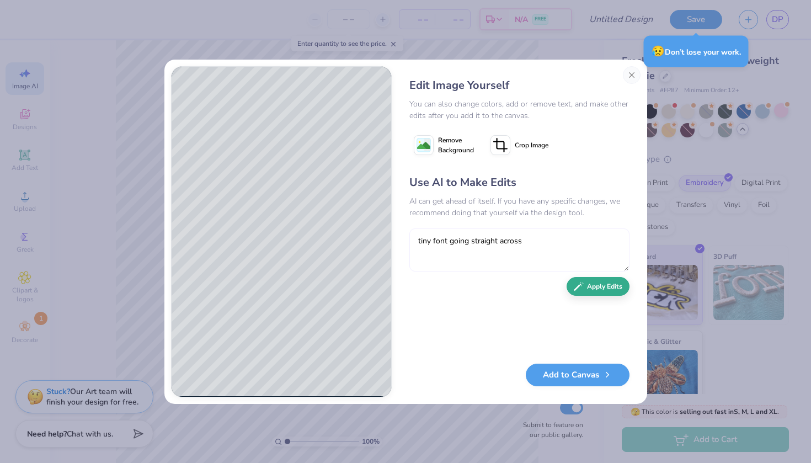
type textarea "tiny font going straight across"
click at [600, 292] on button "Apply Edits" at bounding box center [597, 286] width 63 height 19
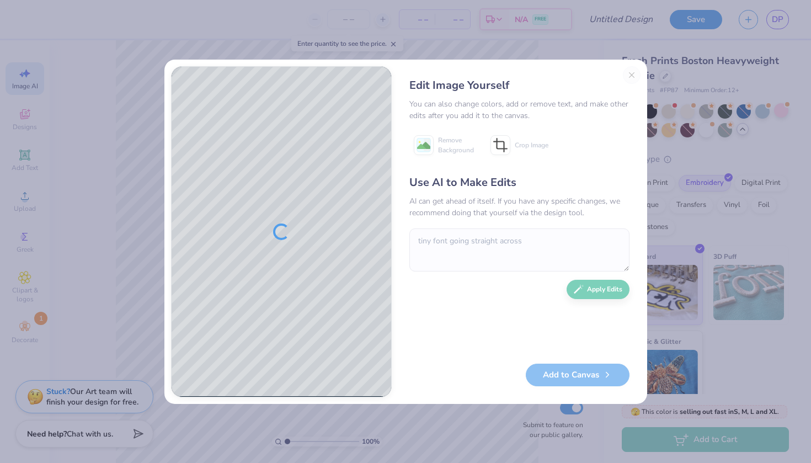
click at [632, 76] on div "Edit Image Yourself You can also change colors, add or remove text, and make ot…" at bounding box center [519, 231] width 242 height 331
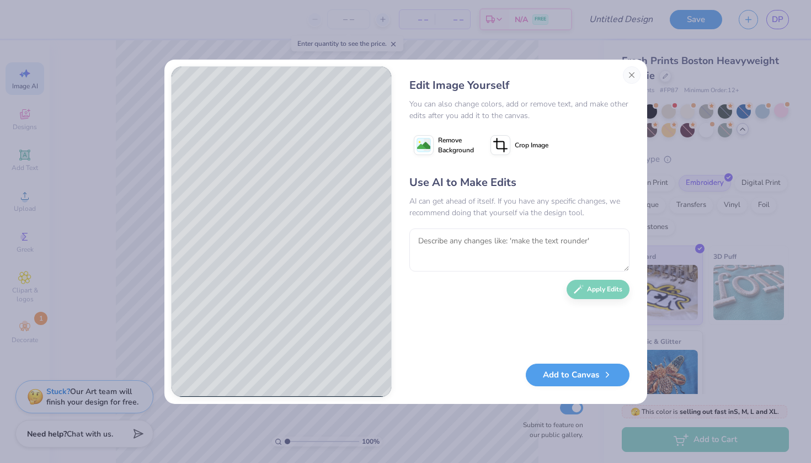
click at [632, 73] on button "Close" at bounding box center [632, 75] width 18 height 18
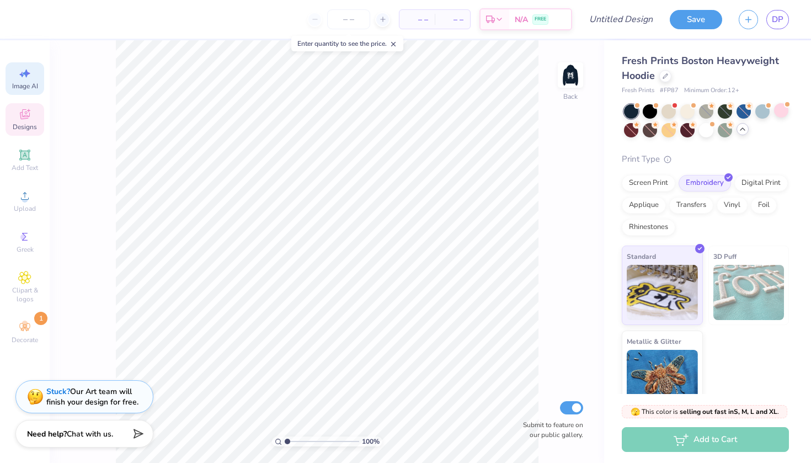
click at [25, 114] on icon at bounding box center [24, 114] width 13 height 13
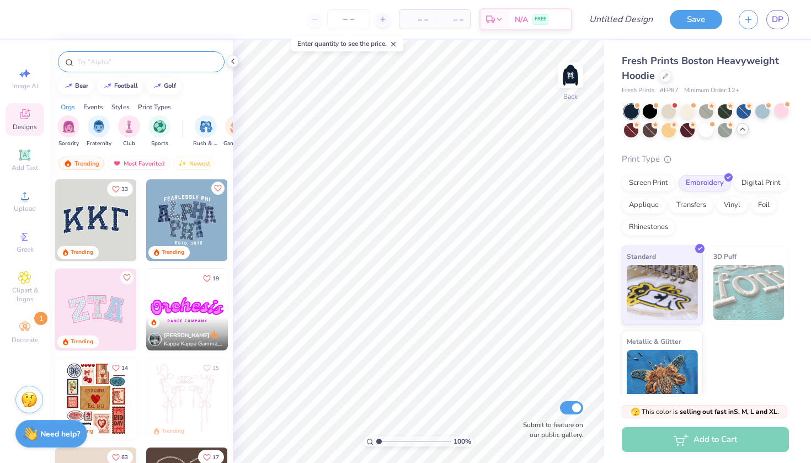
click at [135, 66] on input "text" at bounding box center [146, 61] width 141 height 11
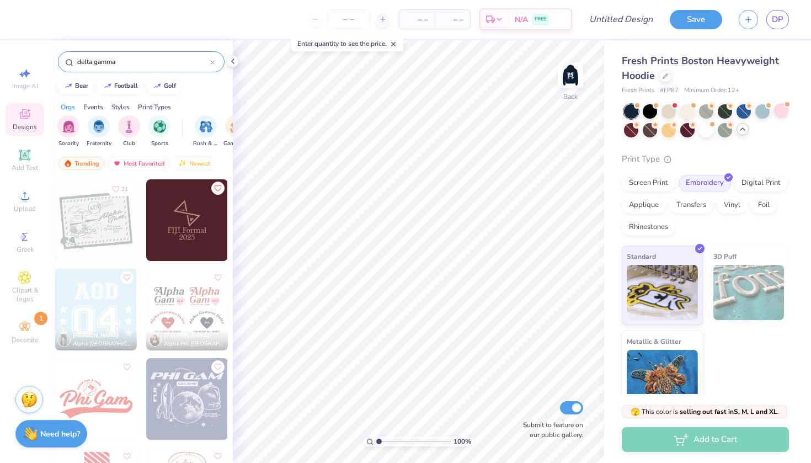
type input "delta gamma"
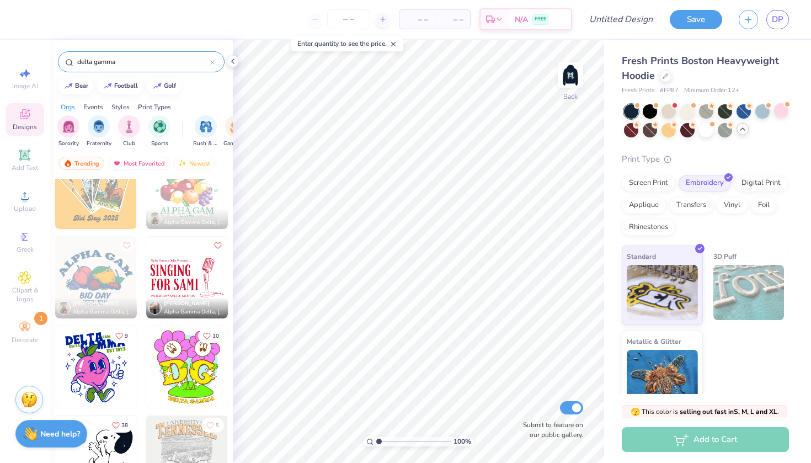
scroll to position [8878, 0]
click at [29, 243] on div "Greek" at bounding box center [25, 242] width 39 height 33
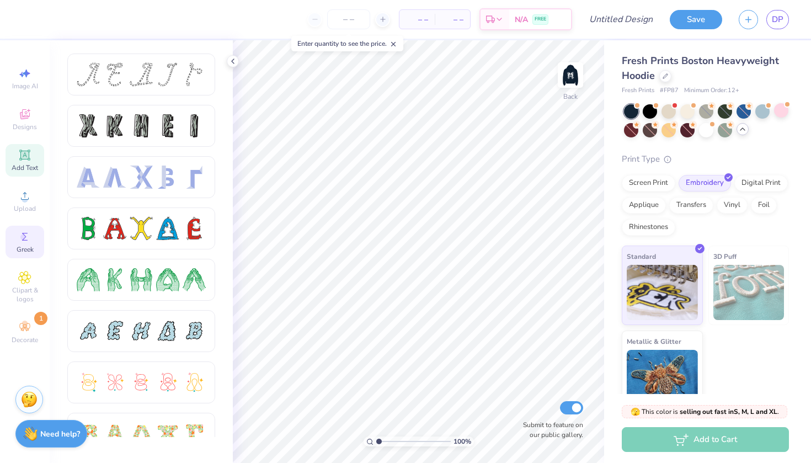
click at [28, 158] on icon at bounding box center [24, 154] width 10 height 10
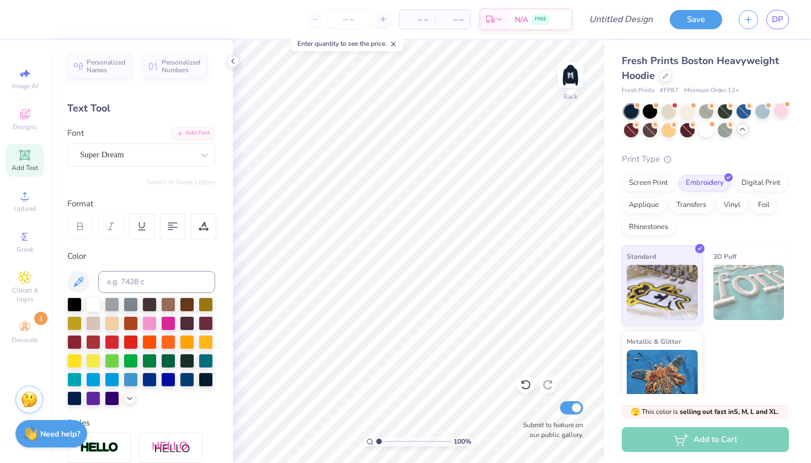
click at [33, 166] on span "Add Text" at bounding box center [25, 167] width 26 height 9
type textarea "T"
type textarea "delta gamma"
click at [196, 164] on div at bounding box center [205, 155] width 20 height 22
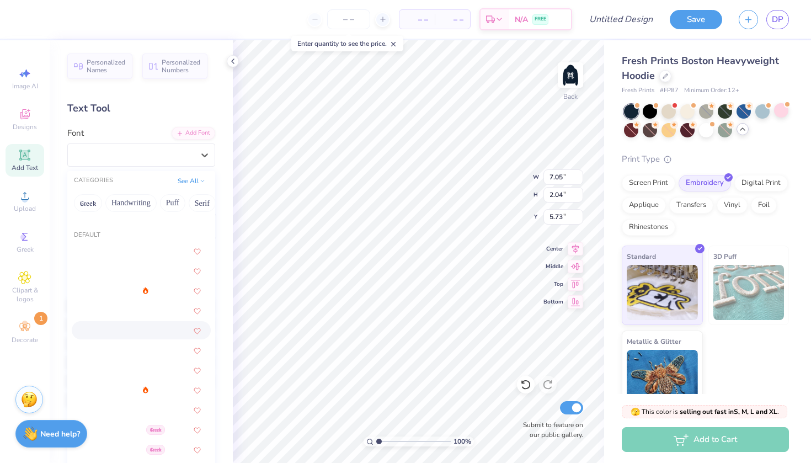
scroll to position [34, 0]
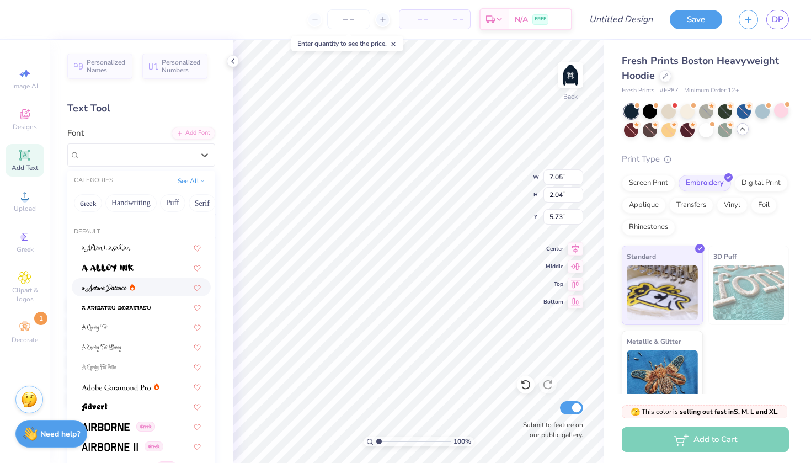
click at [153, 289] on div at bounding box center [141, 287] width 119 height 12
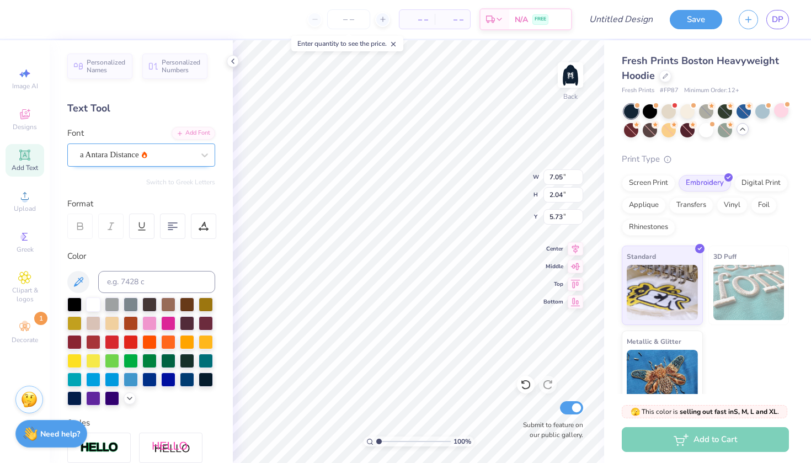
click at [165, 163] on div "a Antara Distance" at bounding box center [141, 154] width 148 height 23
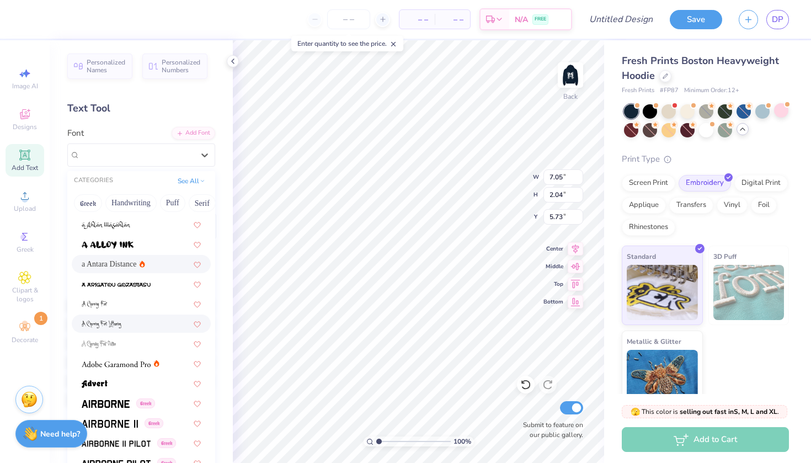
scroll to position [72, 0]
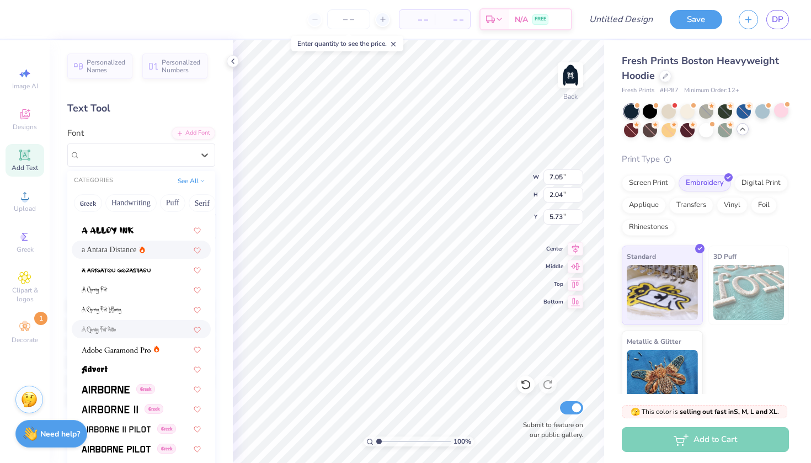
click at [117, 326] on div at bounding box center [141, 329] width 119 height 12
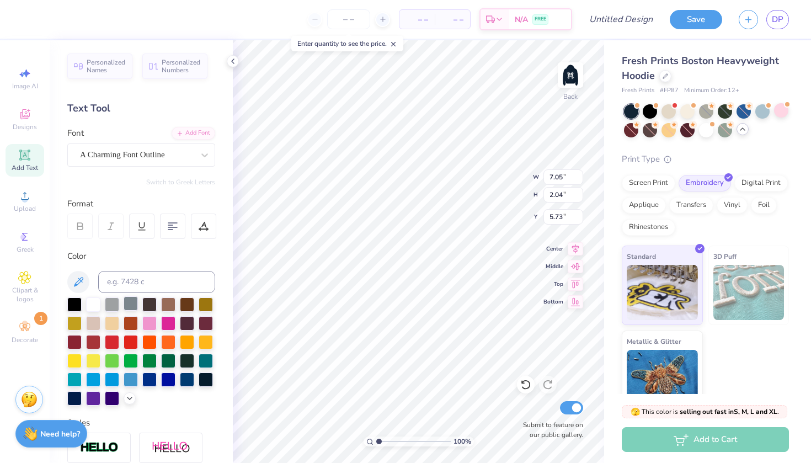
click at [130, 311] on div at bounding box center [131, 303] width 14 height 14
click at [92, 301] on div at bounding box center [93, 303] width 14 height 14
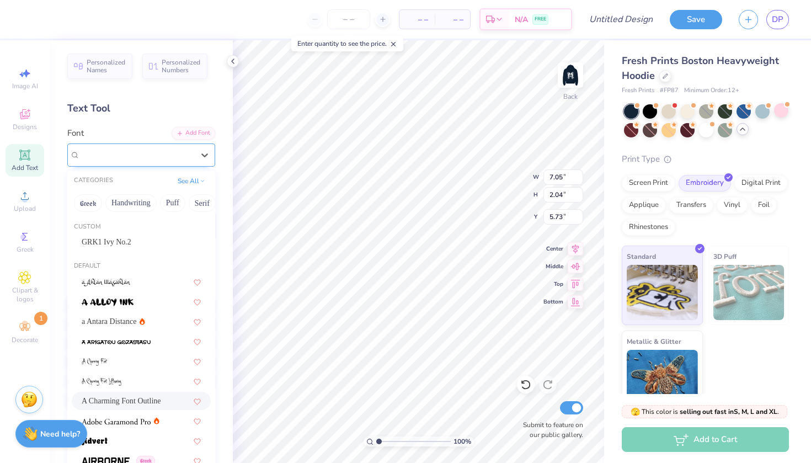
click at [164, 155] on div "A Charming Font Outline" at bounding box center [137, 154] width 116 height 17
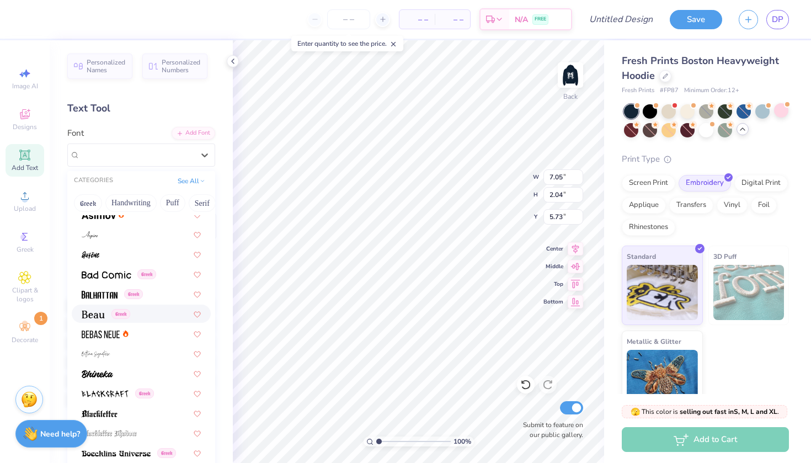
scroll to position [466, 0]
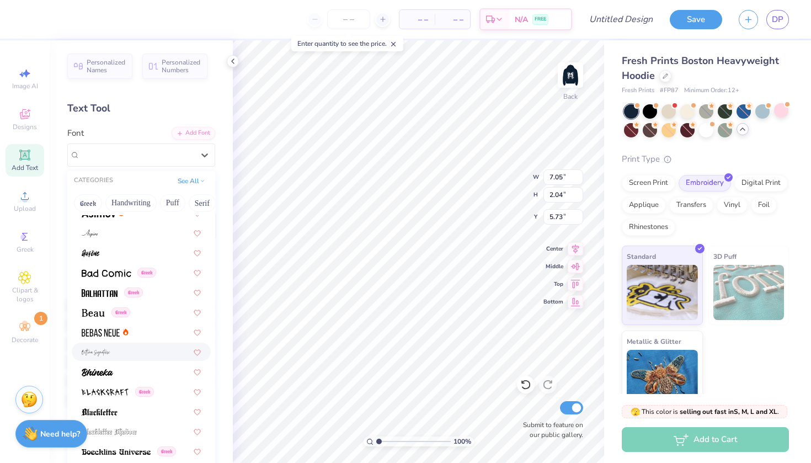
click at [135, 356] on div at bounding box center [141, 352] width 119 height 12
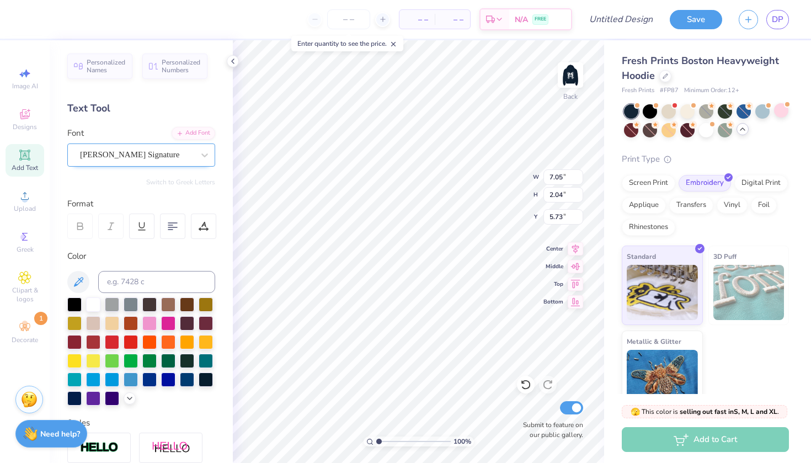
click at [162, 146] on div "Bettina Signature" at bounding box center [137, 154] width 116 height 17
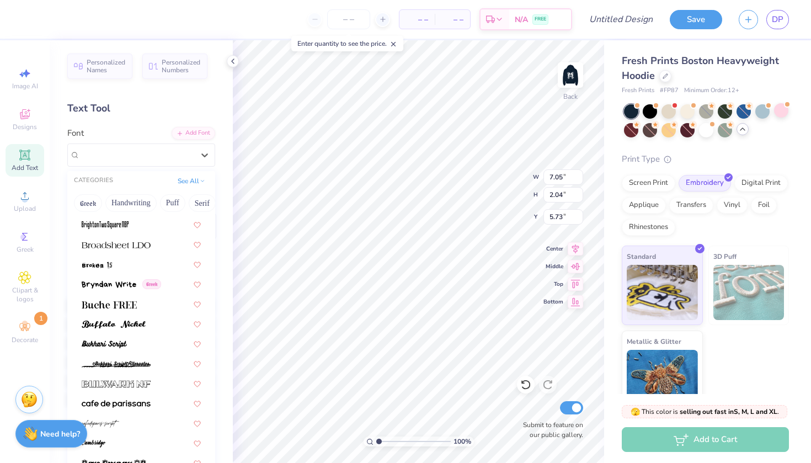
scroll to position [1080, 0]
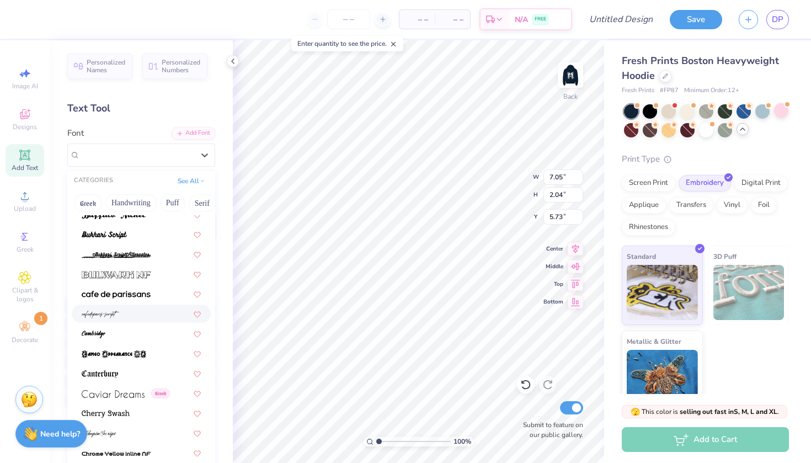
click at [140, 305] on div at bounding box center [141, 313] width 139 height 18
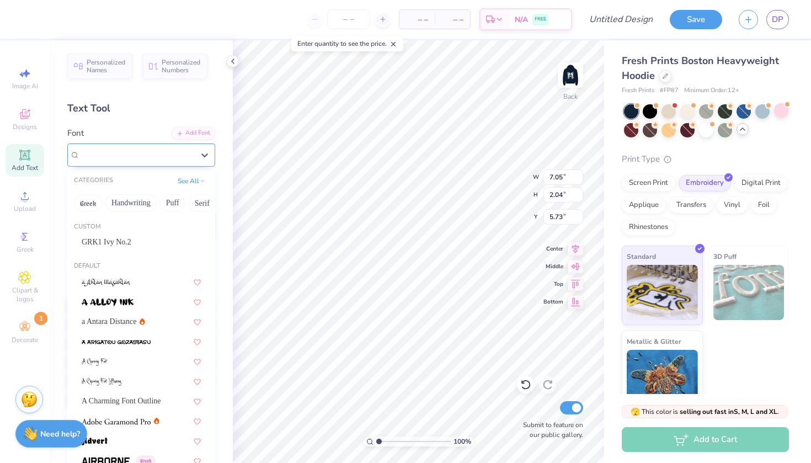
click at [141, 157] on div "cafedeparis-script" at bounding box center [137, 154] width 116 height 17
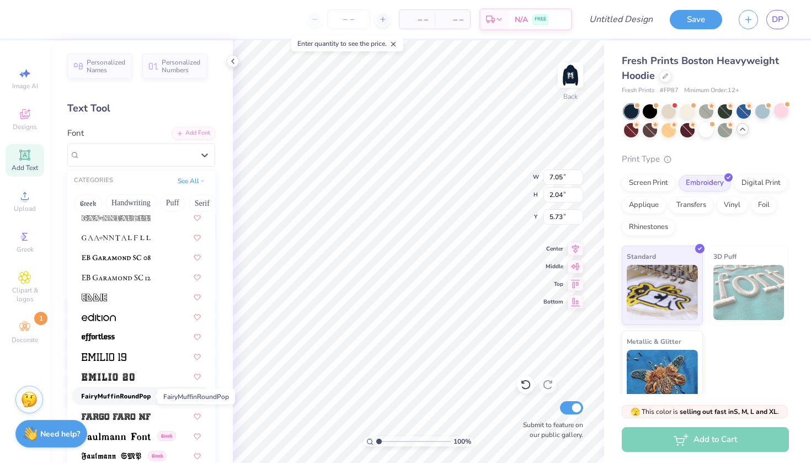
scroll to position [2339, 0]
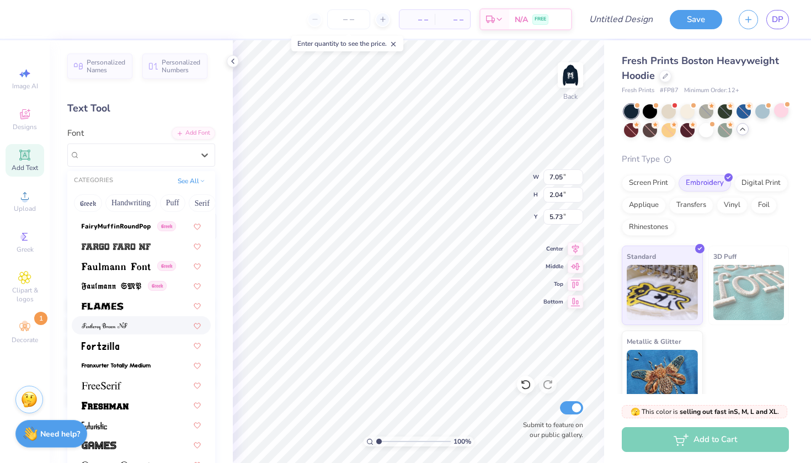
click at [127, 330] on span at bounding box center [105, 325] width 46 height 12
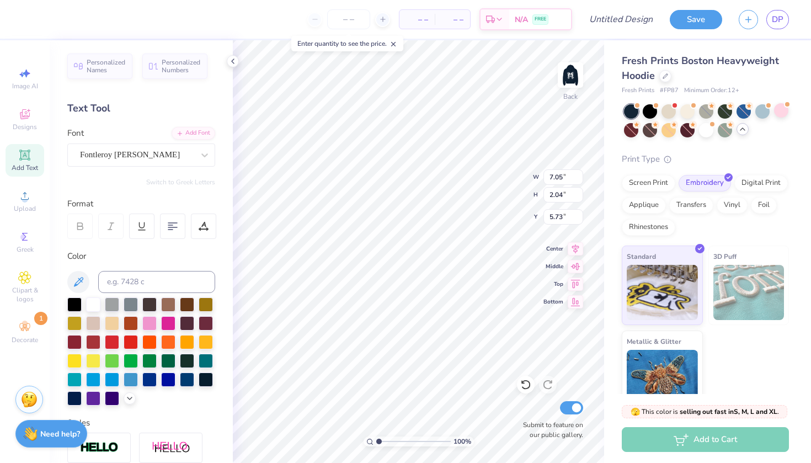
scroll to position [0, 0]
click at [169, 164] on div "Fontleroy Brown NF" at bounding box center [141, 154] width 148 height 23
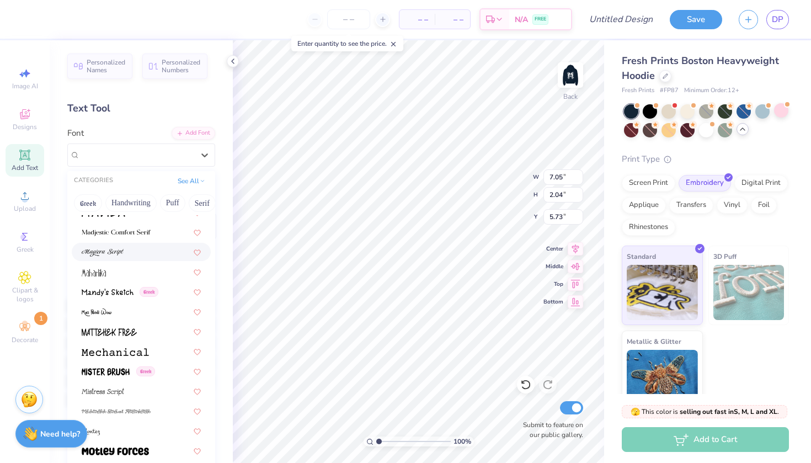
scroll to position [3925, 0]
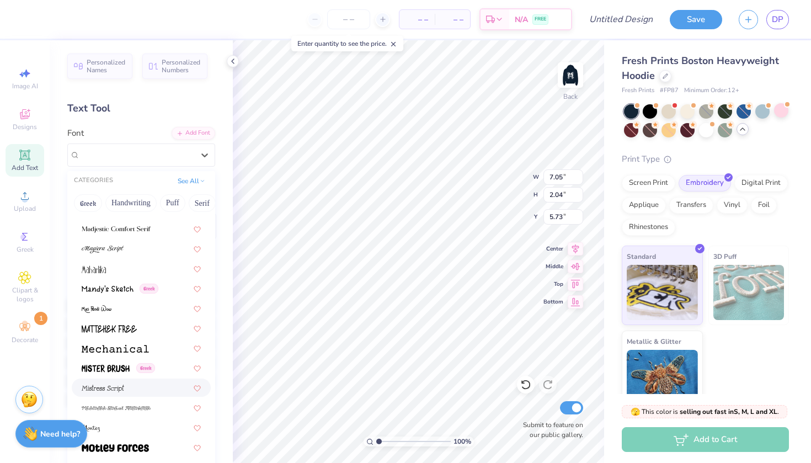
click at [133, 381] on div at bounding box center [141, 387] width 139 height 18
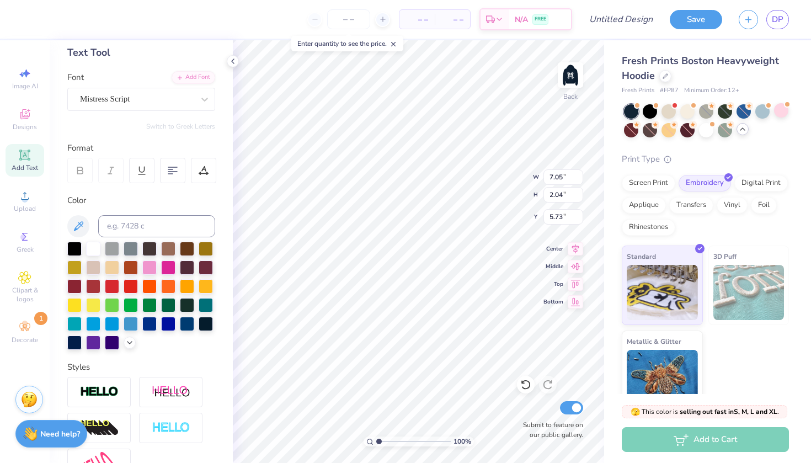
scroll to position [57, 0]
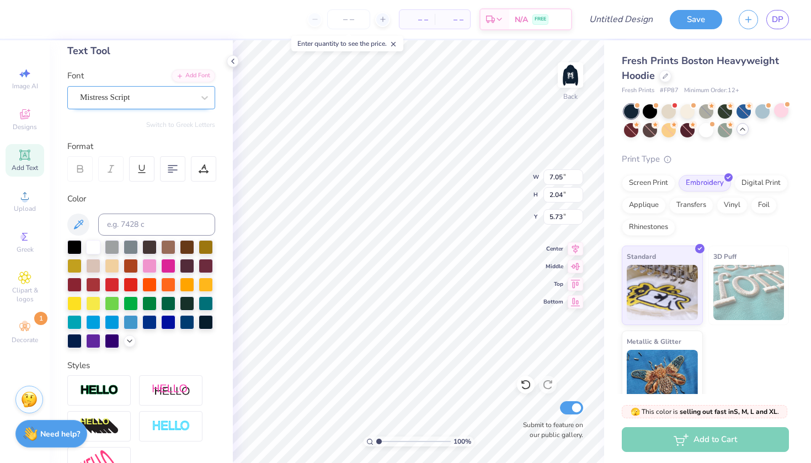
click at [173, 95] on div "Mistress Script" at bounding box center [137, 97] width 116 height 17
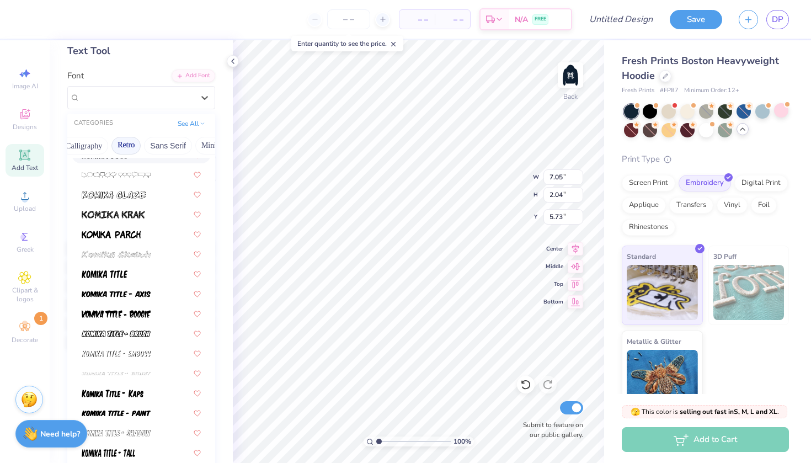
scroll to position [0, 189]
click at [88, 145] on button "Calligraphy" at bounding box center [84, 146] width 49 height 18
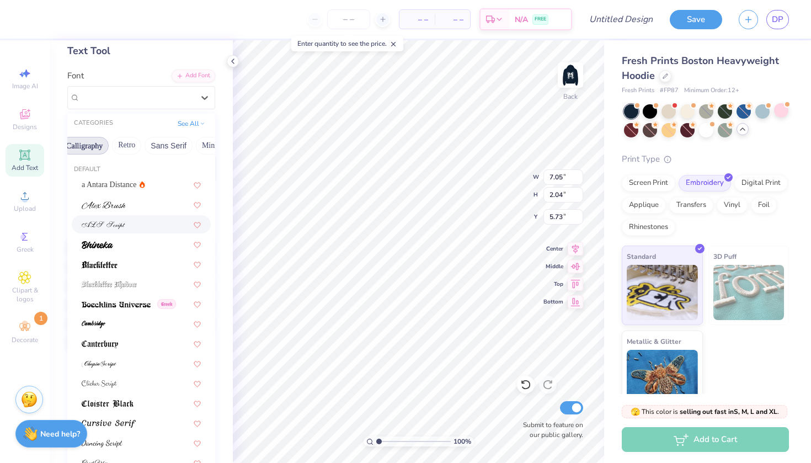
click at [136, 223] on div at bounding box center [141, 224] width 119 height 12
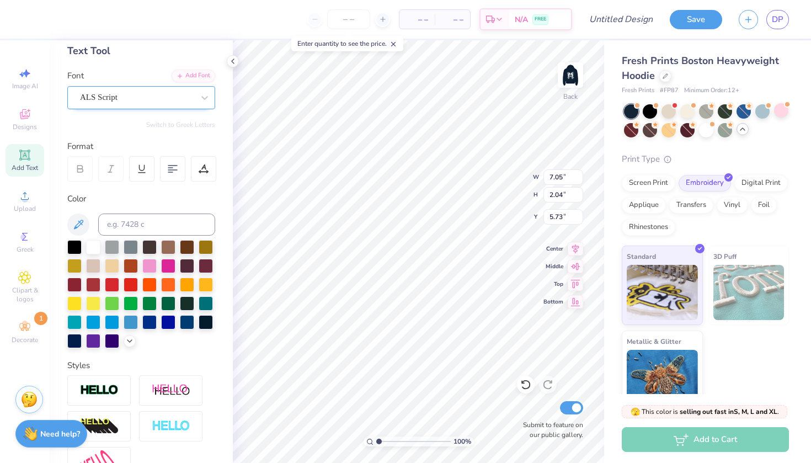
click at [170, 104] on div at bounding box center [137, 97] width 114 height 15
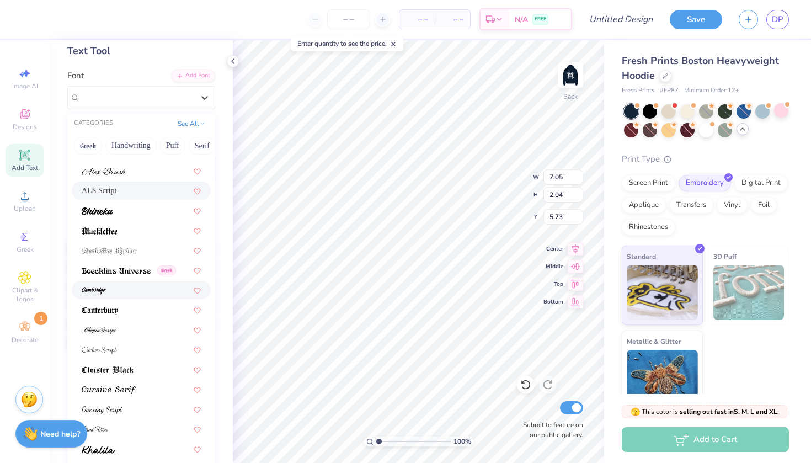
scroll to position [35, 0]
click at [135, 338] on div at bounding box center [141, 328] width 139 height 18
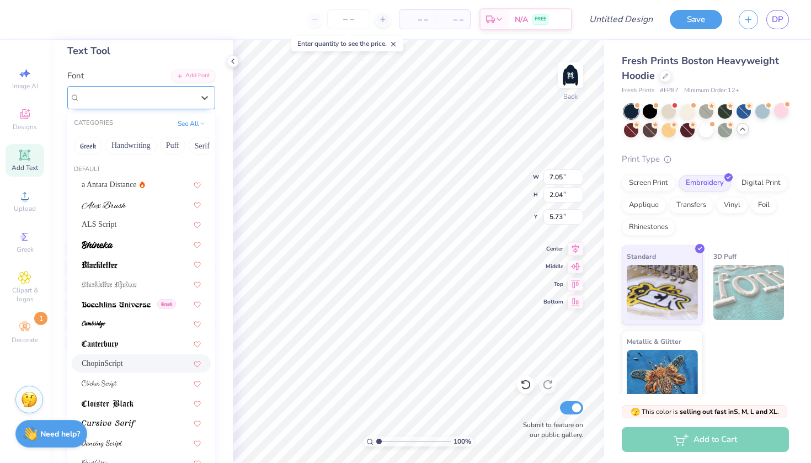
click at [173, 96] on div "ChopinScript" at bounding box center [137, 97] width 116 height 17
click at [133, 380] on div at bounding box center [141, 383] width 119 height 12
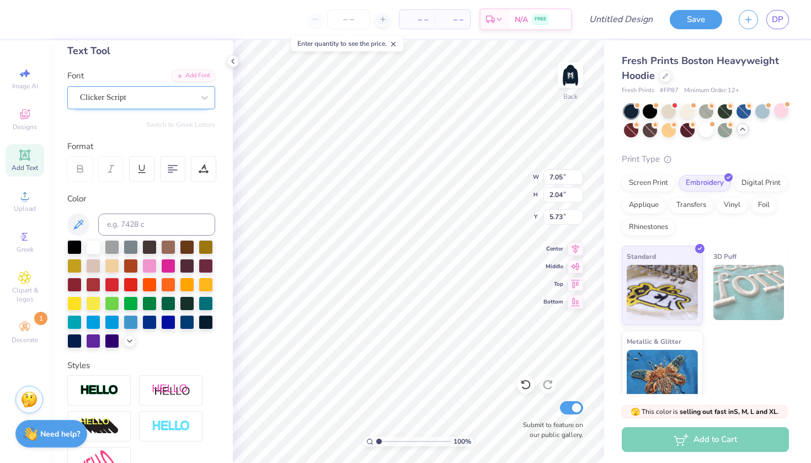
click at [147, 99] on div "Clicker Script" at bounding box center [137, 97] width 116 height 17
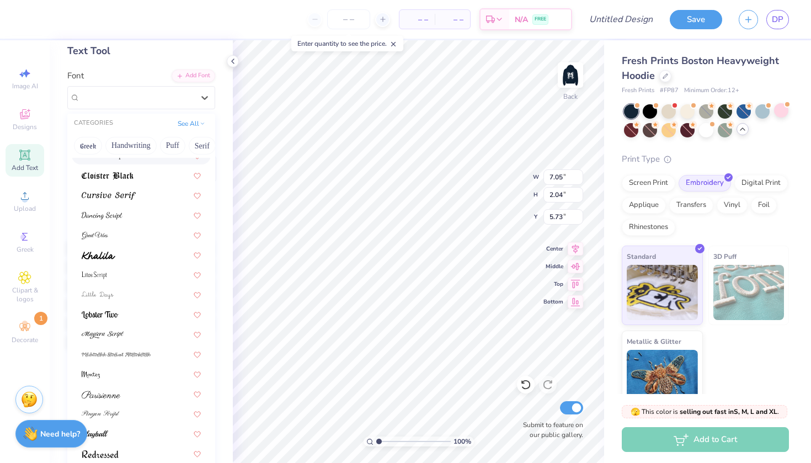
scroll to position [226, 0]
click at [130, 223] on div at bounding box center [141, 217] width 119 height 12
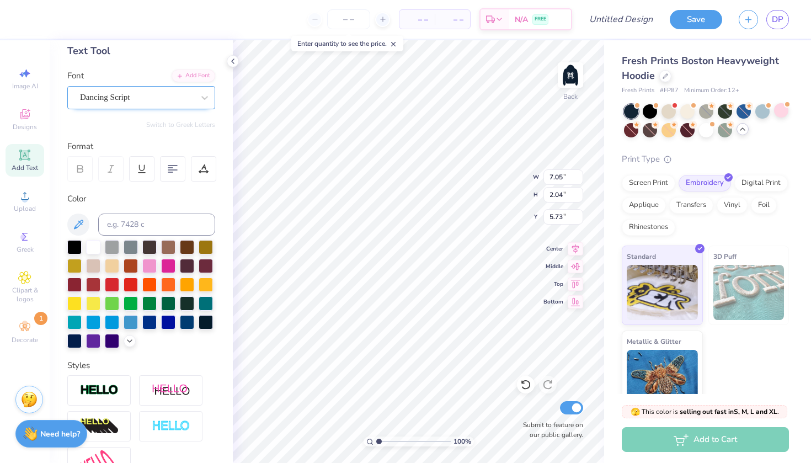
click at [157, 100] on div "Dancing Script" at bounding box center [137, 97] width 116 height 17
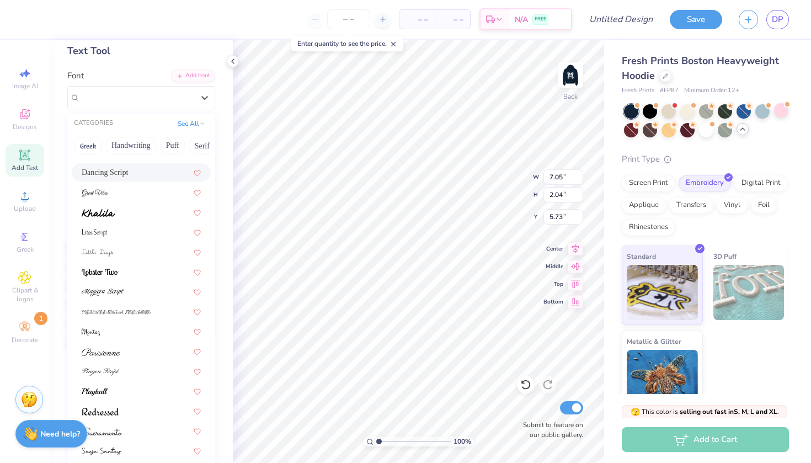
scroll to position [270, 0]
click at [149, 260] on div at bounding box center [141, 252] width 139 height 18
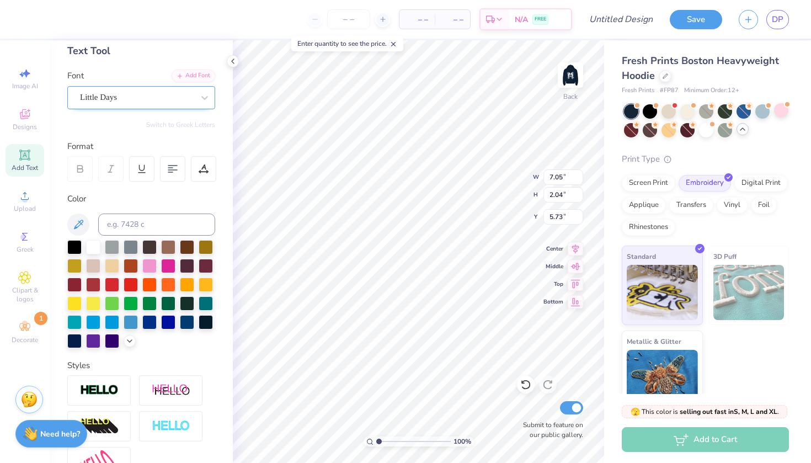
click at [137, 98] on div "Little Days" at bounding box center [137, 97] width 116 height 17
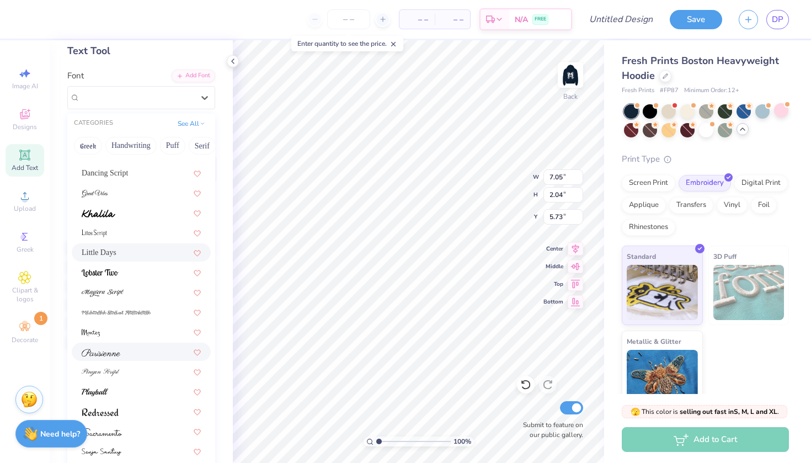
click at [129, 356] on div at bounding box center [141, 352] width 119 height 12
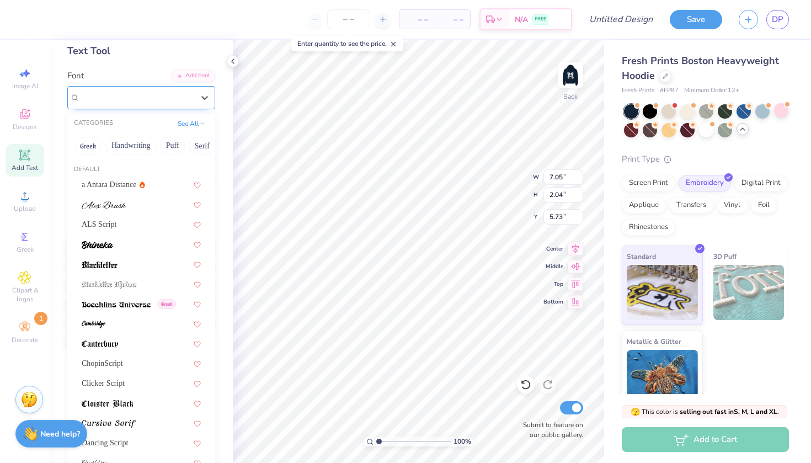
click at [146, 93] on div "Parisienne" at bounding box center [137, 97] width 116 height 17
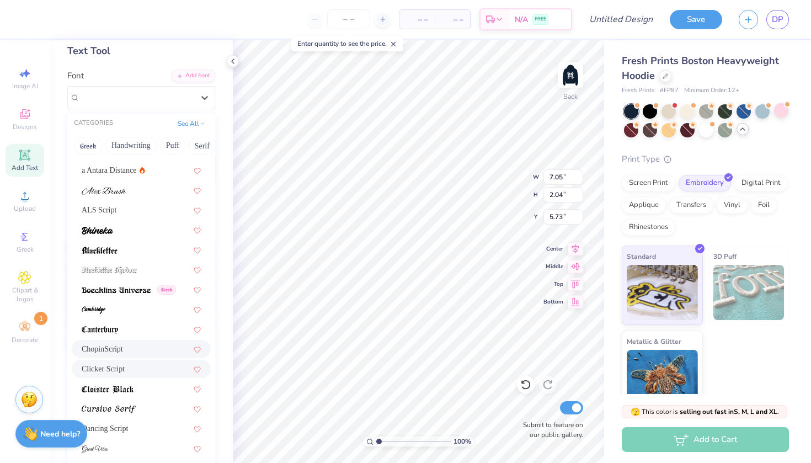
click at [153, 353] on div "ChopinScript" at bounding box center [141, 349] width 119 height 12
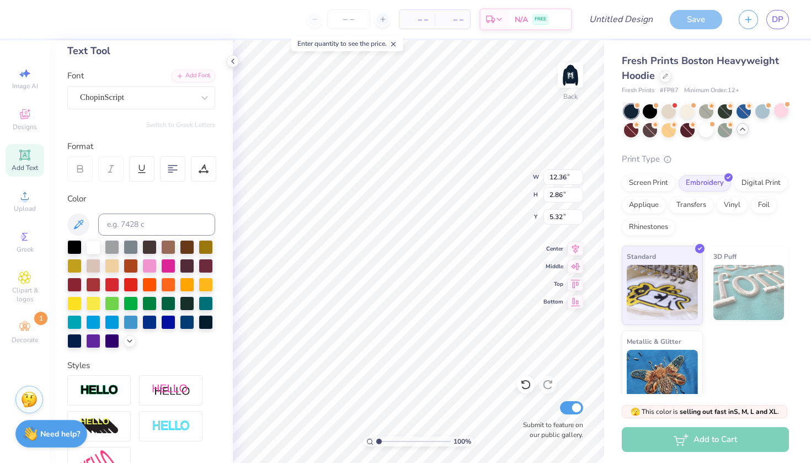
type input "6.94"
type input "1.60"
type input "5.15"
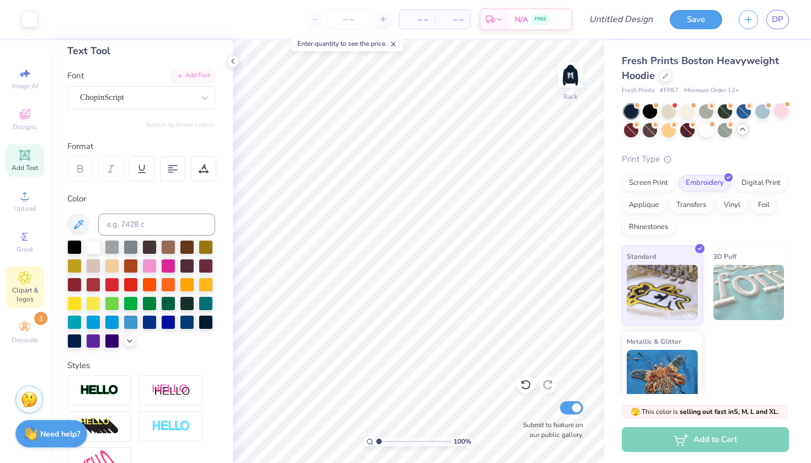
click at [28, 273] on icon at bounding box center [25, 277] width 12 height 12
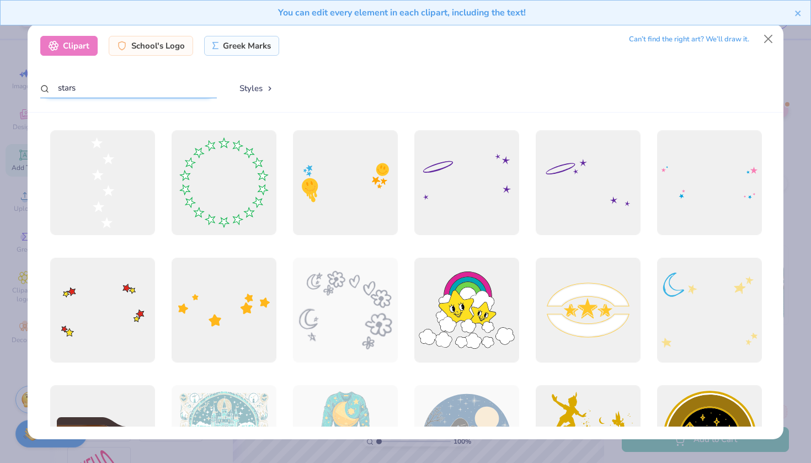
drag, startPoint x: 165, startPoint y: 86, endPoint x: 58, endPoint y: 87, distance: 107.6
click at [58, 87] on input "stars" at bounding box center [128, 88] width 176 height 20
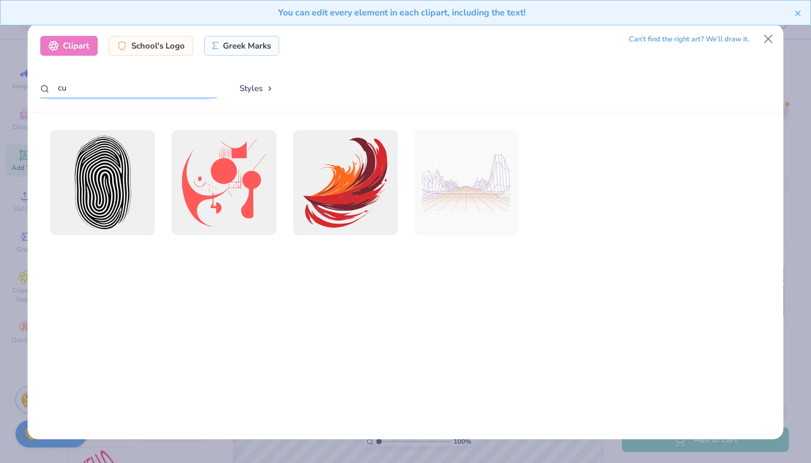
type input "c"
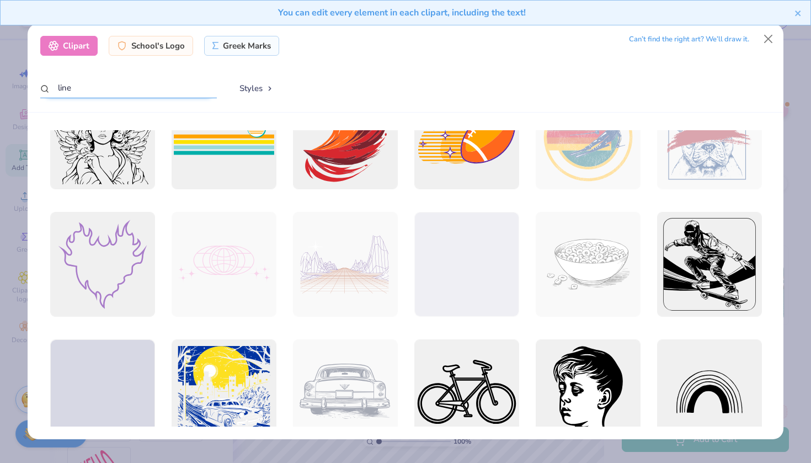
scroll to position [1723, 0]
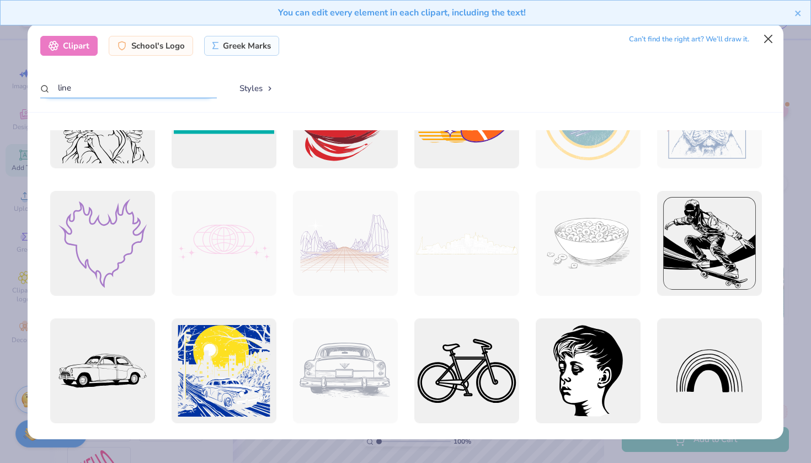
type input "line"
click at [762, 36] on button "Close" at bounding box center [768, 39] width 21 height 21
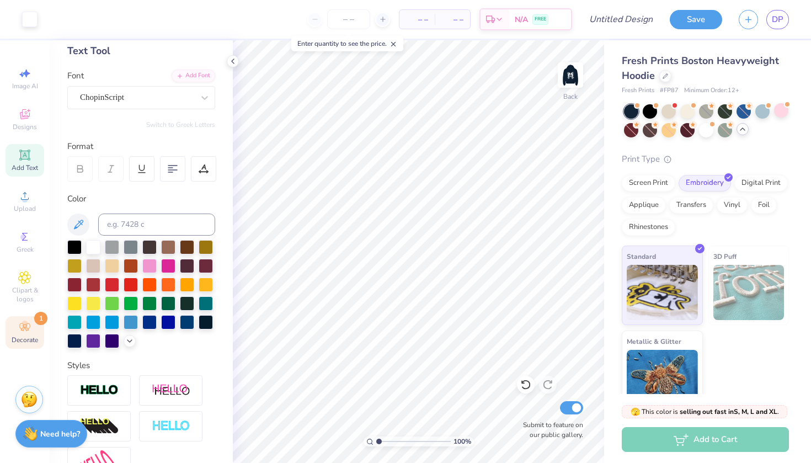
click at [25, 322] on circle at bounding box center [25, 323] width 6 height 6
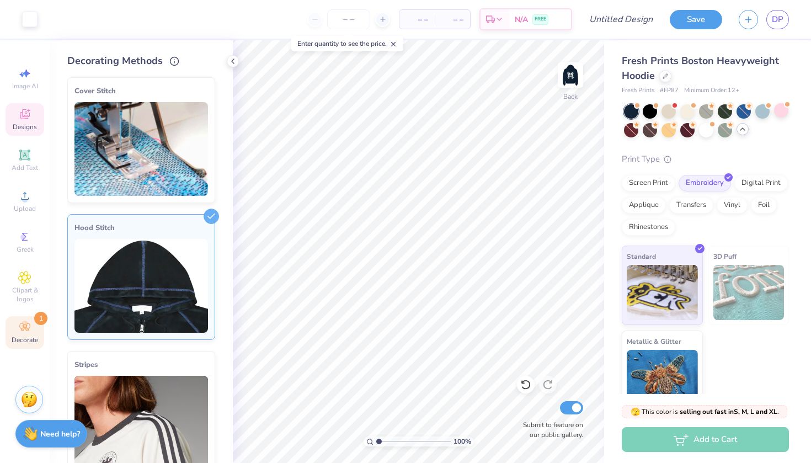
click at [35, 121] on div "Designs" at bounding box center [25, 119] width 39 height 33
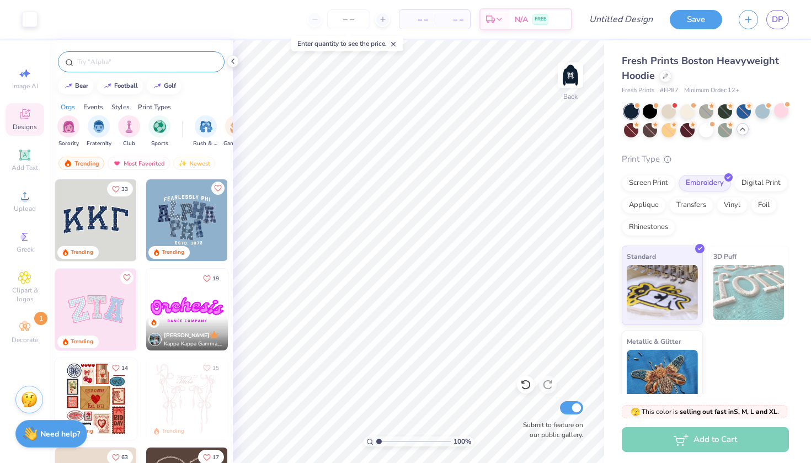
click at [108, 64] on input "text" at bounding box center [146, 61] width 141 height 11
type input "line"
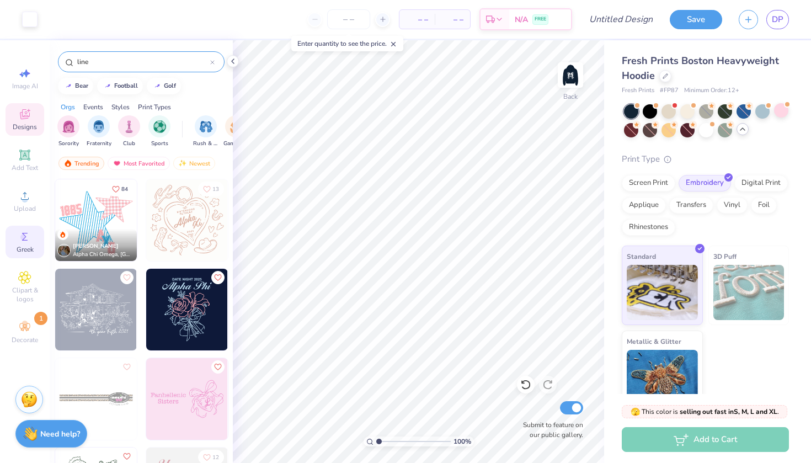
scroll to position [0, 0]
click at [27, 296] on span "Clipart & logos" at bounding box center [25, 295] width 39 height 18
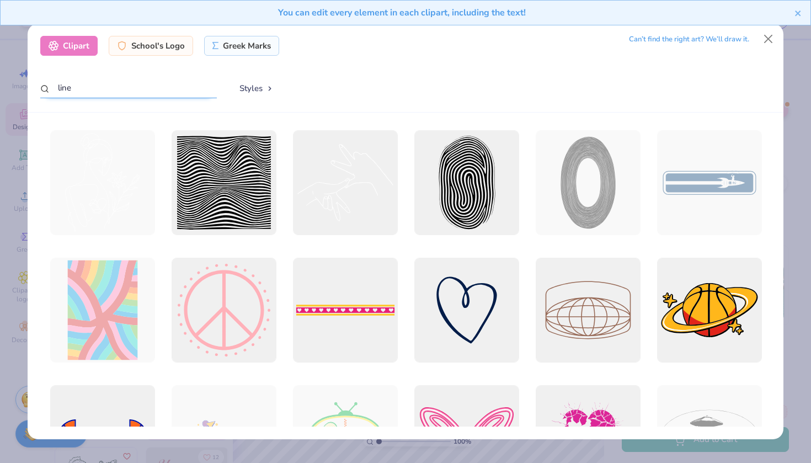
drag, startPoint x: 104, startPoint y: 89, endPoint x: 58, endPoint y: 87, distance: 45.3
click at [58, 87] on input "line" at bounding box center [128, 88] width 176 height 20
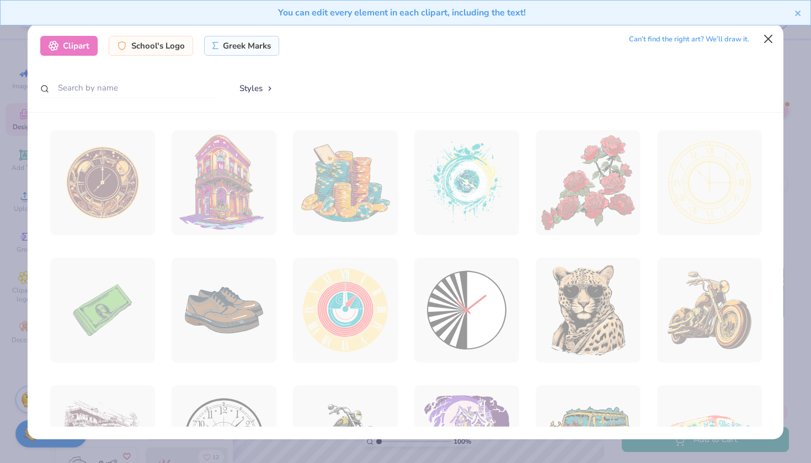
click at [771, 42] on button "Close" at bounding box center [768, 39] width 21 height 21
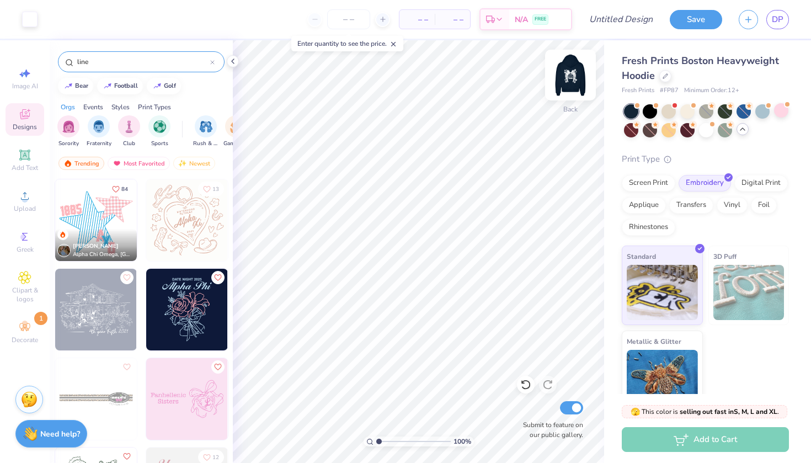
click at [574, 74] on img at bounding box center [570, 75] width 44 height 44
click at [569, 79] on img at bounding box center [570, 75] width 44 height 44
click at [576, 78] on img at bounding box center [570, 75] width 44 height 44
click at [575, 75] on img at bounding box center [570, 75] width 44 height 44
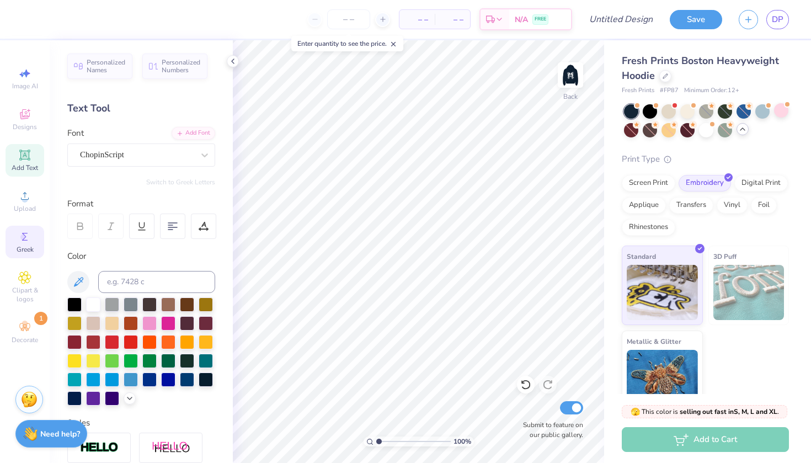
click at [29, 241] on icon at bounding box center [24, 236] width 13 height 13
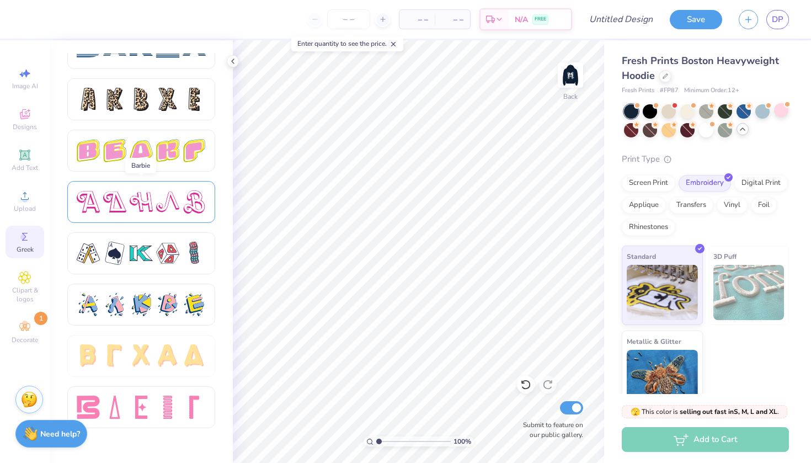
scroll to position [1822, 0]
click at [29, 123] on span "Designs" at bounding box center [25, 126] width 24 height 9
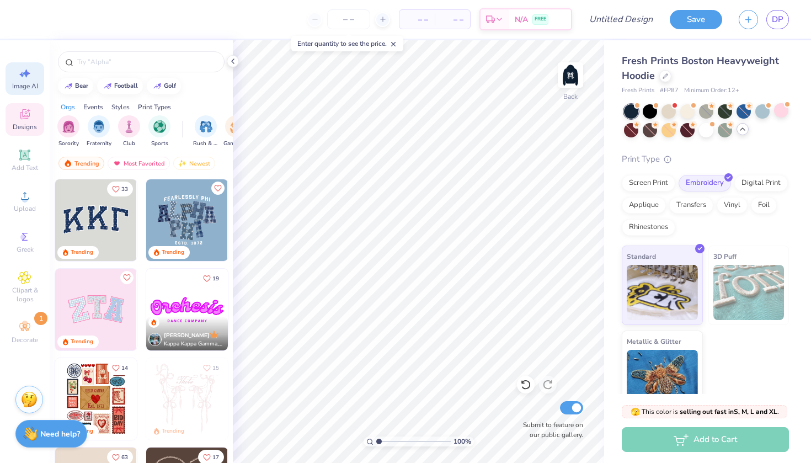
click at [26, 83] on span "Image AI" at bounding box center [25, 86] width 26 height 9
select select "4"
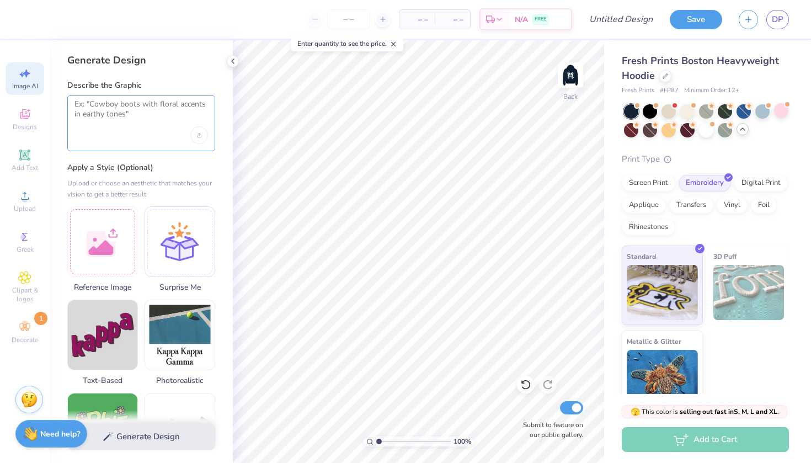
click at [140, 113] on textarea at bounding box center [140, 113] width 133 height 28
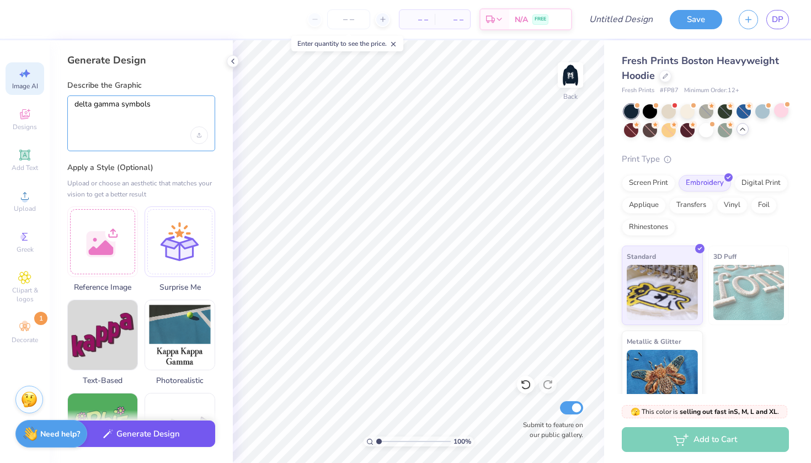
type textarea "delta gamma symbols"
click at [154, 446] on button "Generate Design" at bounding box center [141, 433] width 148 height 27
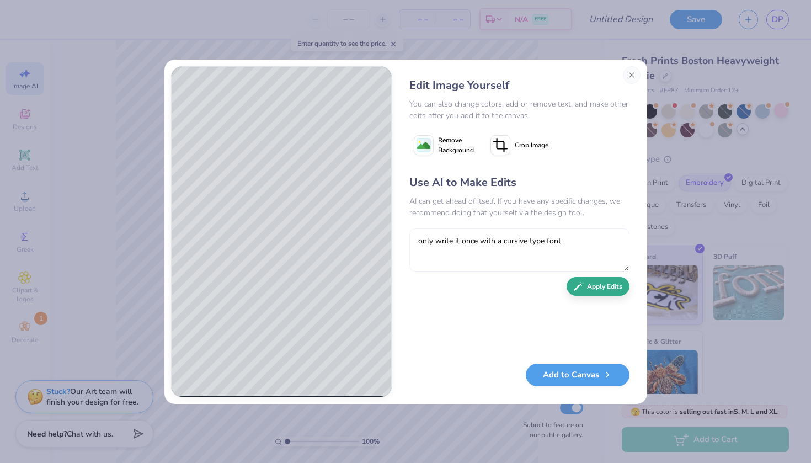
type textarea "only write it once with a cursive type font"
click at [588, 288] on button "Apply Edits" at bounding box center [597, 286] width 63 height 19
type textarea "write the symbols once with a cursive type font"
click at [596, 286] on button "Apply Edits" at bounding box center [597, 286] width 63 height 19
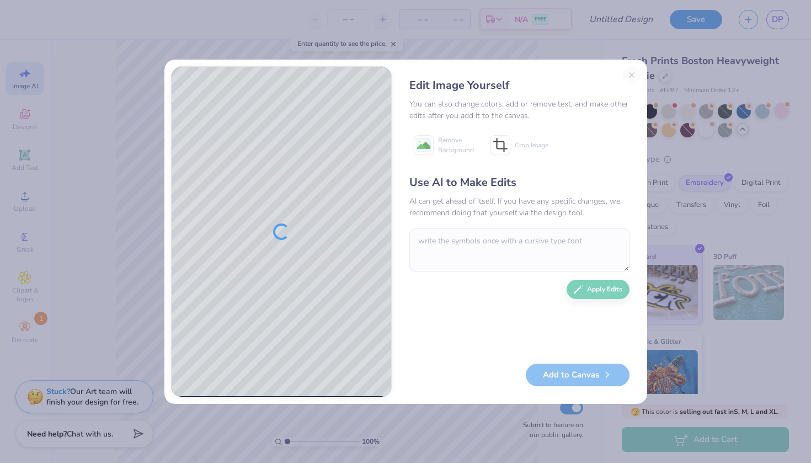
click at [629, 74] on div "Edit Image Yourself You can also change colors, add or remove text, and make ot…" at bounding box center [519, 231] width 242 height 331
click at [633, 76] on div "Edit Image Yourself You can also change colors, add or remove text, and make ot…" at bounding box center [519, 231] width 242 height 331
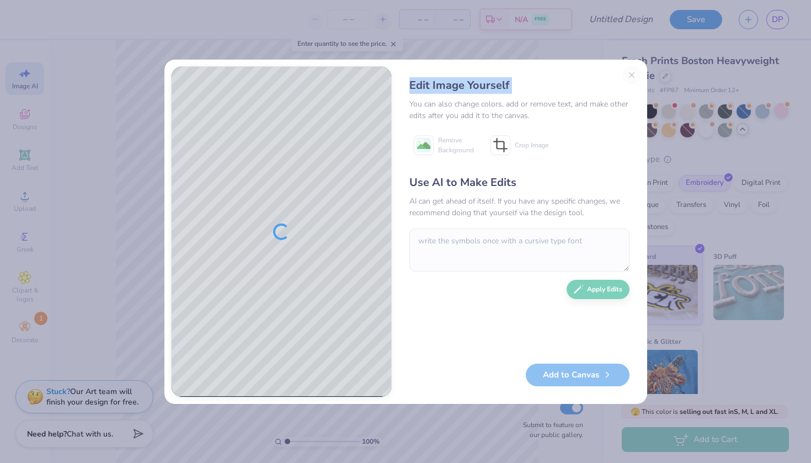
click at [633, 76] on div "Edit Image Yourself You can also change colors, add or remove text, and make ot…" at bounding box center [519, 231] width 242 height 331
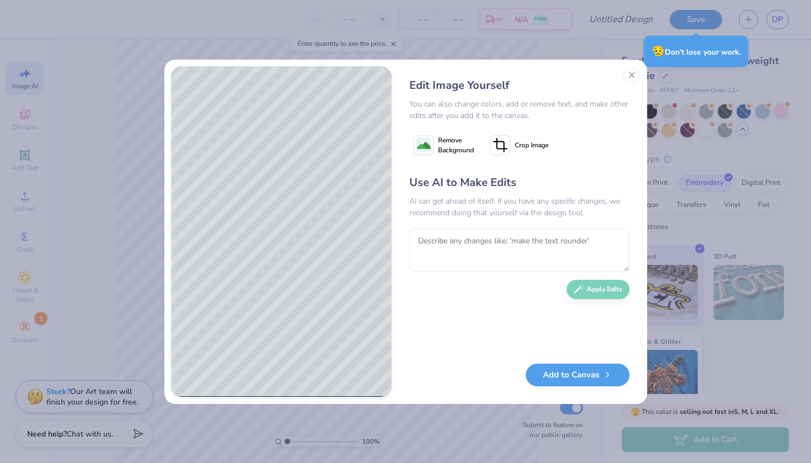
click at [633, 76] on button "Close" at bounding box center [632, 75] width 18 height 18
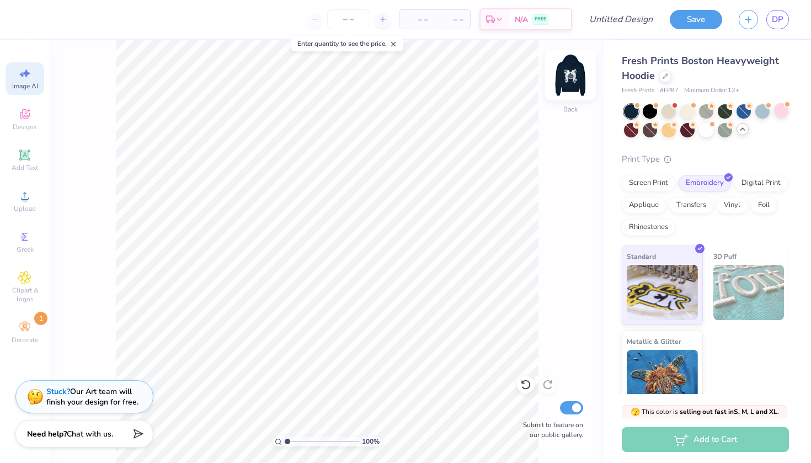
click at [560, 66] on img at bounding box center [570, 75] width 44 height 44
click at [574, 69] on img at bounding box center [570, 75] width 44 height 44
click at [29, 152] on icon at bounding box center [24, 154] width 10 height 10
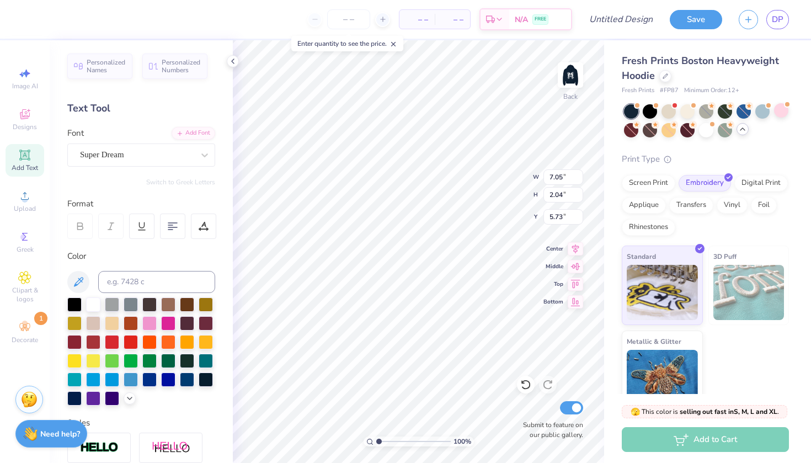
type textarea "T"
paste textarea
click at [211, 137] on div "Add Font" at bounding box center [194, 132] width 44 height 13
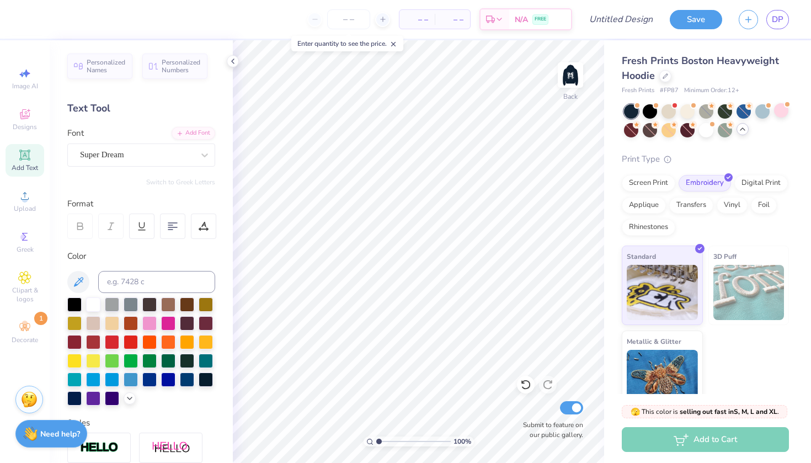
click at [30, 166] on span "Add Text" at bounding box center [25, 167] width 26 height 9
type textarea "T"
click at [204, 151] on icon at bounding box center [204, 154] width 11 height 11
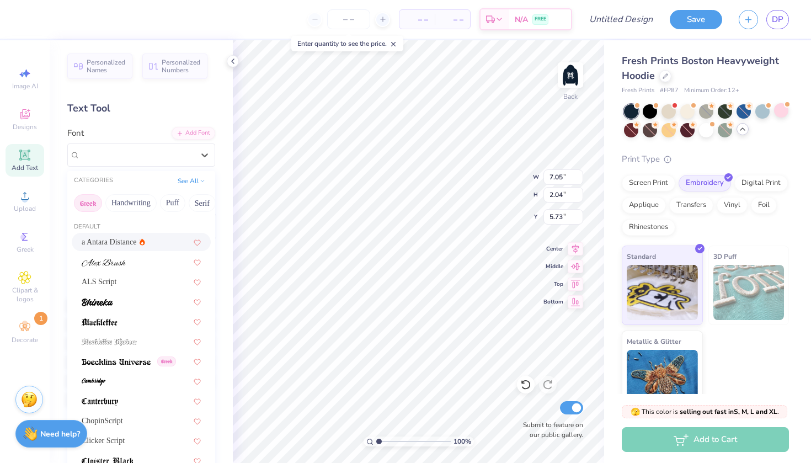
click at [97, 205] on button "Greek" at bounding box center [88, 203] width 28 height 18
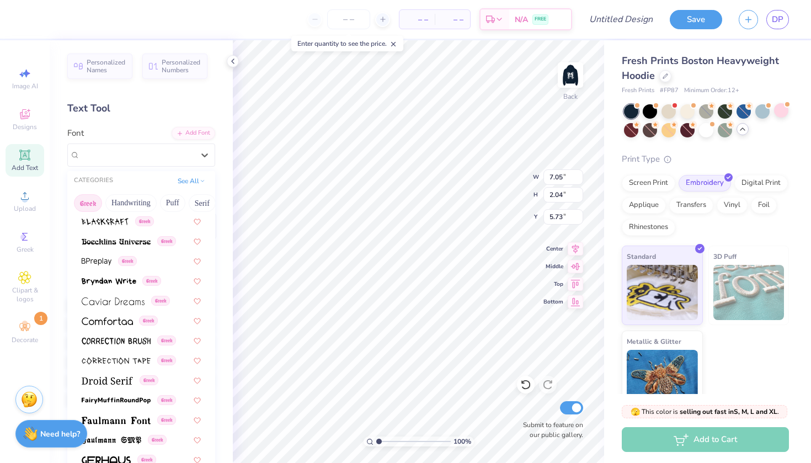
scroll to position [58, 0]
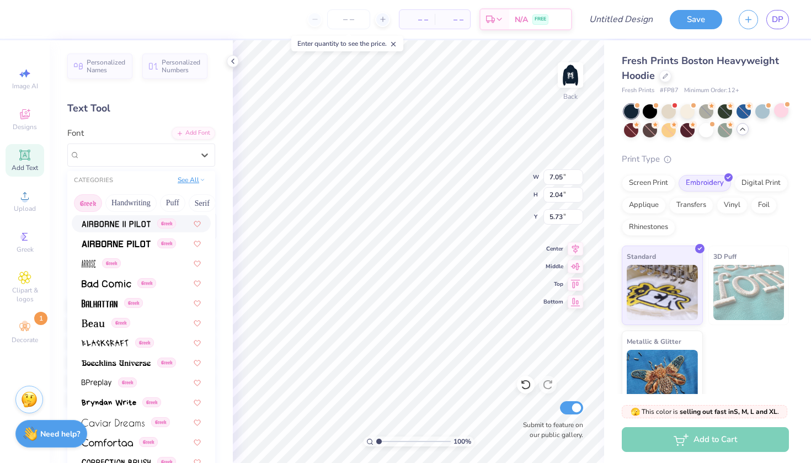
click at [184, 177] on button "See All" at bounding box center [191, 179] width 34 height 11
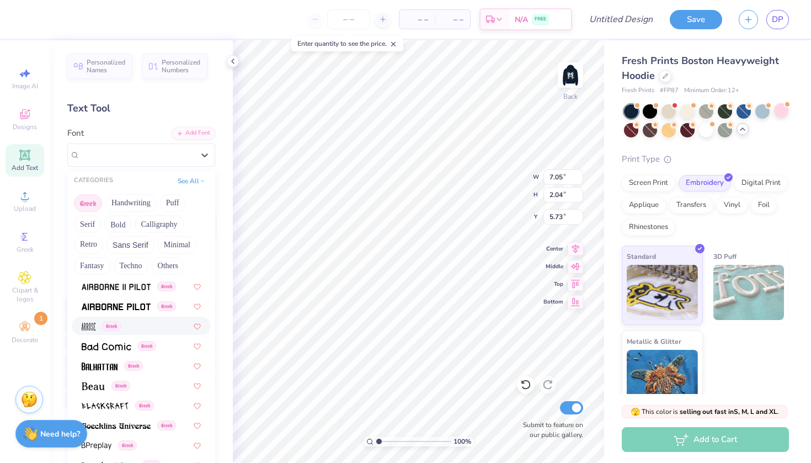
click at [94, 204] on button "Greek" at bounding box center [88, 203] width 28 height 18
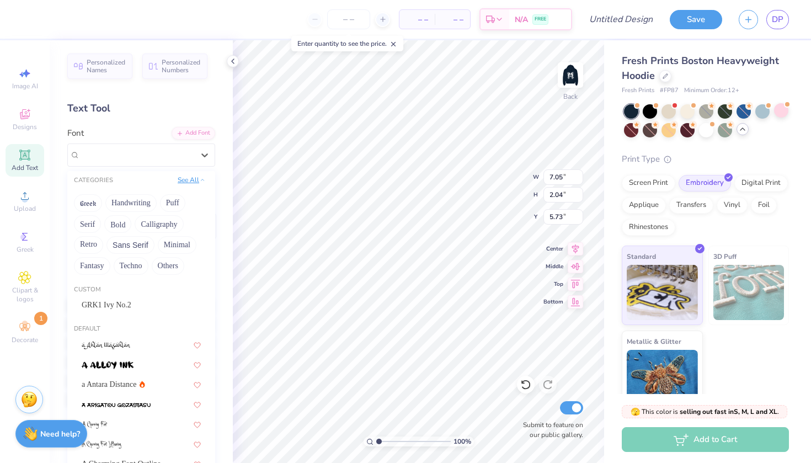
click at [190, 182] on button "See All" at bounding box center [191, 179] width 34 height 11
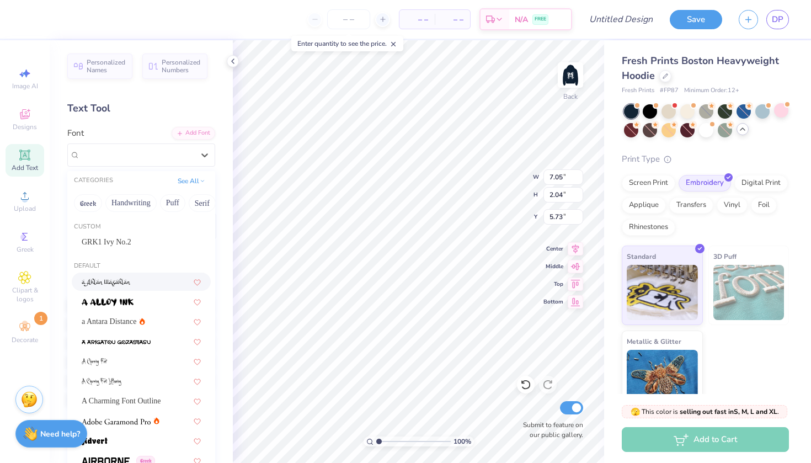
click at [152, 289] on div at bounding box center [141, 281] width 139 height 18
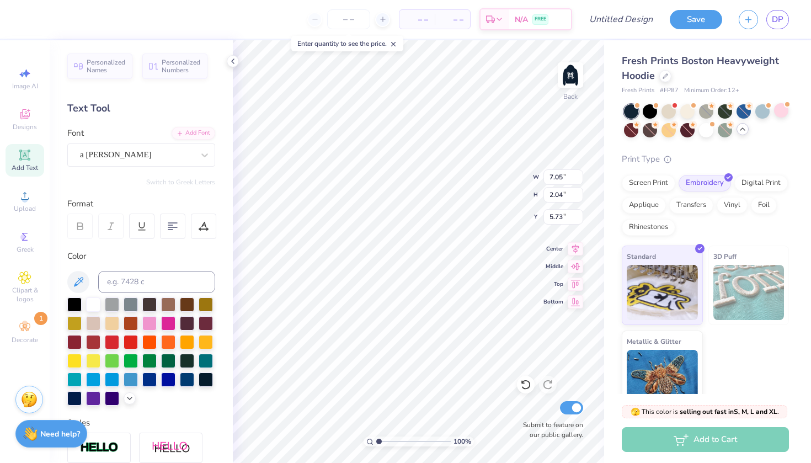
paste textarea
click at [36, 168] on span "Add Text" at bounding box center [25, 167] width 26 height 9
type textarea "T"
click at [24, 245] on span "Greek" at bounding box center [25, 249] width 17 height 9
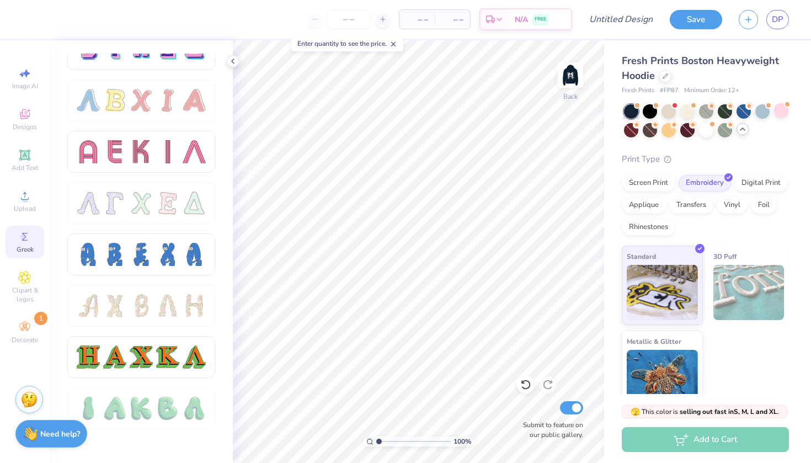
scroll to position [845, 0]
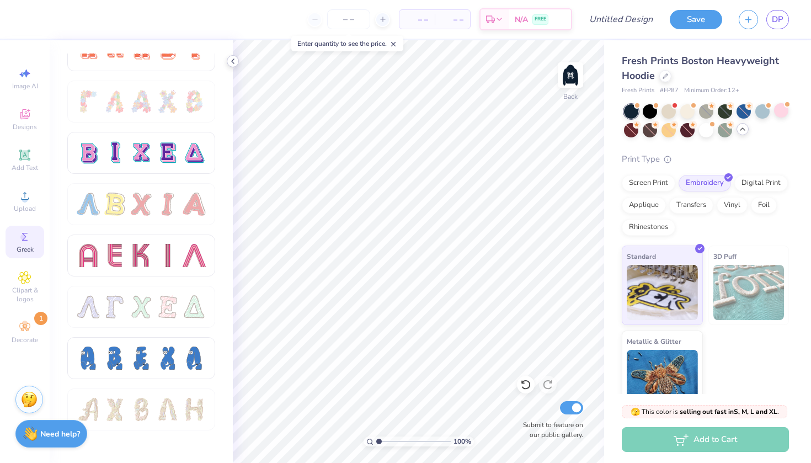
click at [235, 64] on icon at bounding box center [232, 61] width 9 height 9
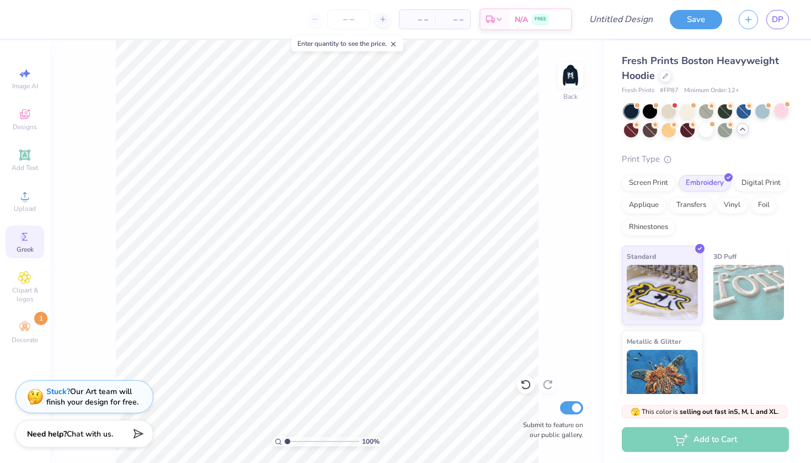
click at [28, 233] on icon at bounding box center [24, 236] width 13 height 13
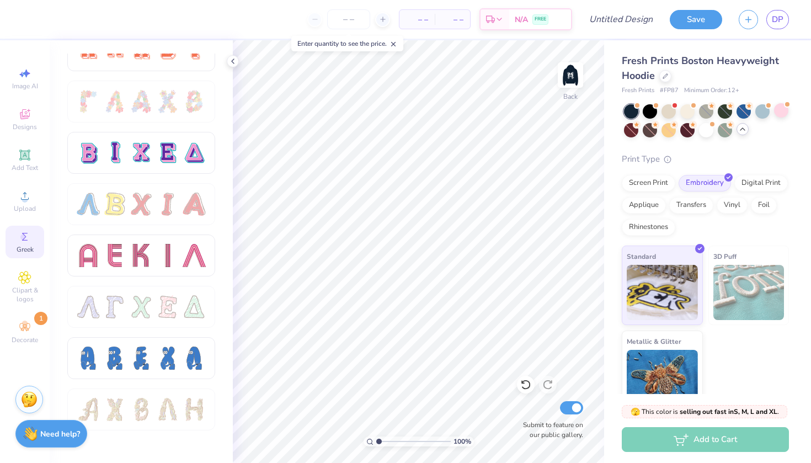
click at [28, 233] on icon at bounding box center [24, 236] width 13 height 13
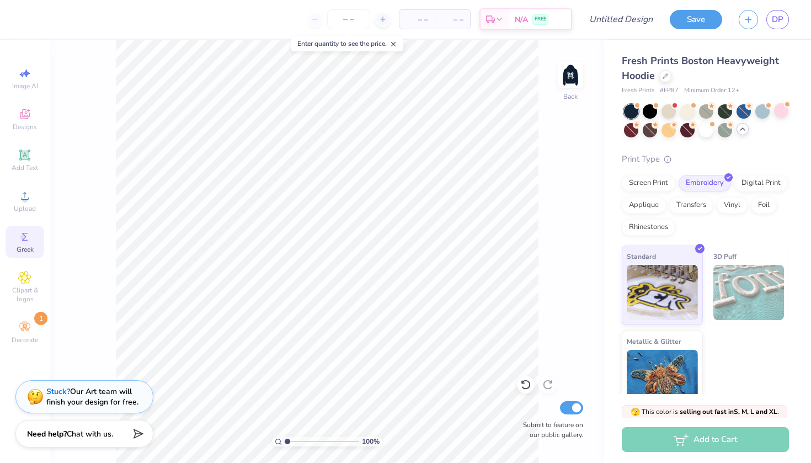
click at [29, 241] on icon at bounding box center [24, 236] width 13 height 13
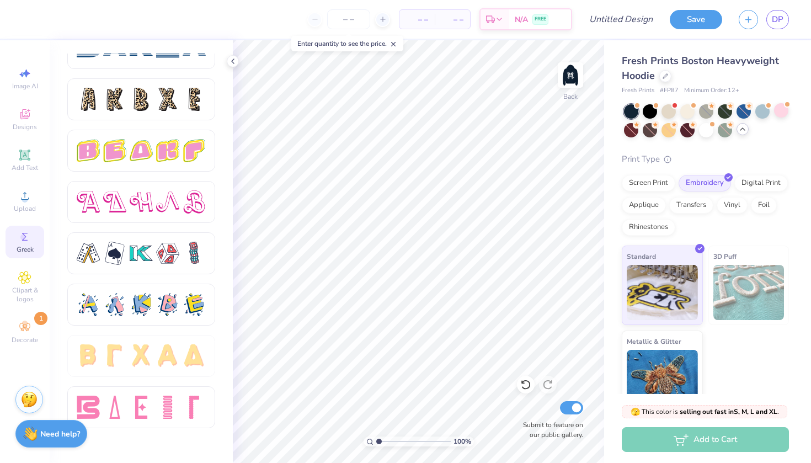
scroll to position [1822, 0]
click at [238, 58] on div at bounding box center [233, 61] width 12 height 12
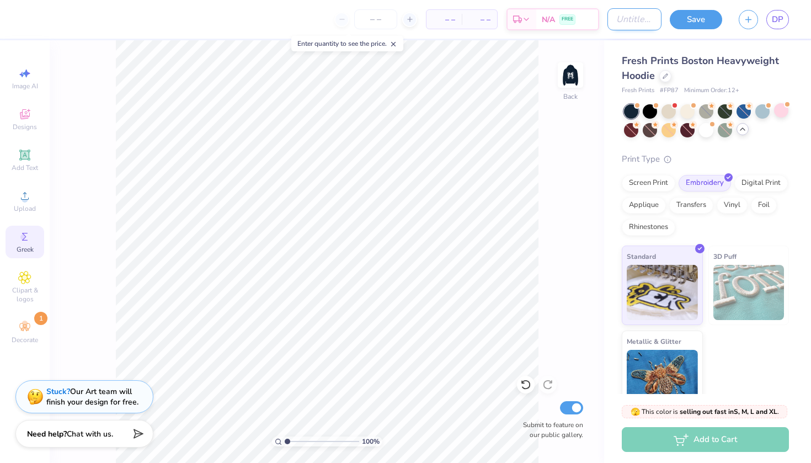
click at [641, 19] on input "Design Title" at bounding box center [634, 19] width 54 height 22
type input "angel"
click at [698, 17] on button "Save" at bounding box center [696, 17] width 52 height 19
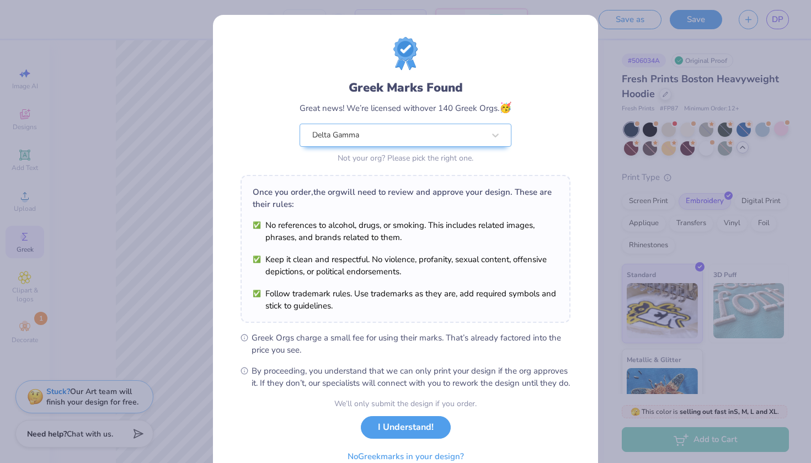
drag, startPoint x: 416, startPoint y: 434, endPoint x: 425, endPoint y: 368, distance: 66.2
click at [416, 435] on button "I Understand!" at bounding box center [406, 427] width 90 height 23
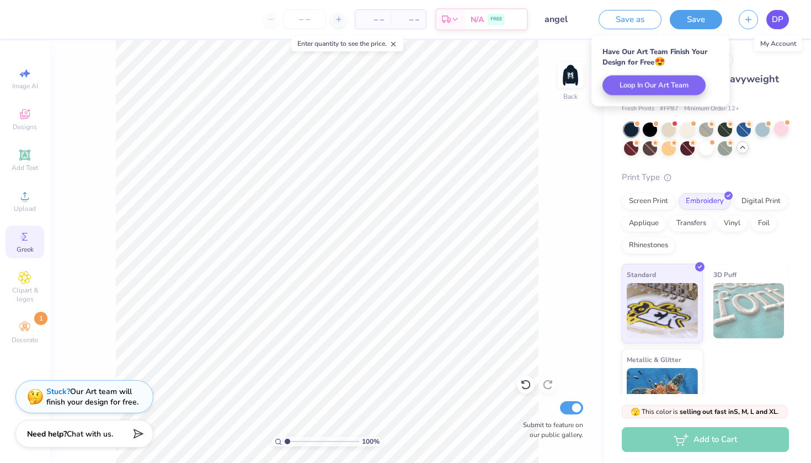
click at [780, 18] on span "DP" at bounding box center [778, 19] width 12 height 13
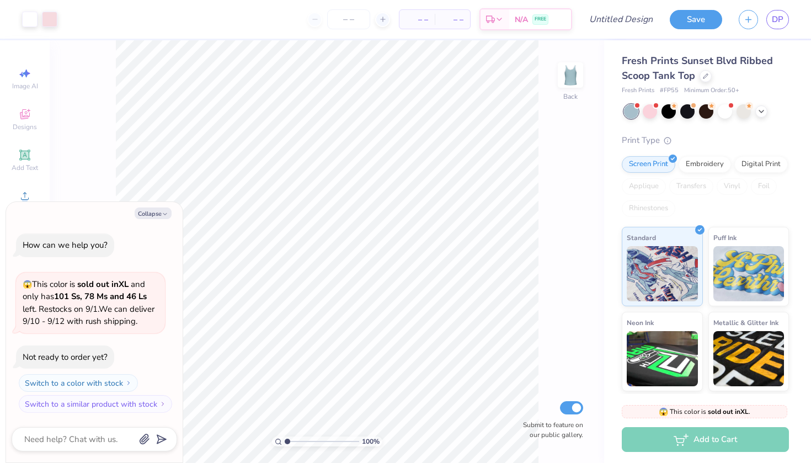
type textarea "x"
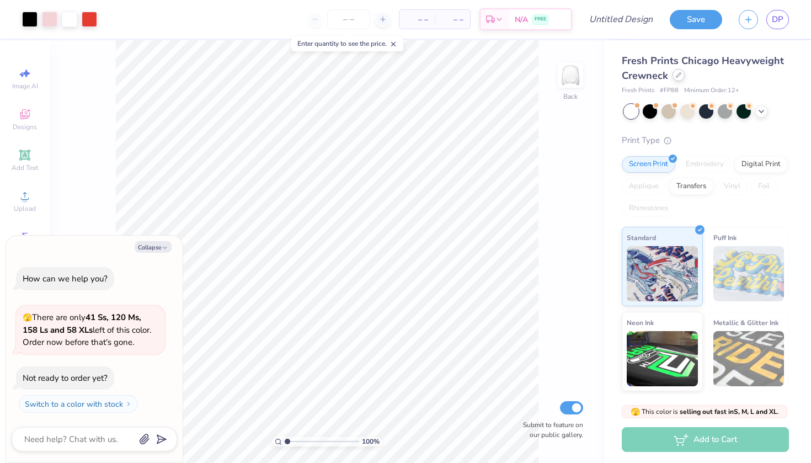
click at [677, 76] on icon at bounding box center [679, 75] width 6 height 6
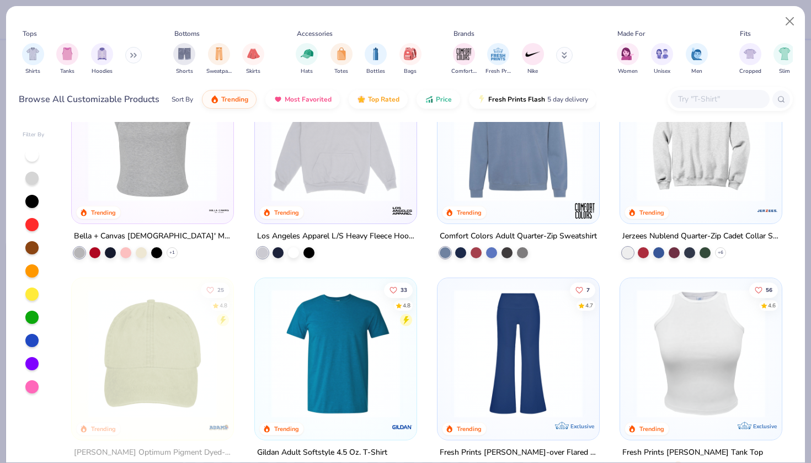
scroll to position [1582, 0]
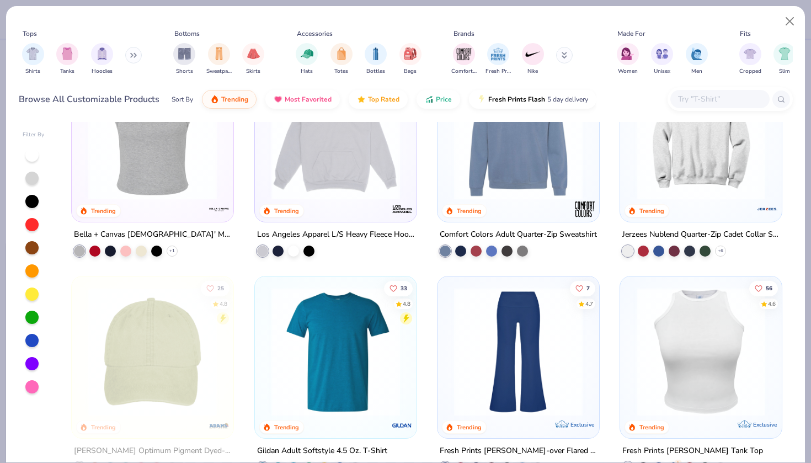
click at [135, 60] on button at bounding box center [133, 55] width 17 height 17
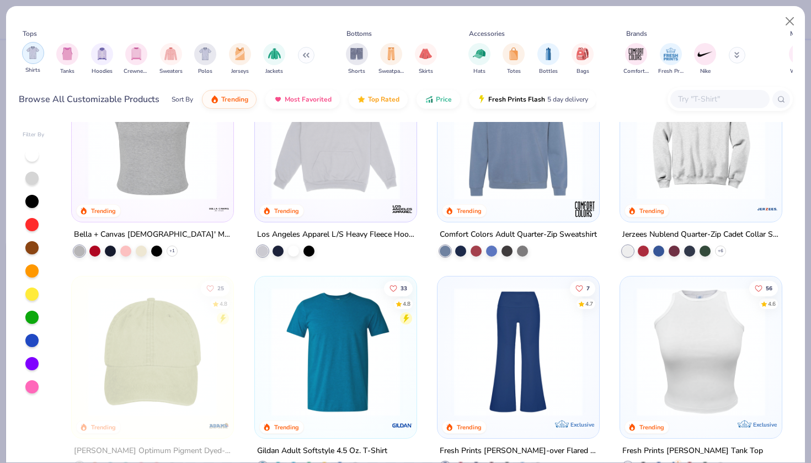
click at [36, 56] on img "filter for Shirts" at bounding box center [32, 52] width 13 height 13
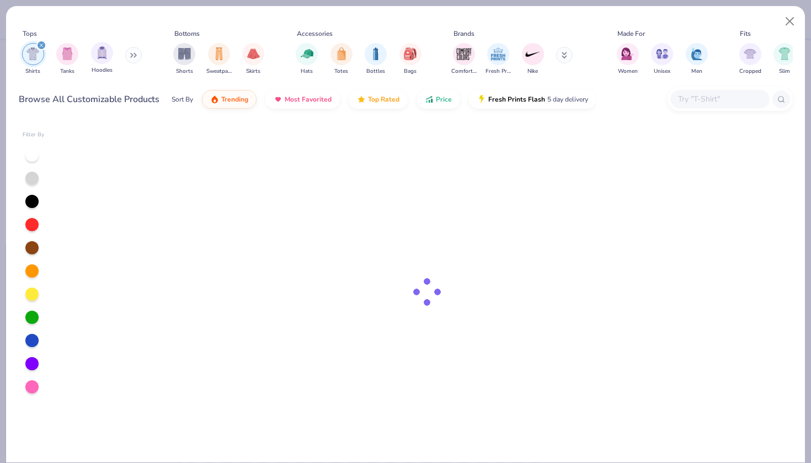
type textarea "x"
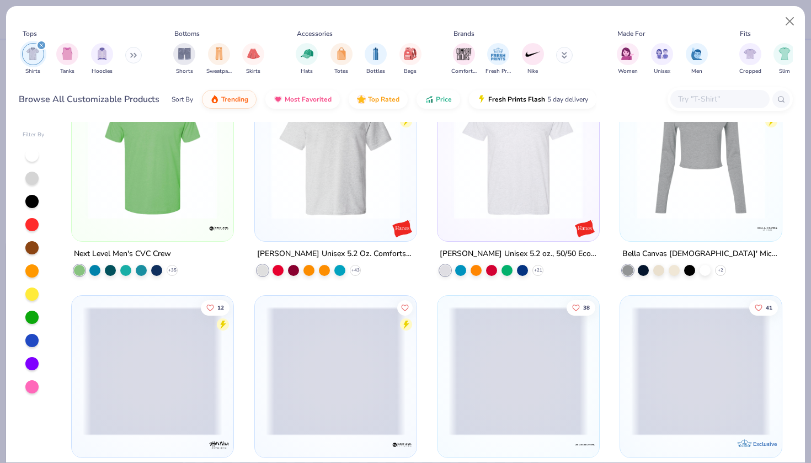
scroll to position [1780, 0]
click at [698, 97] on input "text" at bounding box center [719, 99] width 85 height 13
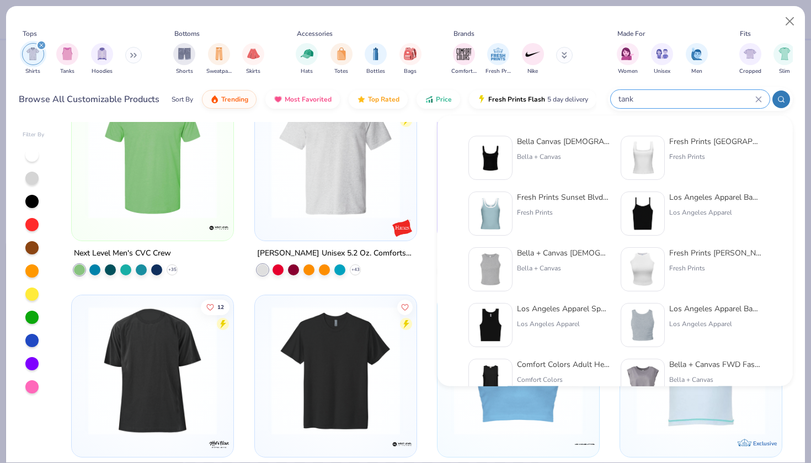
type input "tank"
click at [677, 206] on div "Los Angeles Apparel Baby Rib Spaghetti Tank Los Angeles Apparel" at bounding box center [715, 213] width 93 height 44
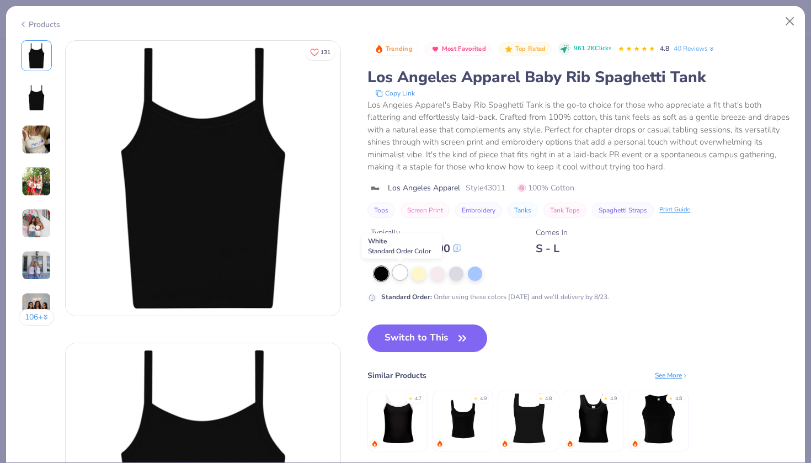
click at [401, 271] on div at bounding box center [400, 272] width 14 height 14
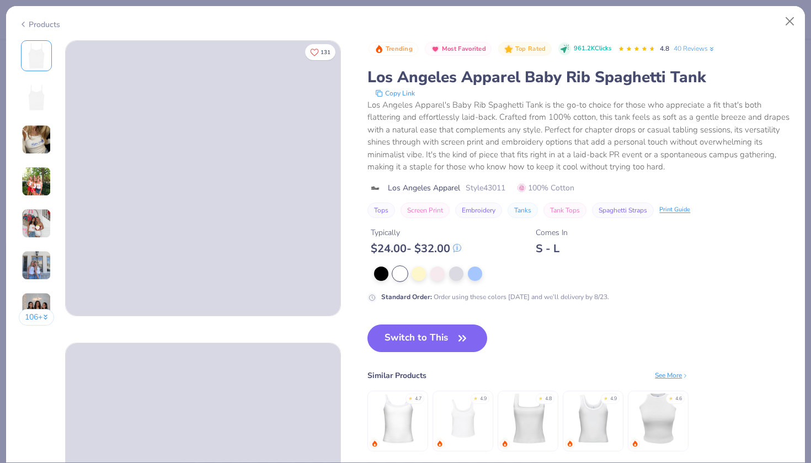
click at [38, 140] on img at bounding box center [37, 140] width 30 height 30
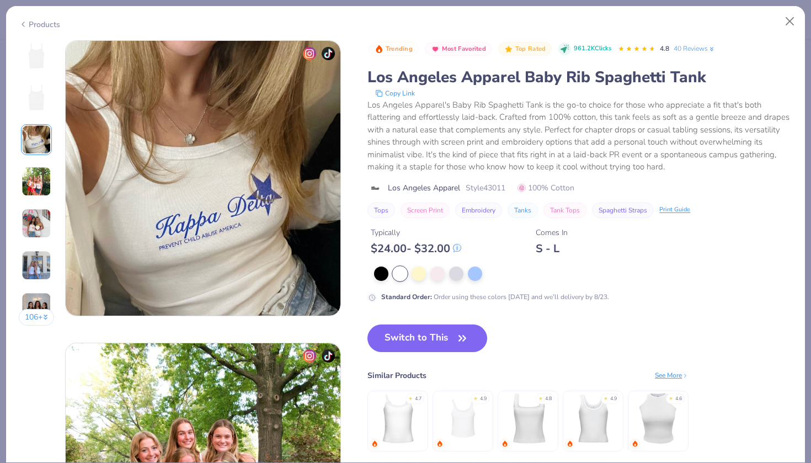
click at [36, 172] on img at bounding box center [37, 182] width 30 height 30
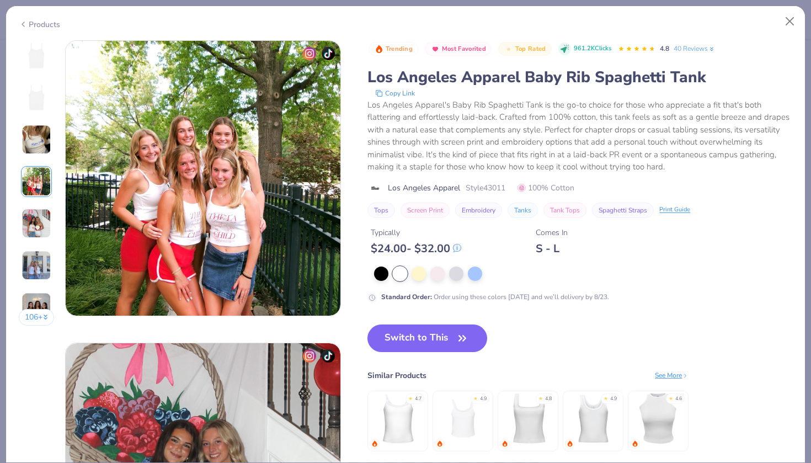
click at [28, 223] on img at bounding box center [37, 223] width 30 height 30
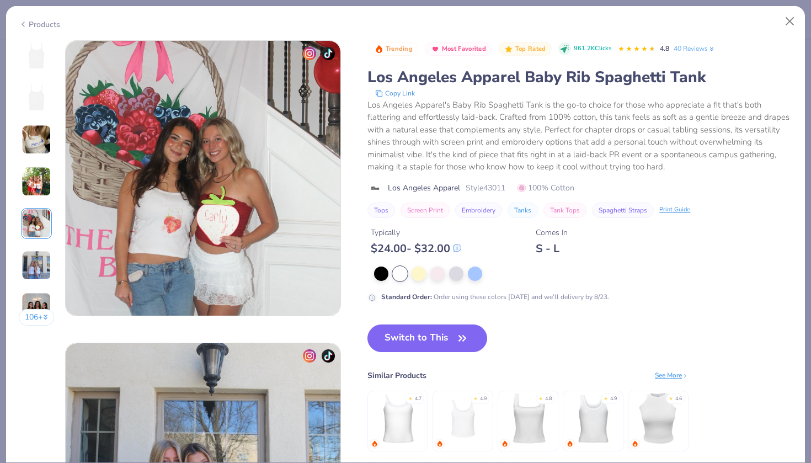
scroll to position [1209, 0]
click at [378, 268] on div at bounding box center [381, 272] width 14 height 14
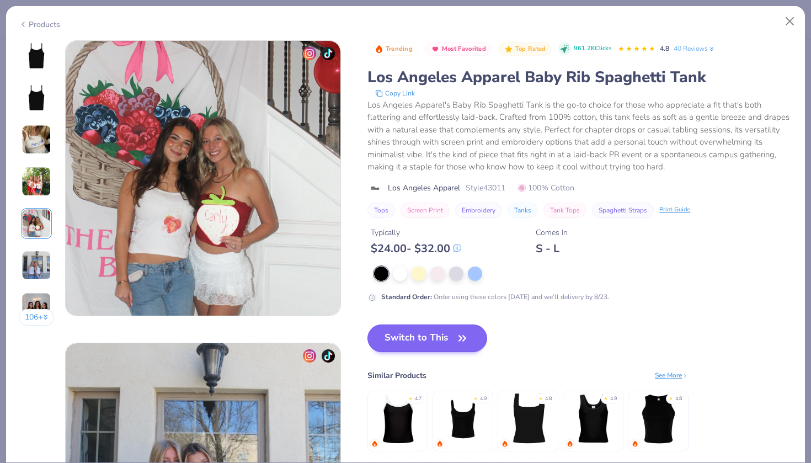
click at [439, 339] on button "Switch to This" at bounding box center [427, 338] width 120 height 28
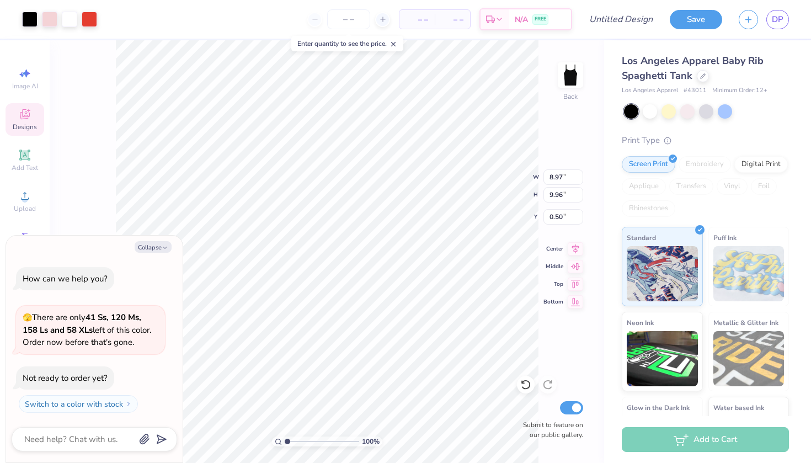
type textarea "x"
type input "5.66"
type input "6.28"
type input "4.18"
type textarea "x"
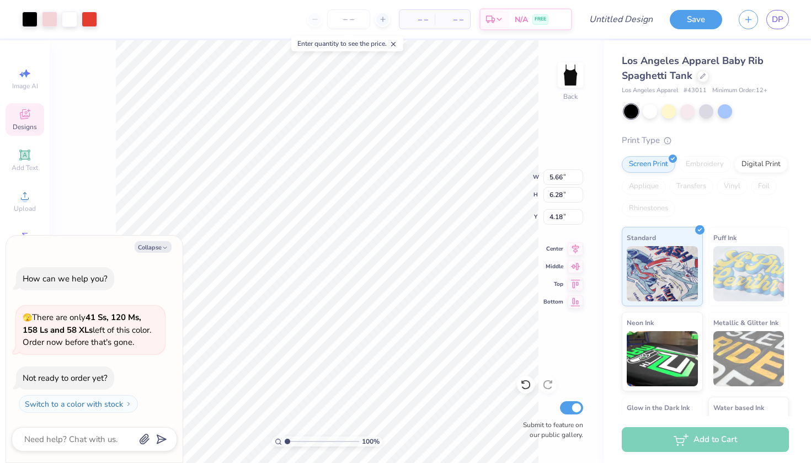
type input "2.82"
type textarea "x"
type input "6.25"
type input "6.94"
type input "2.16"
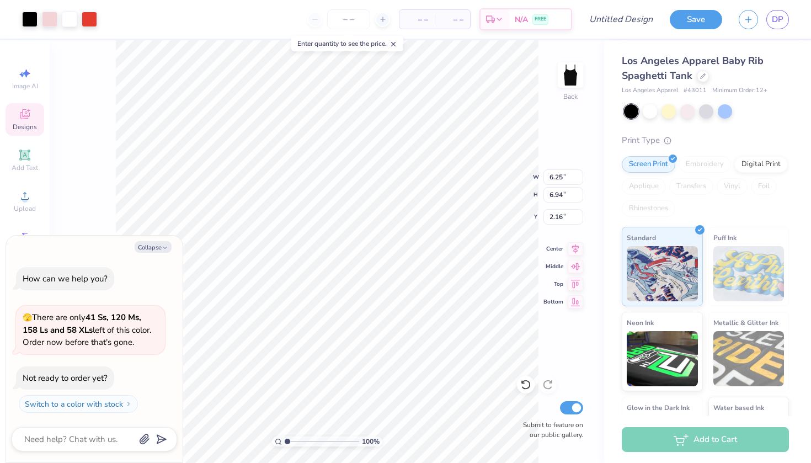
type textarea "x"
type input "3.03"
type textarea "x"
type input "6.59"
type input "7.31"
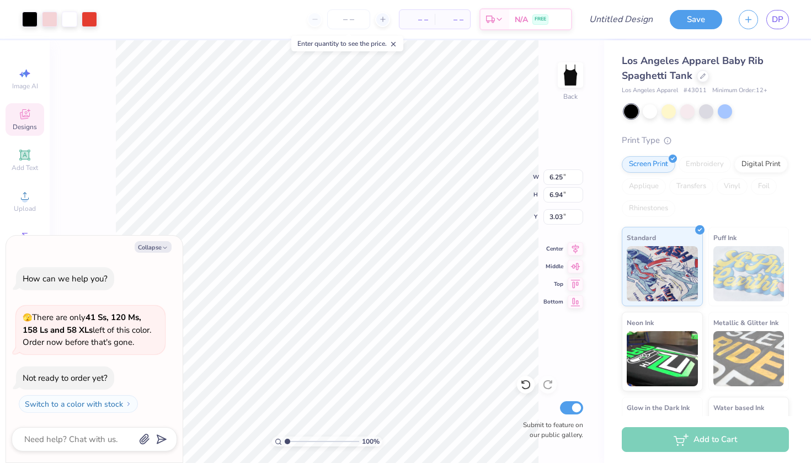
type input "2.66"
type textarea "x"
type input "2.84"
click at [25, 18] on div at bounding box center [29, 17] width 15 height 15
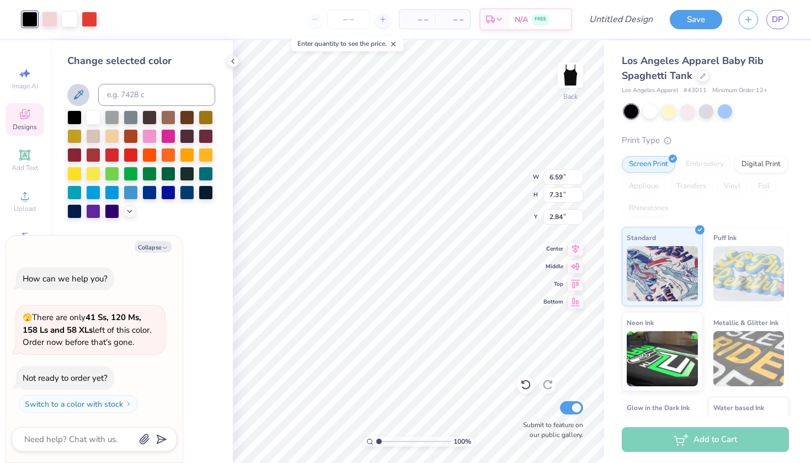
click at [77, 95] on icon at bounding box center [78, 94] width 9 height 9
click at [529, 383] on icon at bounding box center [525, 385] width 9 height 10
click at [528, 384] on icon at bounding box center [525, 384] width 11 height 11
type textarea "x"
type input "2.66"
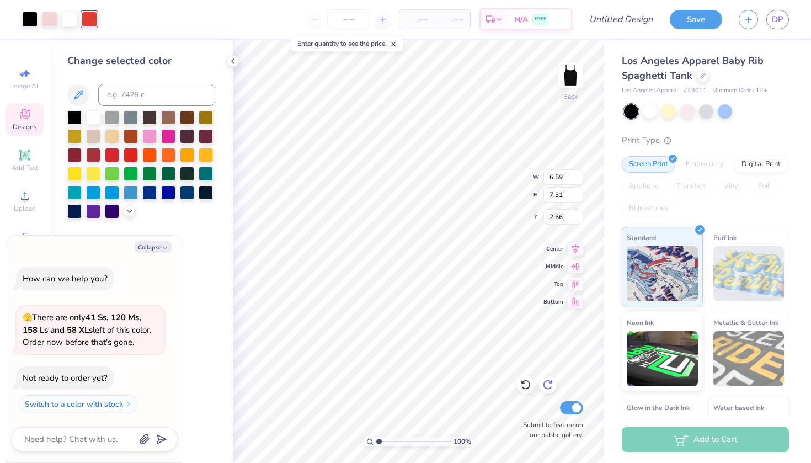
click at [550, 383] on icon at bounding box center [547, 384] width 11 height 11
type textarea "x"
type input "2.84"
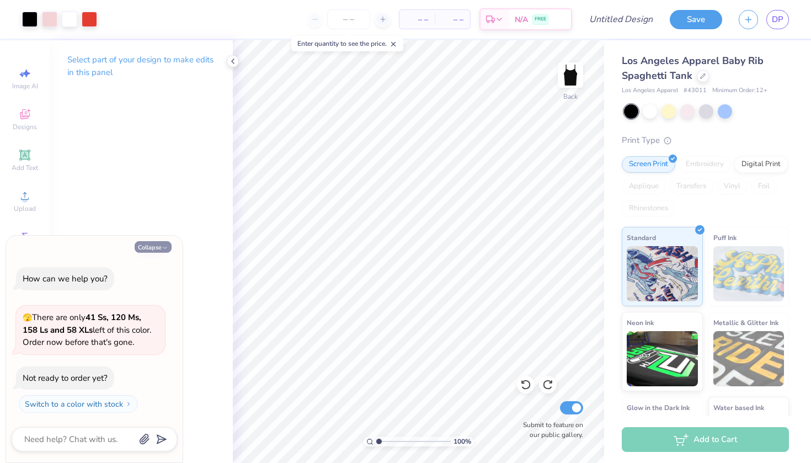
click at [145, 249] on button "Collapse" at bounding box center [153, 247] width 37 height 12
type textarea "x"
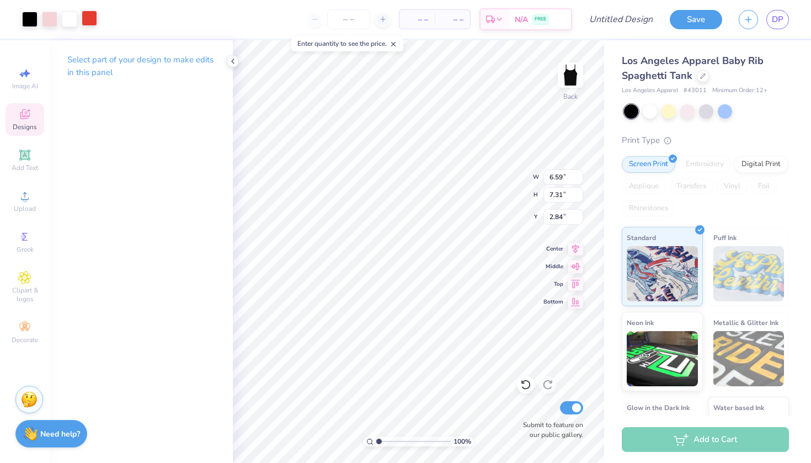
click at [93, 20] on div at bounding box center [89, 17] width 15 height 15
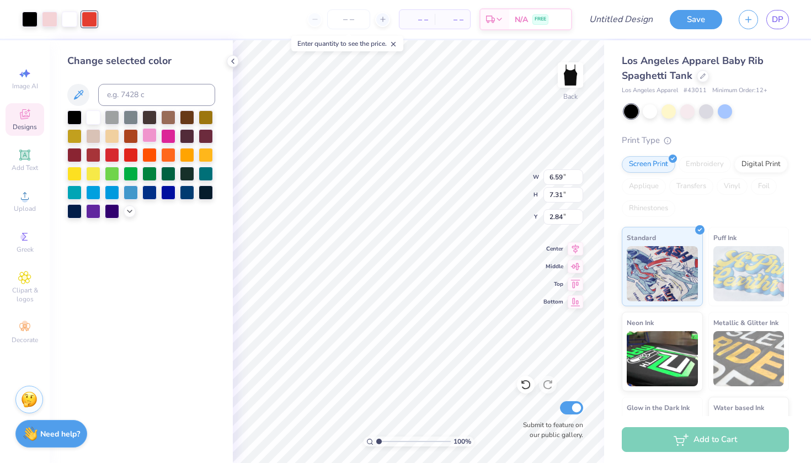
click at [146, 134] on div at bounding box center [149, 135] width 14 height 14
click at [131, 155] on div at bounding box center [131, 154] width 14 height 14
click at [114, 156] on div at bounding box center [112, 154] width 14 height 14
click at [73, 24] on div at bounding box center [69, 17] width 15 height 15
click at [93, 120] on div at bounding box center [93, 116] width 14 height 14
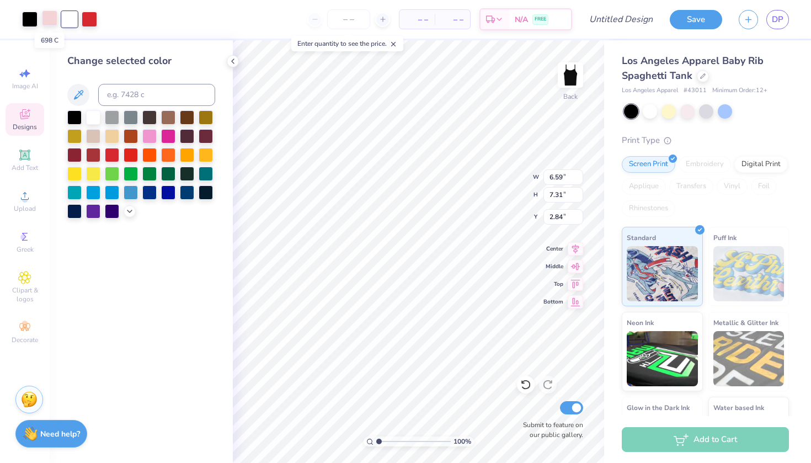
click at [51, 16] on div at bounding box center [49, 17] width 15 height 15
click at [165, 139] on div at bounding box center [168, 135] width 14 height 14
click at [72, 116] on div at bounding box center [74, 116] width 14 height 14
click at [94, 123] on div at bounding box center [93, 116] width 14 height 14
click at [528, 382] on icon at bounding box center [525, 385] width 9 height 10
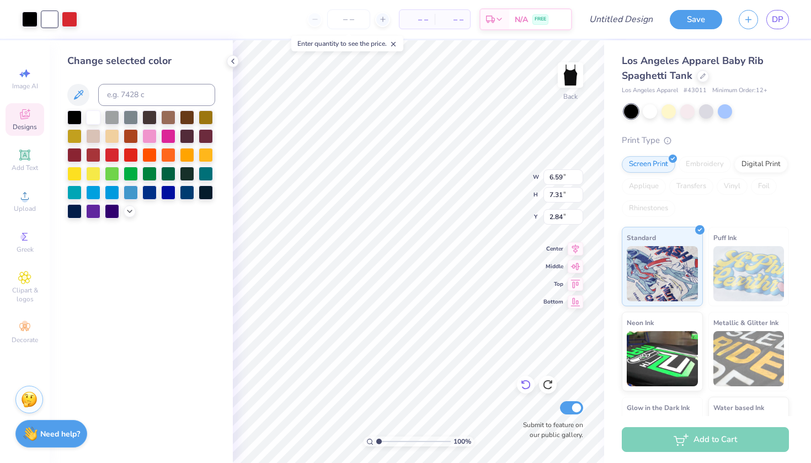
click at [528, 384] on icon at bounding box center [525, 384] width 11 height 11
click at [52, 20] on div at bounding box center [49, 17] width 15 height 15
click at [166, 194] on div at bounding box center [168, 191] width 14 height 14
click at [130, 210] on icon at bounding box center [129, 210] width 9 height 9
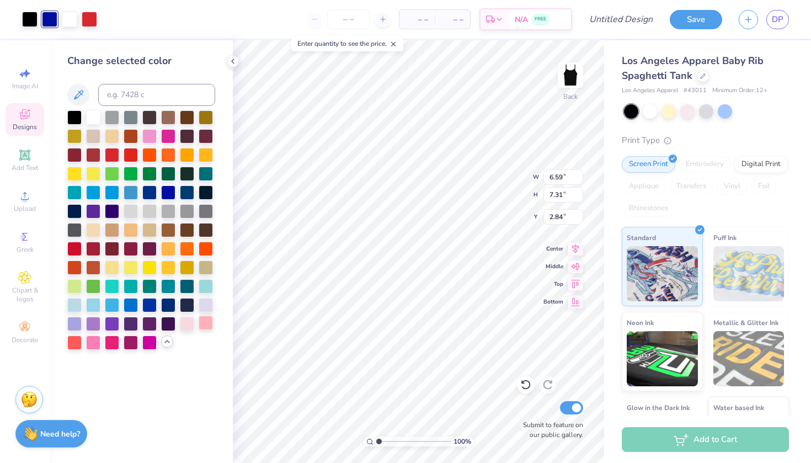
click at [209, 323] on div at bounding box center [206, 322] width 14 height 14
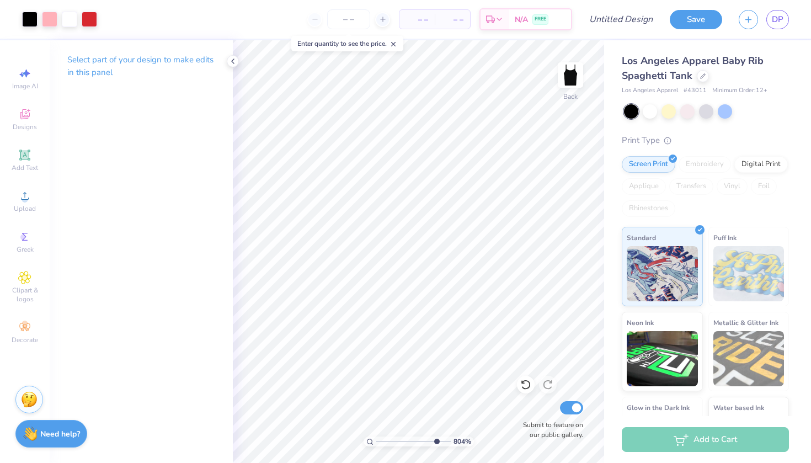
drag, startPoint x: 378, startPoint y: 439, endPoint x: 424, endPoint y: 441, distance: 46.4
click at [435, 439] on input "range" at bounding box center [413, 441] width 74 height 10
drag, startPoint x: 436, startPoint y: 440, endPoint x: 415, endPoint y: 441, distance: 20.5
click at [415, 441] on input "range" at bounding box center [413, 441] width 74 height 10
drag, startPoint x: 415, startPoint y: 441, endPoint x: 381, endPoint y: 440, distance: 34.2
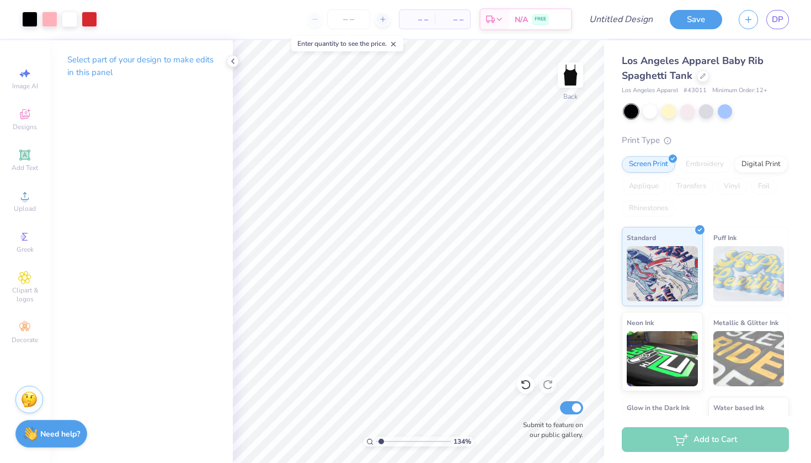
click at [381, 440] on input "range" at bounding box center [413, 441] width 74 height 10
click at [33, 24] on div at bounding box center [29, 17] width 15 height 15
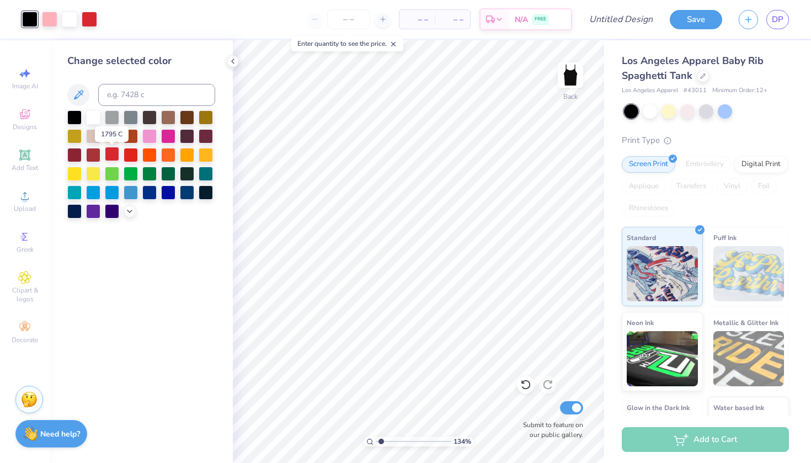
click at [114, 158] on div at bounding box center [112, 154] width 14 height 14
click at [79, 116] on div at bounding box center [74, 116] width 14 height 14
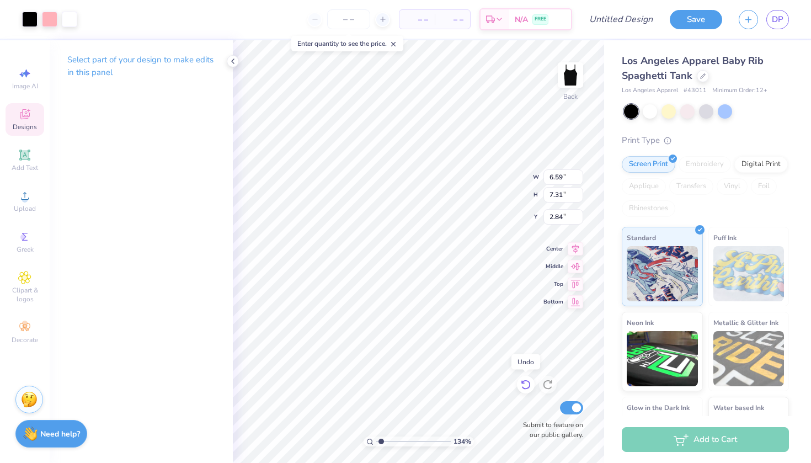
click at [531, 383] on icon at bounding box center [525, 384] width 11 height 11
click at [72, 20] on div at bounding box center [69, 17] width 15 height 15
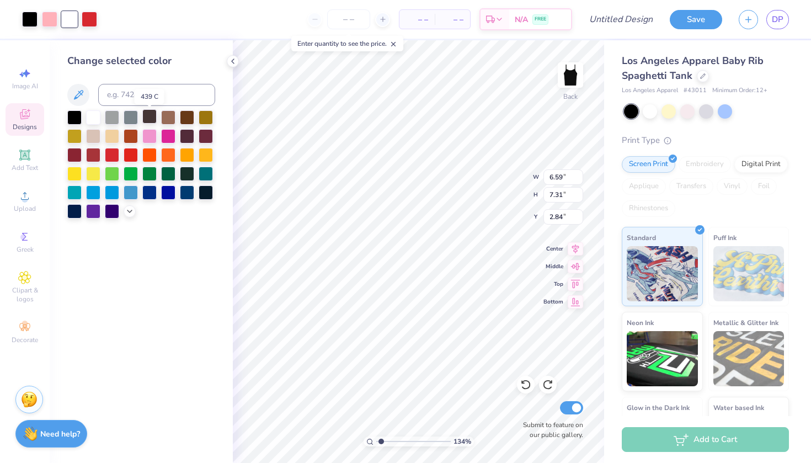
click at [155, 120] on div at bounding box center [149, 116] width 14 height 14
click at [31, 20] on div at bounding box center [29, 17] width 15 height 15
click at [94, 120] on div at bounding box center [93, 116] width 14 height 14
click at [71, 23] on div at bounding box center [69, 17] width 15 height 15
click at [73, 119] on div at bounding box center [74, 116] width 14 height 14
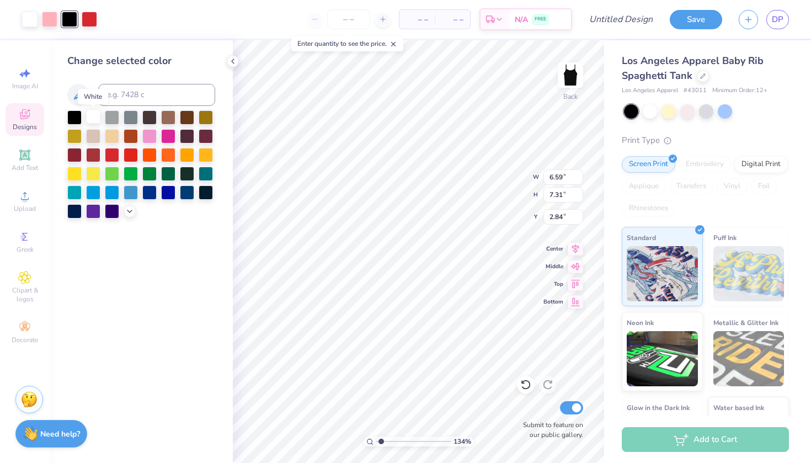
click at [94, 121] on div at bounding box center [93, 116] width 14 height 14
click at [523, 388] on icon at bounding box center [525, 385] width 9 height 10
click at [110, 157] on div at bounding box center [112, 154] width 14 height 14
click at [74, 23] on div at bounding box center [69, 17] width 15 height 15
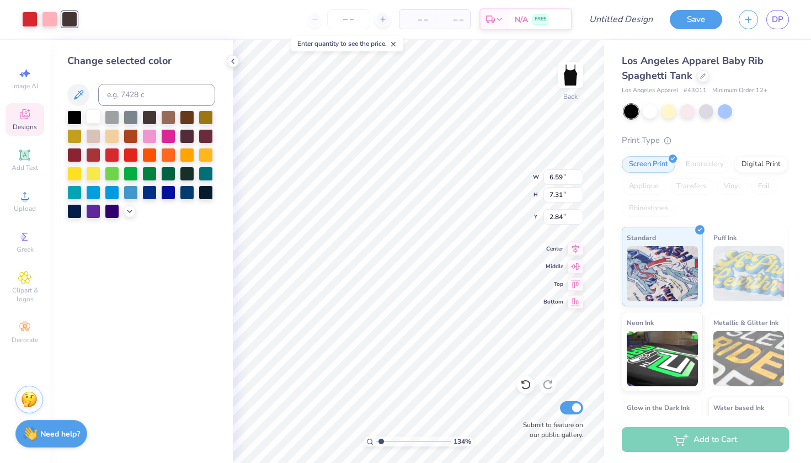
click at [93, 120] on div at bounding box center [93, 116] width 14 height 14
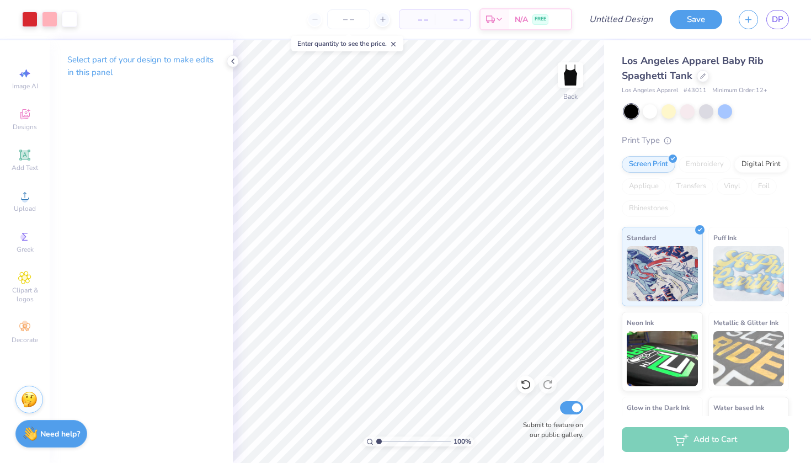
drag, startPoint x: 380, startPoint y: 440, endPoint x: 367, endPoint y: 440, distance: 13.2
click at [367, 440] on div "100 %" at bounding box center [418, 441] width 110 height 10
click at [654, 113] on div at bounding box center [650, 110] width 14 height 14
click at [635, 111] on div at bounding box center [631, 111] width 14 height 14
click at [654, 110] on div at bounding box center [650, 110] width 14 height 14
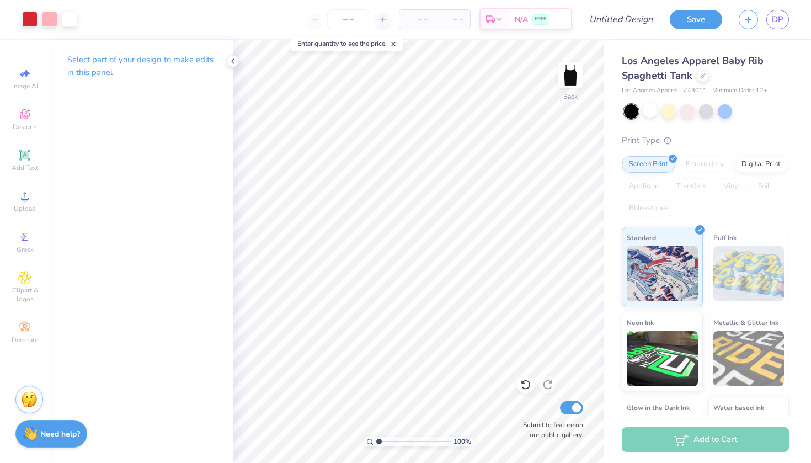
click at [634, 110] on div at bounding box center [631, 111] width 14 height 14
click at [651, 110] on div at bounding box center [650, 110] width 14 height 14
click at [526, 383] on icon at bounding box center [525, 384] width 11 height 11
click at [526, 386] on icon at bounding box center [525, 384] width 11 height 11
click at [90, 22] on div at bounding box center [89, 17] width 15 height 15
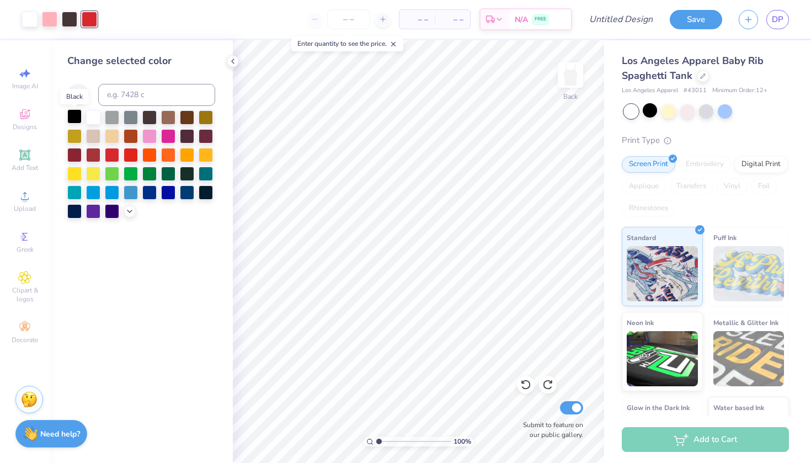
click at [77, 117] on div at bounding box center [74, 116] width 14 height 14
click at [36, 22] on div at bounding box center [29, 17] width 15 height 15
click at [74, 119] on div at bounding box center [74, 116] width 14 height 14
click at [68, 22] on div at bounding box center [69, 17] width 15 height 15
click at [94, 120] on div at bounding box center [93, 116] width 14 height 14
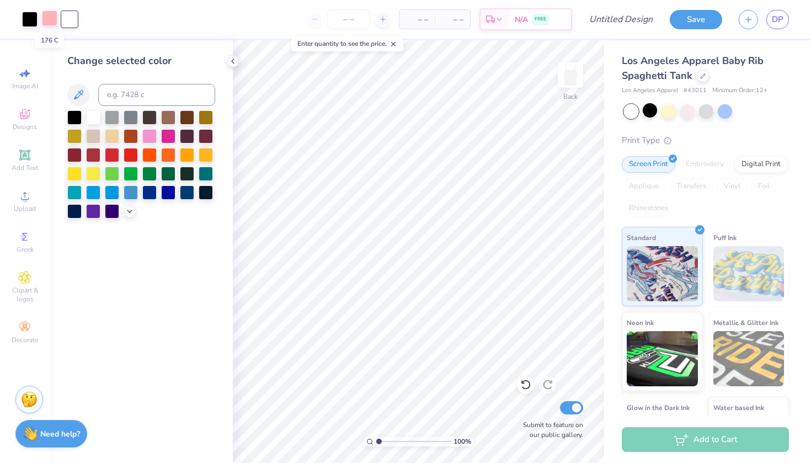
click at [51, 25] on div at bounding box center [49, 17] width 15 height 15
click at [115, 156] on div at bounding box center [112, 154] width 14 height 14
click at [133, 212] on icon at bounding box center [129, 210] width 9 height 9
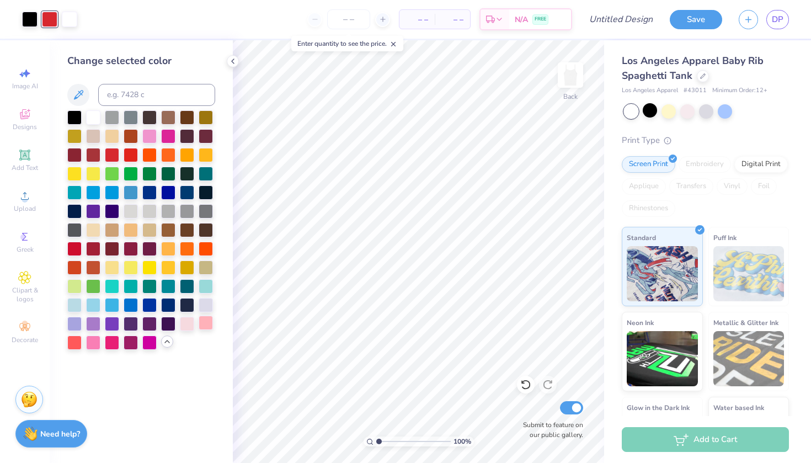
click at [201, 329] on div at bounding box center [206, 322] width 14 height 14
click at [165, 343] on icon at bounding box center [167, 341] width 9 height 9
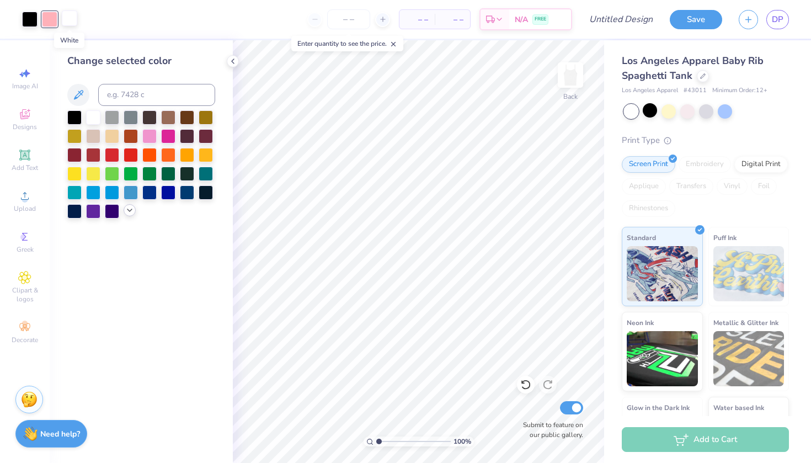
click at [74, 21] on div at bounding box center [69, 17] width 15 height 15
click at [110, 153] on div at bounding box center [112, 154] width 14 height 14
click at [97, 121] on div at bounding box center [93, 116] width 14 height 14
click at [649, 110] on div at bounding box center [650, 110] width 14 height 14
click at [652, 111] on div at bounding box center [650, 110] width 14 height 14
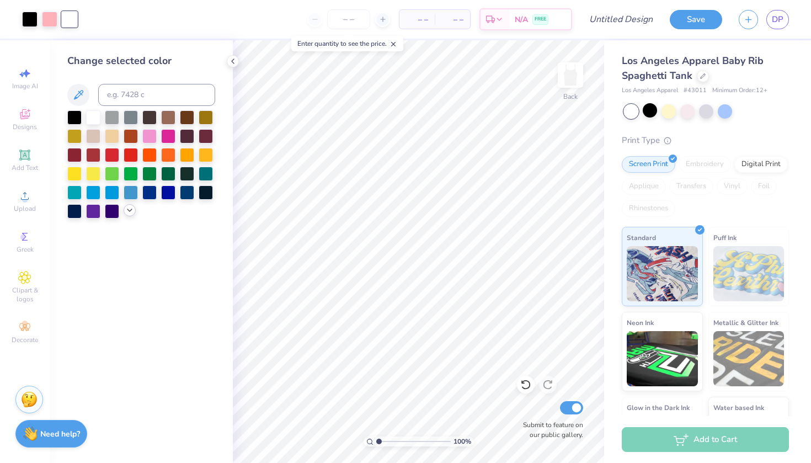
type input "1"
click at [378, 437] on input "range" at bounding box center [413, 441] width 74 height 10
click at [652, 114] on div at bounding box center [650, 110] width 14 height 14
click at [529, 386] on icon at bounding box center [525, 385] width 9 height 10
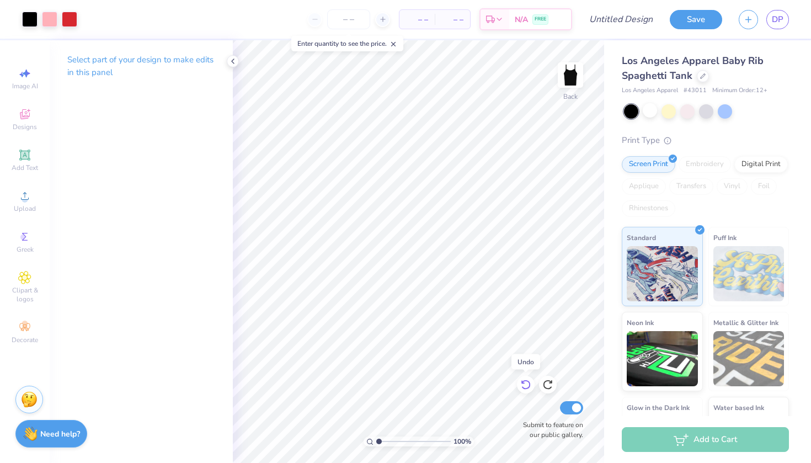
click at [529, 386] on icon at bounding box center [525, 385] width 9 height 10
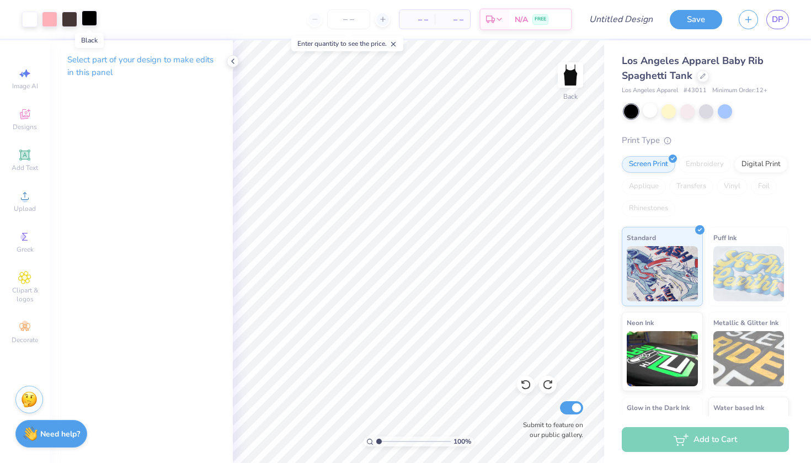
click at [95, 19] on div at bounding box center [89, 17] width 15 height 15
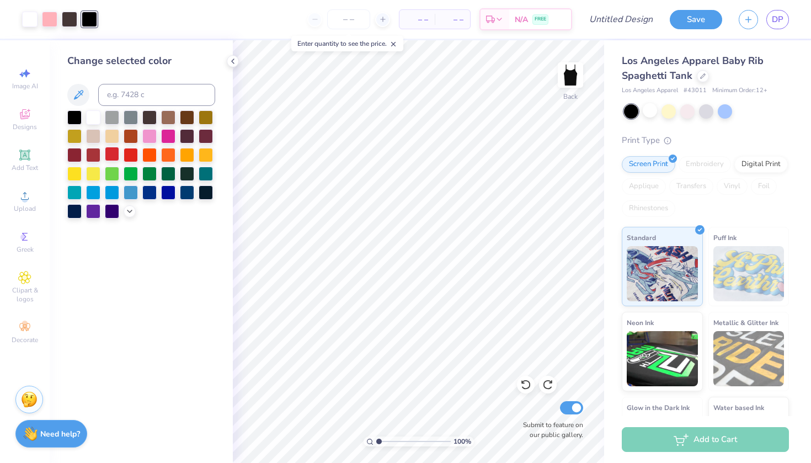
click at [117, 157] on div at bounding box center [112, 154] width 14 height 14
click at [73, 24] on div at bounding box center [69, 17] width 15 height 15
click at [28, 22] on div at bounding box center [29, 17] width 15 height 15
click at [107, 158] on div at bounding box center [112, 154] width 14 height 14
click at [64, 22] on div at bounding box center [69, 17] width 15 height 15
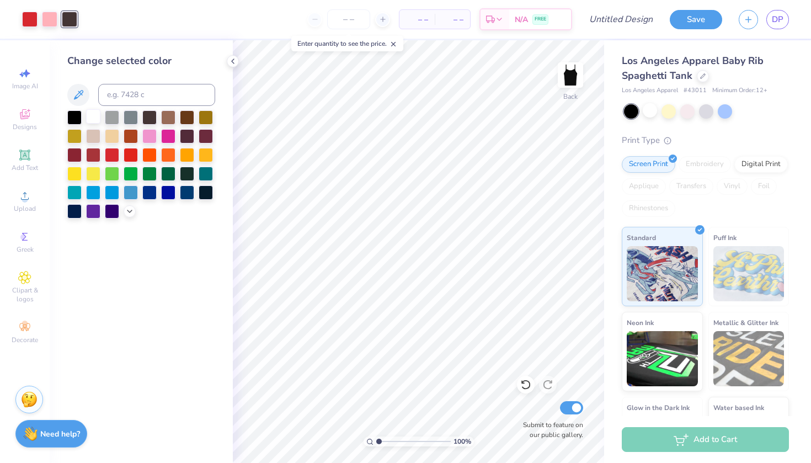
click at [95, 117] on div at bounding box center [93, 116] width 14 height 14
click at [650, 113] on div at bounding box center [650, 110] width 14 height 14
click at [32, 23] on div at bounding box center [29, 17] width 15 height 15
click at [72, 119] on div at bounding box center [74, 116] width 14 height 14
click at [616, 22] on input "Design Title" at bounding box center [634, 19] width 54 height 22
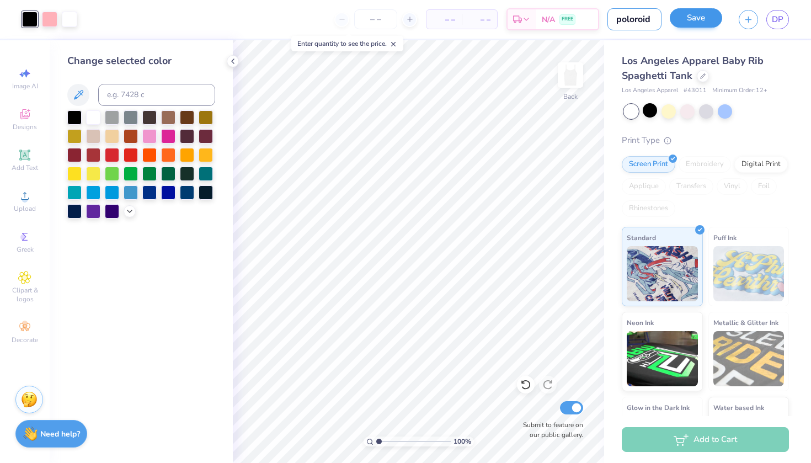
type input "poloroid"
click at [694, 21] on button "Save" at bounding box center [696, 17] width 52 height 19
